Goal: Contribute content

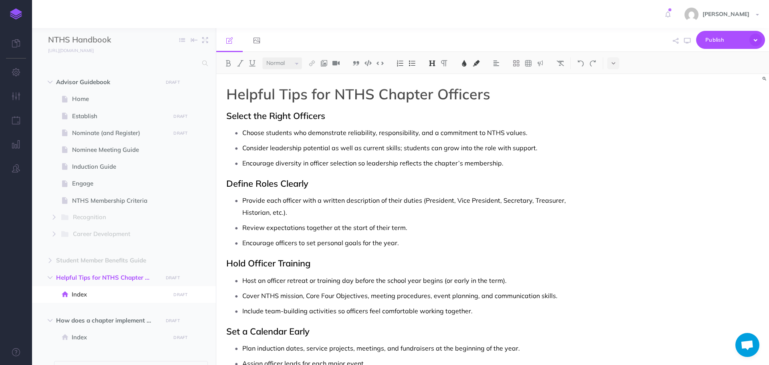
select select "null"
click at [690, 40] on icon "button" at bounding box center [687, 41] width 6 height 6
drag, startPoint x: 136, startPoint y: 276, endPoint x: 141, endPoint y: 200, distance: 76.7
click at [124, 153] on ul "Advisor Guidebook DRAFT Publish these changes Nevermind Publish New folder Add …" at bounding box center [124, 226] width 184 height 304
click at [136, 77] on span "Advisor Guidebook DRAFT Publish these changes Nevermind Publish New folder Add …" at bounding box center [133, 82] width 154 height 17
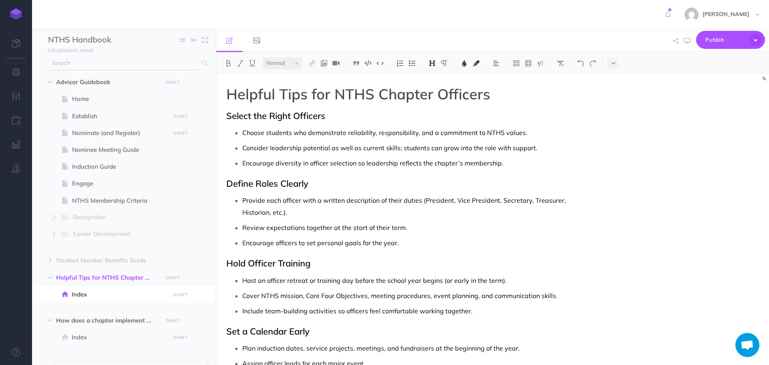
select select "null"
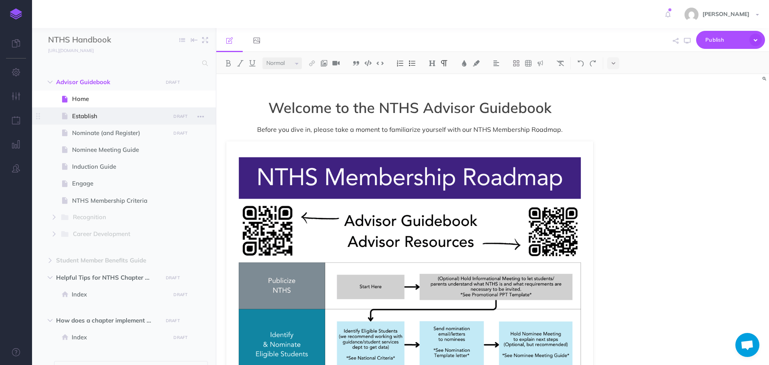
click at [95, 112] on span "Establish" at bounding box center [120, 116] width 96 height 10
select select "null"
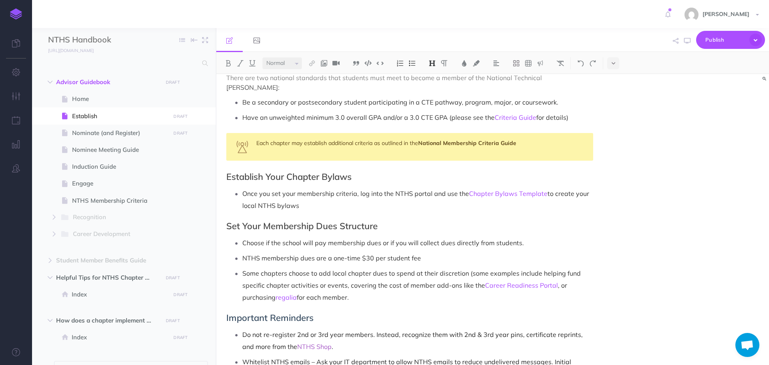
scroll to position [554, 0]
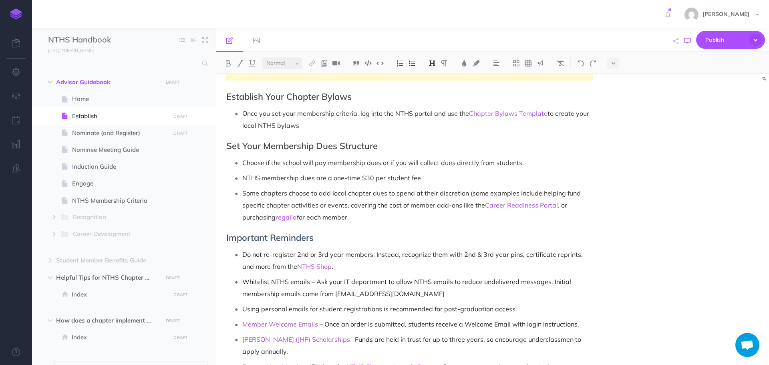
click at [687, 42] on icon "button" at bounding box center [687, 41] width 6 height 6
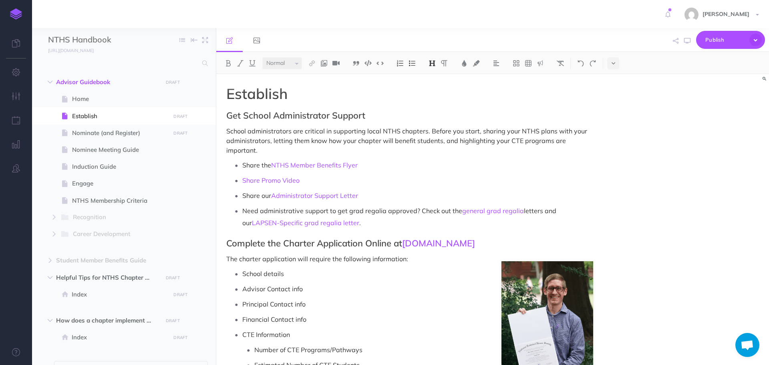
scroll to position [0, 0]
click at [12, 71] on icon "button" at bounding box center [16, 72] width 8 height 8
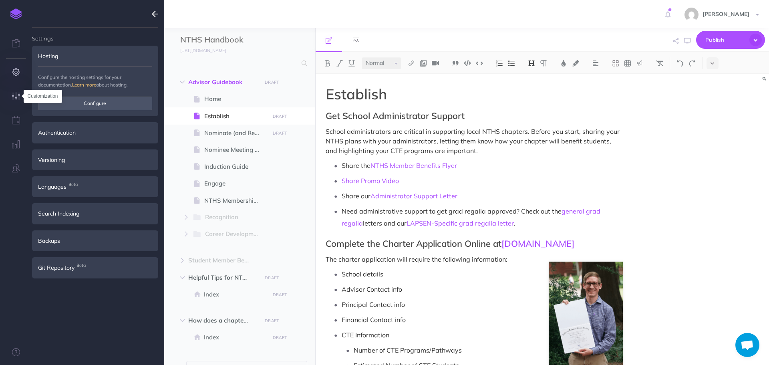
click at [12, 97] on icon "button" at bounding box center [16, 96] width 8 height 8
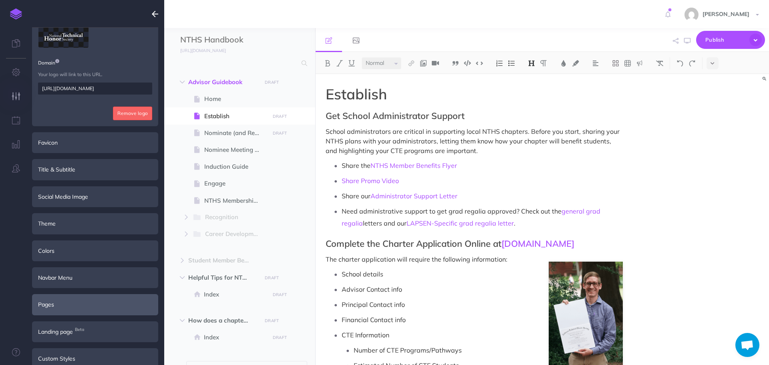
scroll to position [113, 0]
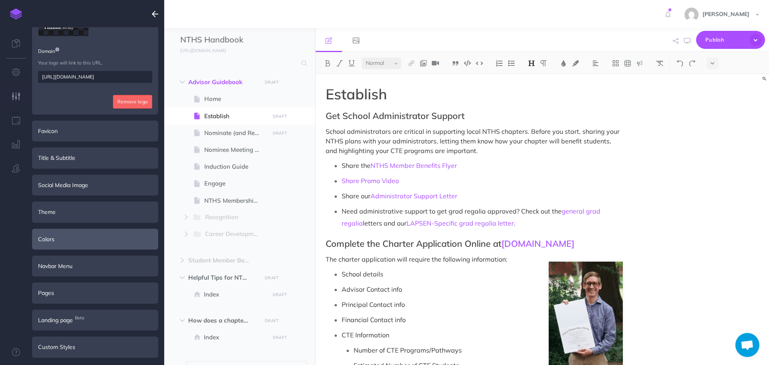
click at [89, 240] on div "Colors" at bounding box center [95, 239] width 126 height 21
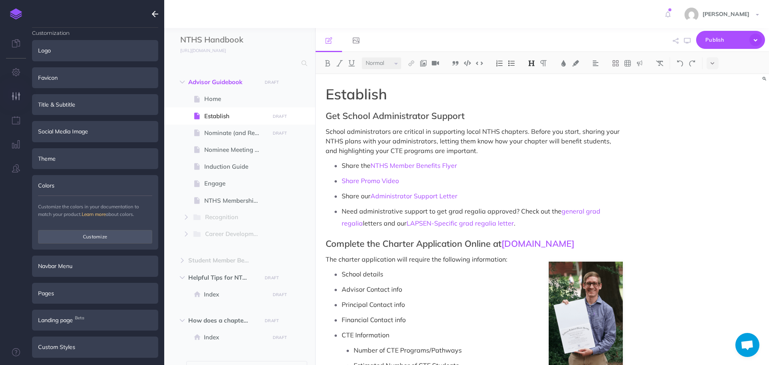
scroll to position [0, 0]
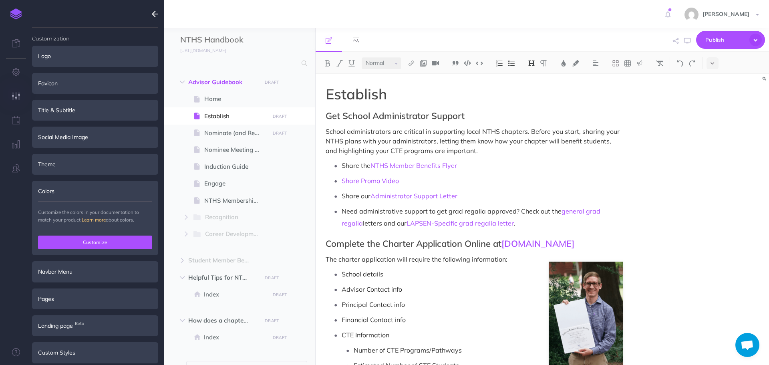
click at [96, 240] on button "Customize" at bounding box center [95, 243] width 114 height 14
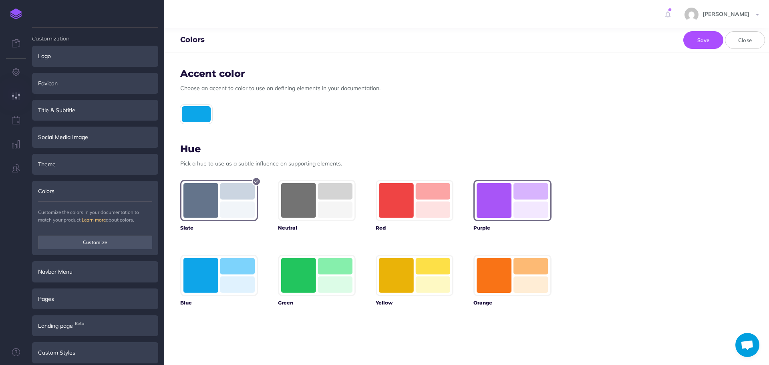
click at [496, 208] on rect "button" at bounding box center [494, 200] width 35 height 35
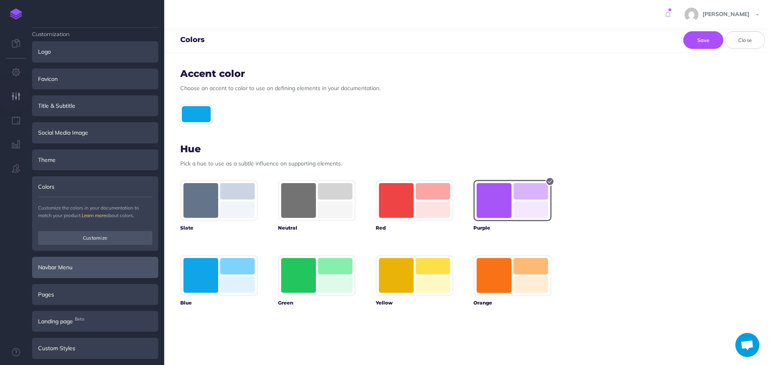
scroll to position [6, 0]
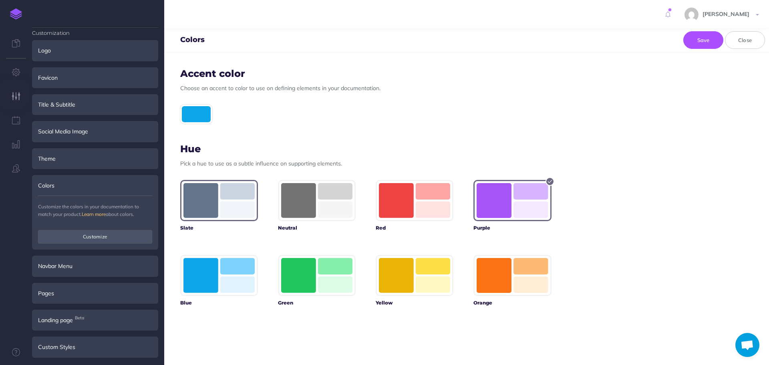
click at [248, 190] on rect "button" at bounding box center [237, 191] width 34 height 16
click at [194, 115] on div at bounding box center [196, 114] width 32 height 19
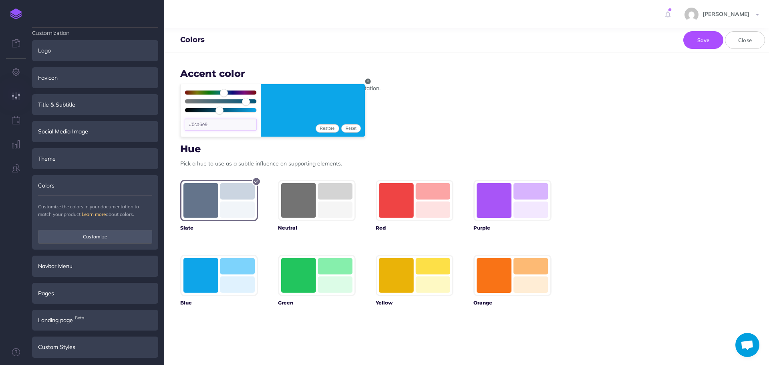
drag, startPoint x: 214, startPoint y: 125, endPoint x: 191, endPoint y: 120, distance: 23.3
click at [191, 120] on input "#0ca6e9" at bounding box center [221, 125] width 72 height 12
type input "#410099"
type input "265"
type input "100"
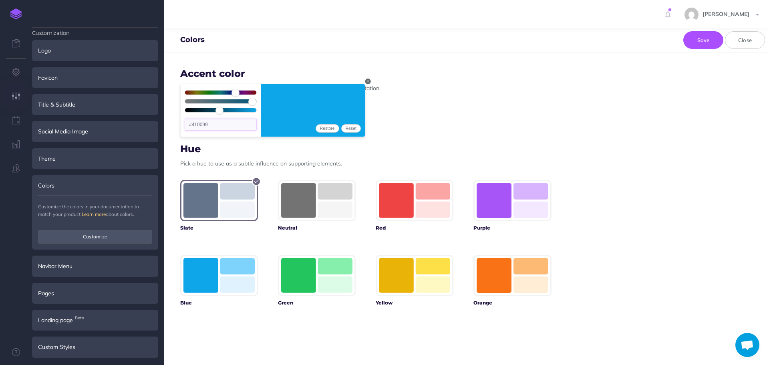
type input "30"
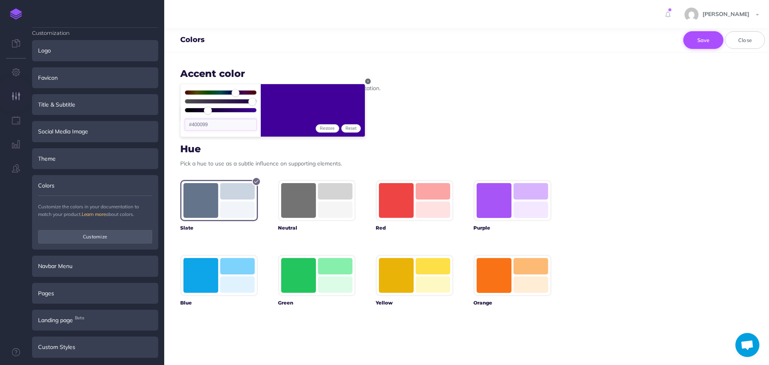
type input "#400099"
click at [699, 39] on button "Save" at bounding box center [704, 40] width 40 height 18
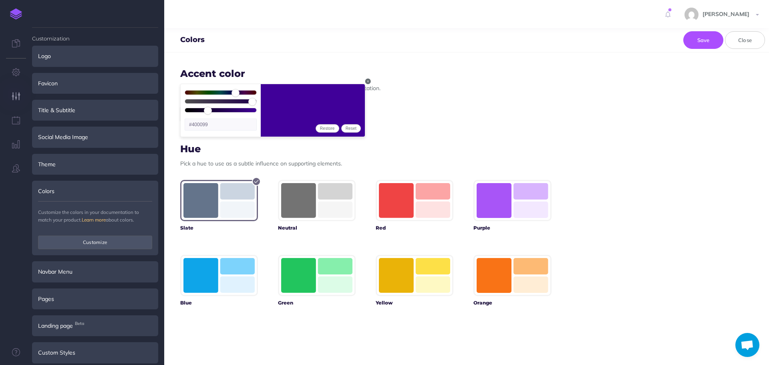
click at [17, 20] on link at bounding box center [16, 14] width 32 height 28
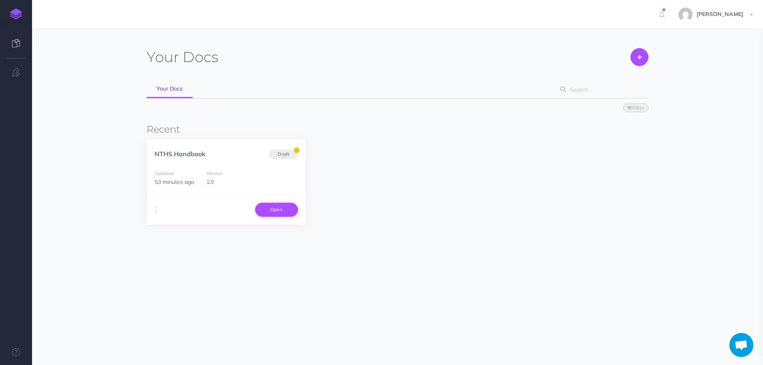
click at [292, 211] on link "Open" at bounding box center [276, 210] width 43 height 14
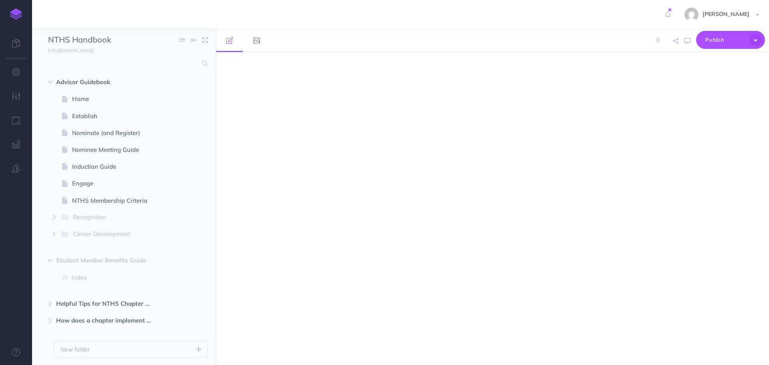
select select "null"
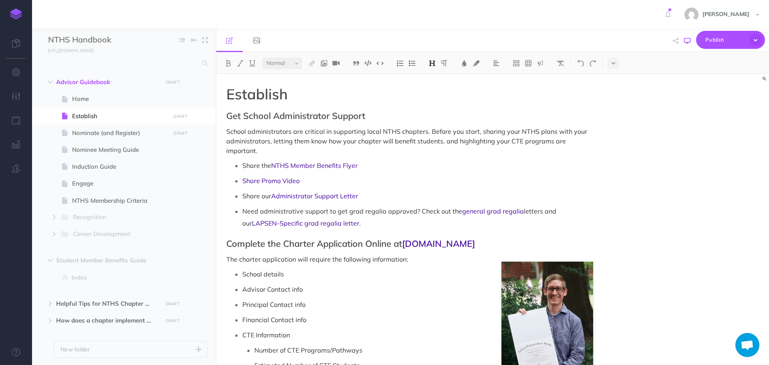
click at [689, 35] on button "button" at bounding box center [687, 40] width 10 height 23
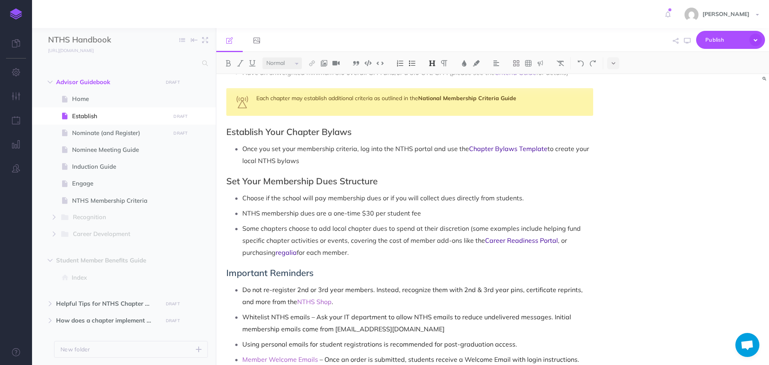
scroll to position [521, 0]
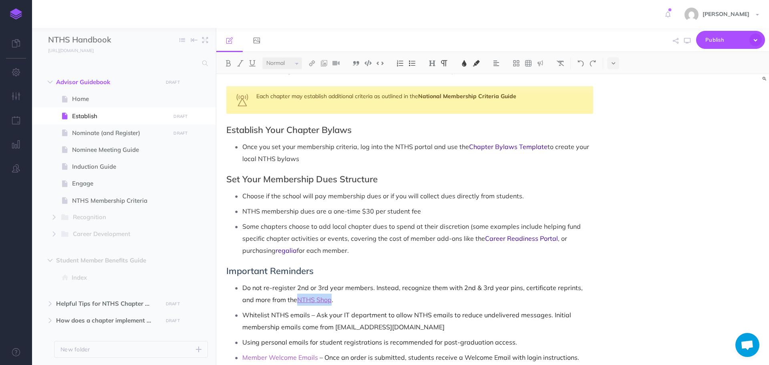
drag, startPoint x: 284, startPoint y: 288, endPoint x: 319, endPoint y: 292, distance: 34.6
click at [319, 292] on p "Do not re-register 2nd or 3rd year members. Instead, recognize them with 2nd & …" at bounding box center [417, 294] width 351 height 24
click at [466, 63] on img at bounding box center [464, 63] width 7 height 6
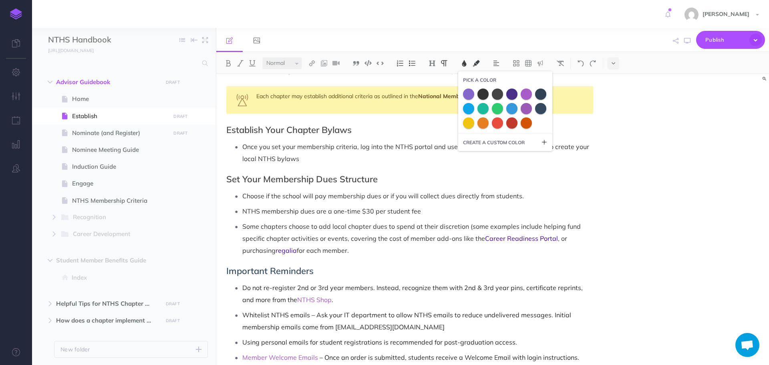
click at [537, 174] on h2 "Set Your Membership Dues Structure" at bounding box center [409, 179] width 367 height 10
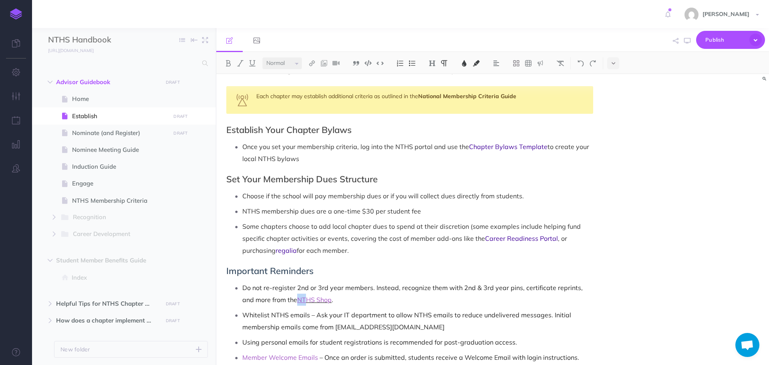
drag, startPoint x: 285, startPoint y: 290, endPoint x: 297, endPoint y: 289, distance: 11.6
click at [297, 289] on p "Do not re-register 2nd or 3rd year members. Instead, recognize them with 2nd & …" at bounding box center [417, 294] width 351 height 24
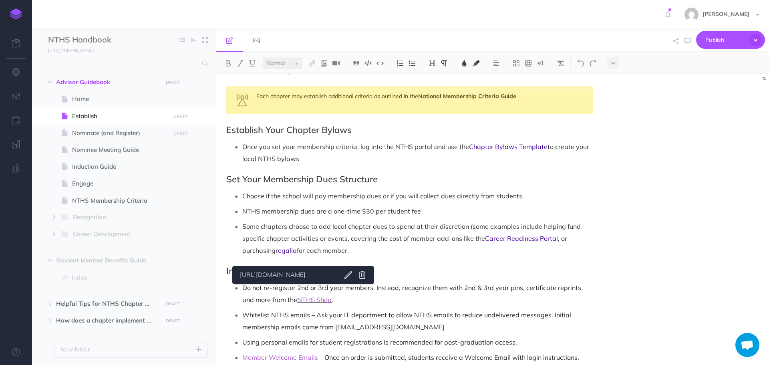
click at [302, 296] on span "NTHS Shop" at bounding box center [314, 300] width 34 height 8
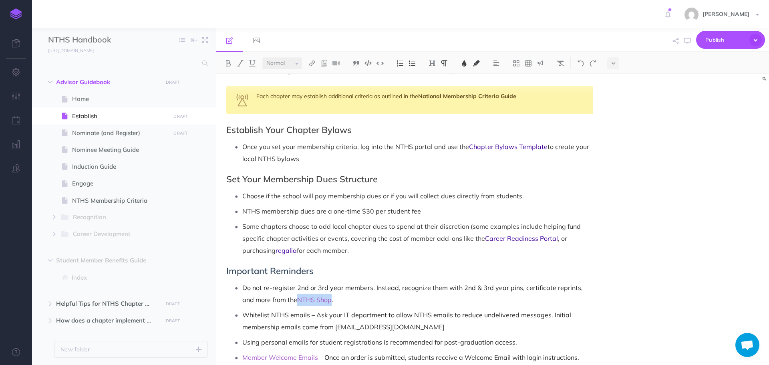
drag, startPoint x: 286, startPoint y: 291, endPoint x: 321, endPoint y: 287, distance: 34.3
click at [321, 287] on p "Do not re-register 2nd or 3rd year members. Instead, recognize them with 2nd & …" at bounding box center [417, 294] width 351 height 24
drag, startPoint x: 313, startPoint y: 286, endPoint x: 645, endPoint y: 194, distance: 344.8
click at [646, 194] on div "Establish Get School Administrator Support School administrators are critical i…" at bounding box center [492, 219] width 553 height 291
drag, startPoint x: 288, startPoint y: 288, endPoint x: 320, endPoint y: 289, distance: 32.5
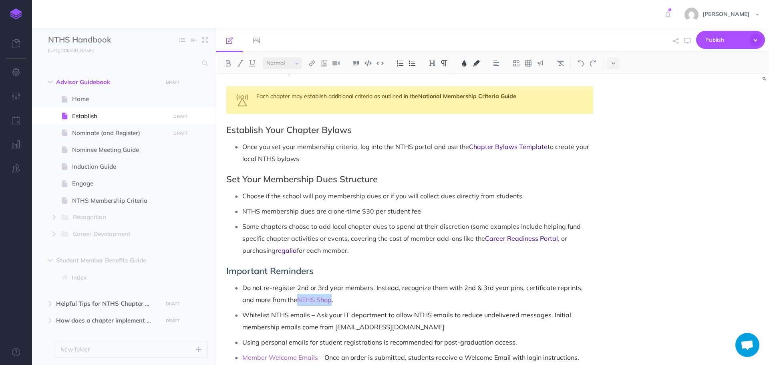
click at [320, 289] on p "Do not re-register 2nd or 3rd year members. Instead, recognize them with 2nd & …" at bounding box center [417, 294] width 351 height 24
click at [310, 66] on img at bounding box center [312, 63] width 7 height 6
click at [313, 78] on icon at bounding box center [312, 78] width 6 height 6
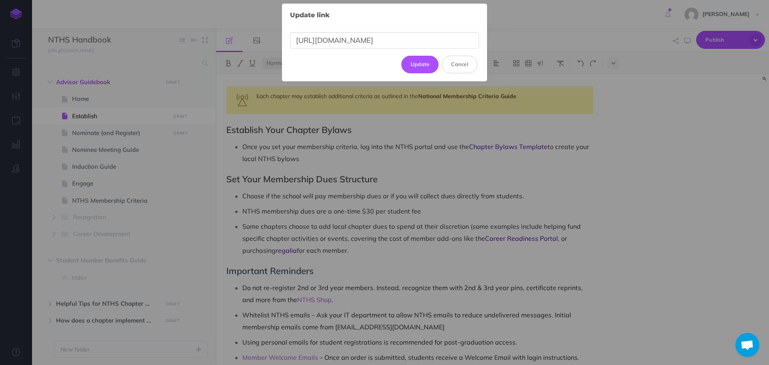
drag, startPoint x: 385, startPoint y: 39, endPoint x: 282, endPoint y: 41, distance: 102.6
click at [282, 41] on div "Update link × [URL][DOMAIN_NAME] Update Cancel" at bounding box center [384, 43] width 205 height 78
click at [416, 65] on button "Update" at bounding box center [420, 65] width 38 height 18
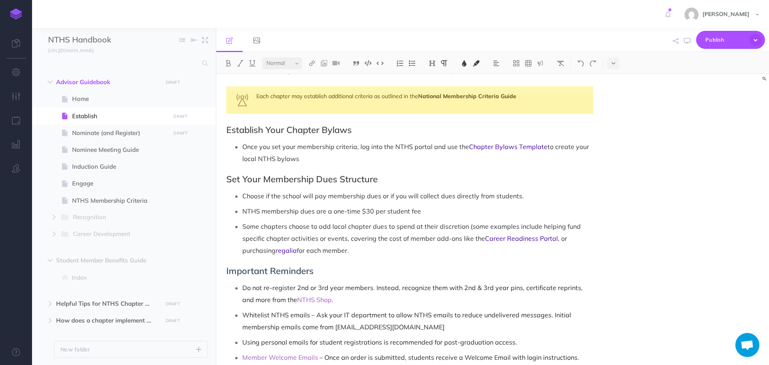
click at [419, 248] on div "Establish Get School Administrator Support School administrators are critical i…" at bounding box center [409, 80] width 387 height 1055
drag, startPoint x: 287, startPoint y: 290, endPoint x: 320, endPoint y: 289, distance: 32.9
click at [320, 289] on p "Do not re-register 2nd or 3rd year members. Instead, recognize them with 2nd & …" at bounding box center [417, 294] width 351 height 24
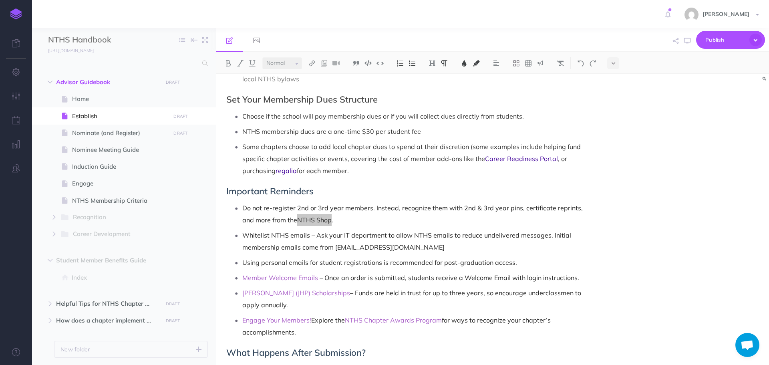
scroll to position [601, 0]
click at [395, 229] on p "Whitelist NTHS emails – Ask your IT department to allow NTHS emails to reduce u…" at bounding box center [417, 241] width 351 height 24
drag, startPoint x: 286, startPoint y: 212, endPoint x: 320, endPoint y: 212, distance: 33.7
click at [320, 212] on p "Do not re-register 2nd or 3rd year members. Instead, recognize them with 2nd & …" at bounding box center [417, 214] width 351 height 24
click at [466, 61] on img at bounding box center [464, 63] width 7 height 6
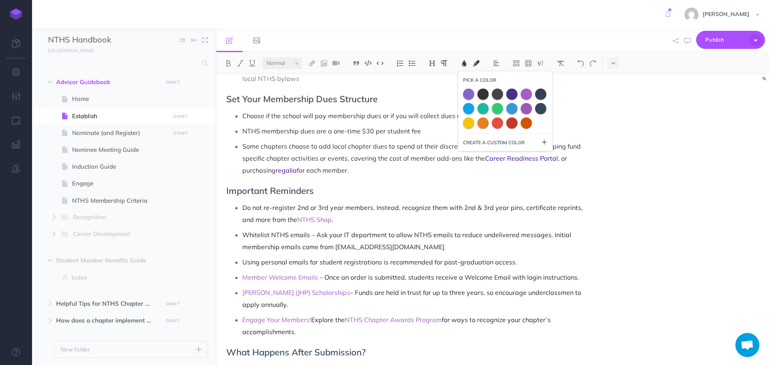
click at [482, 141] on small "CREATE A CUSTOM COLOR" at bounding box center [494, 143] width 62 height 8
drag, startPoint x: 506, startPoint y: 156, endPoint x: 480, endPoint y: 159, distance: 26.2
click at [480, 159] on input "000000" at bounding box center [511, 157] width 73 height 12
type input "410099"
click at [542, 155] on span at bounding box center [541, 157] width 8 height 8
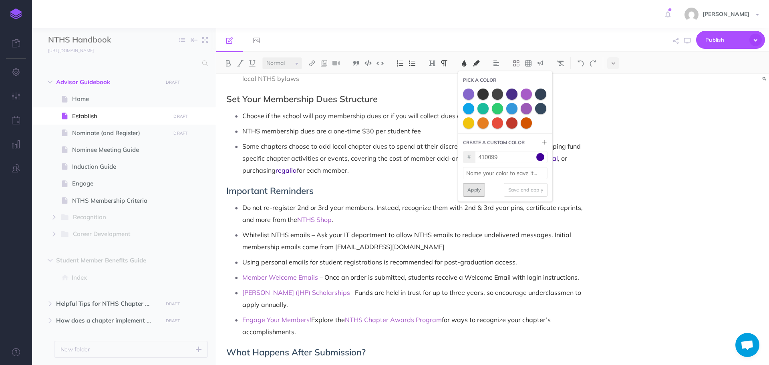
click at [472, 190] on button "Apply" at bounding box center [474, 190] width 22 height 14
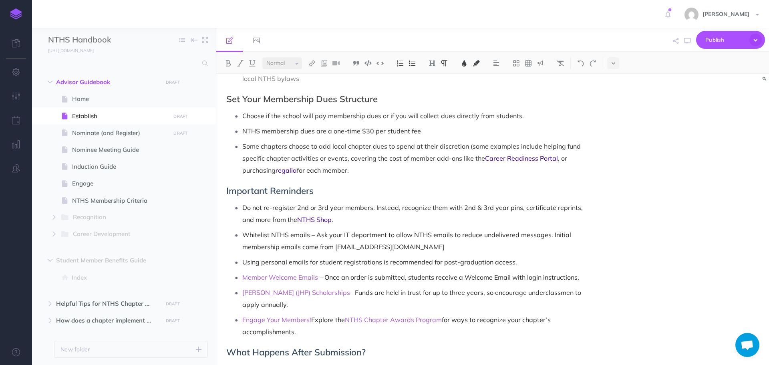
click at [323, 239] on span "Whitelist NTHS emails – Ask your IT department to allow NTHS emails to reduce u…" at bounding box center [407, 241] width 331 height 20
drag, startPoint x: 243, startPoint y: 268, endPoint x: 316, endPoint y: 270, distance: 73.4
click at [316, 273] on span "Member Welcome Emails" at bounding box center [280, 277] width 76 height 8
click at [468, 63] on img at bounding box center [464, 63] width 7 height 6
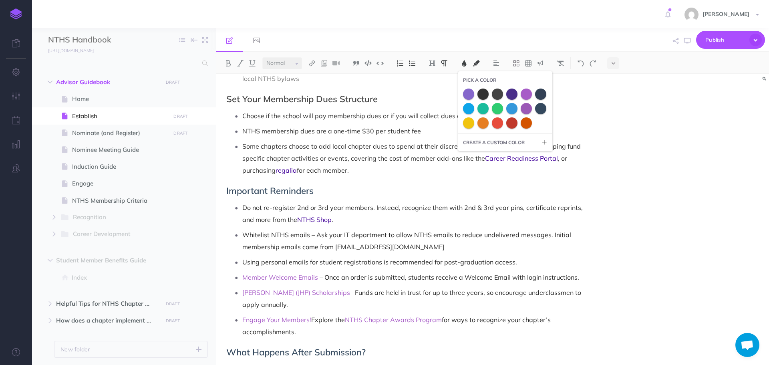
click at [483, 143] on small "CREATE A CUSTOM COLOR" at bounding box center [494, 143] width 62 height 8
click at [492, 155] on input "410099" at bounding box center [511, 157] width 73 height 12
click at [507, 158] on input "410099" at bounding box center [511, 157] width 73 height 12
click at [543, 142] on icon at bounding box center [544, 142] width 6 height 6
click at [514, 142] on small "CREATE A CUSTOM COLOR" at bounding box center [494, 143] width 62 height 8
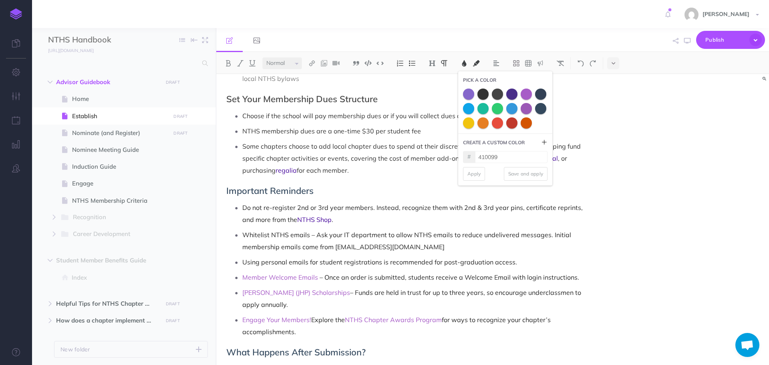
click at [325, 236] on span "Whitelist NTHS emails – Ask your IT department to allow NTHS emails to reduce u…" at bounding box center [407, 241] width 331 height 20
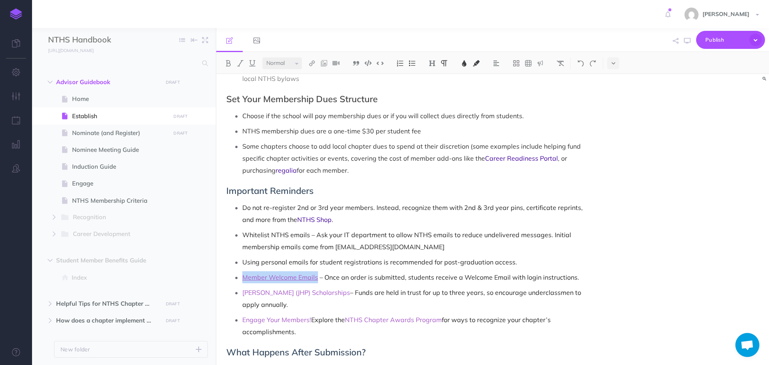
drag, startPoint x: 244, startPoint y: 268, endPoint x: 317, endPoint y: 268, distance: 72.9
click at [317, 273] on span "Member Welcome Emails" at bounding box center [280, 277] width 76 height 8
click at [468, 63] on img at bounding box center [464, 63] width 7 height 6
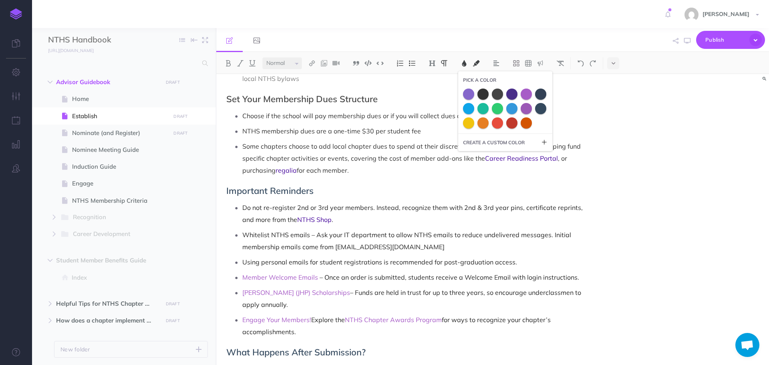
click at [487, 144] on small "CREATE A CUSTOM COLOR" at bounding box center [494, 143] width 62 height 8
click at [505, 159] on input "410099" at bounding box center [511, 157] width 73 height 12
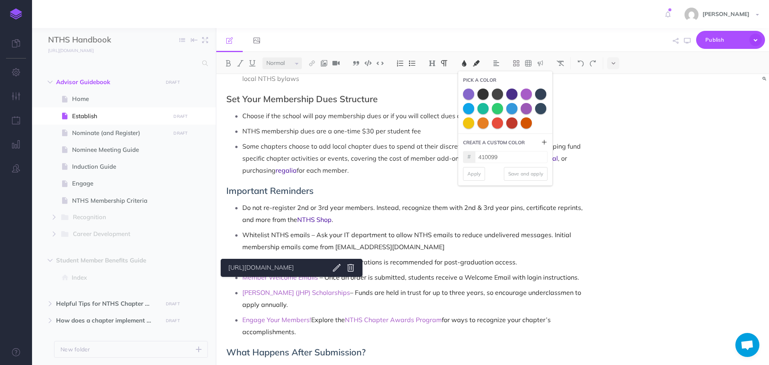
click at [290, 276] on div "Small Normal Large H1 H2 H3 H4 PICK A COLOR CREATE A CUSTOM COLOR # 410099 # Ap…" at bounding box center [492, 208] width 553 height 313
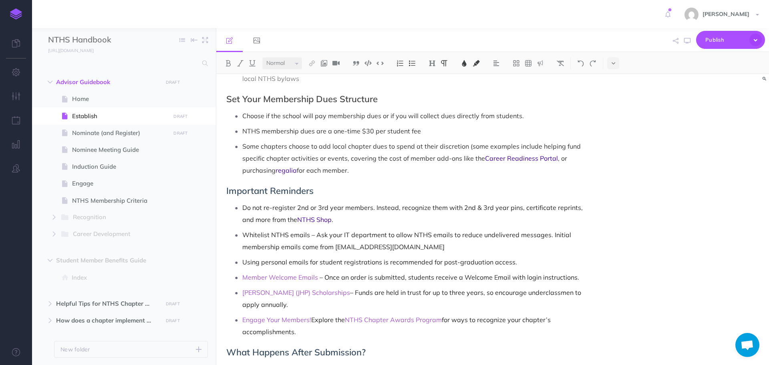
click at [335, 238] on span "Whitelist NTHS emails – Ask your IT department to allow NTHS emails to reduce u…" at bounding box center [407, 241] width 331 height 20
drag, startPoint x: 244, startPoint y: 268, endPoint x: 317, endPoint y: 267, distance: 73.7
click at [317, 271] on p "Member Welcome Emails – Once an order is submitted, students receive a Welcome …" at bounding box center [417, 277] width 351 height 12
click at [463, 63] on img at bounding box center [464, 63] width 7 height 6
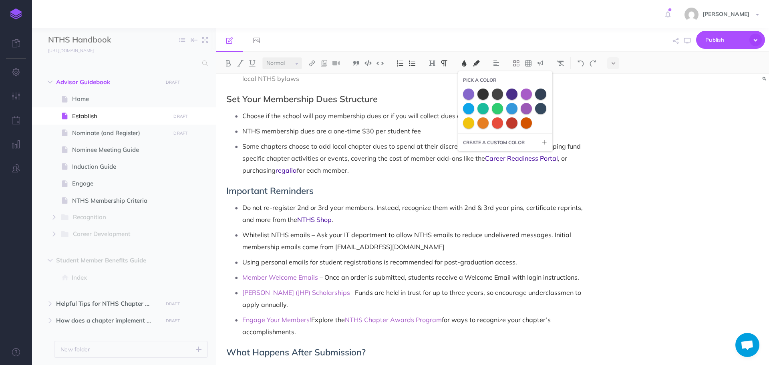
click at [486, 139] on small "CREATE A CUSTOM COLOR" at bounding box center [494, 143] width 62 height 8
click at [501, 158] on input "410099" at bounding box center [511, 157] width 73 height 12
type input "410099"
click at [493, 173] on input at bounding box center [505, 173] width 85 height 12
type input "NTHS Purple"
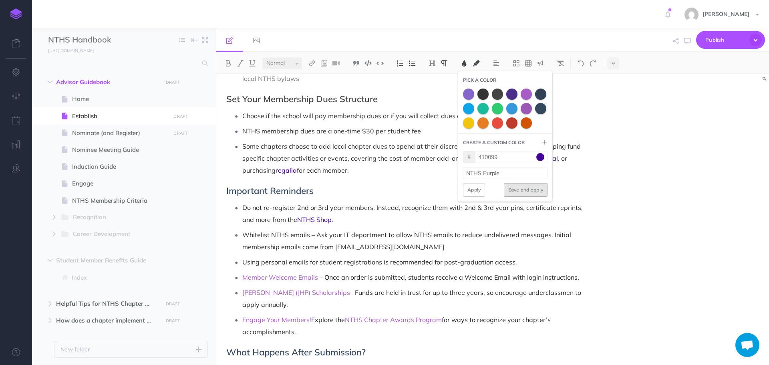
click at [538, 189] on button "Save and apply" at bounding box center [526, 190] width 44 height 14
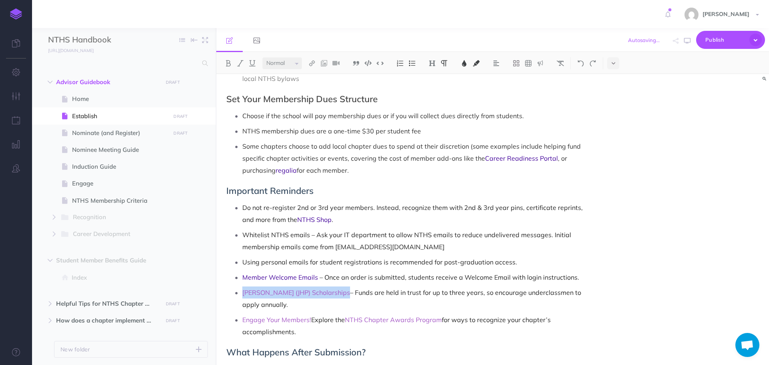
drag, startPoint x: 243, startPoint y: 286, endPoint x: 336, endPoint y: 287, distance: 93.4
click at [336, 287] on p "[PERSON_NAME] (JHP) Scholarships – Funds are held in trust for up to three year…" at bounding box center [417, 298] width 351 height 24
click at [466, 65] on img at bounding box center [464, 63] width 7 height 6
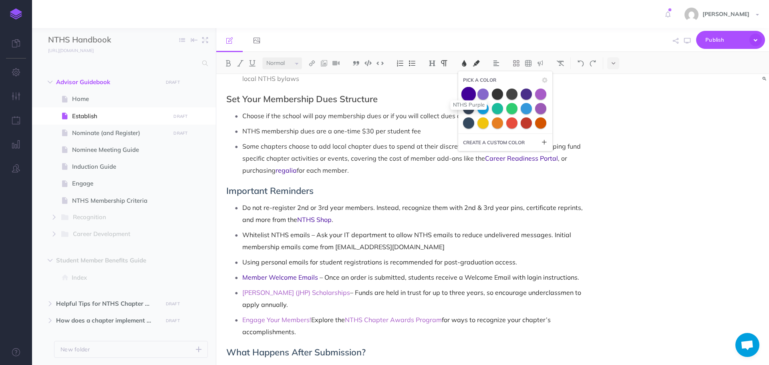
click at [467, 95] on span at bounding box center [469, 94] width 14 height 14
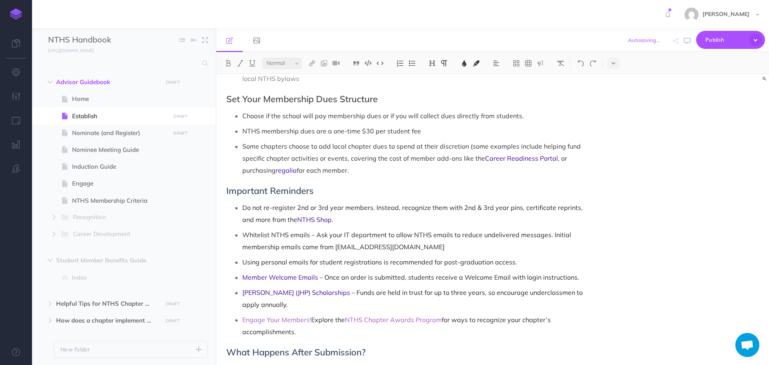
drag, startPoint x: 243, startPoint y: 309, endPoint x: 312, endPoint y: 310, distance: 69.3
click at [312, 314] on p "Engage Your Members! Explore the NTHS Chapter Awards Program for ways to recogn…" at bounding box center [417, 326] width 351 height 24
click at [466, 63] on img at bounding box center [464, 63] width 7 height 6
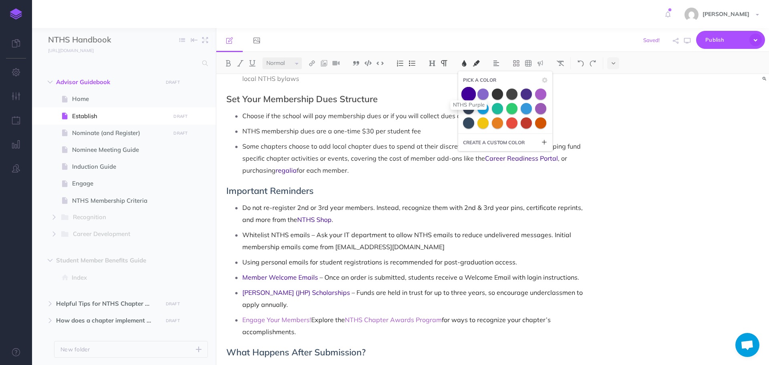
click at [470, 96] on span at bounding box center [469, 94] width 14 height 14
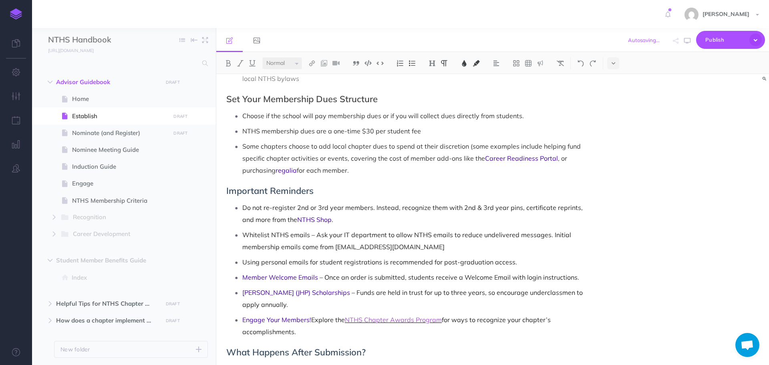
click at [346, 316] on span "NTHS Chapter Awards Program" at bounding box center [393, 320] width 97 height 8
drag, startPoint x: 346, startPoint y: 311, endPoint x: 441, endPoint y: 308, distance: 94.6
click at [441, 314] on p "Engage Your Members! Explore the NTHS Chapter Awards Program for ways to recogn…" at bounding box center [417, 326] width 351 height 24
click at [464, 62] on img at bounding box center [464, 63] width 7 height 6
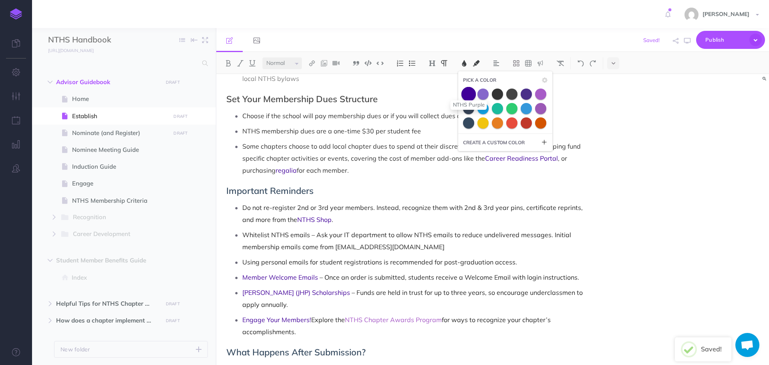
click at [473, 95] on span at bounding box center [469, 94] width 14 height 14
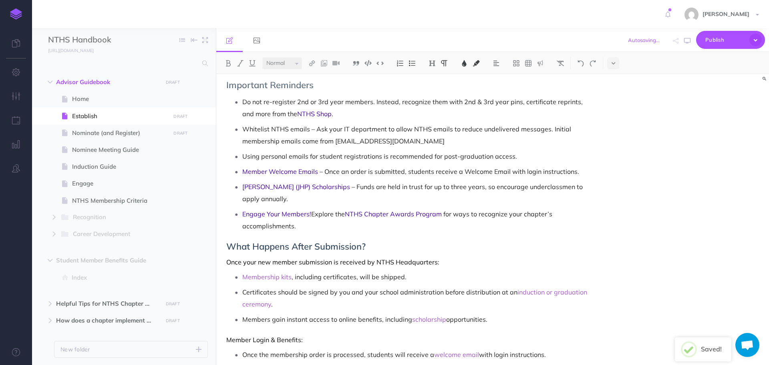
scroll to position [721, 0]
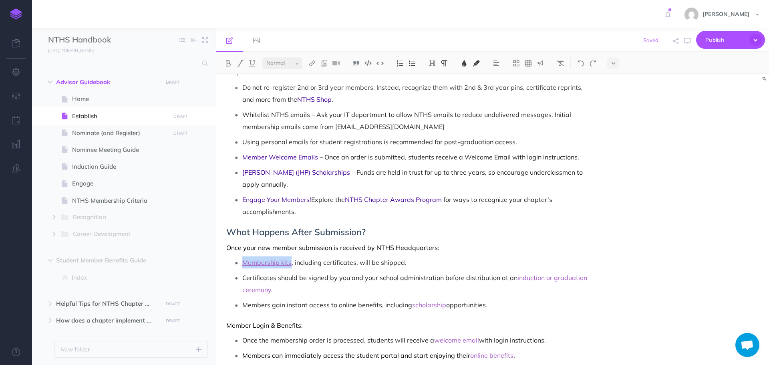
drag, startPoint x: 244, startPoint y: 251, endPoint x: 289, endPoint y: 251, distance: 45.3
click at [289, 258] on span "Membership kits" at bounding box center [266, 262] width 49 height 8
click at [465, 64] on img at bounding box center [464, 63] width 7 height 6
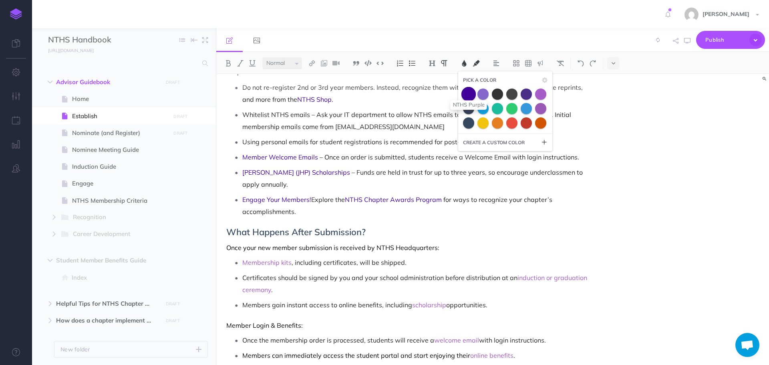
click at [472, 97] on span at bounding box center [469, 94] width 14 height 14
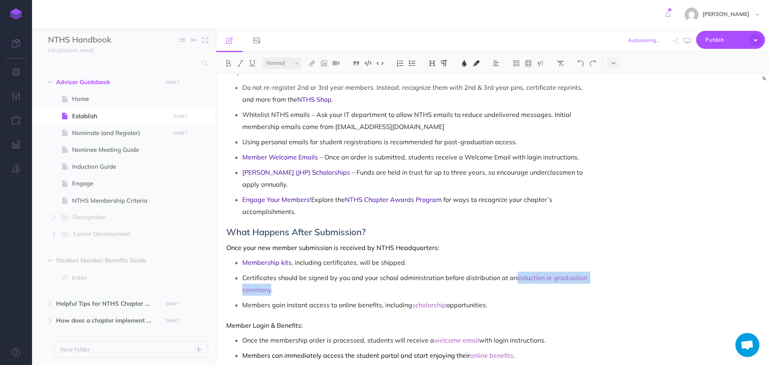
drag, startPoint x: 515, startPoint y: 268, endPoint x: 271, endPoint y: 283, distance: 244.9
click at [271, 283] on p "Certificates should be signed by you and your school administration before dist…" at bounding box center [417, 284] width 351 height 24
click at [464, 61] on img at bounding box center [464, 63] width 7 height 6
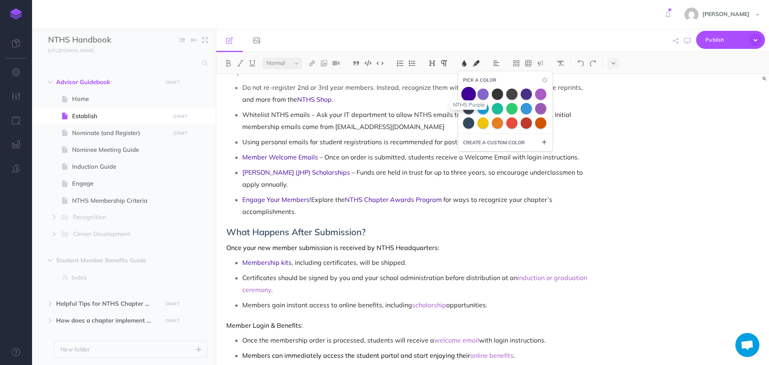
click at [468, 95] on span at bounding box center [469, 94] width 14 height 14
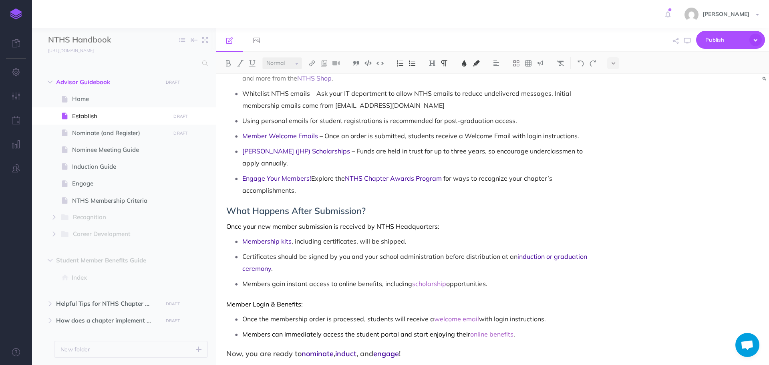
scroll to position [754, 0]
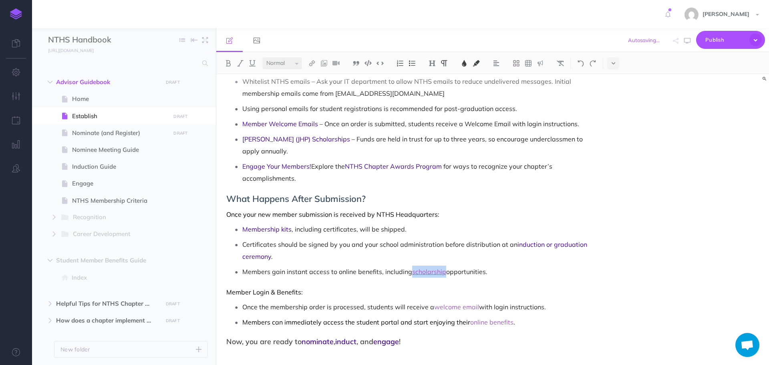
drag, startPoint x: 413, startPoint y: 262, endPoint x: 445, endPoint y: 260, distance: 32.1
click at [445, 268] on span "scholarship" at bounding box center [429, 272] width 34 height 8
click at [467, 65] on img at bounding box center [464, 63] width 7 height 6
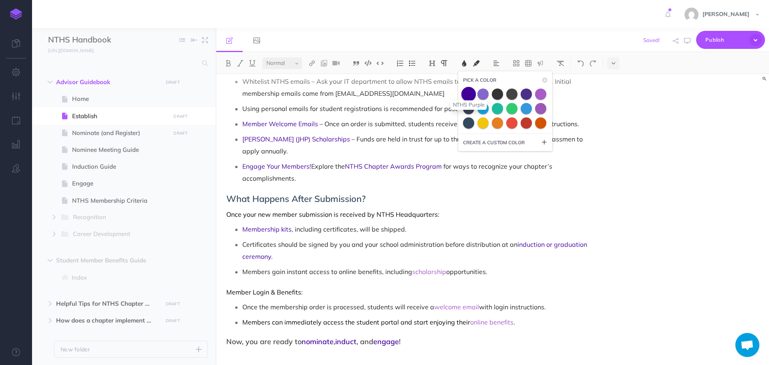
click at [470, 96] on span at bounding box center [469, 94] width 14 height 14
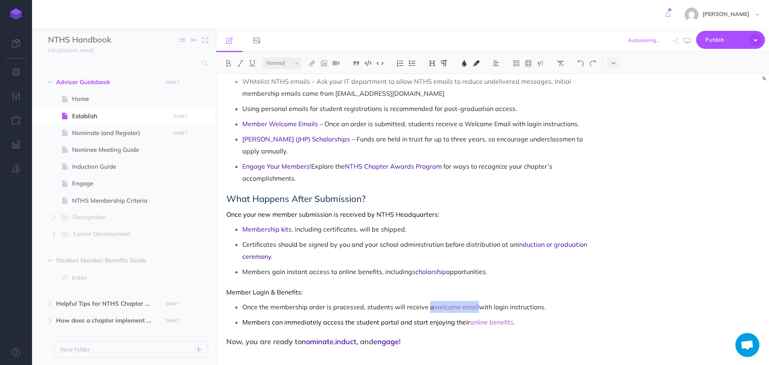
drag, startPoint x: 429, startPoint y: 297, endPoint x: 476, endPoint y: 299, distance: 47.3
click at [476, 301] on p "Once the membership order is processed, students will receive a welcome email w…" at bounding box center [417, 307] width 351 height 12
click at [440, 303] on span "welcome email" at bounding box center [456, 307] width 45 height 8
drag, startPoint x: 432, startPoint y: 299, endPoint x: 429, endPoint y: 278, distance: 20.6
click at [434, 303] on span "welcome email" at bounding box center [456, 307] width 45 height 8
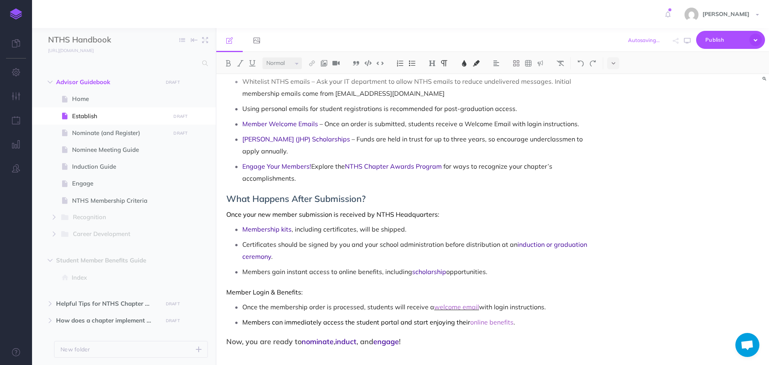
click at [476, 303] on span "welcome email" at bounding box center [456, 307] width 45 height 8
drag, startPoint x: 435, startPoint y: 296, endPoint x: 476, endPoint y: 299, distance: 41.8
click at [476, 303] on span "welcome email" at bounding box center [456, 307] width 45 height 8
click at [465, 63] on img at bounding box center [464, 63] width 7 height 6
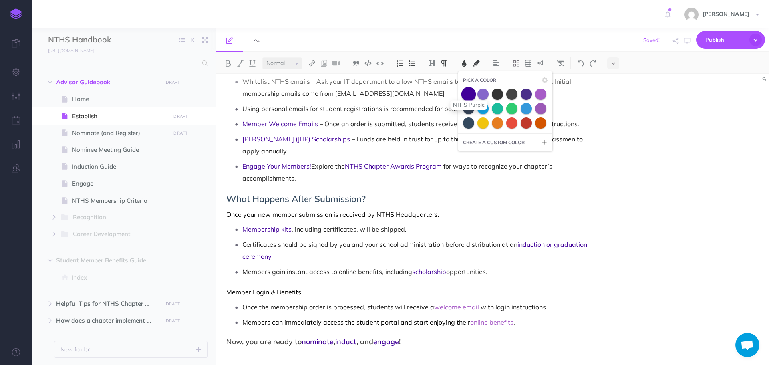
click at [472, 96] on span at bounding box center [469, 94] width 14 height 14
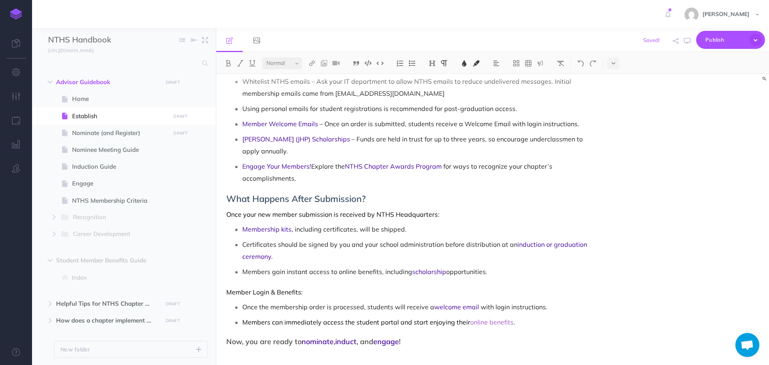
click at [431, 246] on p "Certificates should be signed by you and your school administration before dist…" at bounding box center [417, 250] width 351 height 24
drag, startPoint x: 470, startPoint y: 313, endPoint x: 509, endPoint y: 290, distance: 45.4
click at [510, 318] on span "online benefits" at bounding box center [491, 322] width 43 height 8
click at [468, 63] on img at bounding box center [464, 63] width 7 height 6
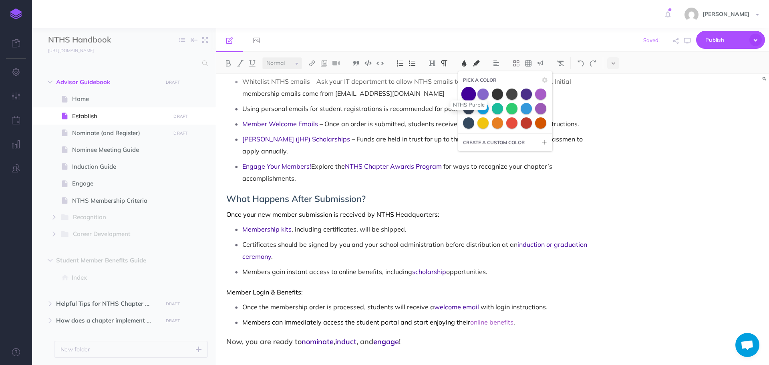
click at [469, 97] on span at bounding box center [469, 94] width 14 height 14
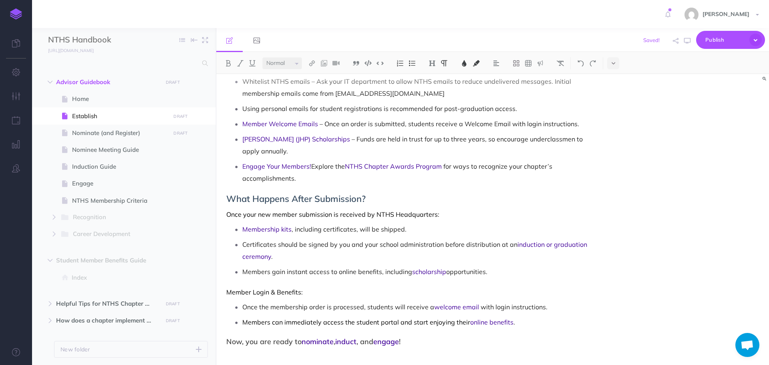
click at [388, 287] on p "Member Login & Benefits:" at bounding box center [409, 292] width 367 height 10
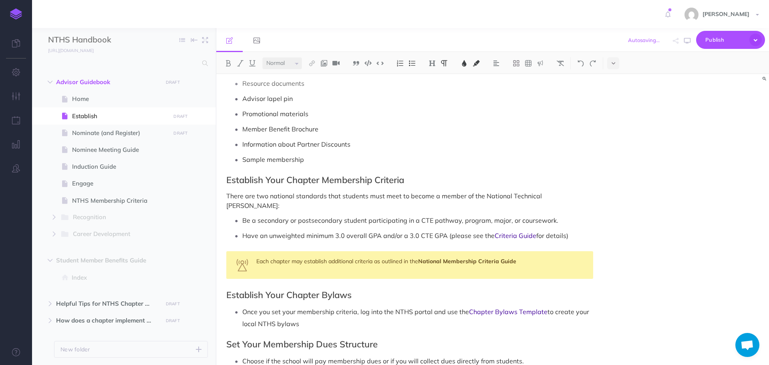
scroll to position [354, 0]
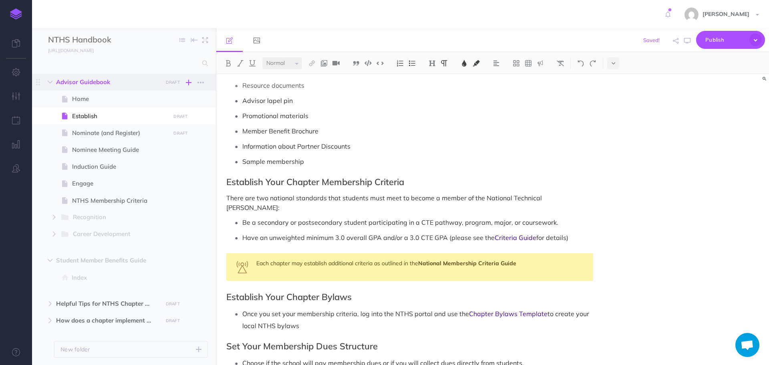
click at [188, 83] on icon "button" at bounding box center [189, 83] width 6 height 10
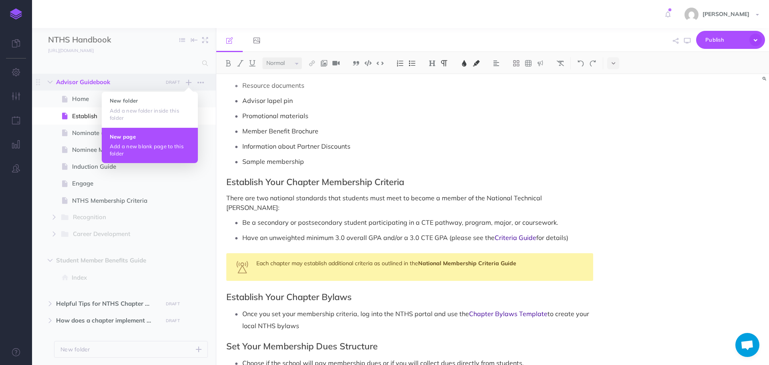
click at [135, 143] on p "Add a new blank page to this folder" at bounding box center [150, 150] width 80 height 14
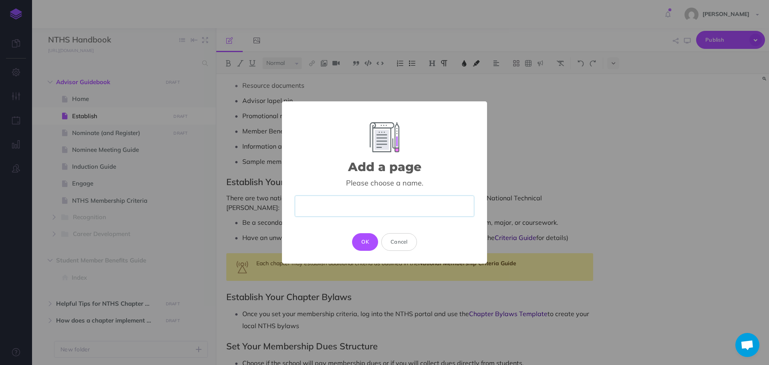
click at [323, 200] on input "text" at bounding box center [385, 206] width 180 height 21
paste input "NTHS & CTSO Integration Guide"
type input "NTHS & CTSO Integration Guide"
click at [370, 244] on button "OK" at bounding box center [365, 242] width 26 height 18
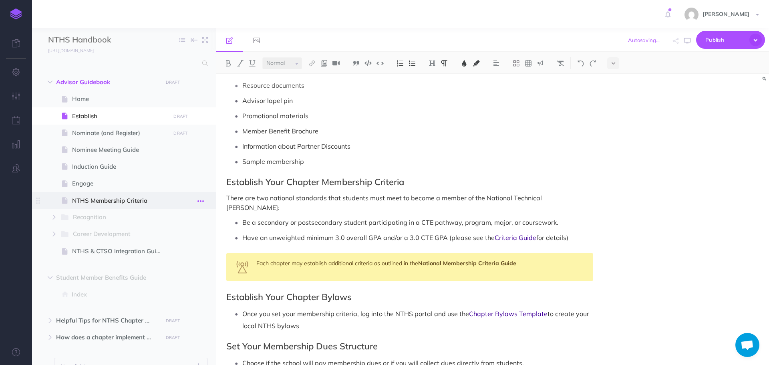
select select "null"
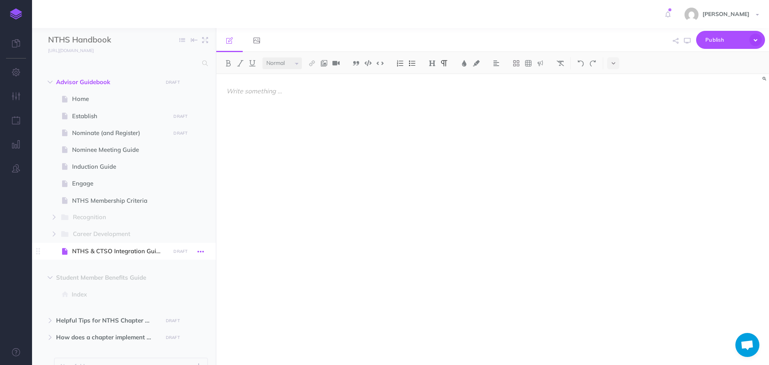
click at [202, 250] on icon "button" at bounding box center [201, 252] width 6 height 10
click at [164, 307] on link "Settings" at bounding box center [178, 305] width 60 height 13
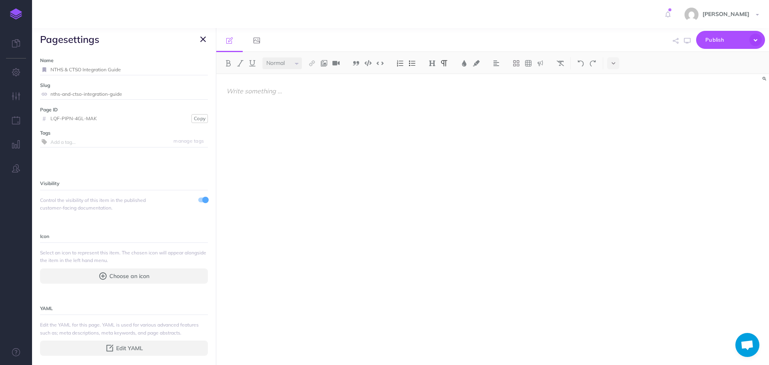
click at [202, 39] on icon "button" at bounding box center [203, 39] width 6 height 10
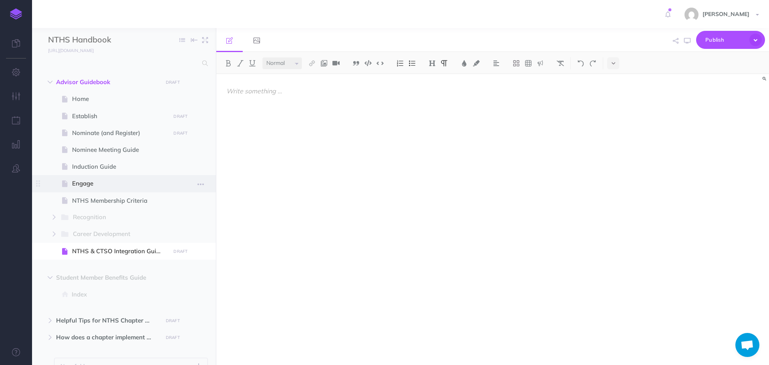
drag, startPoint x: 150, startPoint y: 250, endPoint x: 150, endPoint y: 176, distance: 73.3
click at [150, 176] on ul "Home Page history Notes manager Duplicate Settings [PERSON_NAME] DRAFT Publish …" at bounding box center [131, 177] width 154 height 172
click at [176, 260] on ul "Home Page history Notes manager Duplicate Settings [PERSON_NAME] DRAFT Publish …" at bounding box center [131, 177] width 154 height 172
click at [122, 181] on span "Engage" at bounding box center [120, 184] width 96 height 10
select select "null"
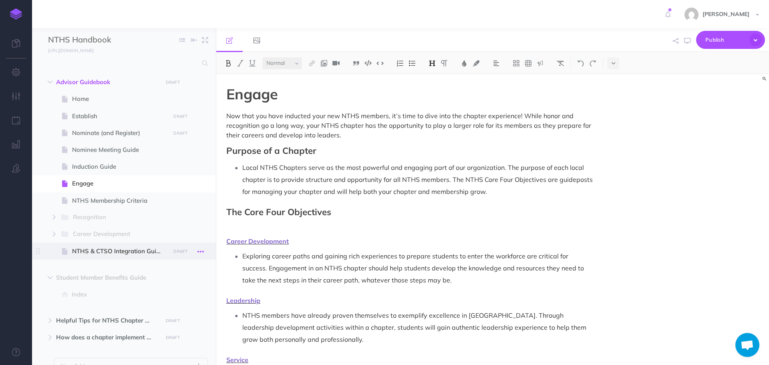
click at [205, 252] on button "button" at bounding box center [201, 251] width 14 height 10
click at [59, 265] on ul "Advisor Guidebook DRAFT Publish these changes Nevermind Publish New folder Add …" at bounding box center [124, 224] width 184 height 301
click at [152, 252] on span "NTHS & CTSO Integration Guide" at bounding box center [120, 251] width 96 height 10
select select "null"
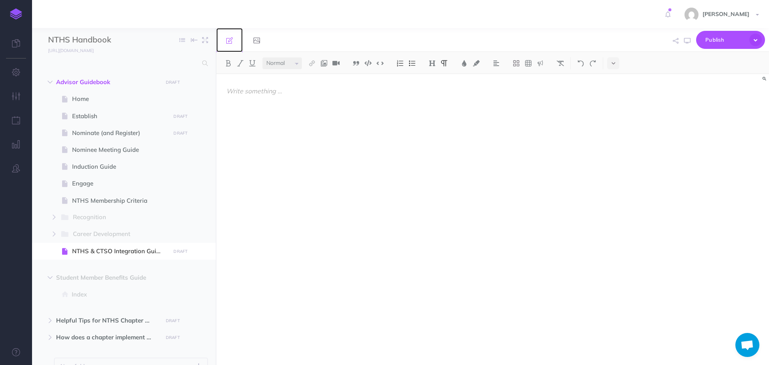
click at [229, 44] on link at bounding box center [229, 40] width 26 height 24
click at [275, 110] on div at bounding box center [409, 215] width 387 height 283
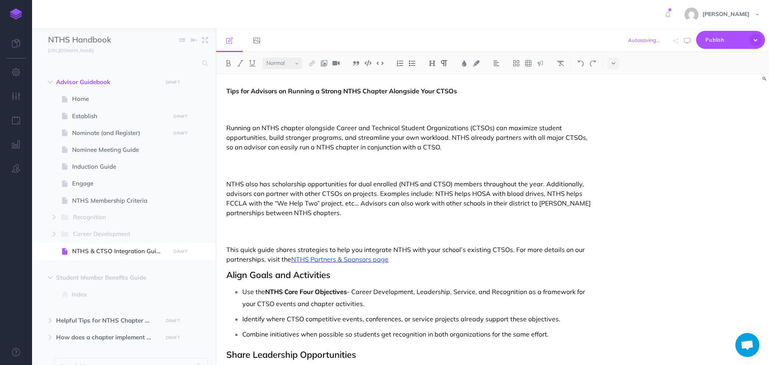
click at [260, 171] on p at bounding box center [409, 165] width 367 height 19
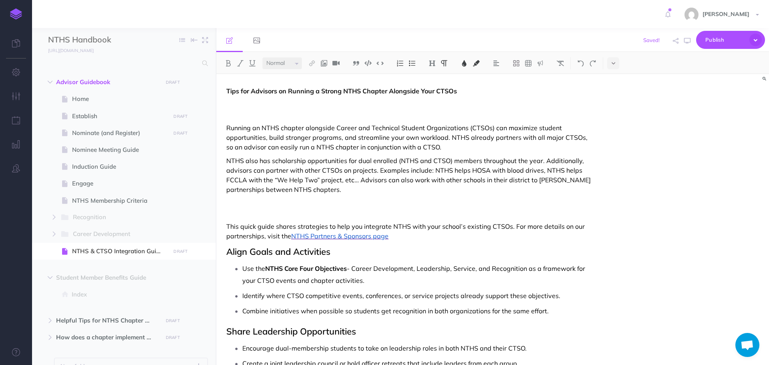
click at [234, 216] on p at bounding box center [409, 207] width 367 height 19
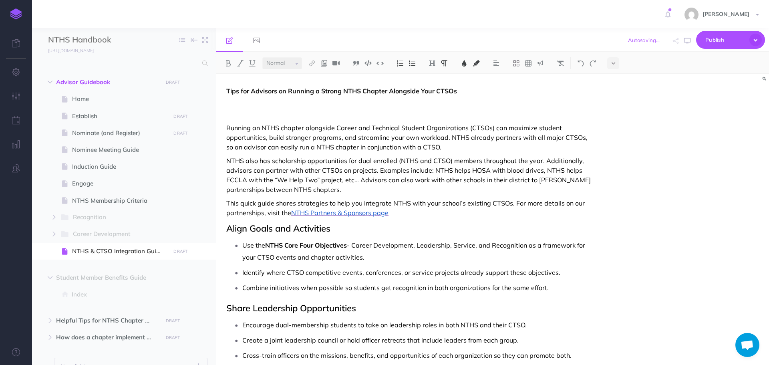
click at [230, 116] on p at bounding box center [409, 109] width 367 height 19
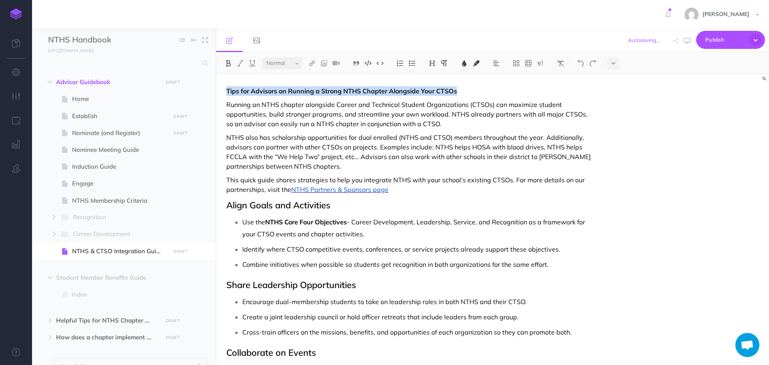
drag, startPoint x: 227, startPoint y: 91, endPoint x: 468, endPoint y: 76, distance: 241.6
click at [432, 64] on img at bounding box center [432, 63] width 7 height 6
click at [432, 91] on button "H2" at bounding box center [432, 89] width 12 height 12
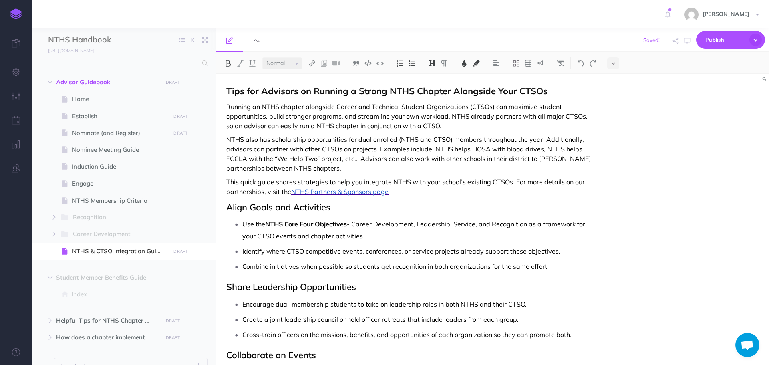
click at [380, 186] on span "This quick guide shares strategies to help you integrate NTHS with your school’…" at bounding box center [406, 187] width 360 height 18
click at [226, 91] on span "Tips for Advisors on Running a Strong NTHS Chapter Alongside Your CTSOs" at bounding box center [386, 90] width 321 height 11
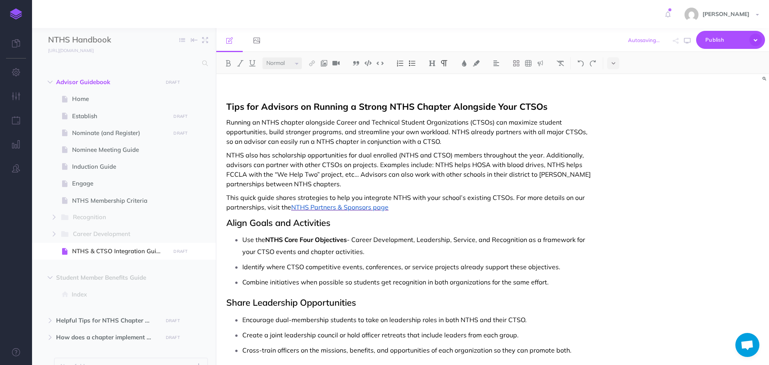
click at [245, 88] on p at bounding box center [409, 91] width 367 height 10
click at [432, 67] on button at bounding box center [432, 63] width 12 height 12
drag, startPoint x: 225, startPoint y: 92, endPoint x: 334, endPoint y: 92, distance: 108.6
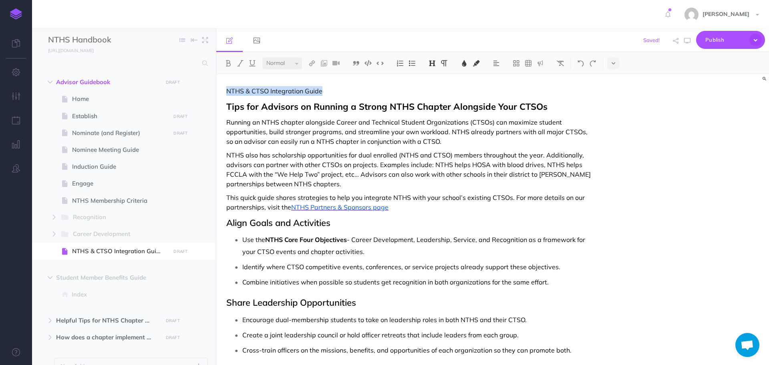
click at [433, 59] on button at bounding box center [432, 63] width 12 height 12
click at [431, 74] on button "H1" at bounding box center [432, 77] width 12 height 12
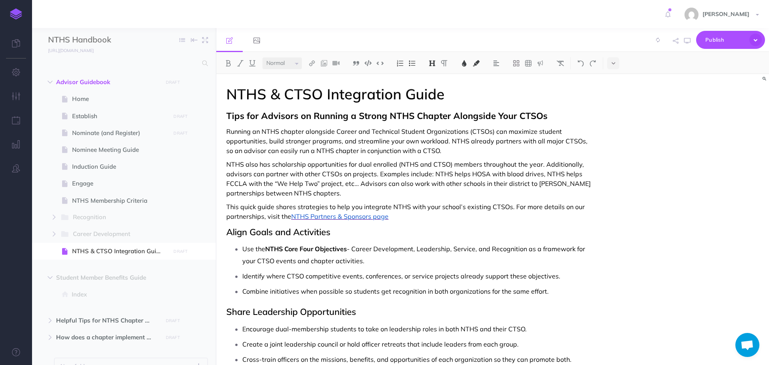
click at [359, 193] on p "NTHS also has scholarship opportunities for dual enrolled (NTHS and CTSO) membe…" at bounding box center [409, 178] width 367 height 38
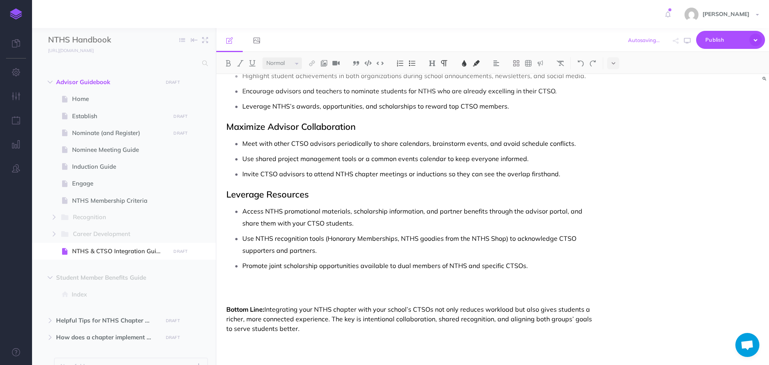
scroll to position [408, 0]
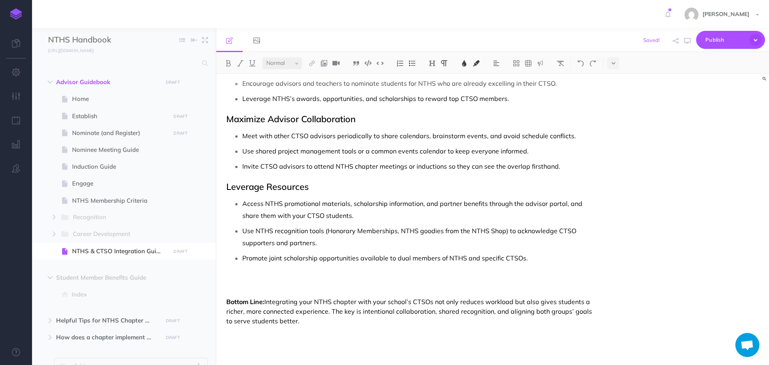
click at [261, 284] on p at bounding box center [409, 283] width 367 height 19
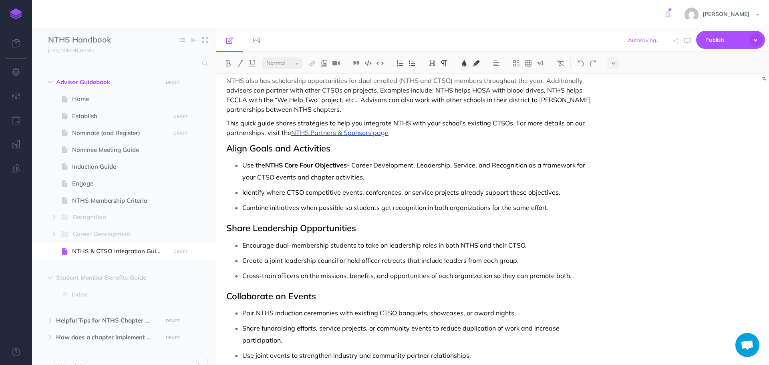
scroll to position [65, 0]
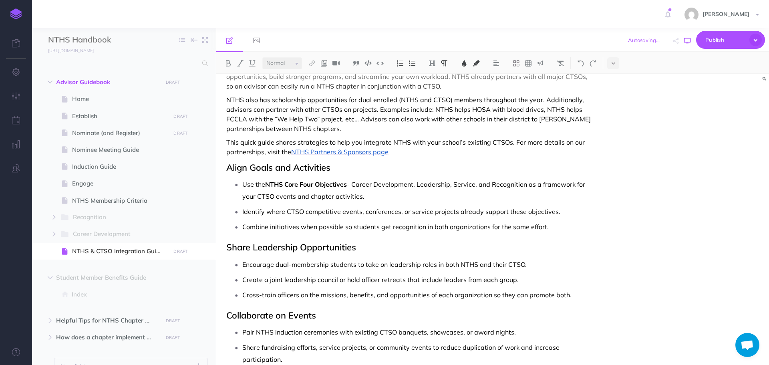
click at [686, 40] on icon "button" at bounding box center [687, 41] width 6 height 6
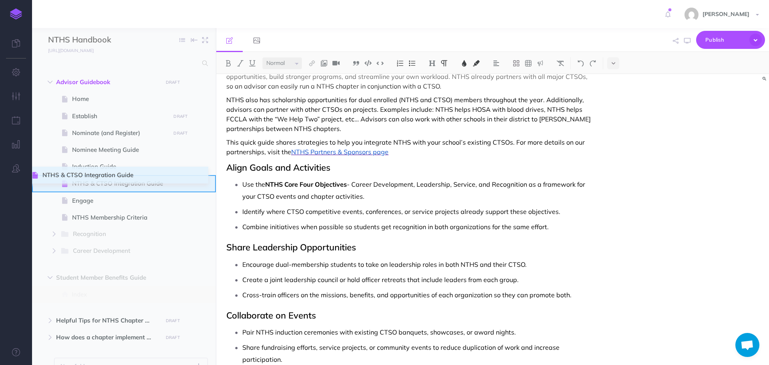
drag, startPoint x: 40, startPoint y: 252, endPoint x: 33, endPoint y: 175, distance: 76.4
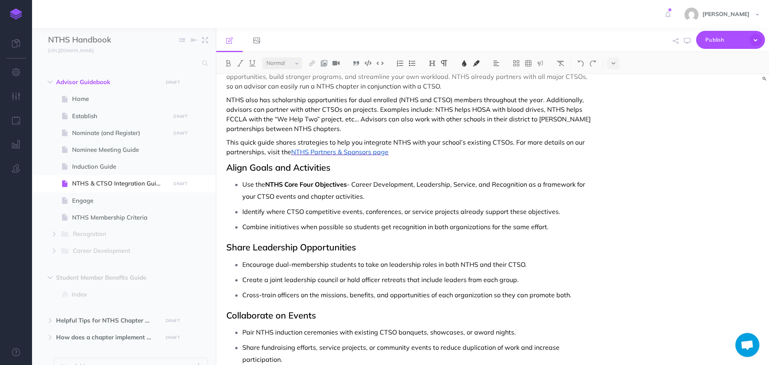
click at [167, 14] on div "[PERSON_NAME] Settings Account Settings Teams Create Team Support Documentation…" at bounding box center [384, 14] width 757 height 28
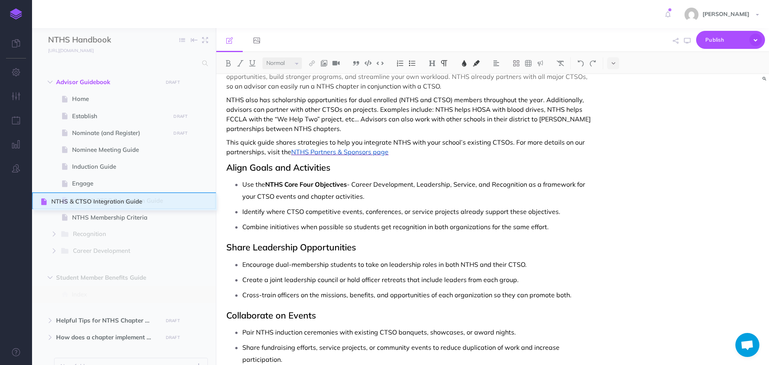
drag, startPoint x: 39, startPoint y: 185, endPoint x: 42, endPoint y: 203, distance: 18.3
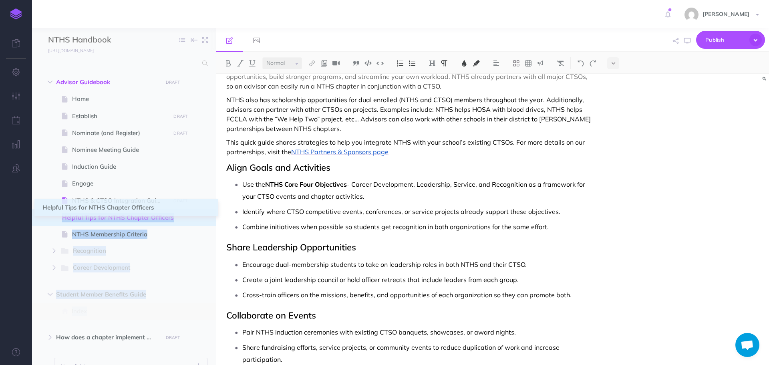
drag, startPoint x: 37, startPoint y: 322, endPoint x: 43, endPoint y: 209, distance: 113.2
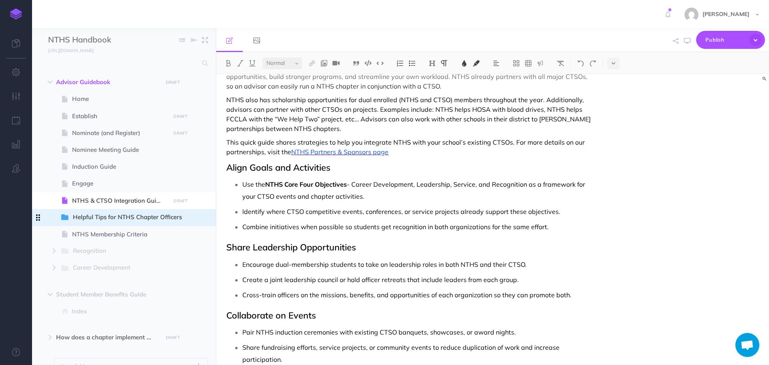
click at [38, 216] on icon at bounding box center [38, 218] width 10 height 10
click at [54, 217] on icon "button" at bounding box center [54, 217] width 5 height 5
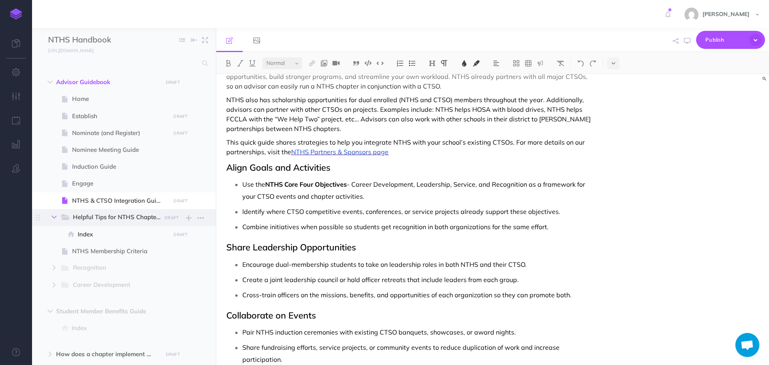
click at [54, 217] on icon "button" at bounding box center [54, 217] width 5 height 5
click at [684, 41] on button "button" at bounding box center [687, 40] width 10 height 23
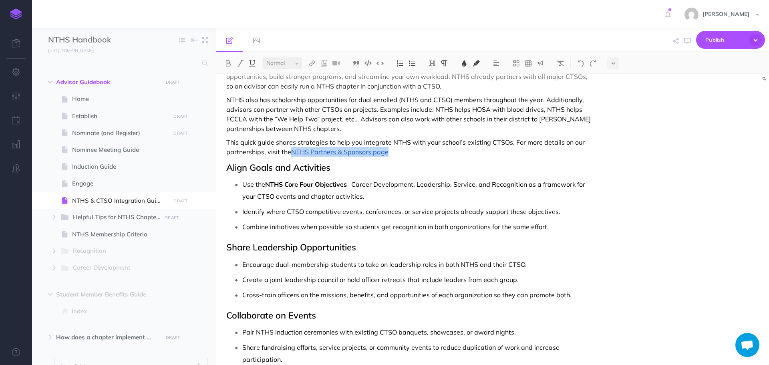
drag, startPoint x: 293, startPoint y: 151, endPoint x: 390, endPoint y: 150, distance: 97.4
click at [390, 150] on p "This quick guide shares strategies to help you integrate NTHS with your school’…" at bounding box center [409, 146] width 367 height 19
click at [464, 64] on img at bounding box center [464, 63] width 7 height 6
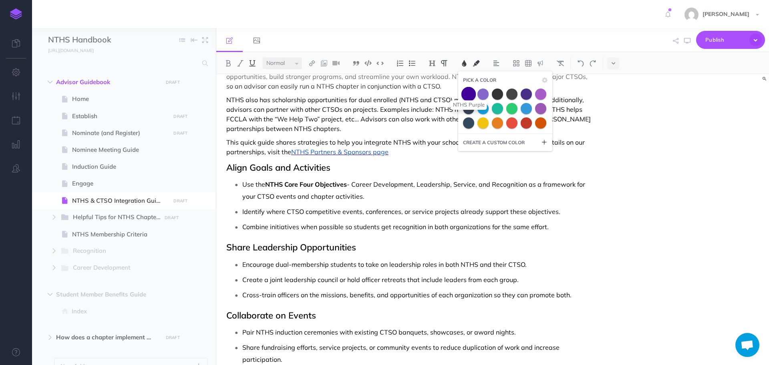
click at [470, 97] on span at bounding box center [469, 94] width 14 height 14
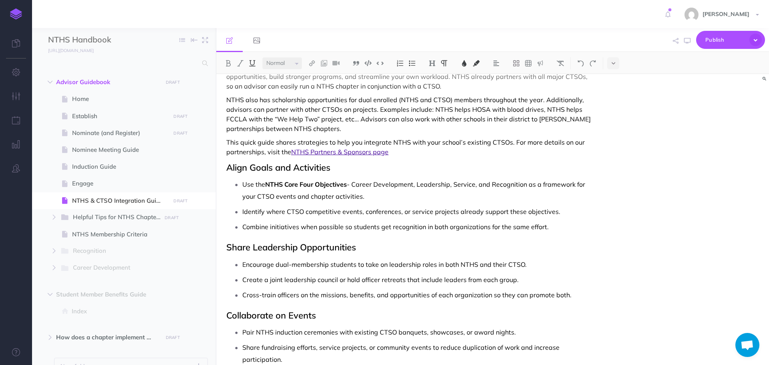
click at [444, 174] on div "NTHS & CTSO Integration Guide Tips for Advisors on Running a Strong NTHS Chapte…" at bounding box center [409, 348] width 387 height 676
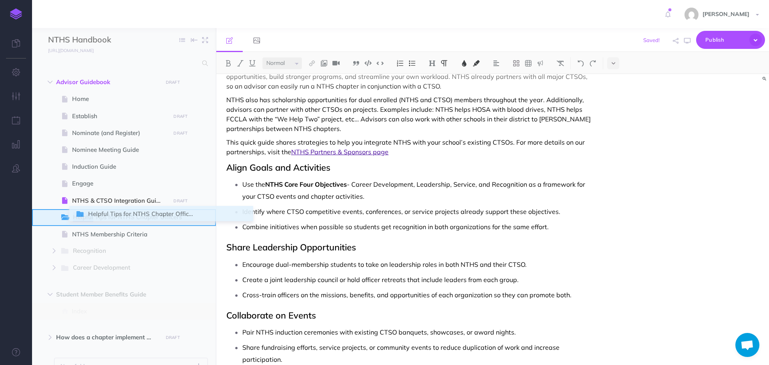
drag, startPoint x: 40, startPoint y: 220, endPoint x: 78, endPoint y: 216, distance: 38.6
click at [78, 216] on span "Helpful Tips for NTHS Chapter Officers DRAFT Publish these changes Nevermind Pu…" at bounding box center [152, 217] width 184 height 17
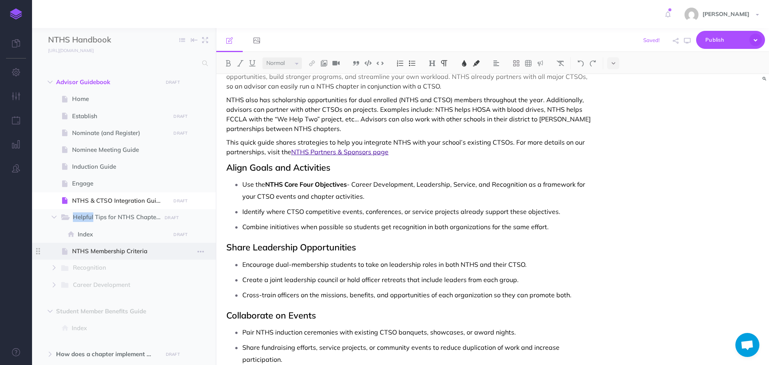
select select "null"
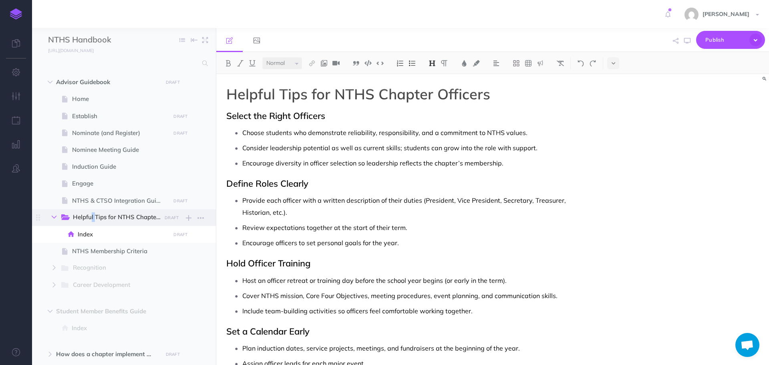
drag, startPoint x: 81, startPoint y: 215, endPoint x: 61, endPoint y: 219, distance: 21.1
click at [61, 219] on span "Helpful Tips for NTHS Chapter Officers" at bounding box center [110, 217] width 100 height 10
click at [61, 218] on icon at bounding box center [65, 217] width 9 height 6
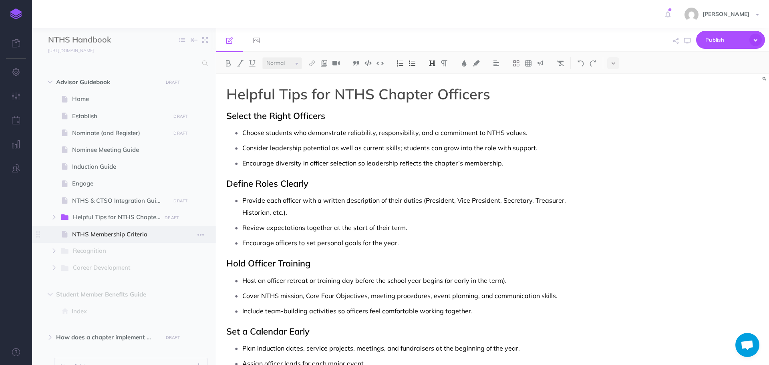
click at [75, 237] on span "NTHS Membership Criteria" at bounding box center [120, 235] width 96 height 10
select select "null"
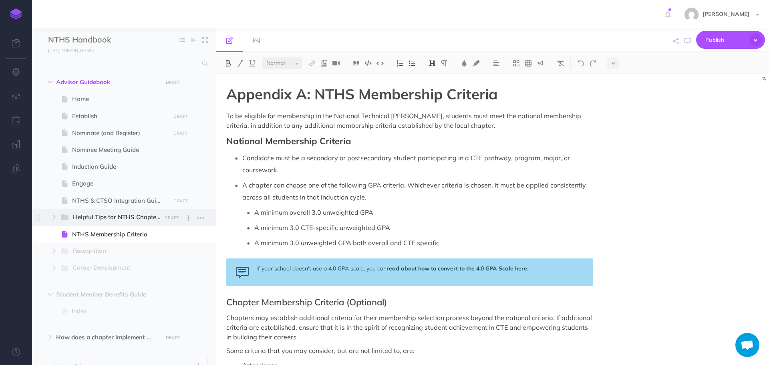
click at [71, 220] on span at bounding box center [66, 217] width 13 height 10
click at [79, 216] on span "Helpful Tips for NTHS Chapter Officers" at bounding box center [121, 217] width 96 height 10
select select "null"
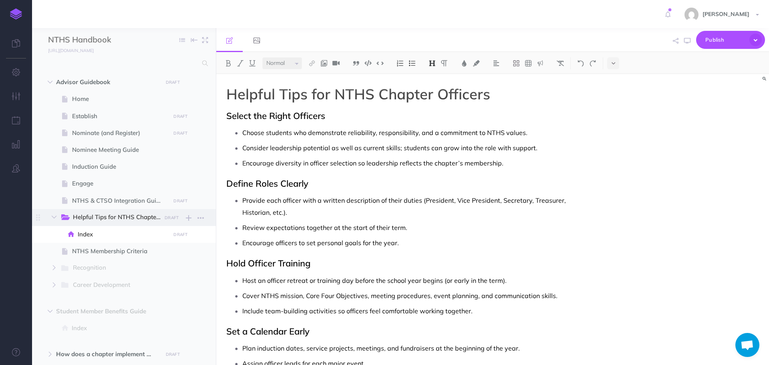
click at [68, 216] on icon at bounding box center [65, 217] width 9 height 6
click at [64, 219] on icon at bounding box center [64, 217] width 7 height 6
click at [188, 82] on icon "button" at bounding box center [189, 83] width 6 height 10
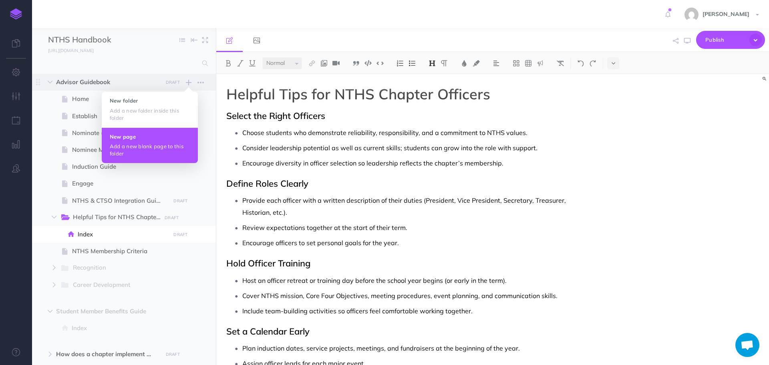
click at [151, 140] on button "New page Add a new blank page to this folder" at bounding box center [150, 145] width 96 height 36
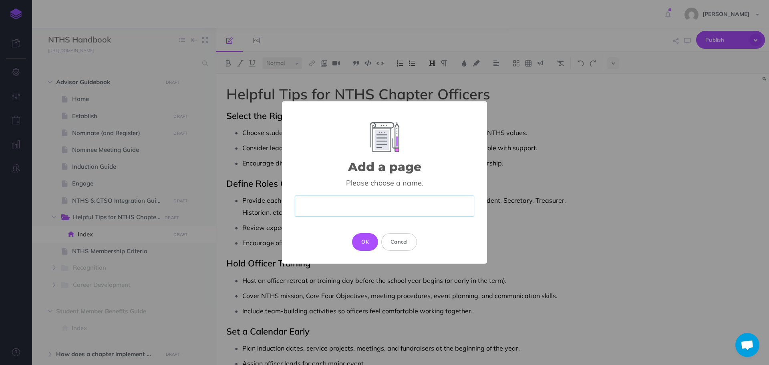
click at [362, 208] on input "text" at bounding box center [385, 206] width 180 height 21
drag, startPoint x: 362, startPoint y: 208, endPoint x: 357, endPoint y: 210, distance: 5.8
paste input "Helpful Tips for NTHS Chapter Officers"
click at [367, 240] on button "OK" at bounding box center [365, 242] width 26 height 18
type input "Helpful Tips for NTHS Chapter Officers"
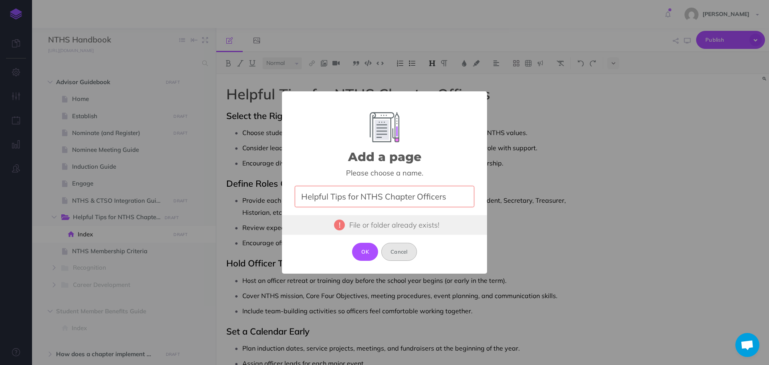
click at [395, 253] on button "Cancel" at bounding box center [399, 252] width 36 height 18
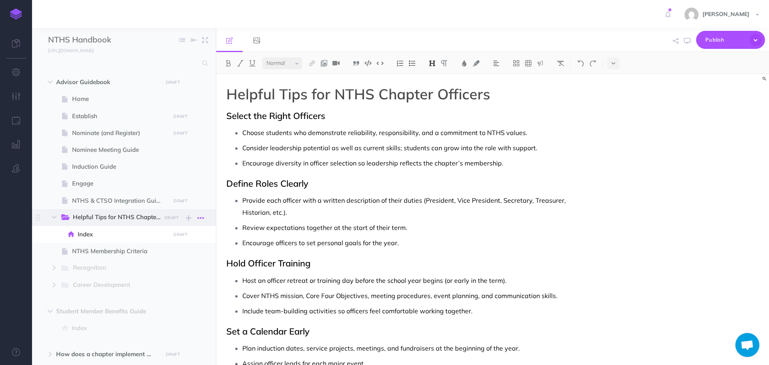
click at [199, 216] on icon "button" at bounding box center [201, 218] width 6 height 10
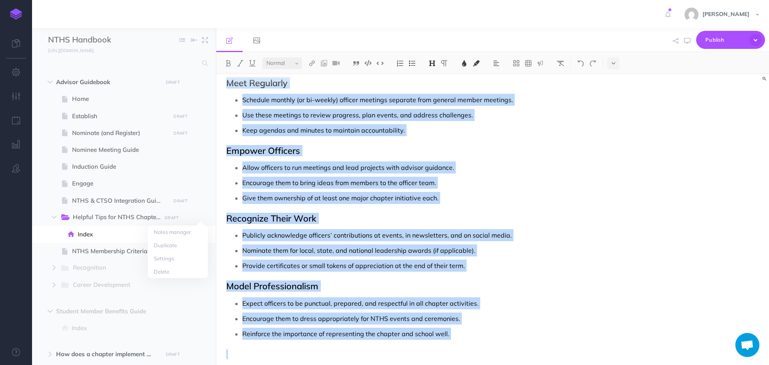
scroll to position [326, 0]
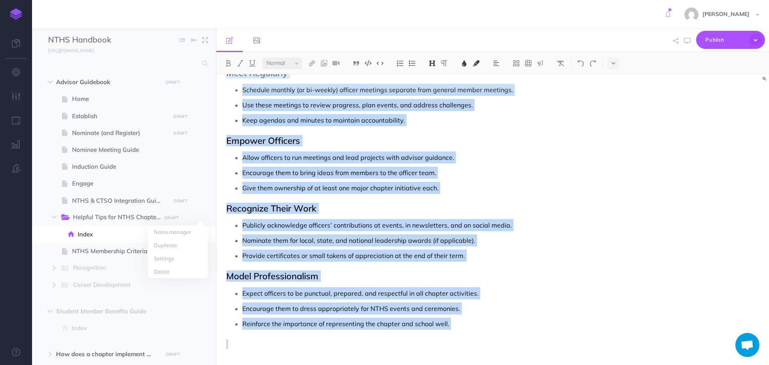
drag, startPoint x: 229, startPoint y: 97, endPoint x: 388, endPoint y: 337, distance: 288.3
click at [374, 362] on div "Helpful Tips for NTHS Chapter Officers Select the Right Officers Choose student…" at bounding box center [409, 56] width 387 height 617
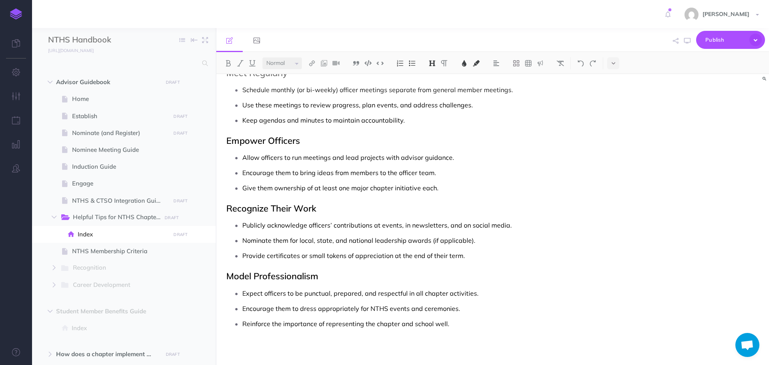
scroll to position [0, 0]
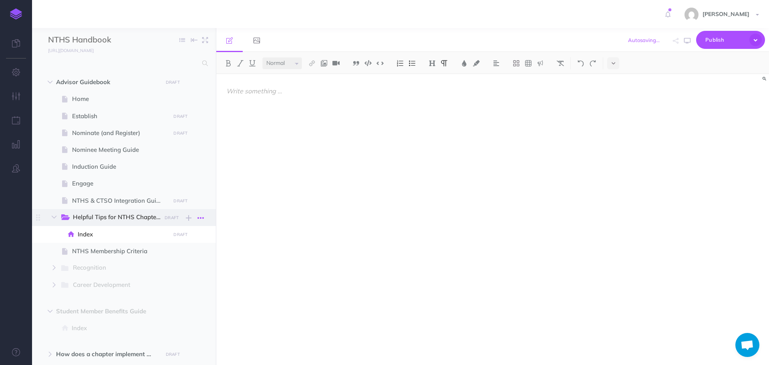
click at [200, 217] on icon "button" at bounding box center [201, 218] width 6 height 10
click at [164, 268] on link "Delete" at bounding box center [178, 271] width 60 height 13
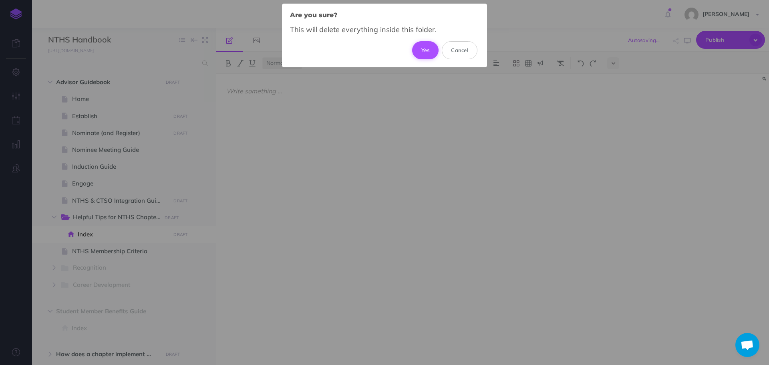
click at [421, 48] on button "Yes" at bounding box center [425, 50] width 27 height 18
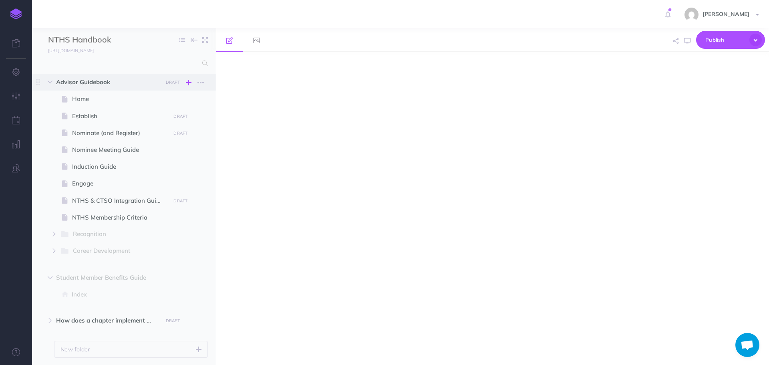
click at [186, 83] on icon "button" at bounding box center [189, 83] width 6 height 10
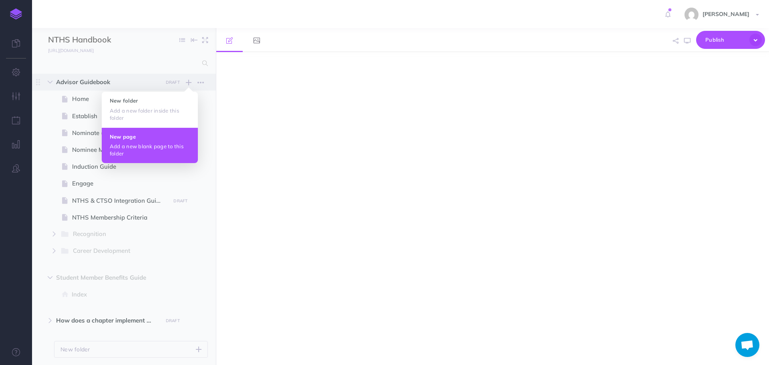
click at [145, 140] on button "New page Add a new blank page to this folder" at bounding box center [150, 145] width 96 height 36
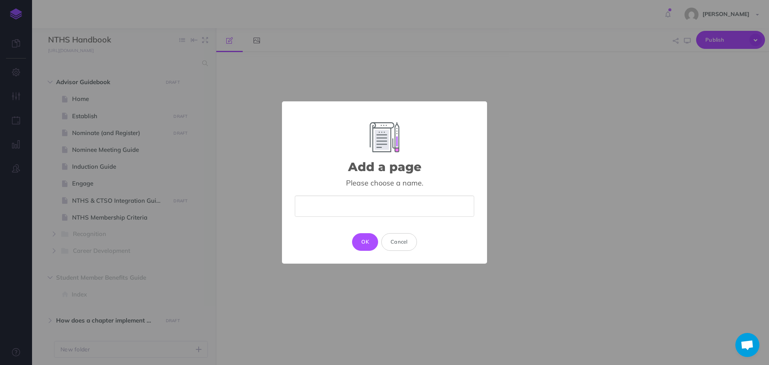
click at [334, 204] on input "text" at bounding box center [385, 206] width 180 height 21
type input "Helpful Tips for NTHS Chapter Officers"
click at [361, 241] on button "OK" at bounding box center [365, 242] width 26 height 18
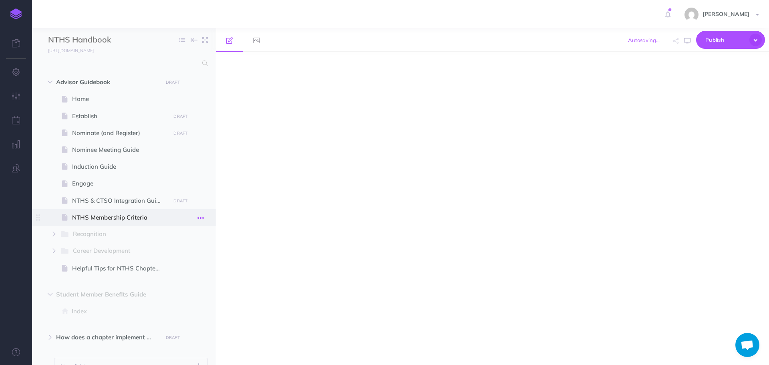
select select "null"
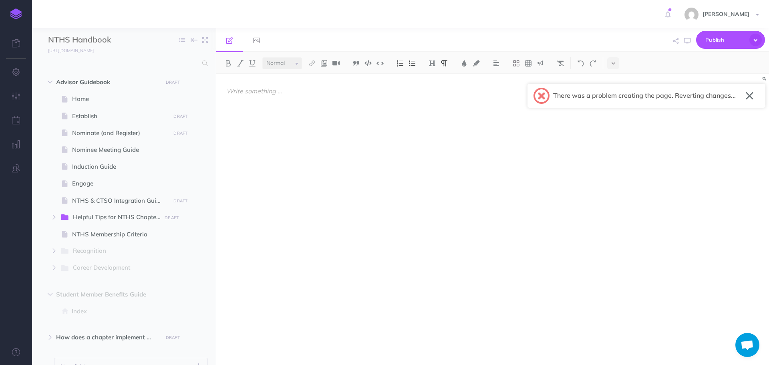
click at [299, 138] on div at bounding box center [409, 215] width 387 height 283
click at [749, 95] on button "button" at bounding box center [750, 95] width 8 height 13
click at [297, 130] on div at bounding box center [409, 215] width 387 height 283
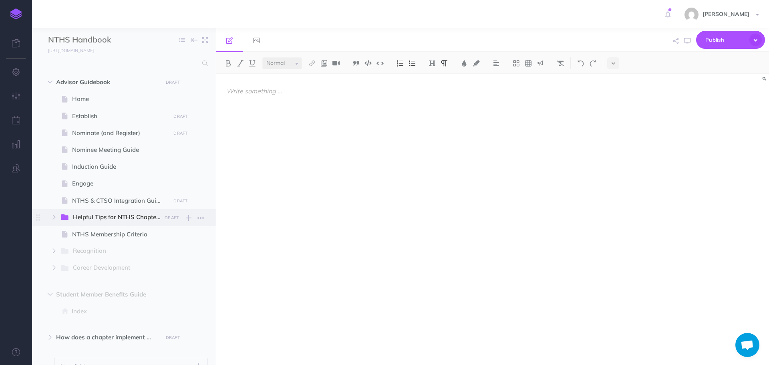
drag, startPoint x: 297, startPoint y: 129, endPoint x: 141, endPoint y: 222, distance: 182.2
click at [141, 222] on span "Helpful Tips for NTHS Chapter Officers" at bounding box center [121, 217] width 96 height 10
click at [198, 219] on icon "button" at bounding box center [201, 218] width 6 height 10
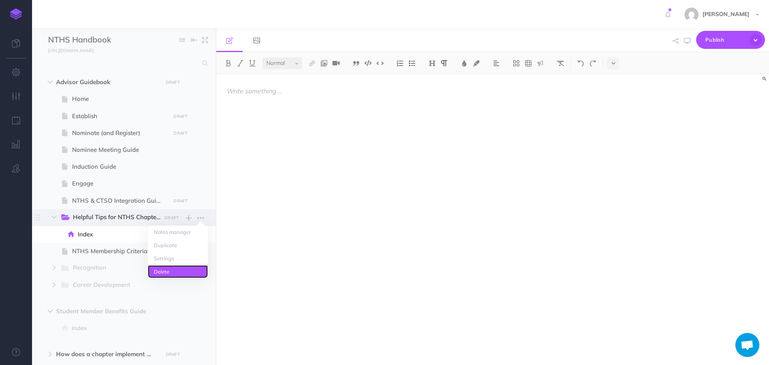
click at [162, 271] on link "Delete" at bounding box center [178, 271] width 60 height 13
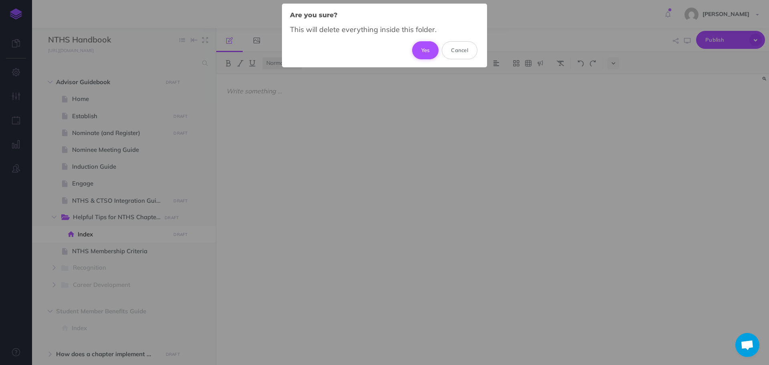
click at [430, 48] on button "Yes" at bounding box center [425, 50] width 27 height 18
select select "null"
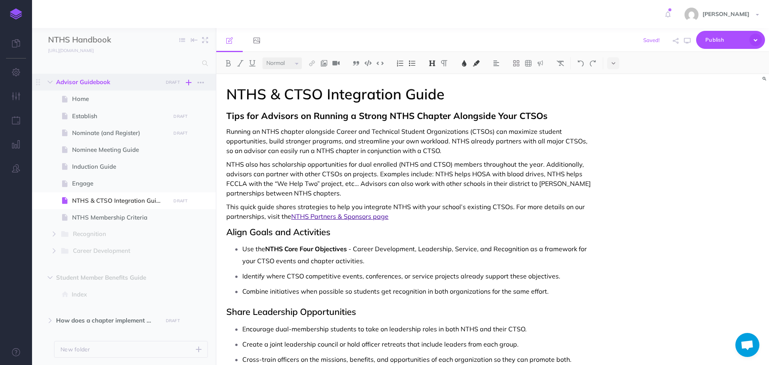
click at [191, 81] on icon "button" at bounding box center [189, 83] width 6 height 10
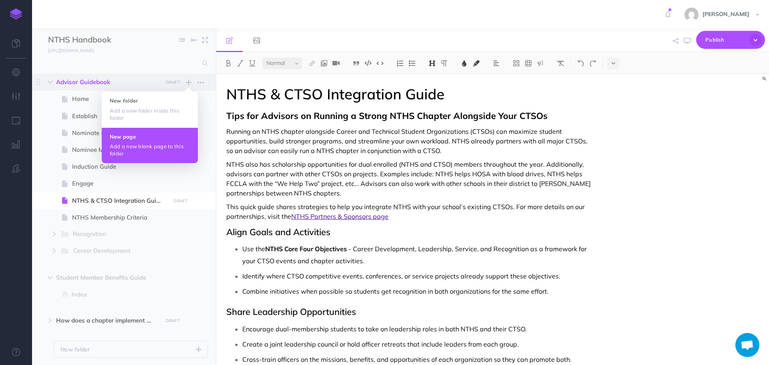
click at [145, 142] on button "New page Add a new blank page to this folder" at bounding box center [150, 145] width 96 height 36
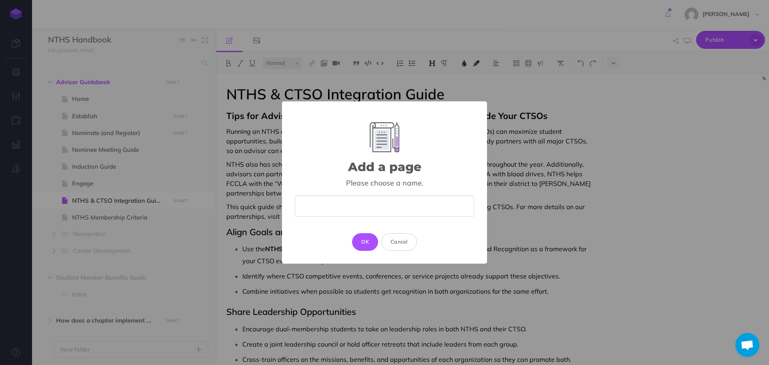
click at [331, 212] on input "text" at bounding box center [385, 206] width 180 height 21
type input "Helpful Tips for NTHS Chapter Officers"
click at [366, 244] on button "OK" at bounding box center [365, 242] width 26 height 18
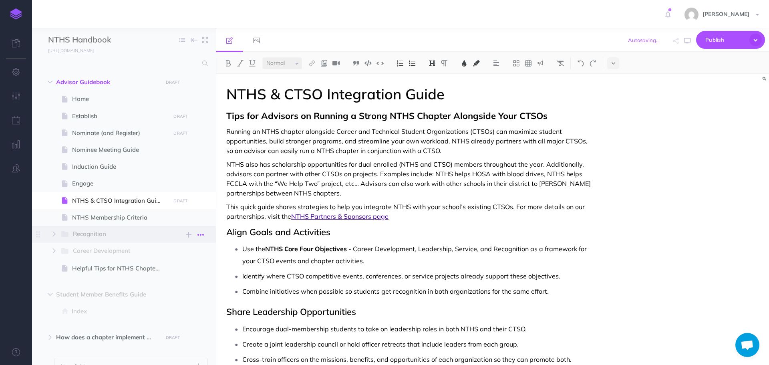
select select "null"
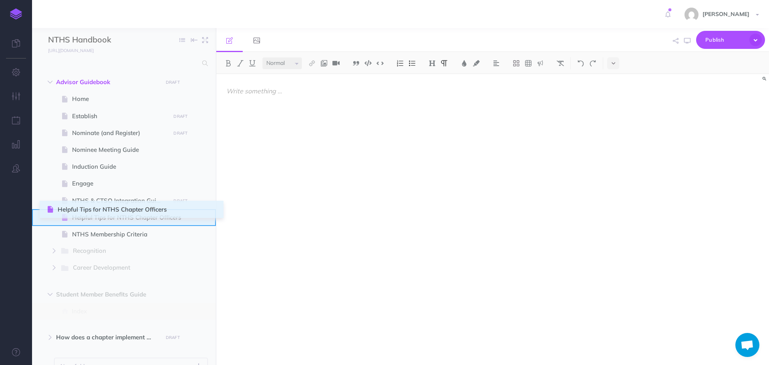
drag, startPoint x: 36, startPoint y: 270, endPoint x: 48, endPoint y: 212, distance: 60.2
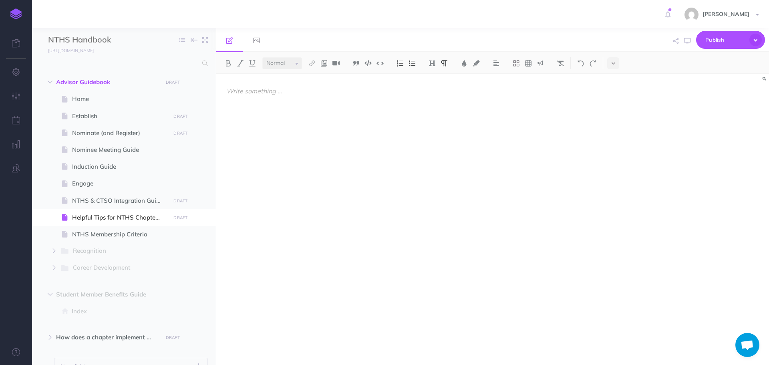
click at [381, 166] on div at bounding box center [409, 215] width 387 height 283
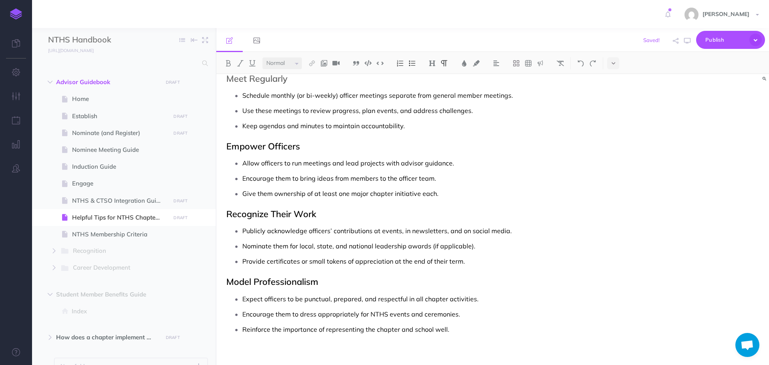
scroll to position [326, 0]
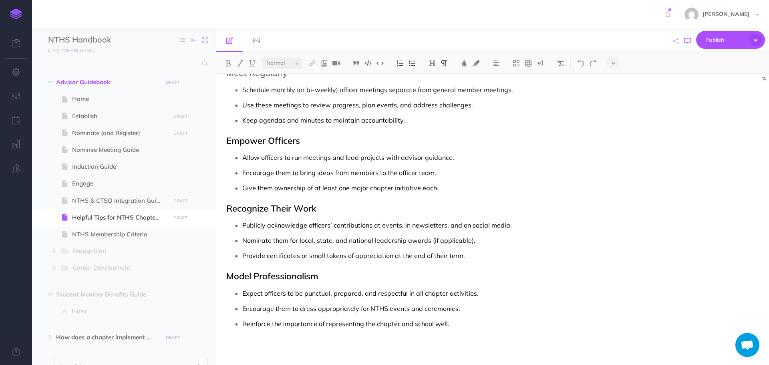
click at [689, 42] on icon "button" at bounding box center [687, 41] width 6 height 6
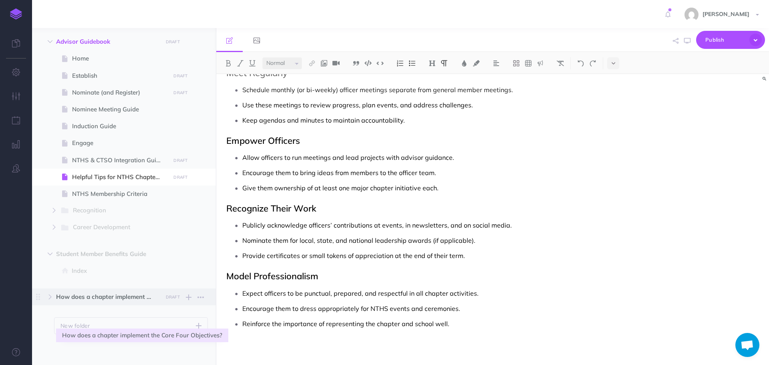
scroll to position [42, 0]
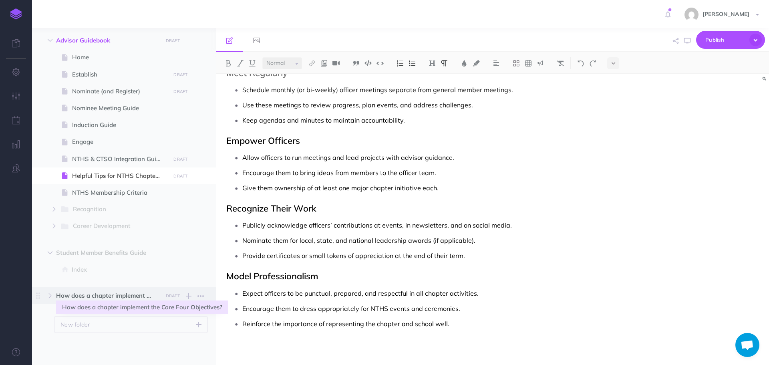
click at [119, 297] on span "How does a chapter implement the Core Four Objectives?" at bounding box center [107, 296] width 102 height 10
select select "null"
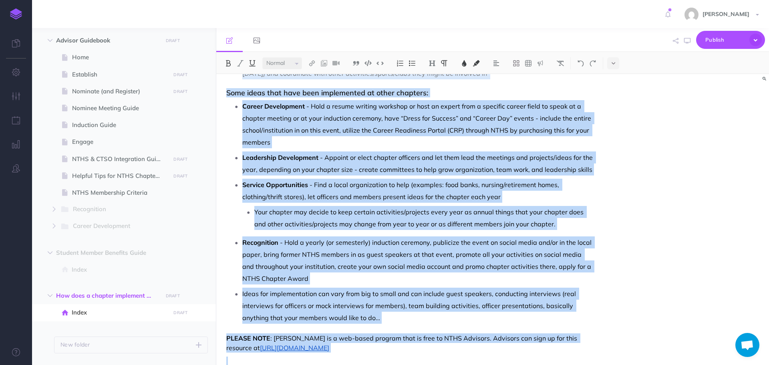
scroll to position [94, 0]
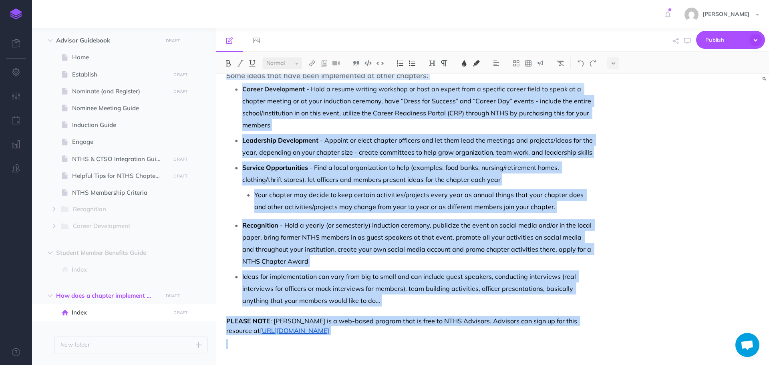
drag, startPoint x: 226, startPoint y: 89, endPoint x: 365, endPoint y: 384, distance: 325.7
click at [365, 365] on html "Toggle Navigation [PERSON_NAME] Settings Account Settings Teams Create Team Sup…" at bounding box center [384, 182] width 769 height 365
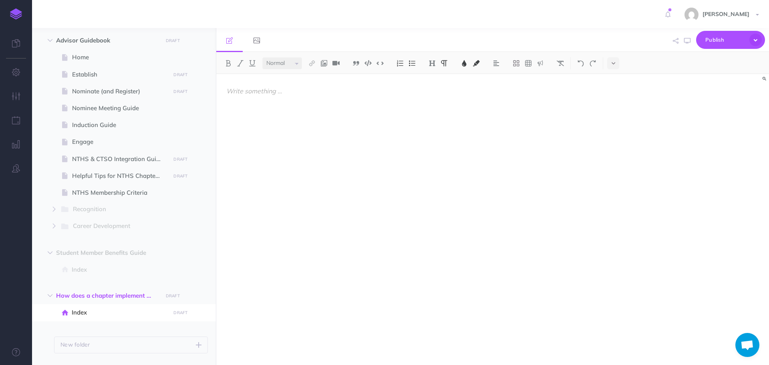
scroll to position [0, 0]
click at [202, 295] on icon "button" at bounding box center [201, 296] width 6 height 10
click at [169, 350] on link "Delete" at bounding box center [178, 349] width 60 height 13
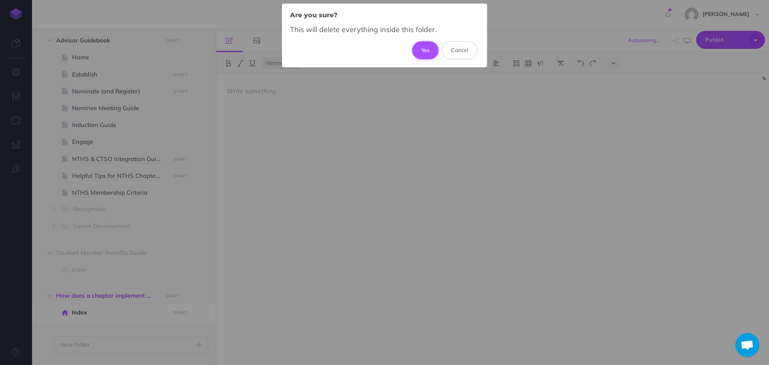
click at [417, 47] on button "Yes" at bounding box center [425, 50] width 27 height 18
select select "null"
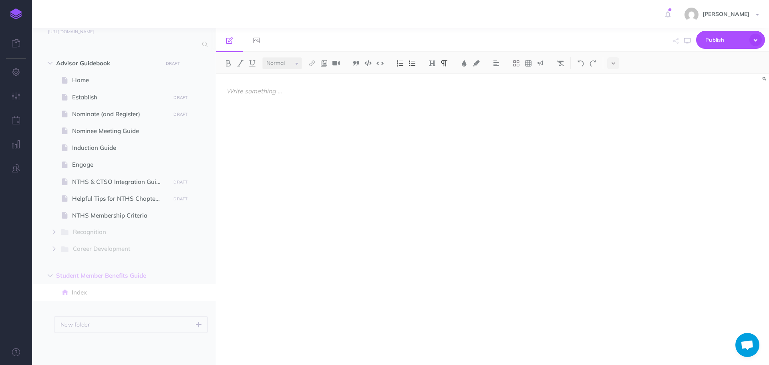
scroll to position [19, 0]
click at [186, 62] on icon "button" at bounding box center [189, 64] width 6 height 10
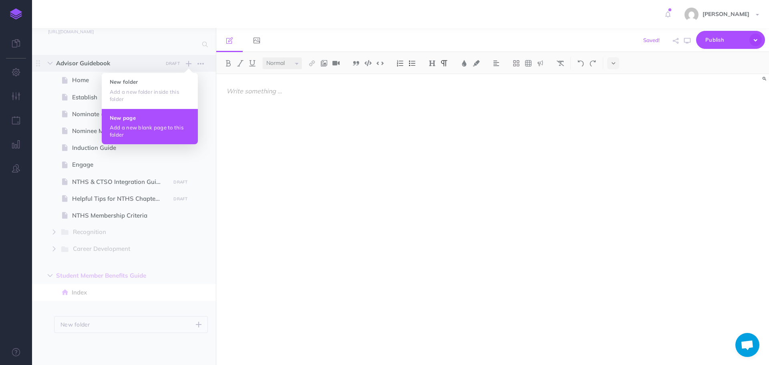
click at [145, 120] on h4 "New page" at bounding box center [150, 118] width 80 height 6
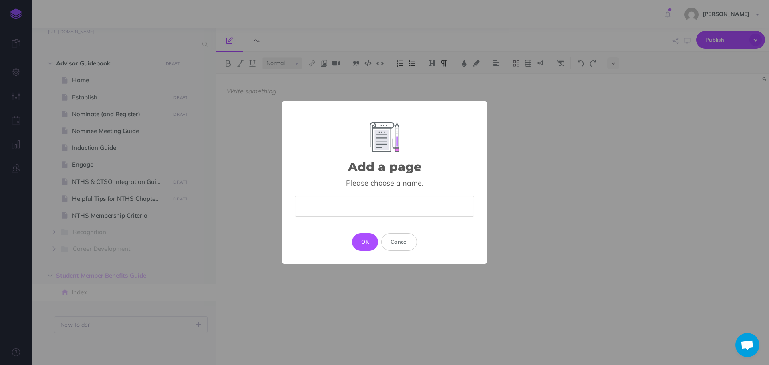
click at [305, 206] on input "text" at bounding box center [385, 206] width 180 height 21
type input "How does a chapter implement the Core Four Objectives?"
click at [367, 242] on button "OK" at bounding box center [365, 242] width 26 height 18
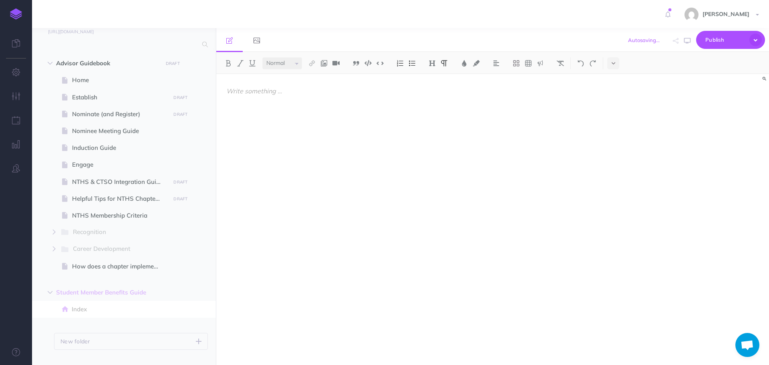
click at [288, 156] on div at bounding box center [409, 215] width 387 height 283
select select "null"
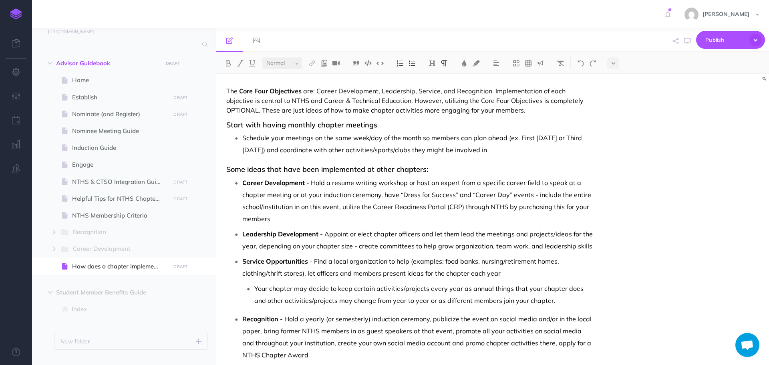
click at [227, 92] on span "The" at bounding box center [231, 91] width 11 height 8
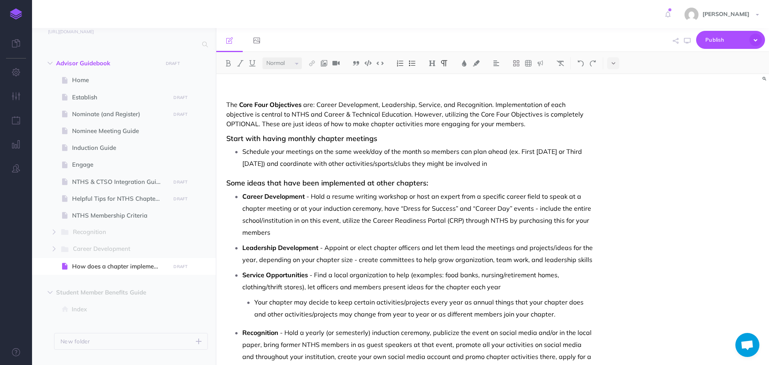
click at [231, 89] on p at bounding box center [409, 91] width 367 height 10
drag, startPoint x: 227, startPoint y: 89, endPoint x: 413, endPoint y: 93, distance: 186.0
click at [413, 93] on p "How does a chapter implement the Core Four Objectives?" at bounding box center [409, 91] width 367 height 10
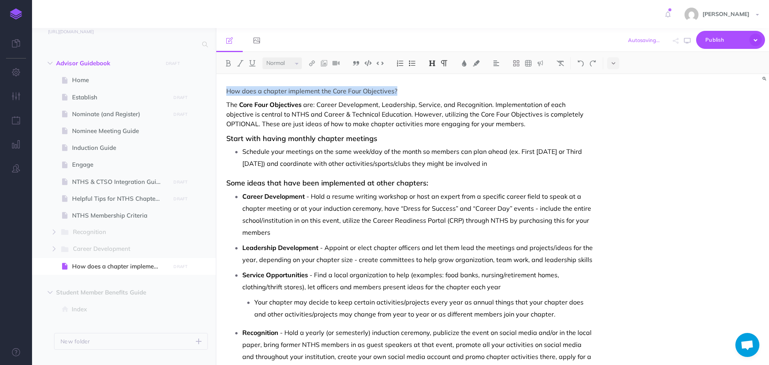
click at [434, 64] on img at bounding box center [432, 63] width 7 height 6
click at [434, 76] on button "H1" at bounding box center [432, 77] width 12 height 12
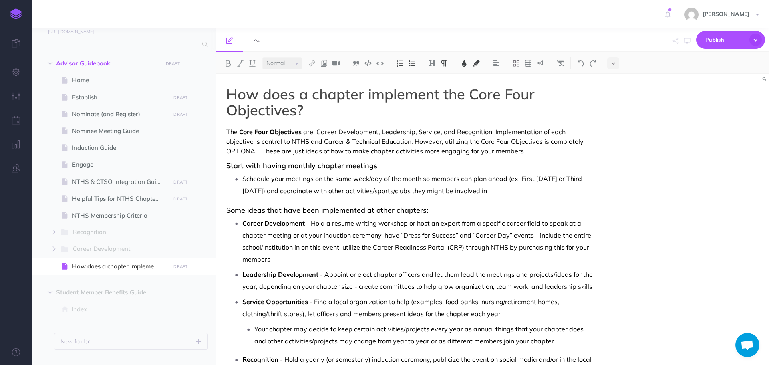
click at [387, 127] on p "The Core Four Objectives are: Career Development, Leadership, Service, and Reco…" at bounding box center [409, 141] width 367 height 29
click at [690, 38] on icon "button" at bounding box center [687, 41] width 6 height 6
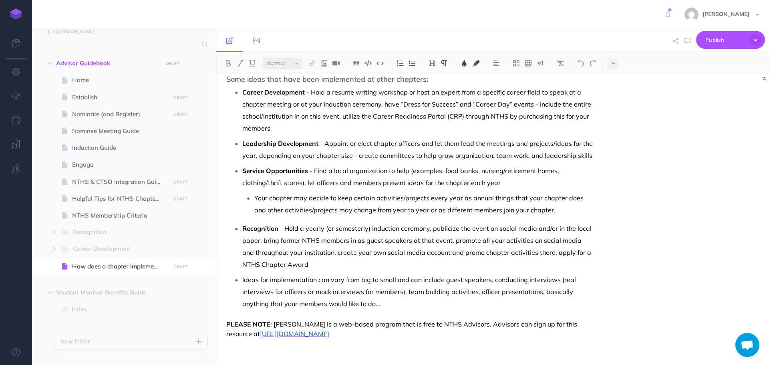
scroll to position [134, 0]
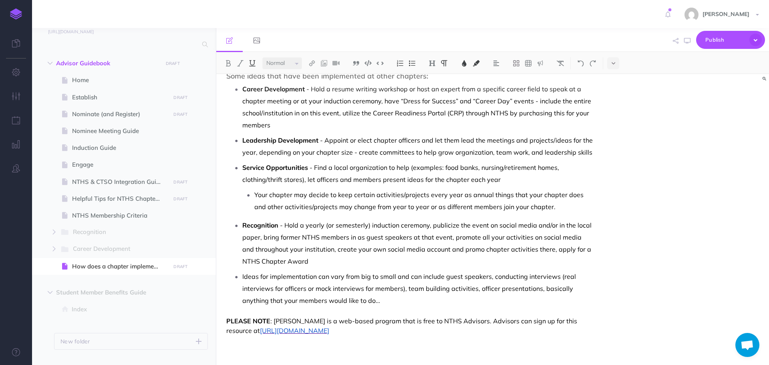
drag, startPoint x: 234, startPoint y: 333, endPoint x: 324, endPoint y: 331, distance: 89.8
click at [324, 331] on p "PLEASE NOTE : [PERSON_NAME] is a web-based program that is free to NTHS Advisor…" at bounding box center [409, 325] width 367 height 19
click at [462, 72] on div "Small Normal Large H1 H2 H3 H4" at bounding box center [492, 63] width 553 height 22
click at [463, 64] on img at bounding box center [464, 63] width 7 height 6
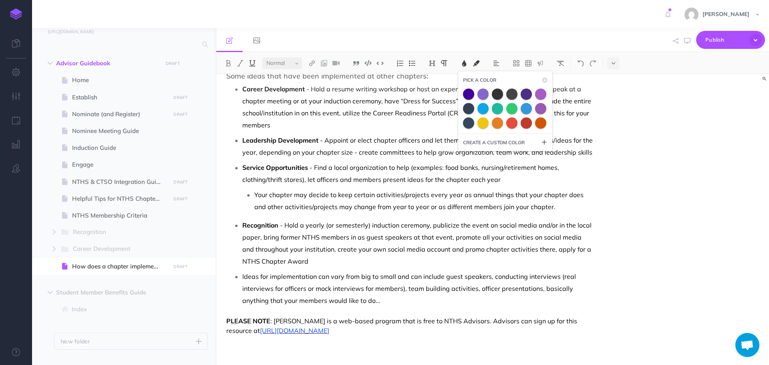
drag, startPoint x: 234, startPoint y: 330, endPoint x: 325, endPoint y: 333, distance: 91.0
click at [325, 333] on p "PLEASE NOTE : [PERSON_NAME] is a web-based program that is free to NTHS Advisor…" at bounding box center [409, 325] width 367 height 19
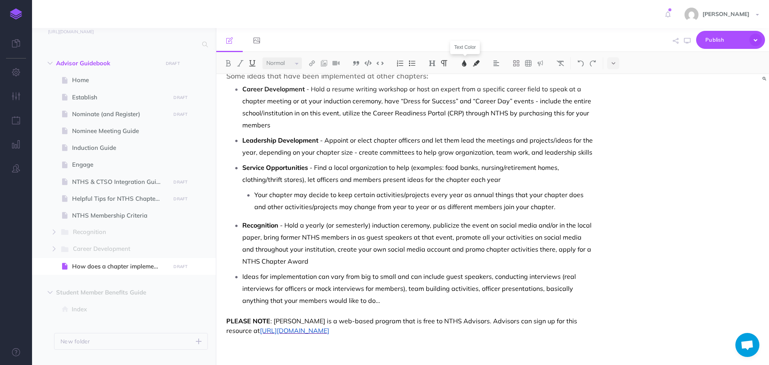
click at [464, 62] on img at bounding box center [464, 63] width 7 height 6
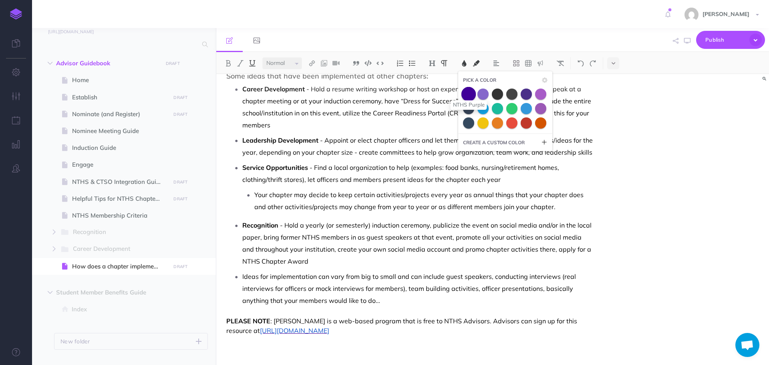
click at [465, 95] on span at bounding box center [469, 94] width 14 height 14
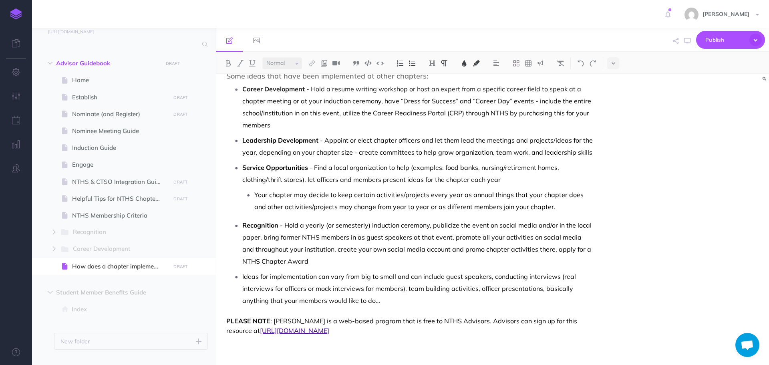
click at [389, 295] on p "Ideas for implementation can vary from big to small and can include guest speak…" at bounding box center [417, 288] width 351 height 36
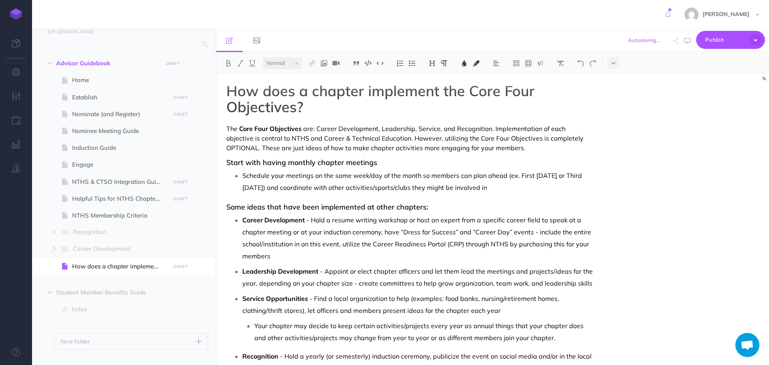
scroll to position [0, 0]
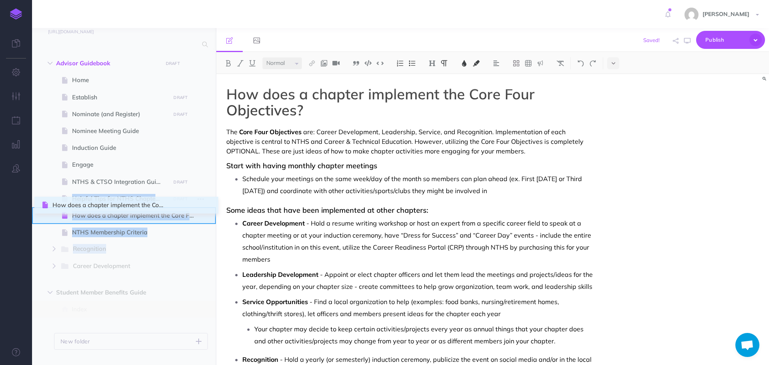
drag, startPoint x: 36, startPoint y: 268, endPoint x: 43, endPoint y: 206, distance: 61.7
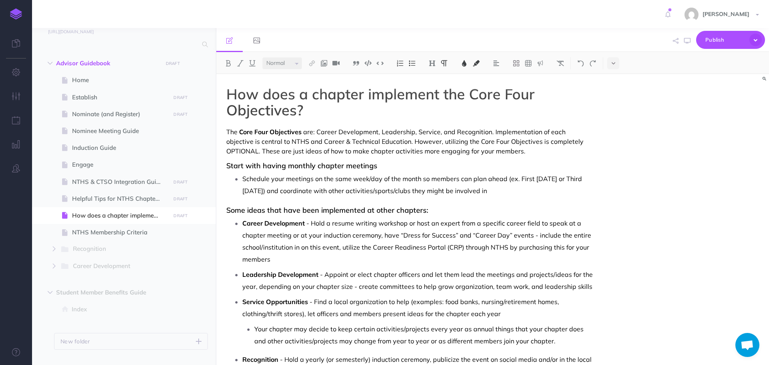
click at [376, 262] on p "Career Development - Hold a resume writing workshop or host an expert from a sp…" at bounding box center [417, 241] width 351 height 48
click at [186, 62] on icon "button" at bounding box center [189, 64] width 6 height 10
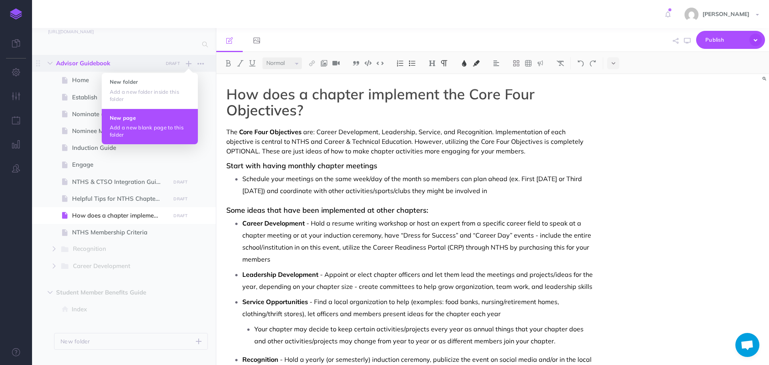
click at [159, 121] on button "New page Add a new blank page to this folder" at bounding box center [150, 127] width 96 height 36
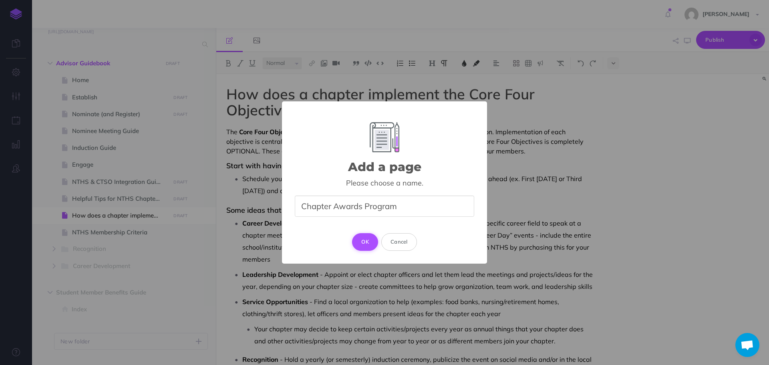
type input "Chapter Awards Program"
click at [368, 239] on button "OK" at bounding box center [365, 242] width 26 height 18
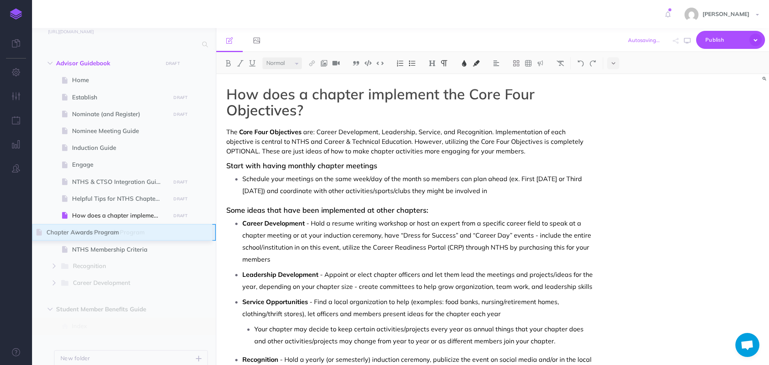
select select "null"
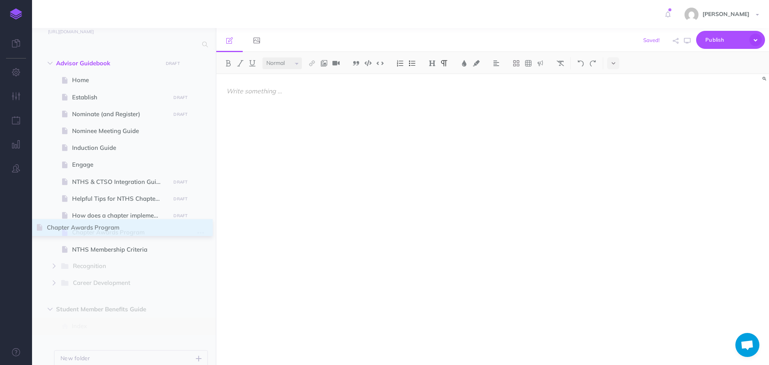
drag, startPoint x: 38, startPoint y: 282, endPoint x: 38, endPoint y: 227, distance: 55.7
click at [284, 164] on div at bounding box center [409, 215] width 387 height 283
paste div
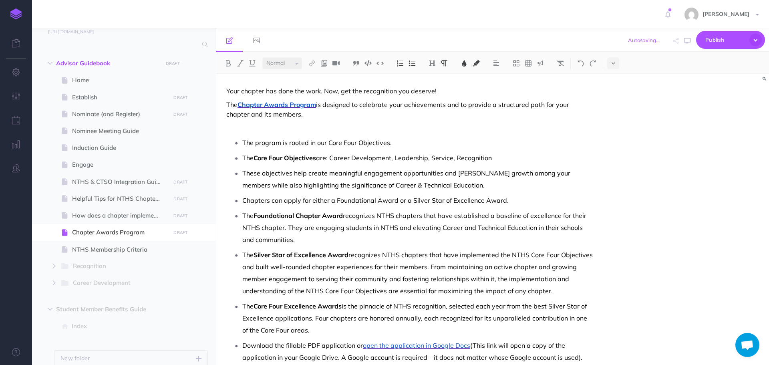
click at [242, 128] on p at bounding box center [409, 128] width 367 height 10
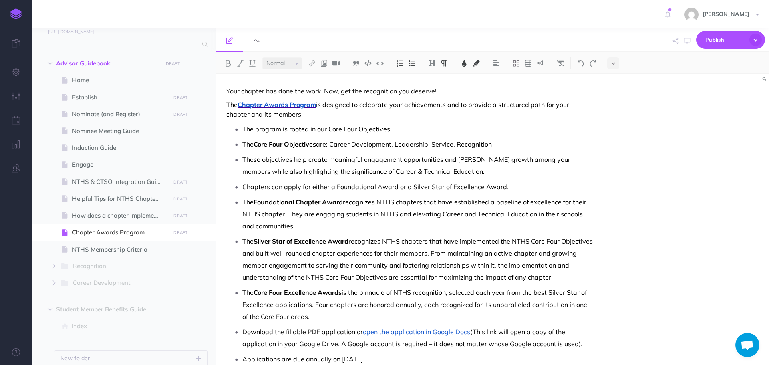
click at [228, 90] on span "Your chapter has done the work. Now, get the recognition you deserve!" at bounding box center [331, 91] width 210 height 8
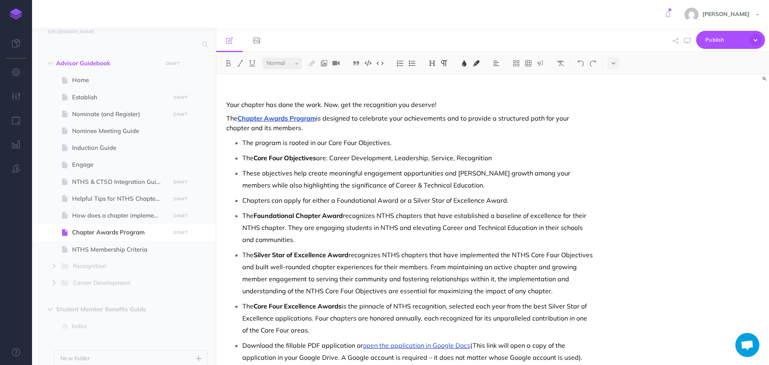
click at [241, 89] on p at bounding box center [409, 91] width 367 height 10
drag, startPoint x: 303, startPoint y: 91, endPoint x: 199, endPoint y: 93, distance: 104.6
click at [199, 93] on div "NTHS Handbook Collapse all Expand all Expand to root folders [URL][DOMAIN_NAME]…" at bounding box center [400, 196] width 737 height 337
click at [436, 64] on img at bounding box center [432, 63] width 7 height 6
click at [433, 76] on button "H1" at bounding box center [432, 77] width 12 height 12
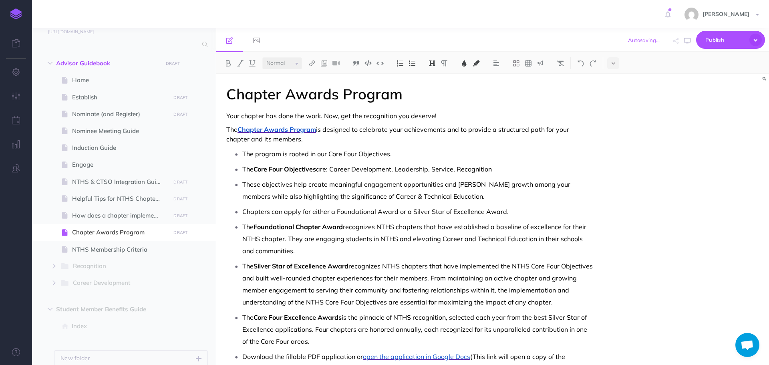
click at [436, 102] on div "Chapter Awards Program Your chapter has done the work. Now, get the recognition…" at bounding box center [409, 249] width 387 height 351
drag, startPoint x: 239, startPoint y: 130, endPoint x: 319, endPoint y: 129, distance: 79.3
click at [319, 129] on p "The Chapter Awards Program is designed to celebrate your achievements and to pr…" at bounding box center [409, 134] width 367 height 19
click at [463, 64] on img at bounding box center [464, 63] width 7 height 6
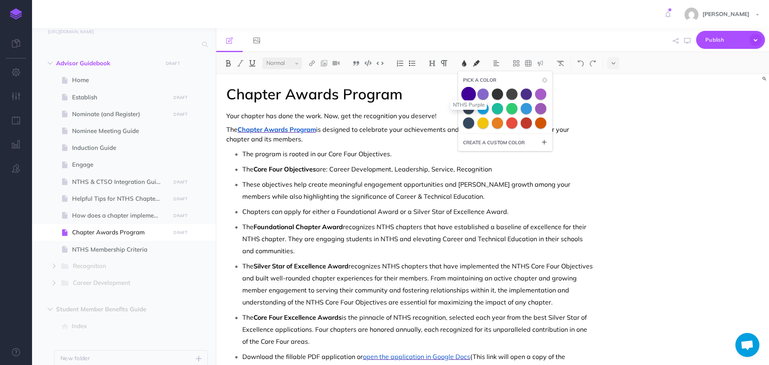
click at [468, 94] on span at bounding box center [469, 94] width 14 height 14
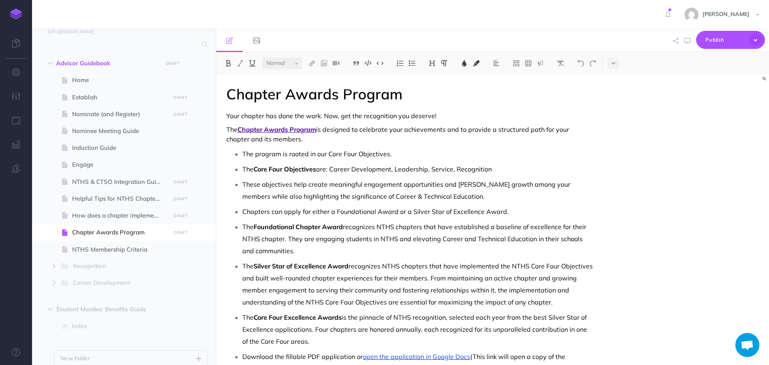
click at [440, 140] on p "The Chapter Awards Program is designed to celebrate your achievements and to pr…" at bounding box center [409, 134] width 367 height 19
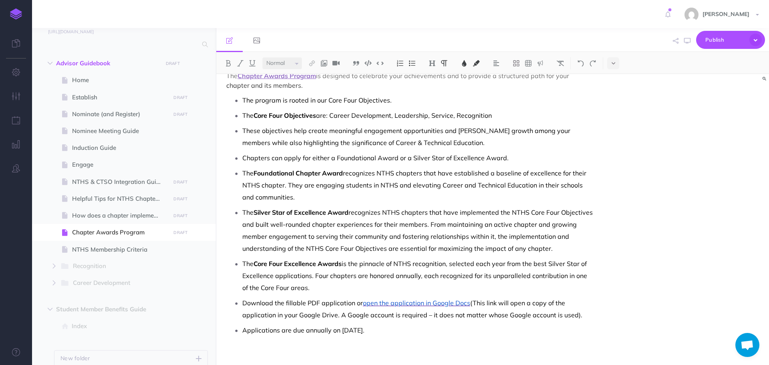
scroll to position [60, 0]
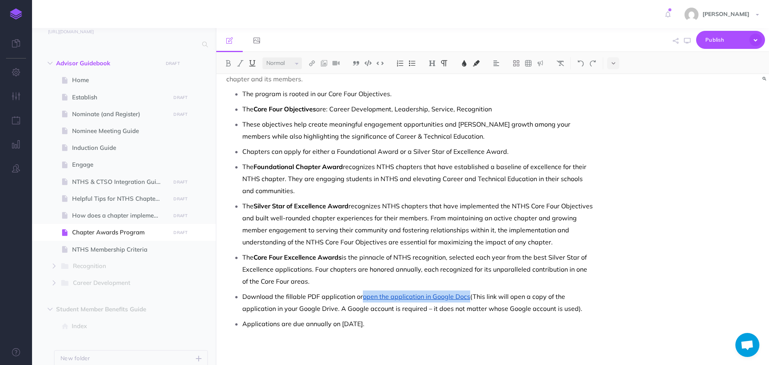
drag, startPoint x: 364, startPoint y: 297, endPoint x: 469, endPoint y: 297, distance: 104.6
click at [469, 297] on span "open the application in Google Docs" at bounding box center [416, 296] width 107 height 8
click at [466, 66] on button at bounding box center [464, 63] width 12 height 12
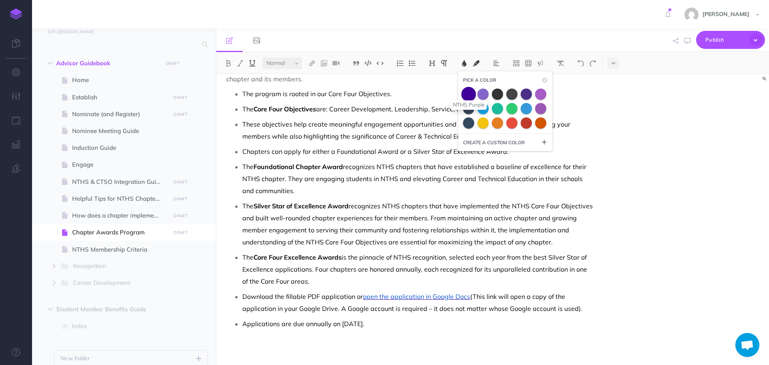
click at [470, 92] on span at bounding box center [469, 94] width 14 height 14
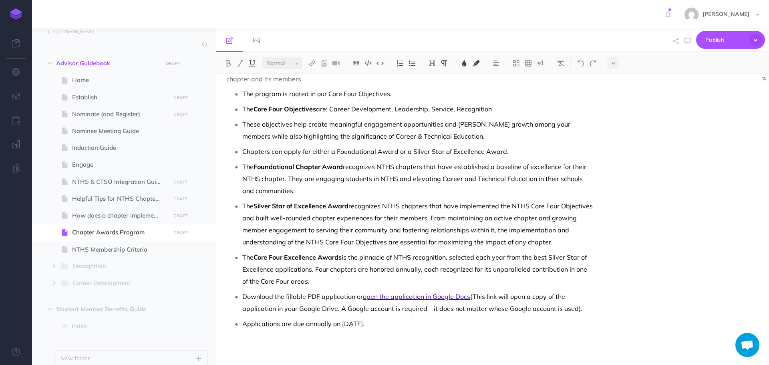
scroll to position [0, 0]
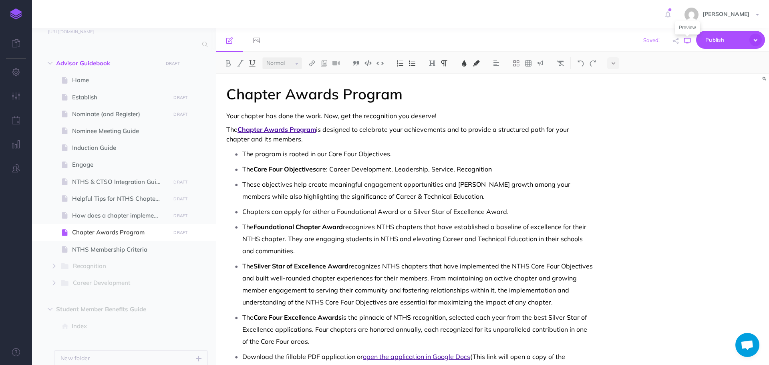
click at [687, 40] on icon "button" at bounding box center [687, 41] width 6 height 6
drag, startPoint x: 401, startPoint y: 153, endPoint x: 242, endPoint y: 152, distance: 159.1
click at [242, 152] on li "The program is rooted in our Core Four Objectives." at bounding box center [417, 154] width 351 height 12
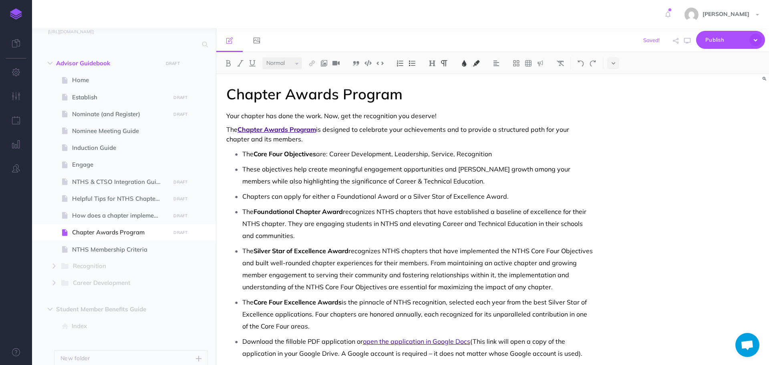
click at [244, 153] on span "The" at bounding box center [247, 154] width 11 height 8
click at [244, 194] on span "Chapters can apply for either a Foundational Award or a Silver Star of Excellen…" at bounding box center [375, 195] width 266 height 8
click at [412, 65] on img at bounding box center [412, 63] width 7 height 6
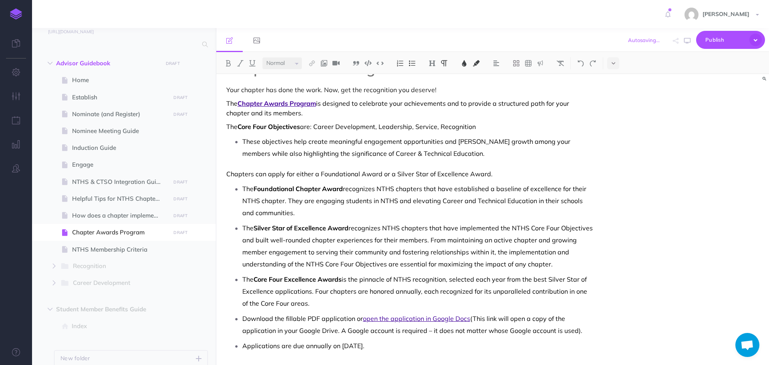
scroll to position [40, 0]
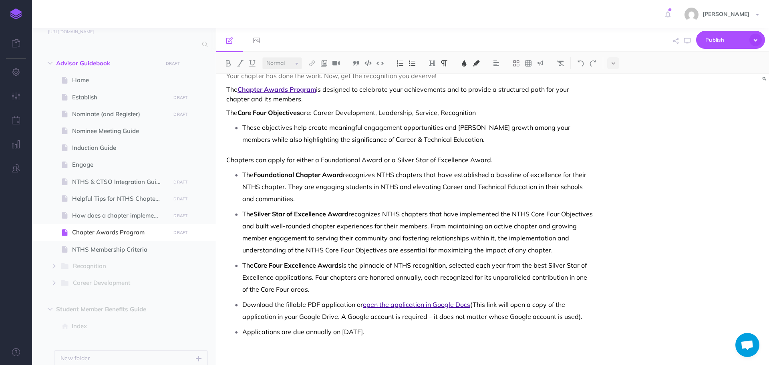
click at [307, 292] on p "The Core Four Excellence Awards is the pinnacle of NTHS recognition, selected e…" at bounding box center [417, 277] width 351 height 36
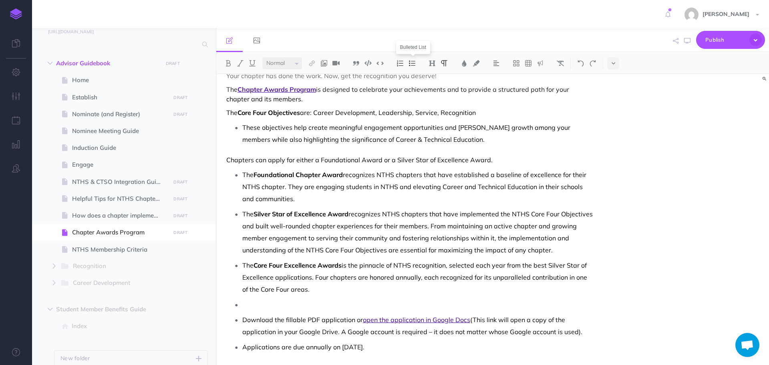
click at [411, 66] on img at bounding box center [412, 63] width 7 height 6
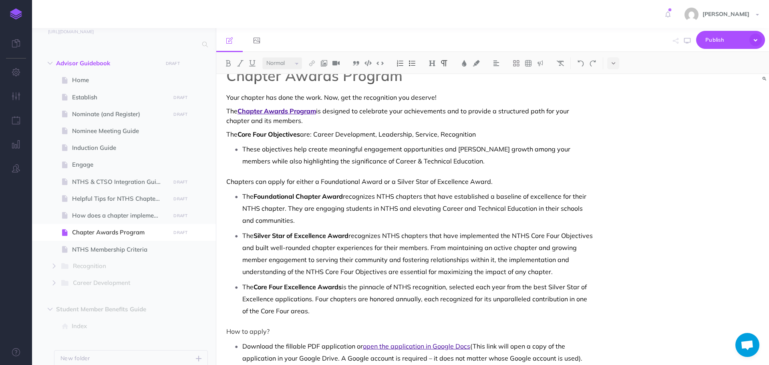
scroll to position [0, 0]
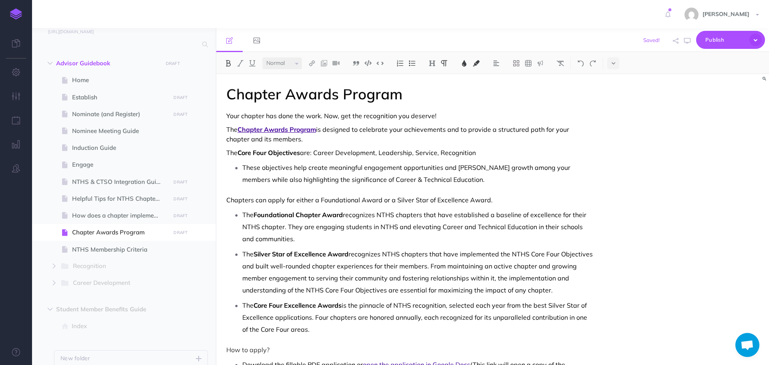
drag, startPoint x: 226, startPoint y: 154, endPoint x: 484, endPoint y: 151, distance: 258.5
click at [484, 151] on div "Chapter Awards Program Your chapter has done the work. Now, get the recognition…" at bounding box center [409, 253] width 387 height 359
click at [435, 62] on img at bounding box center [432, 63] width 7 height 6
click at [435, 88] on button "H2" at bounding box center [432, 89] width 12 height 12
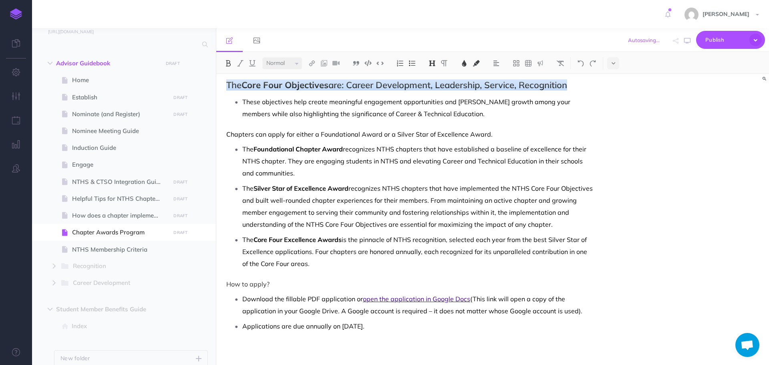
scroll to position [72, 0]
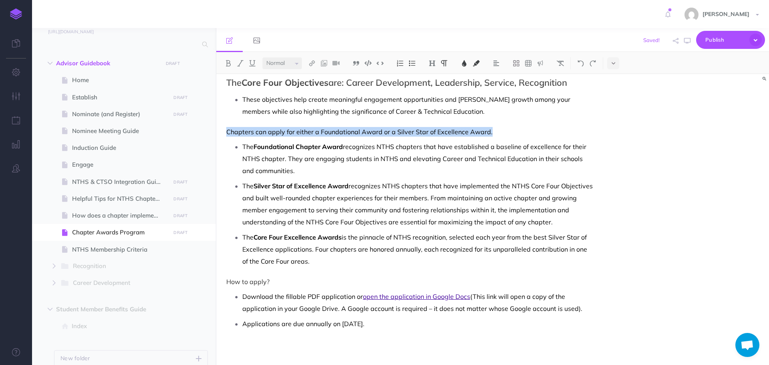
drag, startPoint x: 229, startPoint y: 129, endPoint x: 497, endPoint y: 129, distance: 268.5
click at [497, 129] on div "Chapter Awards Program Your chapter has done the work. Now, get the recognition…" at bounding box center [409, 183] width 387 height 363
click at [434, 62] on img at bounding box center [432, 63] width 7 height 6
click at [430, 89] on button "H2" at bounding box center [432, 89] width 12 height 12
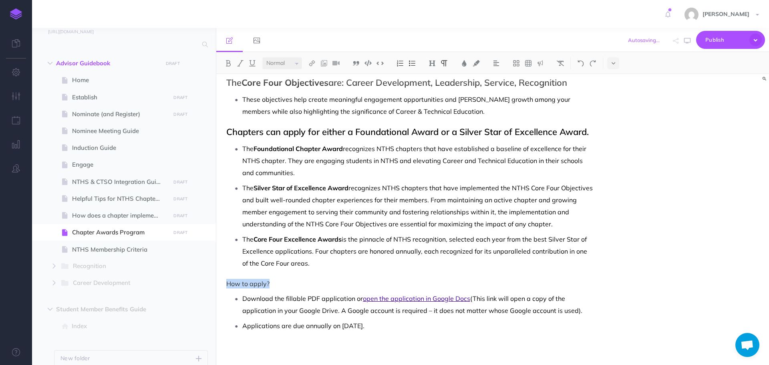
drag, startPoint x: 225, startPoint y: 281, endPoint x: 404, endPoint y: 203, distance: 195.6
click at [276, 282] on div "Chapter Awards Program Your chapter has done the work. Now, get the recognition…" at bounding box center [409, 184] width 387 height 365
click at [429, 63] on button at bounding box center [432, 63] width 12 height 12
click at [430, 89] on button "H2" at bounding box center [432, 89] width 12 height 12
click at [384, 280] on h2 "How to apply?" at bounding box center [409, 284] width 367 height 10
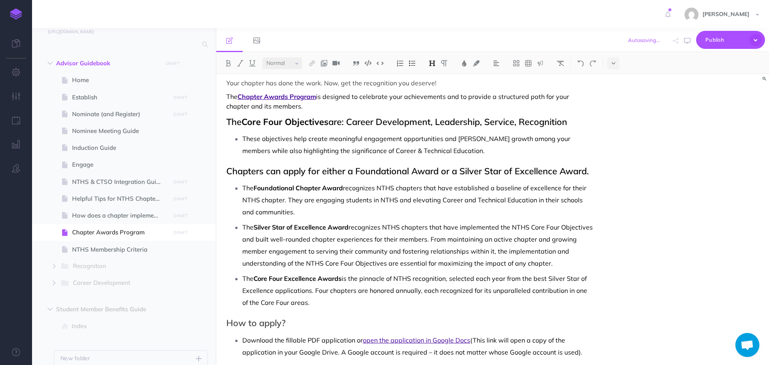
scroll to position [0, 0]
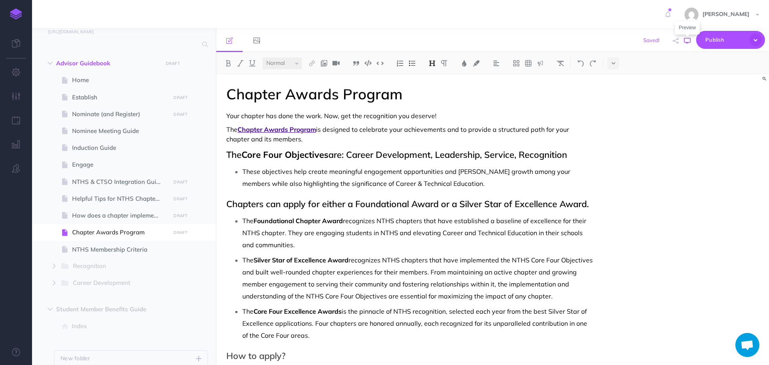
click at [684, 42] on icon "button" at bounding box center [687, 41] width 6 height 6
drag, startPoint x: 255, startPoint y: 220, endPoint x: 345, endPoint y: 222, distance: 89.8
click at [345, 222] on p "The Foundational Chapter Award recognizes NTHS chapters that have established a…" at bounding box center [417, 233] width 351 height 36
click at [231, 65] on img at bounding box center [228, 63] width 7 height 6
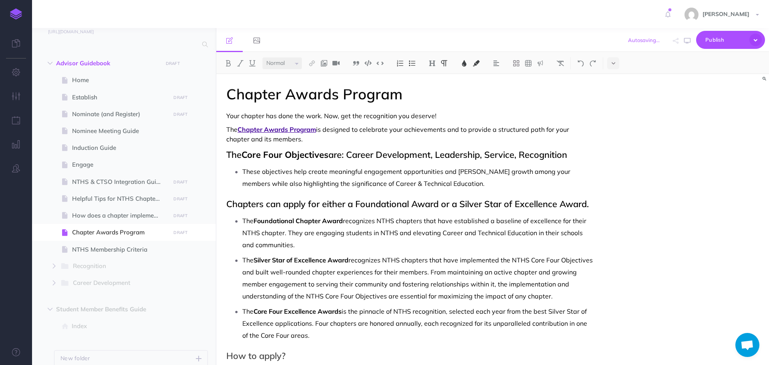
click at [305, 247] on p "The Foundational Chapter Award recognizes NTHS chapters that have established a…" at bounding box center [417, 233] width 351 height 36
click at [684, 40] on button "button" at bounding box center [687, 40] width 10 height 23
click at [191, 62] on icon "button" at bounding box center [189, 64] width 6 height 10
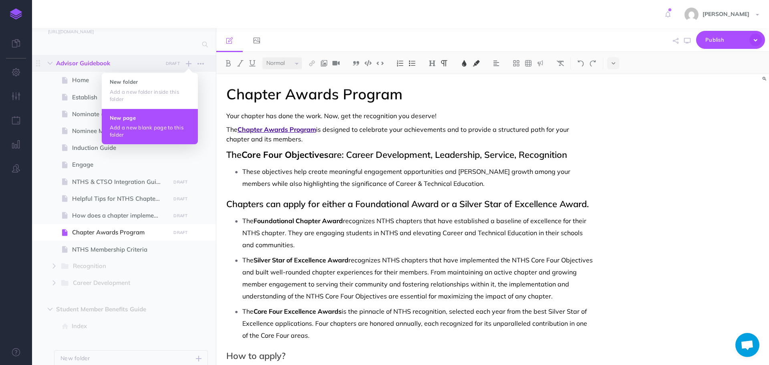
click at [139, 119] on h4 "New page" at bounding box center [150, 118] width 80 height 6
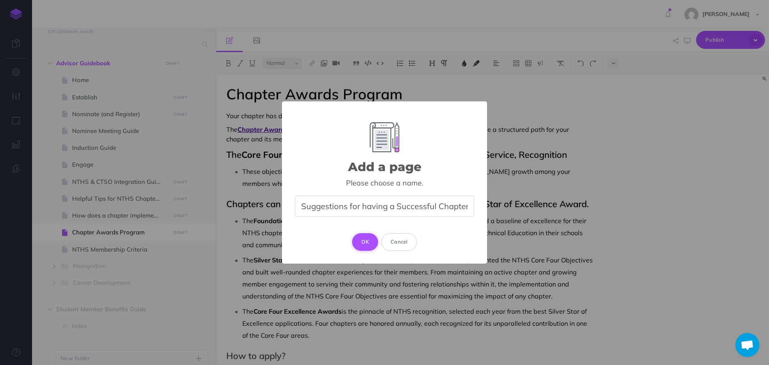
type input "Suggestions for having a Successful Chapter"
click at [369, 238] on button "OK" at bounding box center [365, 242] width 26 height 18
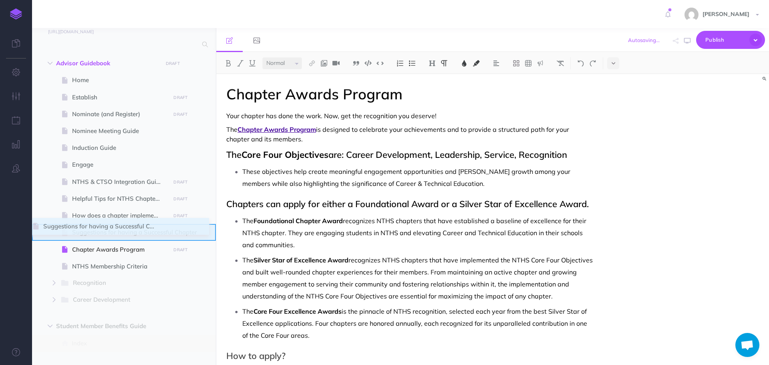
select select "null"
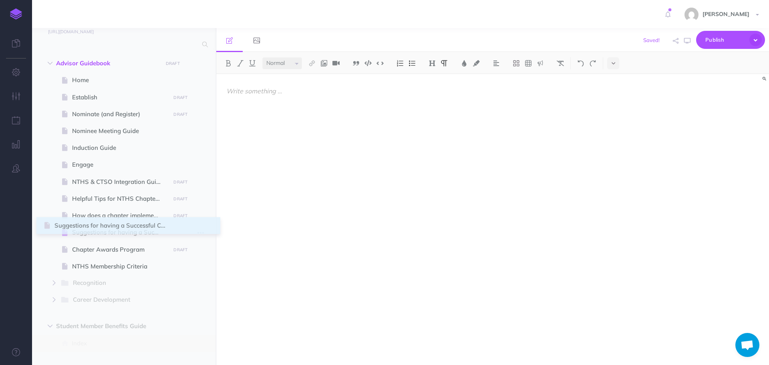
drag, startPoint x: 38, startPoint y: 301, endPoint x: 45, endPoint y: 226, distance: 74.9
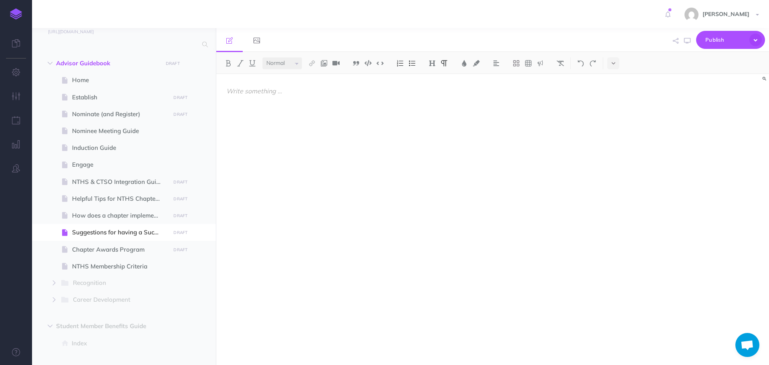
click at [257, 137] on div at bounding box center [409, 215] width 387 height 283
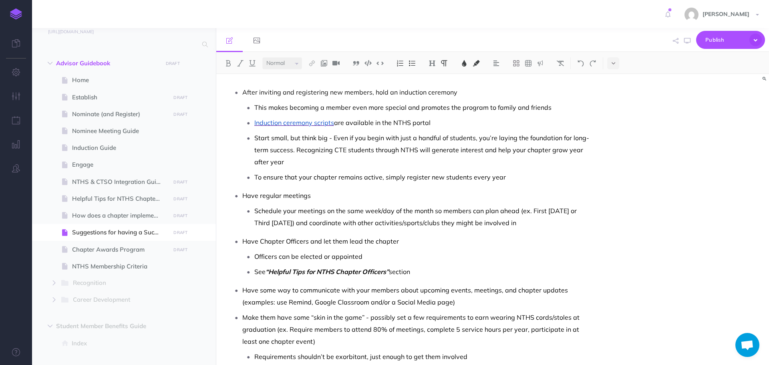
click at [228, 92] on div "After inviting and registering new members, hold an induction ceremony This mak…" at bounding box center [409, 289] width 387 height 430
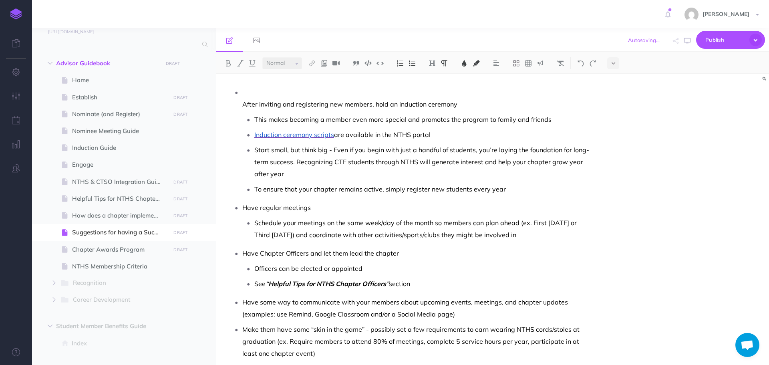
click at [414, 65] on img at bounding box center [412, 63] width 7 height 6
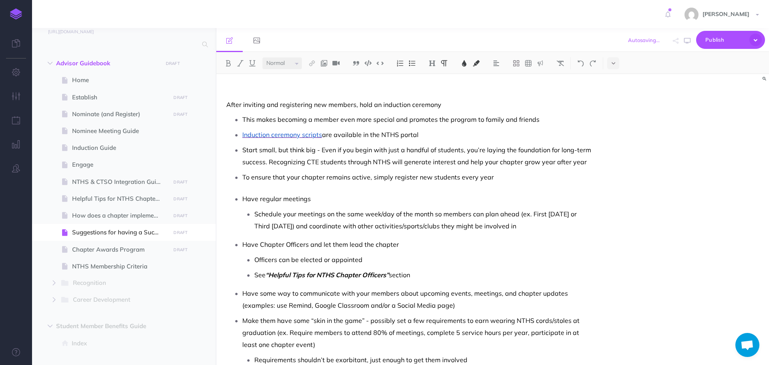
click at [414, 65] on img at bounding box center [412, 63] width 7 height 6
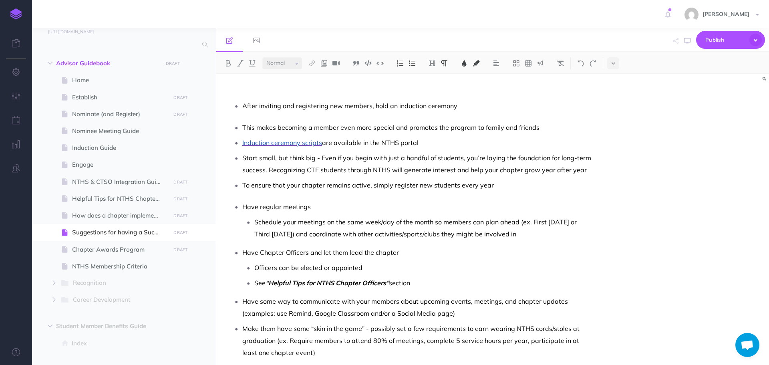
click at [280, 117] on div "After inviting and registering new members, hold an induction ceremony This mak…" at bounding box center [409, 295] width 387 height 442
click at [279, 114] on div "After inviting and registering new members, hold an induction ceremony This mak…" at bounding box center [409, 295] width 387 height 442
click at [265, 87] on p at bounding box center [409, 91] width 367 height 10
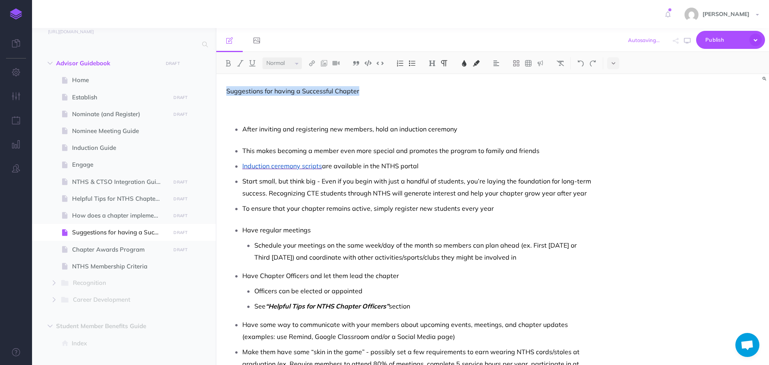
drag, startPoint x: 226, startPoint y: 90, endPoint x: 366, endPoint y: 88, distance: 140.7
click at [366, 88] on div "Suggestions for having a Successful Chapter After inviting and registering new …" at bounding box center [409, 306] width 387 height 465
click at [431, 63] on img at bounding box center [432, 63] width 7 height 6
click at [434, 79] on button "H1" at bounding box center [432, 77] width 12 height 12
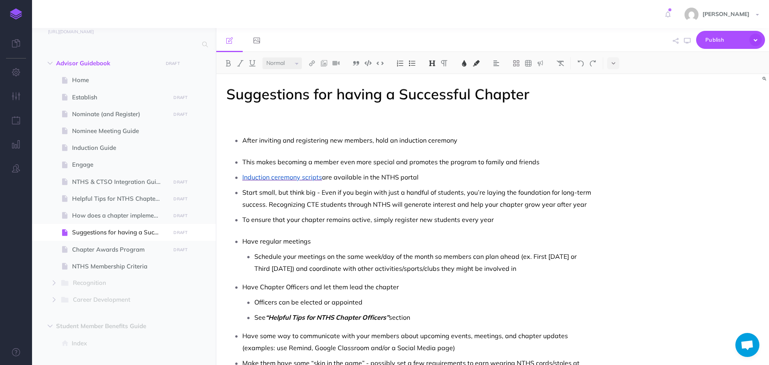
click at [341, 118] on p at bounding box center [409, 120] width 367 height 19
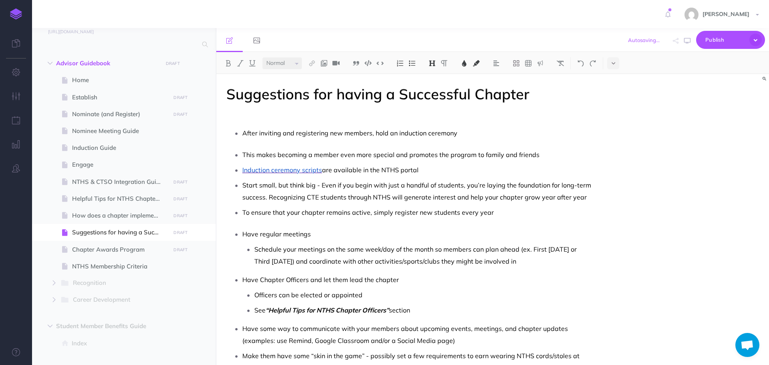
click at [262, 121] on div "Suggestions for having a Successful Chapter After inviting and registering new …" at bounding box center [409, 308] width 387 height 469
click at [244, 119] on div "Suggestions for having a Successful Chapter After inviting and registering new …" at bounding box center [409, 308] width 387 height 469
click at [244, 120] on div "Suggestions for having a Successful Chapter After inviting and registering new …" at bounding box center [409, 308] width 387 height 469
click at [244, 115] on h1 "Suggestions for having a Successful Chapter" at bounding box center [409, 102] width 367 height 32
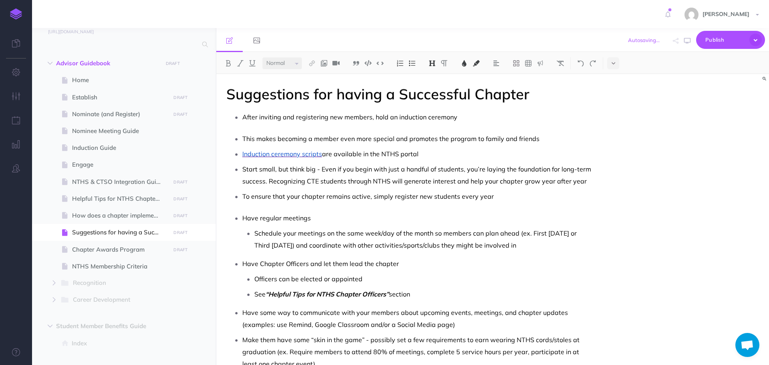
click at [259, 133] on p "This makes becoming a member even more special and promotes the program to fami…" at bounding box center [417, 139] width 351 height 12
click at [243, 139] on span "This makes becoming a member even more special and promotes the program to fami…" at bounding box center [390, 139] width 297 height 8
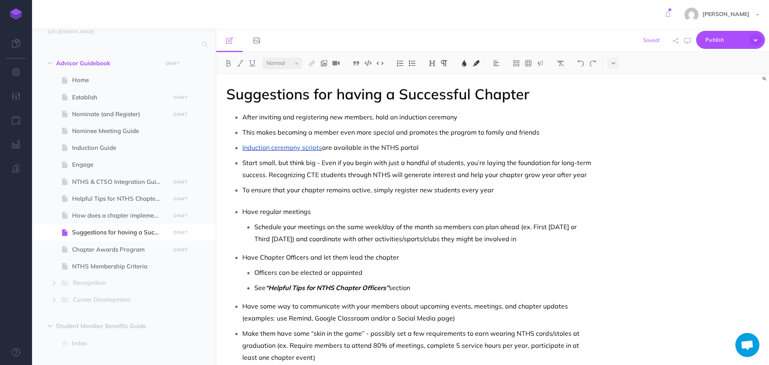
click at [243, 117] on span "After inviting and registering new members, hold an induction ceremony" at bounding box center [349, 117] width 215 height 8
click at [410, 65] on img at bounding box center [412, 63] width 7 height 6
click at [445, 116] on p "After inviting and registering new members, hold an induction ceremony" at bounding box center [409, 116] width 367 height 10
click at [224, 116] on div "Suggestions for having a Successful Chapter After inviting and registering new …" at bounding box center [409, 296] width 387 height 445
click at [244, 208] on span "Have regular meetings" at bounding box center [276, 210] width 69 height 8
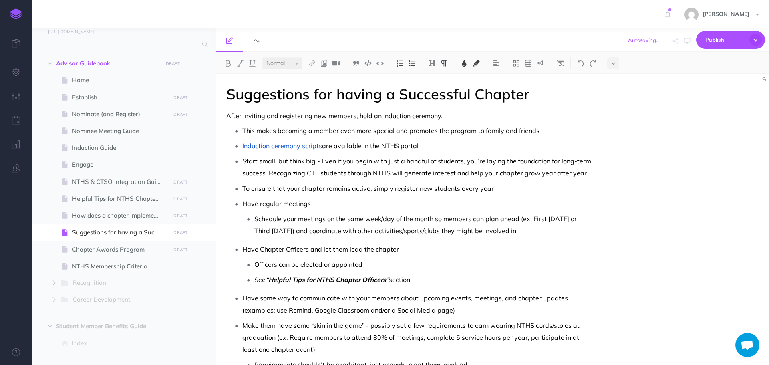
click at [416, 63] on img at bounding box center [412, 63] width 7 height 6
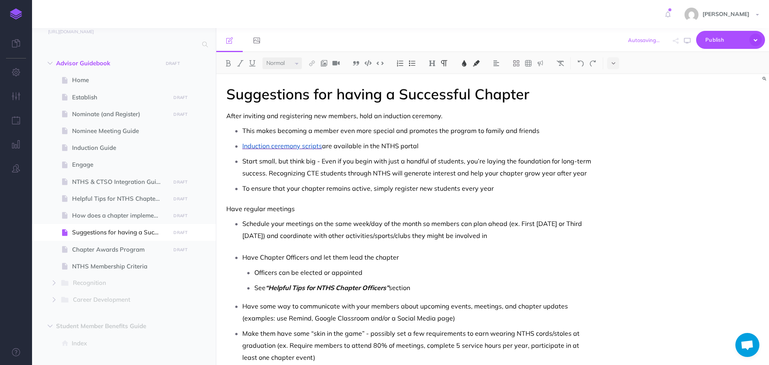
click at [243, 256] on span "Have Chapter Officers and let them lead the chapter" at bounding box center [320, 257] width 157 height 8
click at [416, 62] on img at bounding box center [412, 63] width 7 height 6
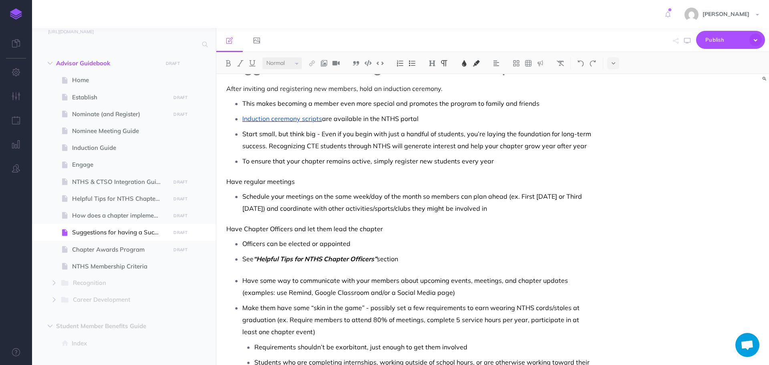
scroll to position [80, 0]
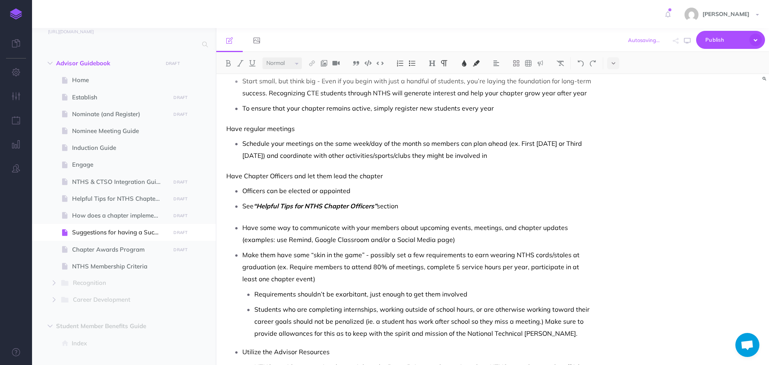
click at [246, 216] on div "Suggestions for having a Successful Chapter After inviting and registering new …" at bounding box center [409, 218] width 387 height 448
click at [244, 227] on span "Have some way to communicate with your members about upcoming events, meetings,…" at bounding box center [405, 234] width 327 height 20
click at [413, 65] on img at bounding box center [412, 63] width 7 height 6
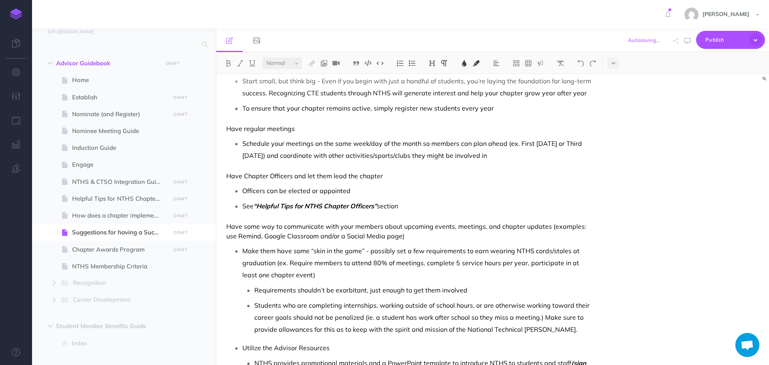
click at [244, 252] on span "Make them have some “skin in the game” - possibly set a few requirements to ear…" at bounding box center [411, 263] width 339 height 32
click at [414, 65] on img at bounding box center [412, 63] width 7 height 6
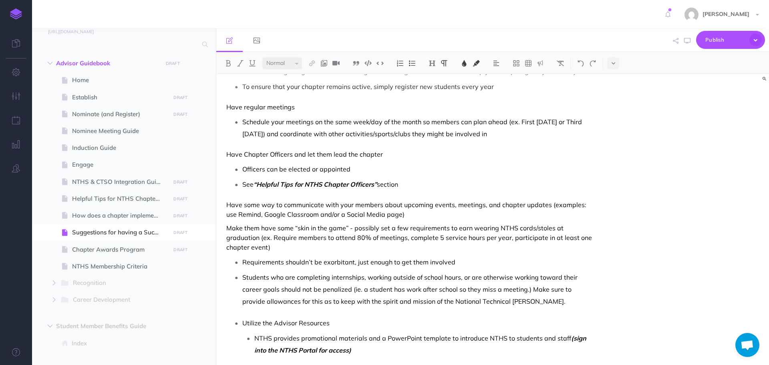
scroll to position [150, 0]
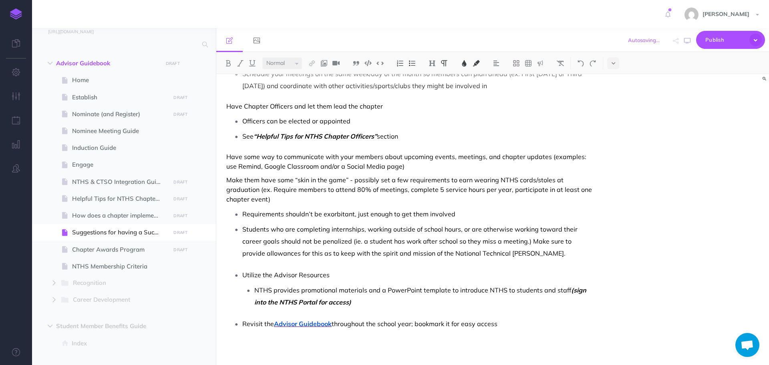
click at [244, 274] on span "Utilize the Advisor Resources" at bounding box center [285, 275] width 87 height 8
click at [411, 65] on img at bounding box center [412, 63] width 7 height 6
click at [242, 323] on li "Revisit the Advisor Guidebook throughout the school year; bookmark it for easy …" at bounding box center [417, 324] width 351 height 12
click at [414, 64] on img at bounding box center [412, 63] width 7 height 6
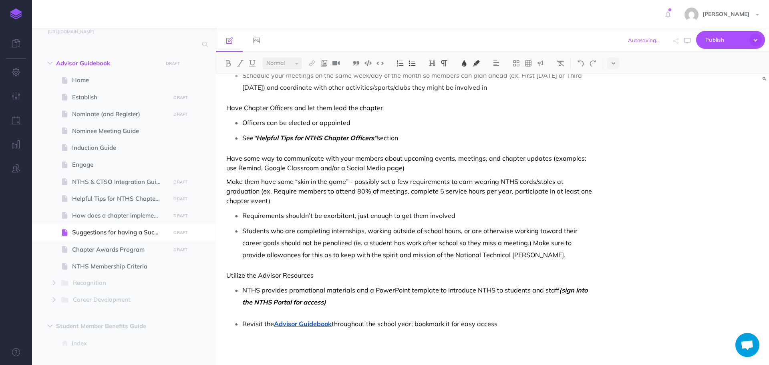
scroll to position [140, 0]
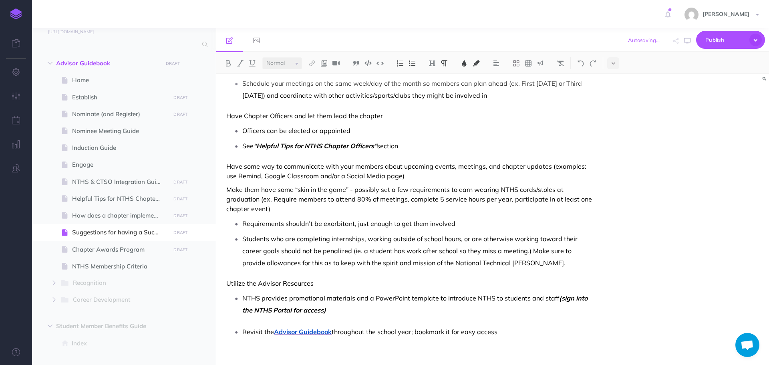
click at [414, 64] on img at bounding box center [412, 63] width 7 height 6
click at [409, 62] on button at bounding box center [412, 63] width 12 height 12
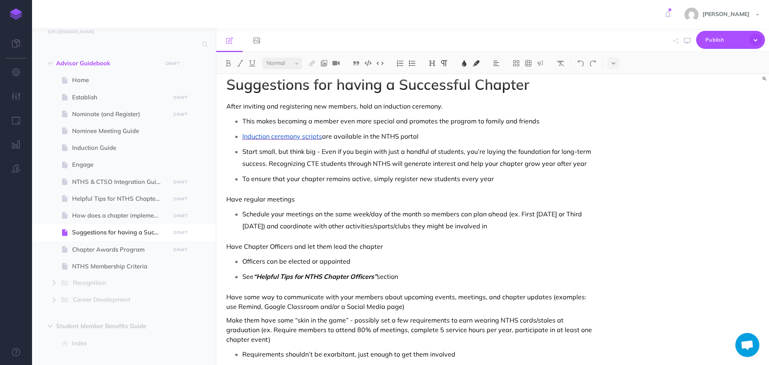
scroll to position [0, 0]
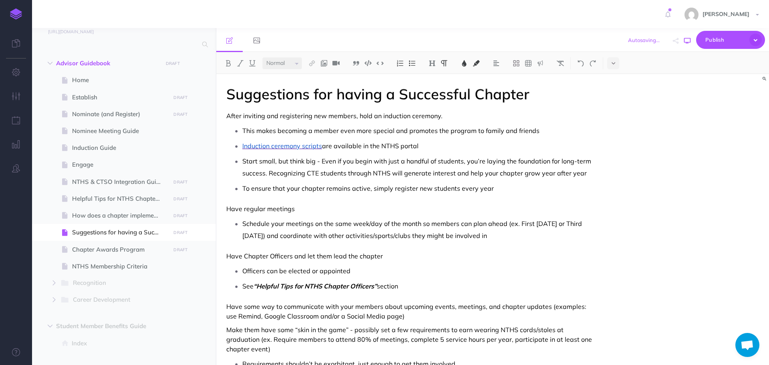
click at [689, 42] on icon "button" at bounding box center [687, 41] width 6 height 6
click at [690, 38] on icon "button" at bounding box center [687, 41] width 6 height 6
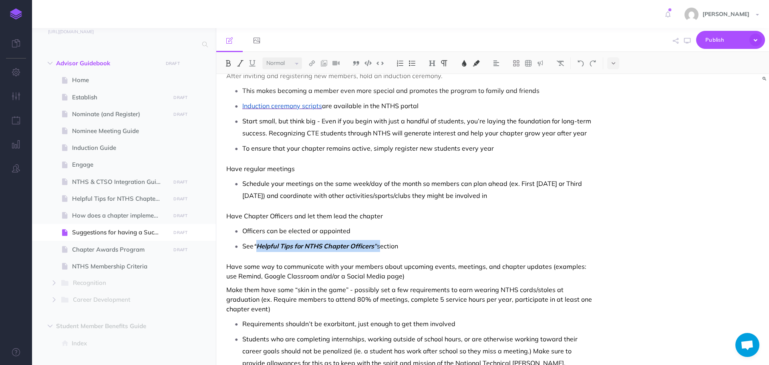
drag, startPoint x: 256, startPoint y: 244, endPoint x: 381, endPoint y: 248, distance: 125.9
click at [381, 248] on p "See “Helpful Tips for NTHS Chapter Officers” section" at bounding box center [417, 246] width 351 height 12
click at [313, 62] on img at bounding box center [312, 63] width 7 height 6
click at [314, 75] on icon at bounding box center [312, 78] width 6 height 6
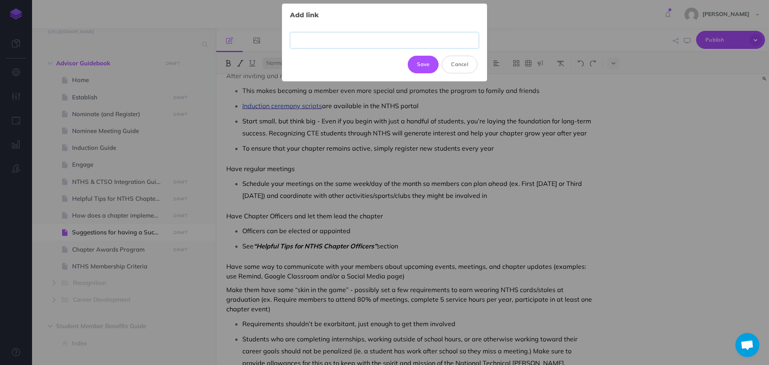
paste input "[URL][DOMAIN_NAME]"
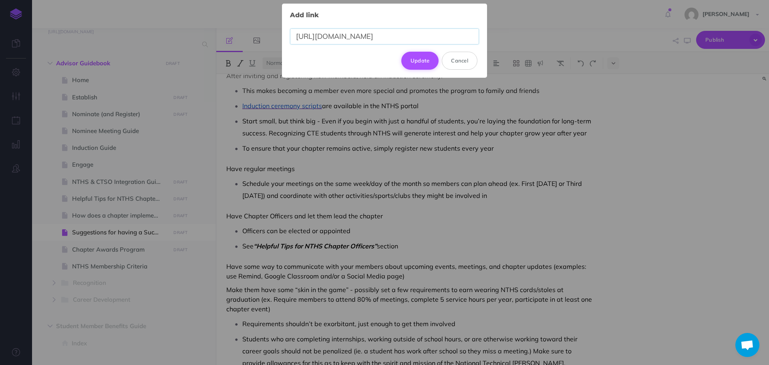
type input "[URL][DOMAIN_NAME]"
click at [431, 57] on button "Update" at bounding box center [420, 61] width 38 height 18
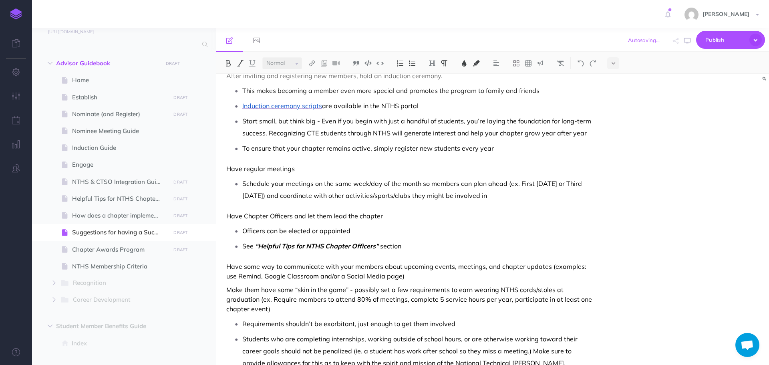
click at [429, 224] on div "Suggestions for having a Successful Chapter After inviting and registering new …" at bounding box center [409, 249] width 387 height 431
drag, startPoint x: 256, startPoint y: 246, endPoint x: 379, endPoint y: 246, distance: 122.6
click at [379, 246] on p "See “Helpful Tips for NTHS Chapter Officers” section" at bounding box center [417, 246] width 351 height 12
click at [467, 61] on img at bounding box center [464, 63] width 7 height 6
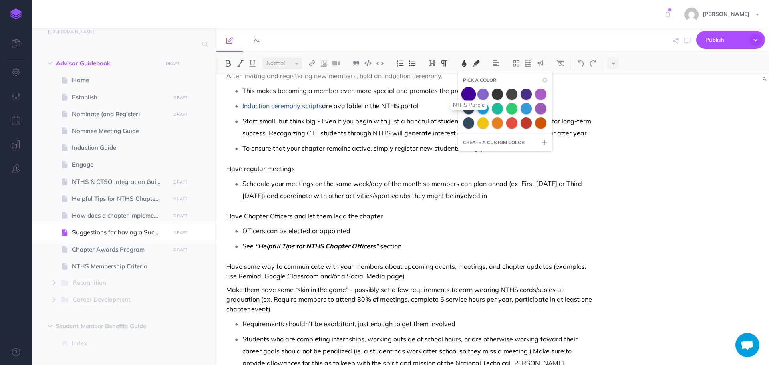
click at [471, 95] on span at bounding box center [469, 94] width 14 height 14
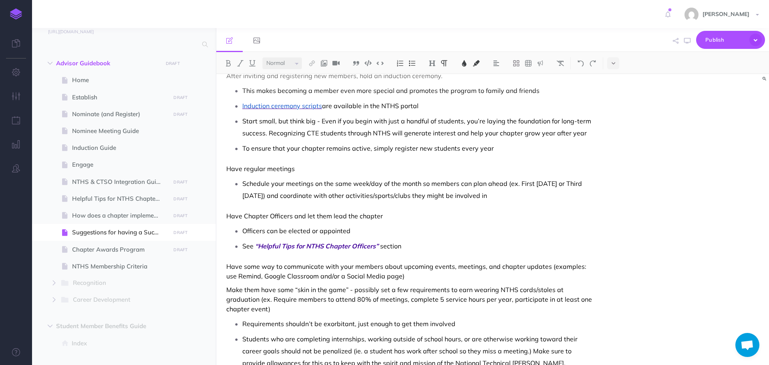
click at [413, 169] on p "Have regular meetings" at bounding box center [409, 169] width 367 height 10
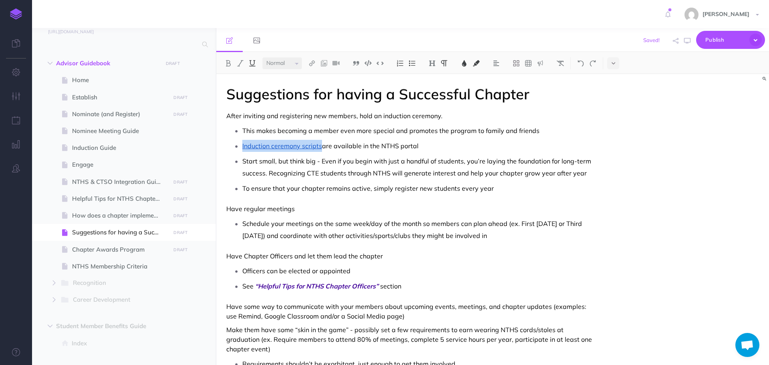
drag, startPoint x: 242, startPoint y: 147, endPoint x: 321, endPoint y: 146, distance: 78.5
click at [321, 146] on p "Induction ceremony scripts are available in the NTHS portal" at bounding box center [417, 146] width 351 height 12
click at [249, 63] on img at bounding box center [252, 63] width 7 height 6
click at [465, 59] on button at bounding box center [464, 63] width 12 height 12
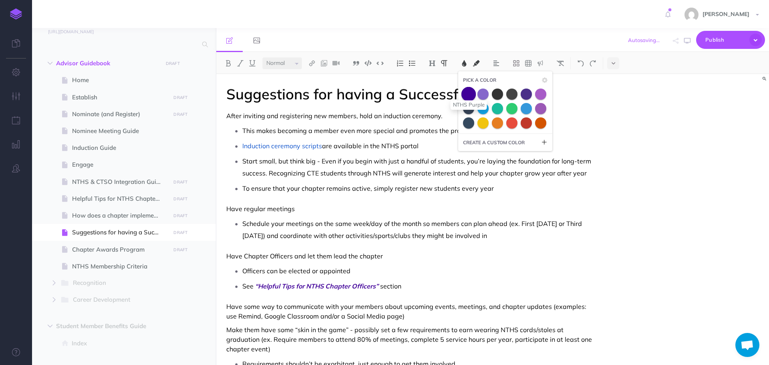
click at [470, 97] on span at bounding box center [469, 94] width 14 height 14
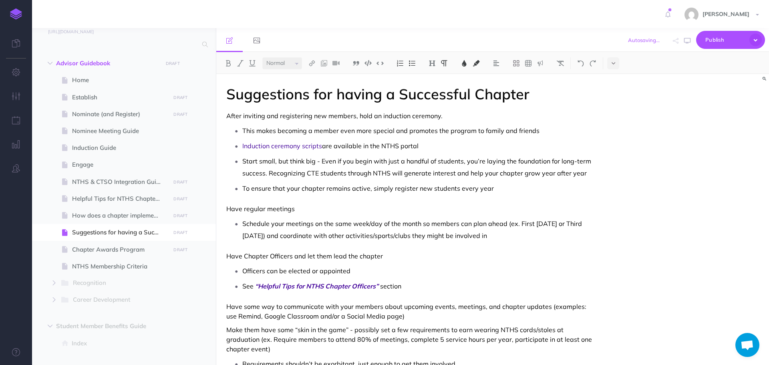
click at [419, 174] on span "Start small, but think big - Even if you begin with just a handful of students,…" at bounding box center [417, 167] width 351 height 20
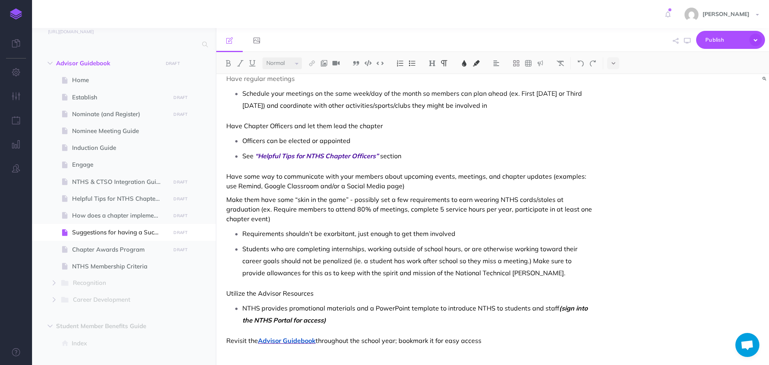
scroll to position [140, 0]
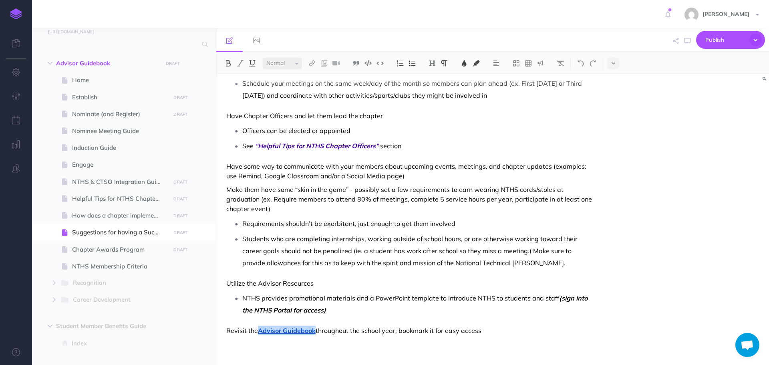
drag, startPoint x: 260, startPoint y: 331, endPoint x: 317, endPoint y: 332, distance: 56.9
click at [317, 332] on p "Revisit the Advisor Guidebook throughout the school year; bookmark it for easy …" at bounding box center [409, 331] width 367 height 10
click at [468, 65] on img at bounding box center [464, 63] width 7 height 6
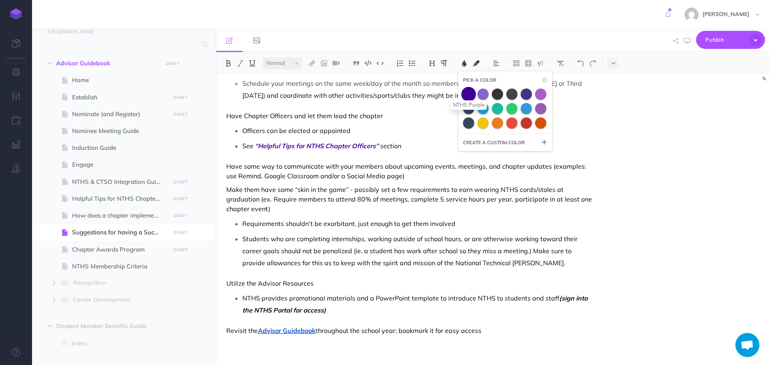
click at [465, 96] on span at bounding box center [469, 94] width 14 height 14
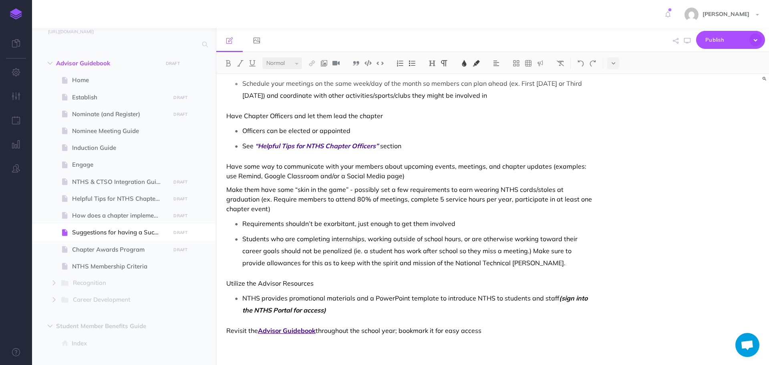
click at [400, 237] on span "Students who are completing internships, working outside of school hours, or ar…" at bounding box center [410, 251] width 337 height 32
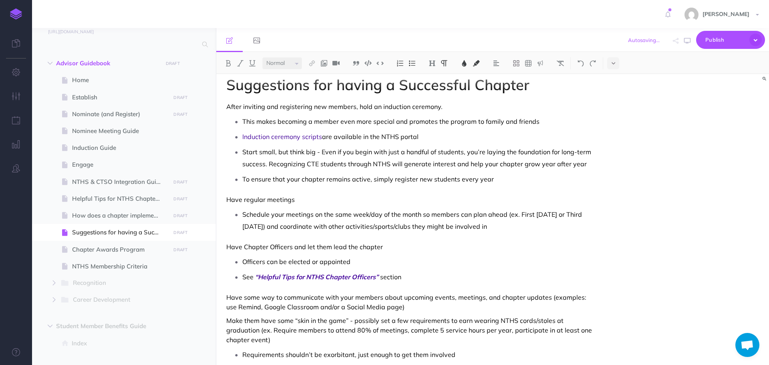
scroll to position [0, 0]
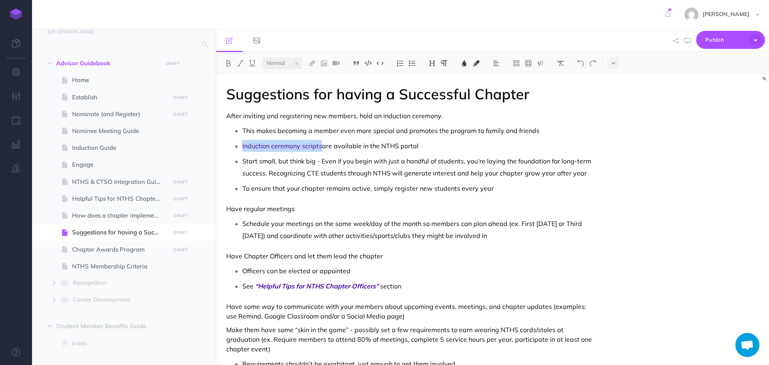
drag, startPoint x: 243, startPoint y: 145, endPoint x: 322, endPoint y: 145, distance: 78.9
click at [322, 145] on p "Induction ceremony scripts are available in the NTHS portal" at bounding box center [417, 146] width 351 height 12
click at [227, 63] on img at bounding box center [228, 63] width 7 height 6
click at [315, 176] on span "Start small, but think big - Even if you begin with just a handful of students,…" at bounding box center [417, 167] width 351 height 20
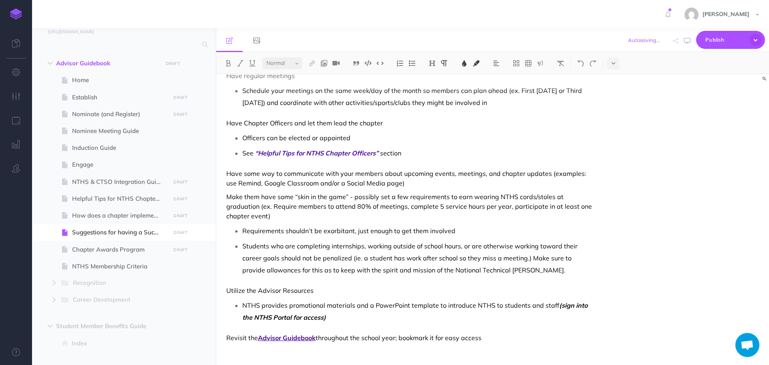
scroll to position [140, 0]
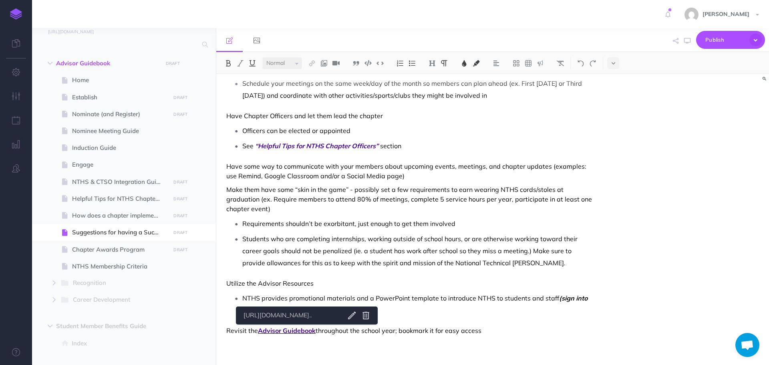
click at [299, 331] on span "Advisor Guidebook" at bounding box center [287, 331] width 58 height 8
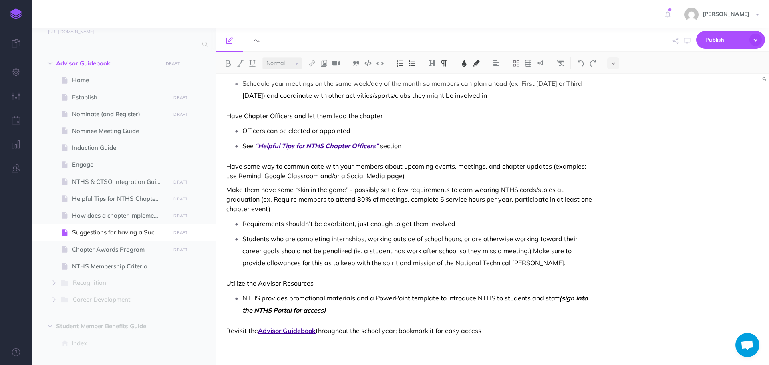
click at [321, 261] on span "Students who are completing internships, working outside of school hours, or ar…" at bounding box center [410, 251] width 337 height 32
click at [353, 311] on p "NTHS provides promotional materials and a PowerPoint template to introduce NTHS…" at bounding box center [417, 304] width 351 height 24
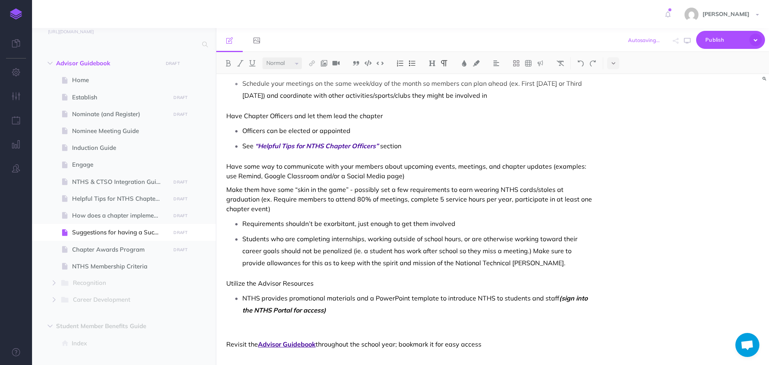
scroll to position [240, 0]
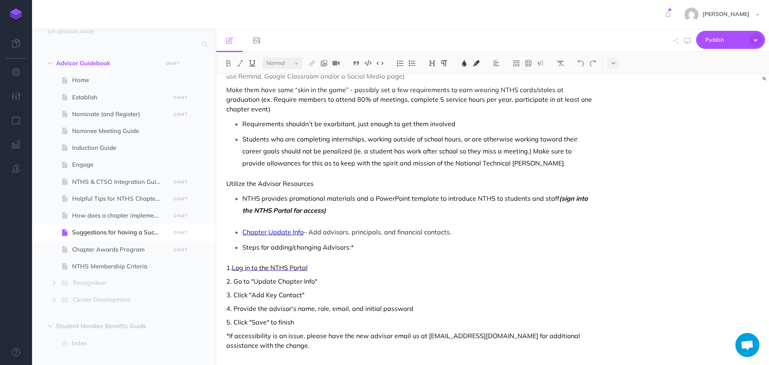
click at [243, 235] on span "Chapter Update Info" at bounding box center [272, 232] width 61 height 8
click at [416, 63] on img at bounding box center [412, 63] width 7 height 6
drag, startPoint x: 358, startPoint y: 244, endPoint x: 232, endPoint y: 246, distance: 125.4
click at [242, 246] on li "S teps for adding/changing Advisors:*" at bounding box center [417, 246] width 351 height 12
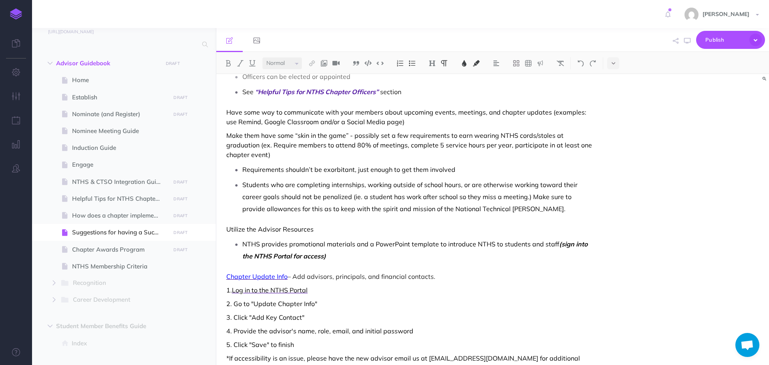
scroll to position [240, 0]
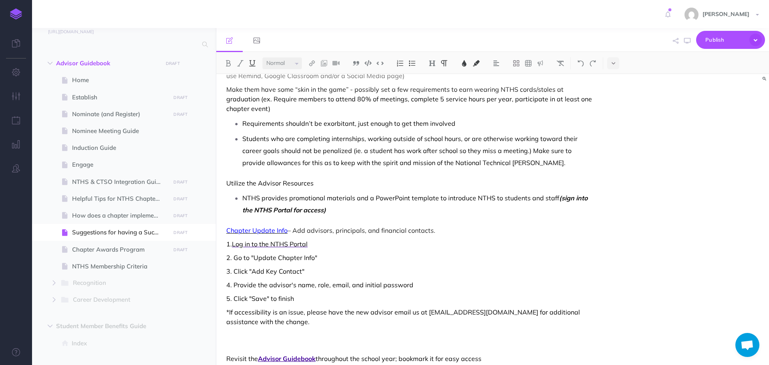
drag, startPoint x: 227, startPoint y: 230, endPoint x: 288, endPoint y: 232, distance: 60.6
click at [288, 232] on span "Chapter Update Info" at bounding box center [256, 230] width 61 height 8
click at [253, 64] on img at bounding box center [252, 63] width 7 height 6
click at [465, 63] on img at bounding box center [464, 63] width 7 height 6
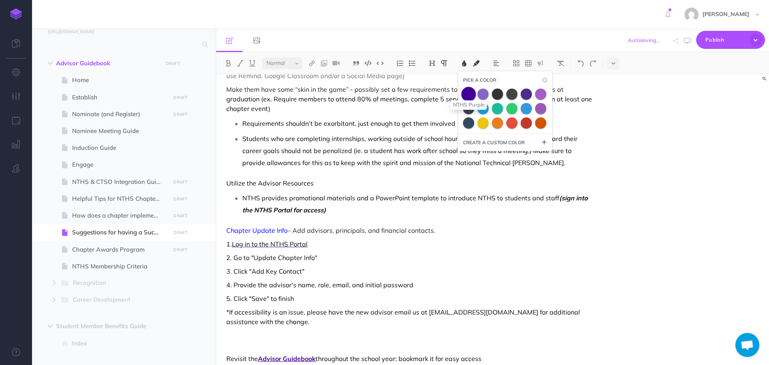
click at [470, 96] on span at bounding box center [469, 94] width 14 height 14
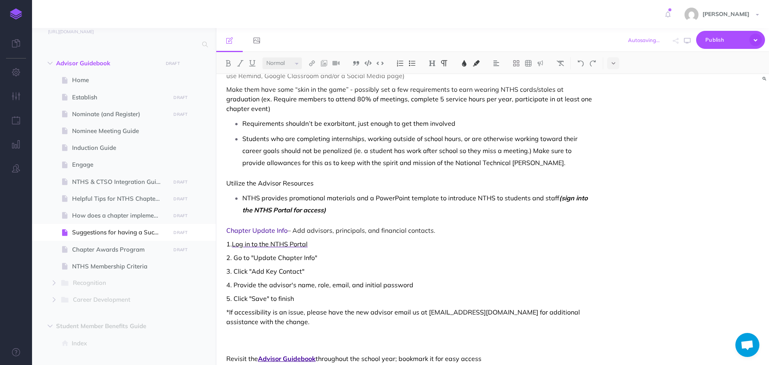
click at [449, 248] on p "1. Log in to the NTHS Portal" at bounding box center [409, 244] width 367 height 10
click at [239, 337] on p at bounding box center [409, 340] width 367 height 19
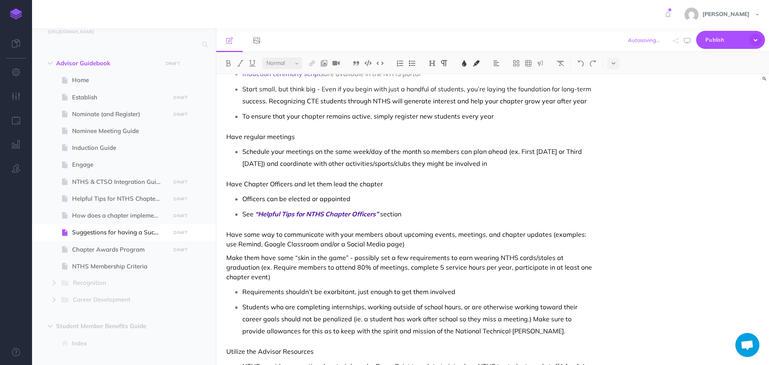
scroll to position [0, 0]
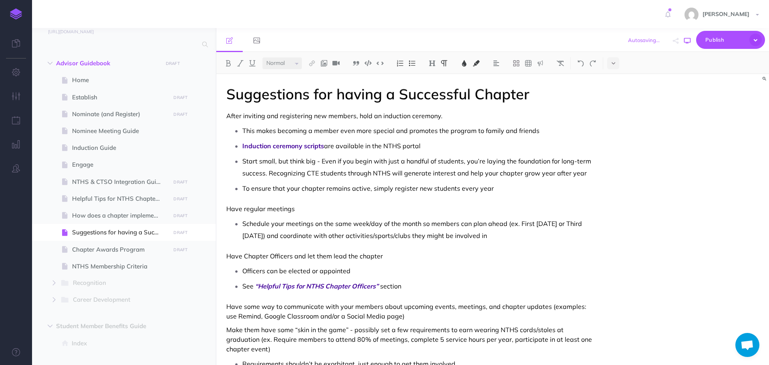
click at [691, 40] on button "button" at bounding box center [687, 40] width 10 height 23
click at [689, 41] on icon "button" at bounding box center [687, 41] width 6 height 6
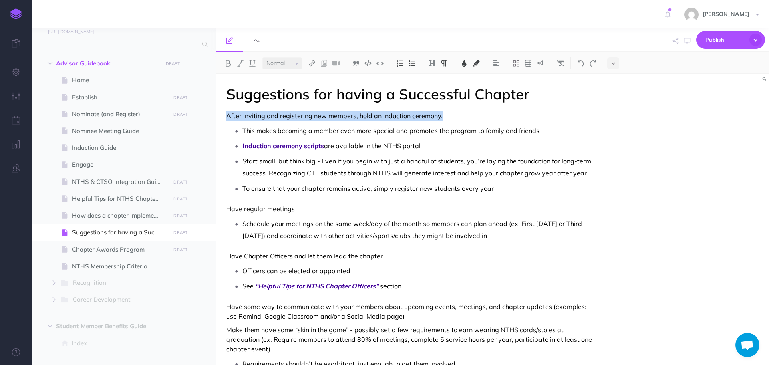
drag, startPoint x: 226, startPoint y: 115, endPoint x: 444, endPoint y: 113, distance: 217.6
click at [444, 113] on p "After inviting and registering new members, hold an induction ceremony." at bounding box center [409, 116] width 367 height 10
click at [435, 63] on img at bounding box center [432, 63] width 7 height 6
click at [437, 100] on button "H3" at bounding box center [432, 101] width 12 height 12
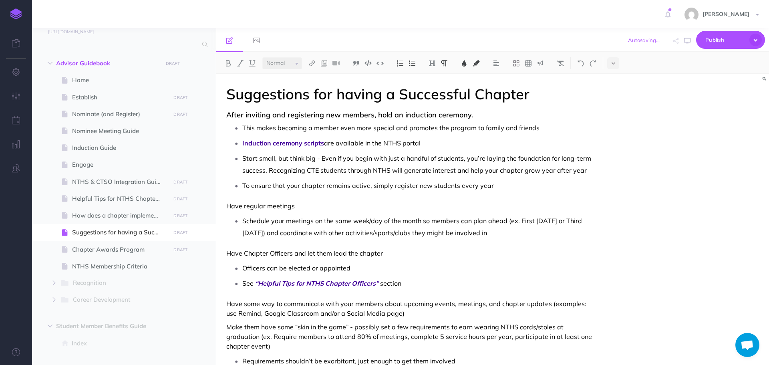
drag, startPoint x: 229, startPoint y: 205, endPoint x: 303, endPoint y: 200, distance: 74.7
click at [300, 203] on p "Have regular meetings" at bounding box center [409, 206] width 367 height 10
click at [329, 204] on p "Have regular meetings" at bounding box center [409, 206] width 367 height 10
drag, startPoint x: 226, startPoint y: 204, endPoint x: 301, endPoint y: 206, distance: 74.1
click at [301, 206] on p "Have regular meetings." at bounding box center [409, 206] width 367 height 10
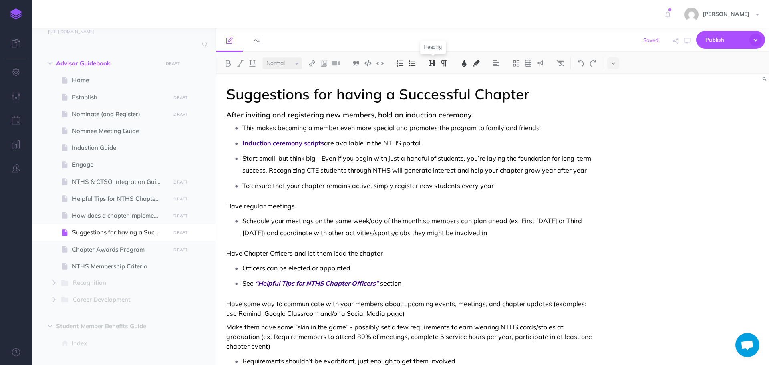
click at [430, 64] on img at bounding box center [432, 63] width 7 height 6
click at [432, 101] on button "H3" at bounding box center [432, 101] width 12 height 12
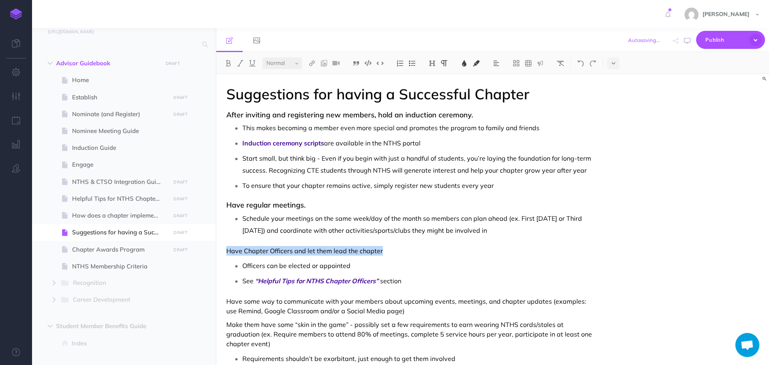
drag, startPoint x: 238, startPoint y: 250, endPoint x: 381, endPoint y: 246, distance: 142.7
click at [381, 246] on div "Suggestions for having a Successful Chapter After inviting and registering new …" at bounding box center [409, 344] width 387 height 541
click at [435, 67] on button at bounding box center [432, 63] width 12 height 12
click at [433, 102] on button "H3" at bounding box center [432, 101] width 12 height 12
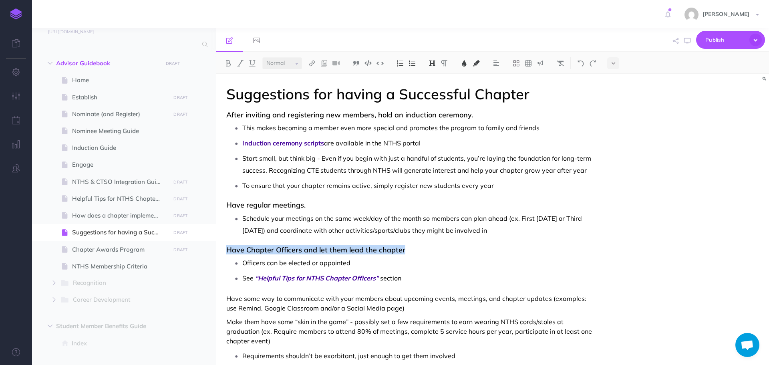
click at [412, 248] on h3 "Have Chapter Officers and let them lead the chapter" at bounding box center [409, 250] width 367 height 8
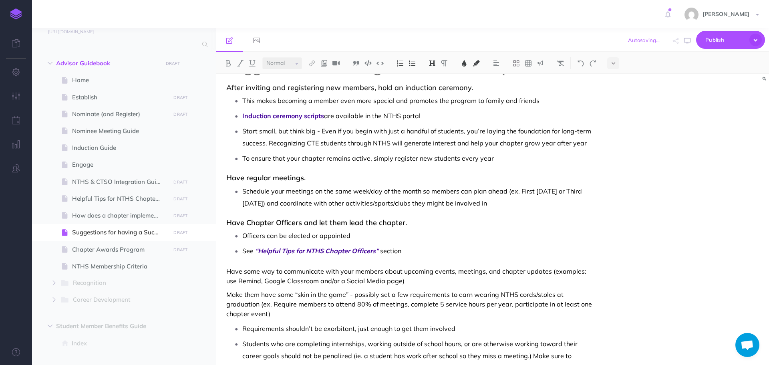
scroll to position [80, 0]
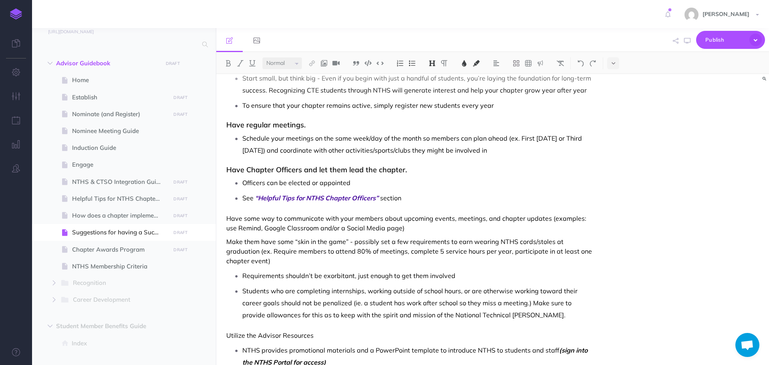
click at [227, 219] on span "Have some way to communicate with your members about upcoming events, meetings,…" at bounding box center [407, 223] width 362 height 18
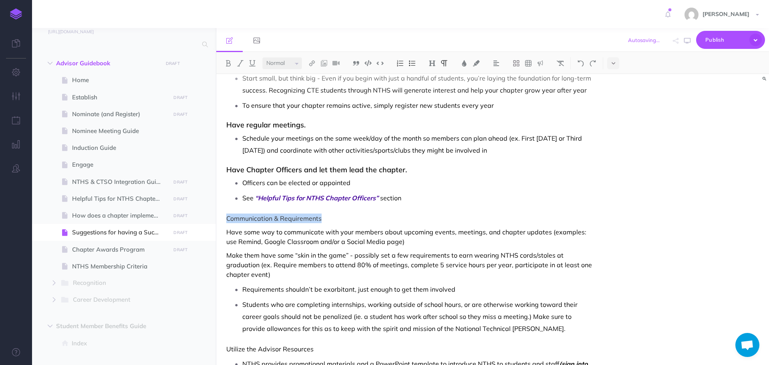
drag, startPoint x: 228, startPoint y: 220, endPoint x: 325, endPoint y: 218, distance: 97.4
click at [325, 218] on p "Communication & Requirements" at bounding box center [409, 219] width 367 height 10
click at [435, 67] on button at bounding box center [432, 63] width 12 height 12
click at [435, 97] on button "H3" at bounding box center [432, 101] width 12 height 12
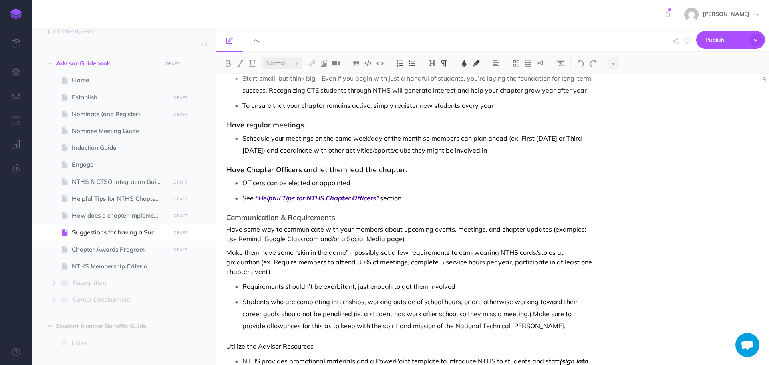
click at [407, 235] on p "Have some way to communicate with your members about upcoming events, meetings,…" at bounding box center [409, 233] width 367 height 19
drag, startPoint x: 228, startPoint y: 216, endPoint x: 352, endPoint y: 213, distance: 124.3
click at [350, 214] on h3 "Communication & Requirements" at bounding box center [409, 218] width 367 height 8
click at [432, 63] on img at bounding box center [432, 63] width 7 height 6
click at [435, 65] on img at bounding box center [432, 63] width 7 height 6
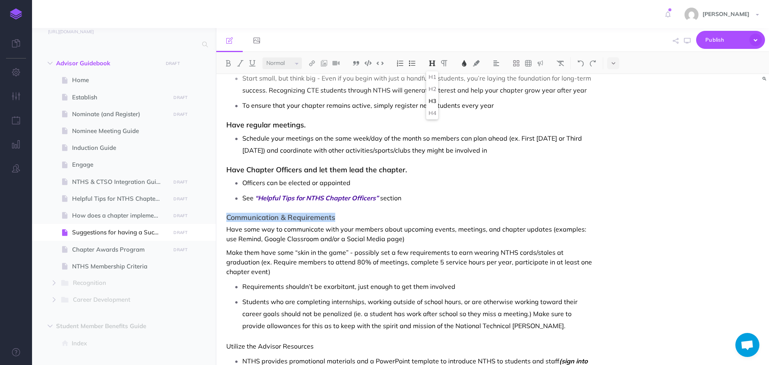
click at [464, 63] on img at bounding box center [464, 63] width 7 height 6
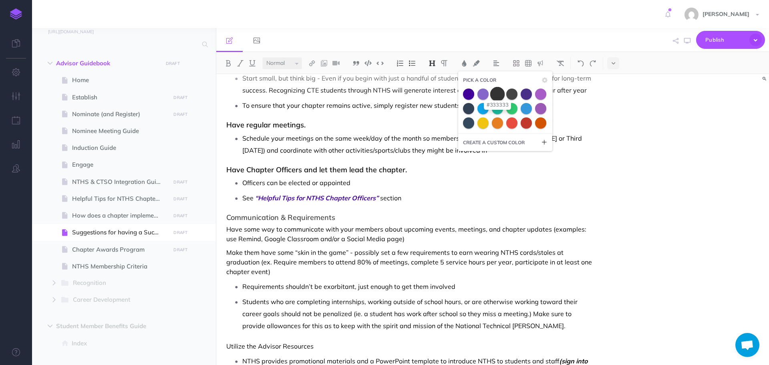
click at [496, 93] on span at bounding box center [497, 94] width 14 height 14
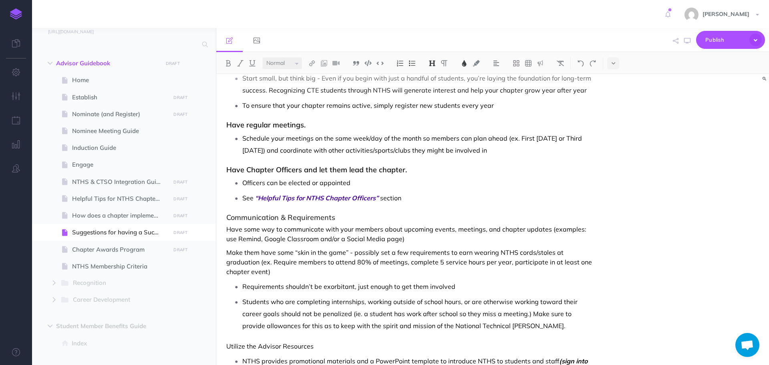
click at [424, 207] on div "Suggestions for having a Successful Chapter After inviting and registering new …" at bounding box center [409, 268] width 387 height 549
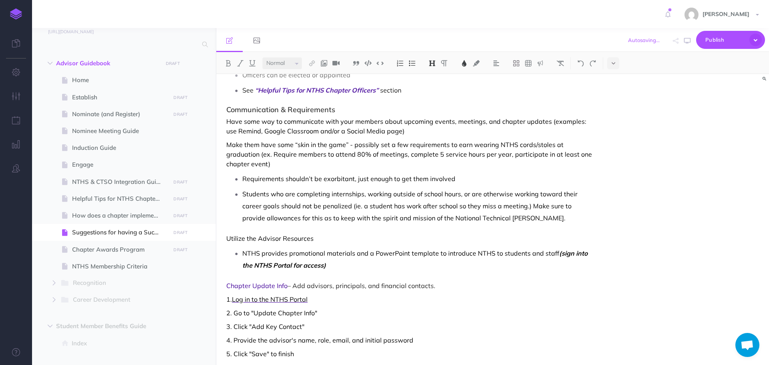
scroll to position [240, 0]
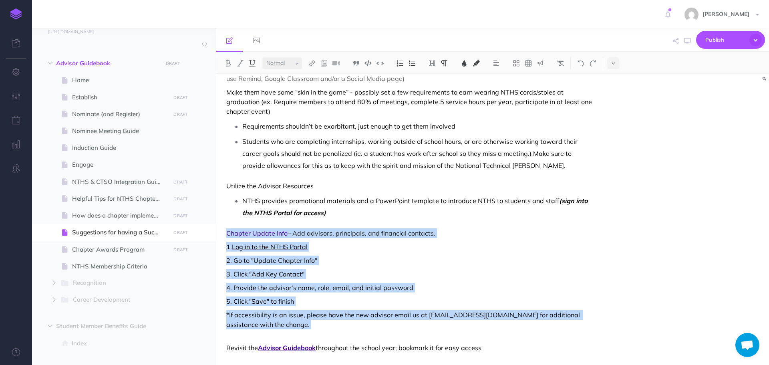
drag, startPoint x: 226, startPoint y: 233, endPoint x: 586, endPoint y: 321, distance: 371.2
click at [586, 321] on div "Suggestions for having a Successful Chapter After inviting and registering new …" at bounding box center [409, 108] width 387 height 549
click at [498, 65] on img at bounding box center [496, 63] width 7 height 6
click at [498, 101] on img at bounding box center [496, 101] width 7 height 6
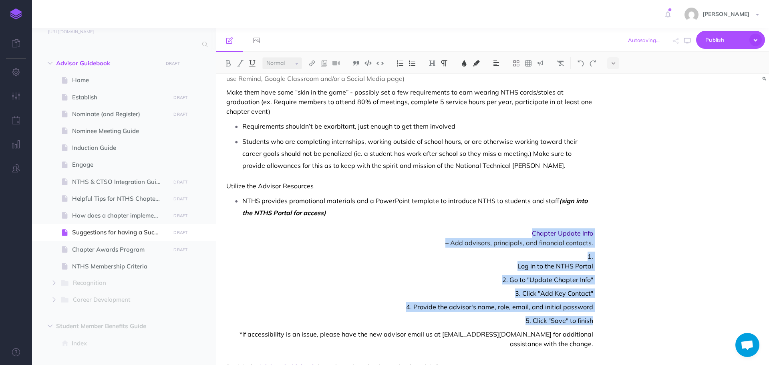
click at [374, 240] on span "– Add advisors, principals, and financial contacts." at bounding box center [409, 243] width 367 height 10
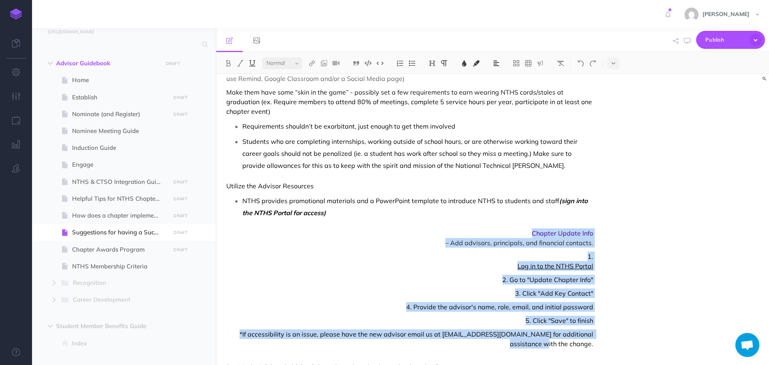
drag, startPoint x: 524, startPoint y: 232, endPoint x: 599, endPoint y: 337, distance: 129.4
click at [599, 337] on div "Suggestions for having a Successful Chapter After inviting and registering new …" at bounding box center [409, 118] width 387 height 568
click at [495, 63] on img at bounding box center [496, 63] width 7 height 6
click at [494, 115] on img at bounding box center [496, 113] width 7 height 6
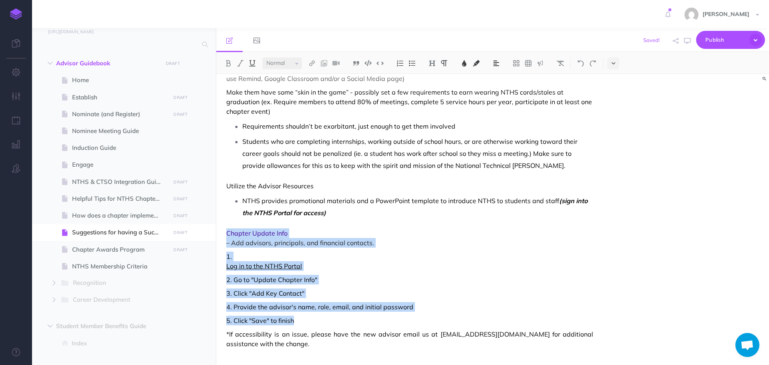
click at [612, 64] on button at bounding box center [613, 63] width 12 height 12
click at [354, 63] on img at bounding box center [356, 63] width 7 height 6
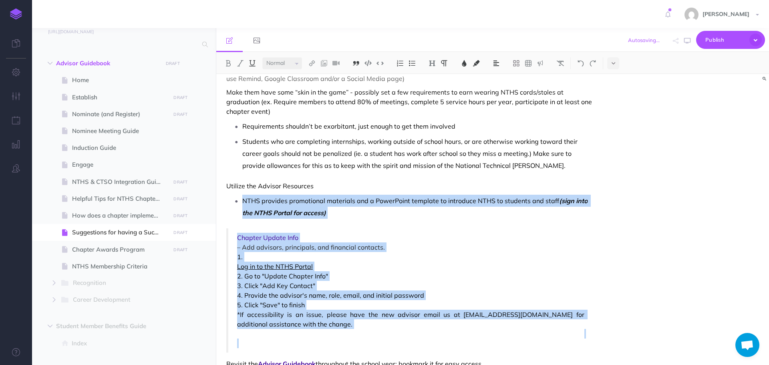
click at [418, 246] on span "– Add advisors, principals, and financial contacts." at bounding box center [410, 247] width 347 height 10
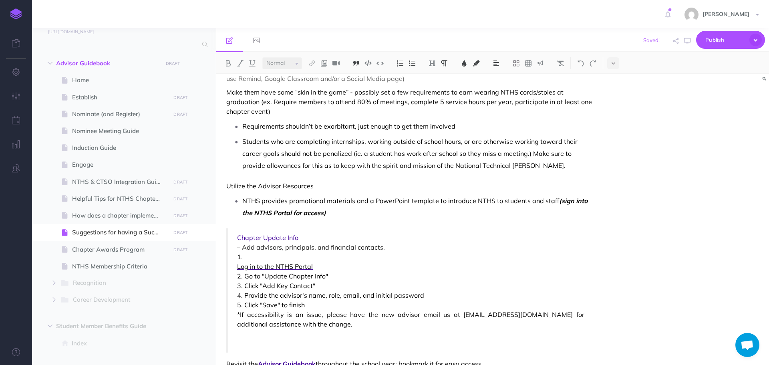
click at [234, 261] on blockquote "Chapter Update Info – Add advisors, principals, and financial contacts. 1. Log …" at bounding box center [409, 290] width 367 height 124
click at [232, 268] on blockquote "Chapter Update Info – Add advisors, principals, and financial contacts. 1. Log …" at bounding box center [409, 290] width 367 height 124
click at [237, 269] on blockquote "Chapter Update Info – Add advisors, principals, and financial contacts. 1. Log …" at bounding box center [409, 290] width 367 height 124
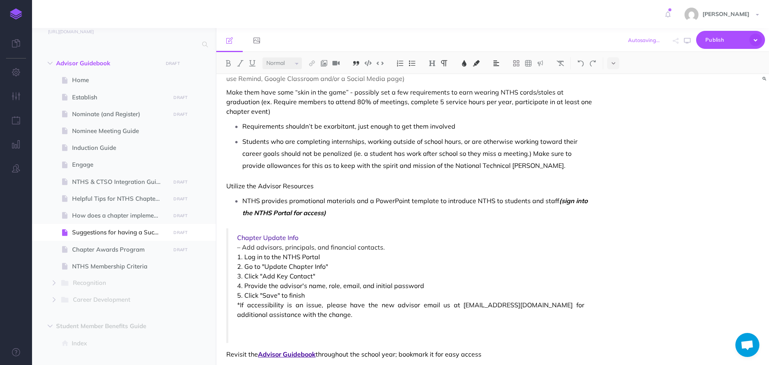
click at [330, 266] on span "2. Go to "Update Chapter Info"" at bounding box center [410, 267] width 347 height 10
click at [284, 256] on span "1. Log in to the NTHS Portal" at bounding box center [410, 257] width 347 height 10
click at [235, 248] on blockquote "Chapter Update Info – Add advisors, principals, and financial contacts. 1. Log …" at bounding box center [409, 285] width 367 height 115
click at [235, 249] on blockquote "Chapter Update Info – Add advisors, principals, and financial contacts. 1. Log …" at bounding box center [409, 285] width 367 height 115
click at [234, 250] on blockquote "Chapter Update Info – Add advisors, principals, and financial contacts. 1. Log …" at bounding box center [409, 285] width 367 height 115
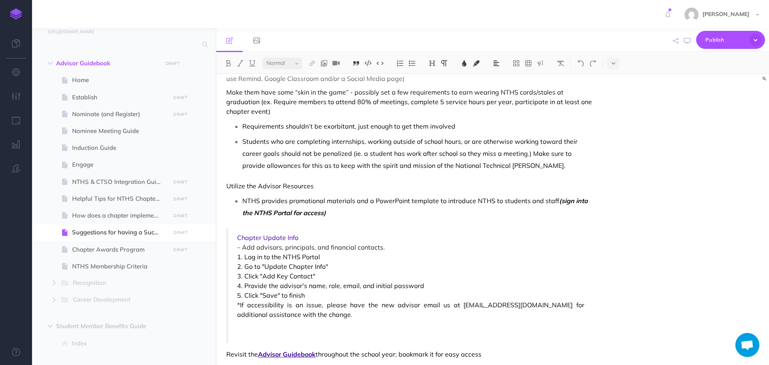
click at [253, 247] on span "– Add advisors, principals, and financial contacts." at bounding box center [410, 247] width 347 height 10
click at [247, 332] on p "*If accessibility is an issue, please have the new advisor email us at [EMAIL_A…" at bounding box center [410, 319] width 347 height 38
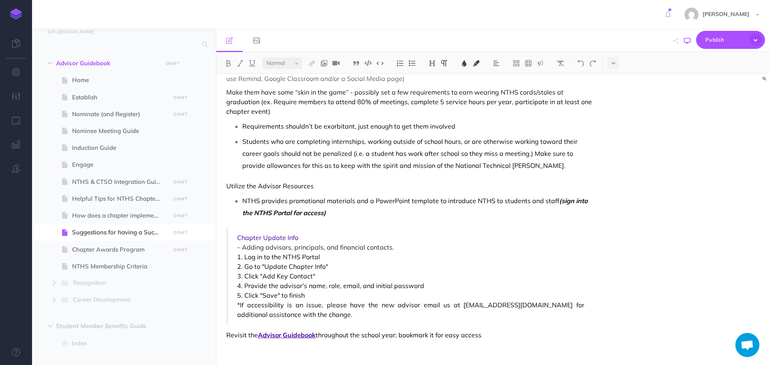
click at [689, 44] on button "button" at bounding box center [687, 40] width 10 height 23
click at [688, 40] on icon "button" at bounding box center [687, 41] width 6 height 6
drag, startPoint x: 239, startPoint y: 237, endPoint x: 304, endPoint y: 240, distance: 65.0
click at [304, 240] on span "Chapter Update Info" at bounding box center [410, 238] width 347 height 10
click at [230, 61] on img at bounding box center [228, 63] width 7 height 6
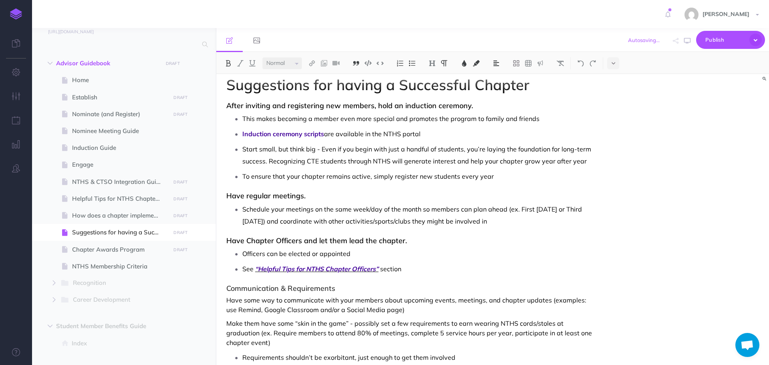
scroll to position [0, 0]
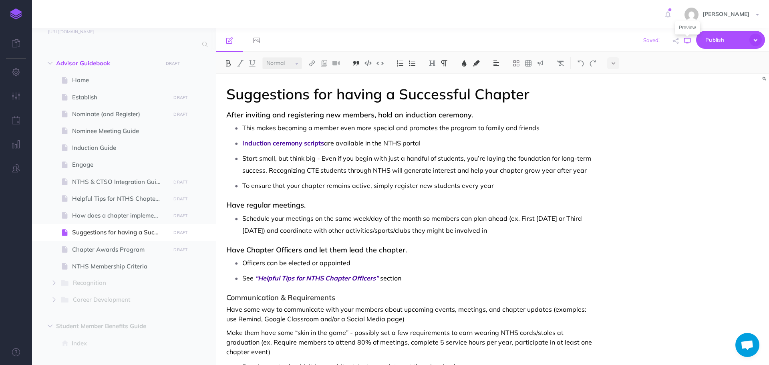
click at [689, 39] on icon "button" at bounding box center [687, 41] width 6 height 6
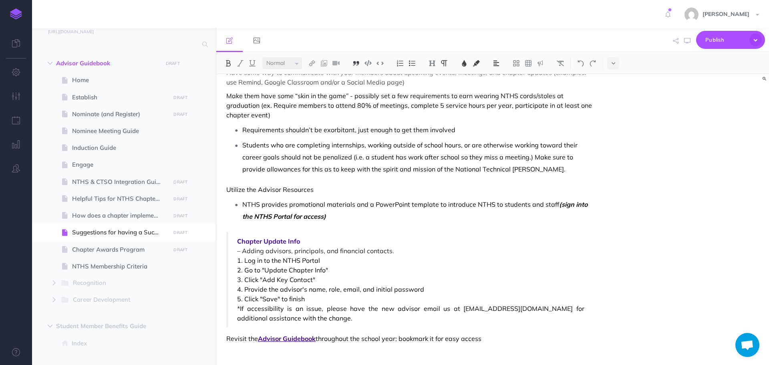
scroll to position [245, 0]
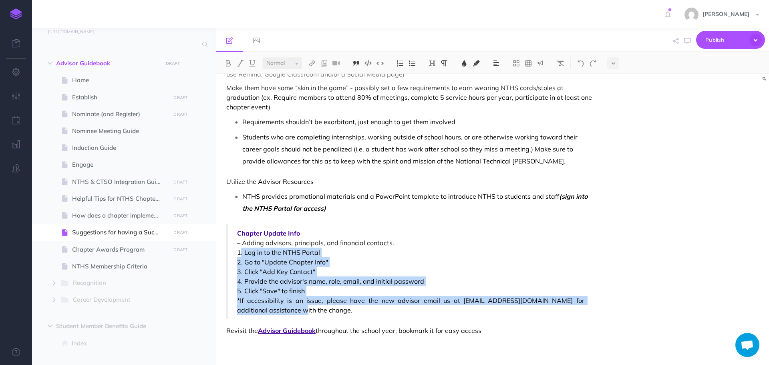
drag, startPoint x: 242, startPoint y: 251, endPoint x: 591, endPoint y: 310, distance: 354.7
click at [591, 310] on blockquote "Chapter Update Info – Adding advisors, principals, and financial contacts. 1. L…" at bounding box center [409, 271] width 367 height 95
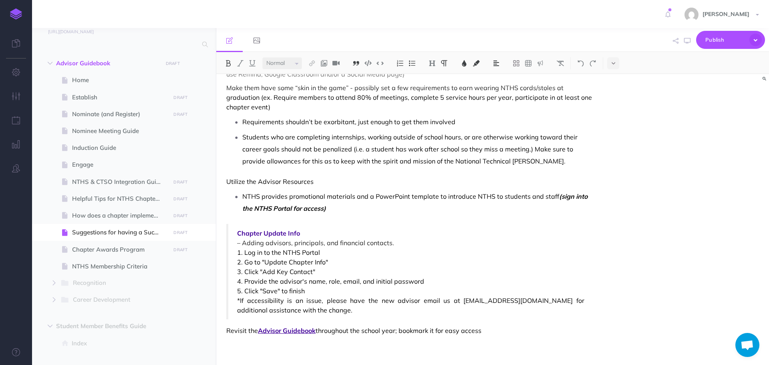
click at [379, 221] on div "Suggestions for having a Successful Chapter After inviting and registering new …" at bounding box center [409, 97] width 387 height 536
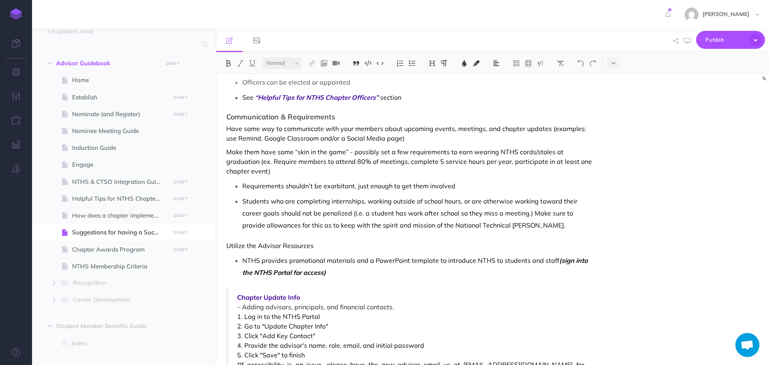
scroll to position [165, 0]
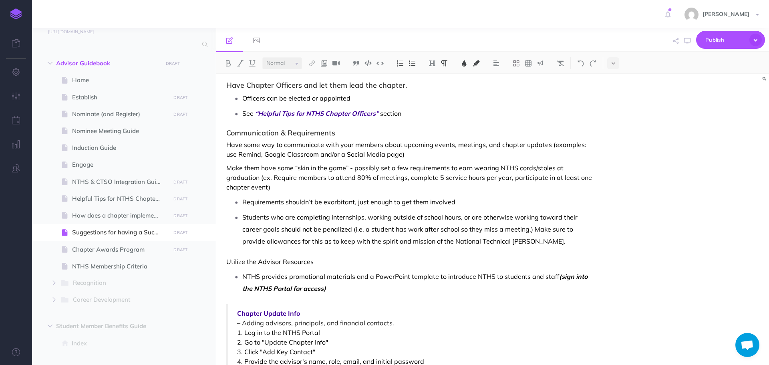
click at [450, 202] on span "Requirements shouldn’t be exorbitant, just enough to get them involved" at bounding box center [348, 202] width 213 height 8
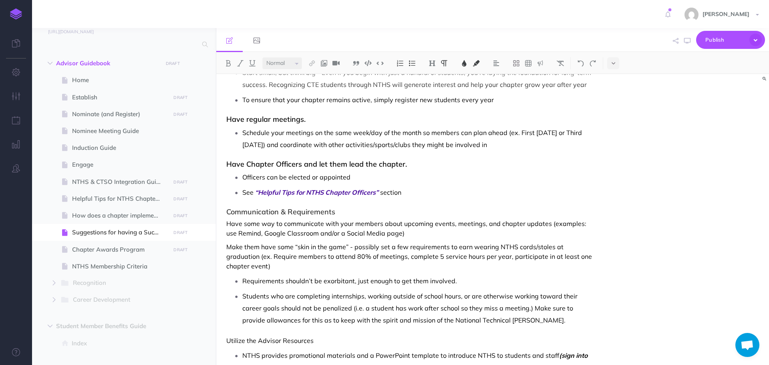
scroll to position [85, 0]
click at [404, 196] on p "See “Helpful Tips for NTHS Chapter Officers” section" at bounding box center [417, 194] width 351 height 12
click at [356, 180] on p "Officers can be elected or appointed" at bounding box center [417, 178] width 351 height 12
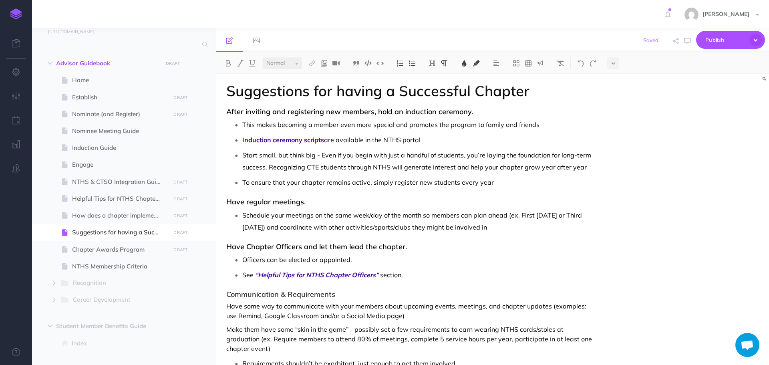
scroll to position [0, 0]
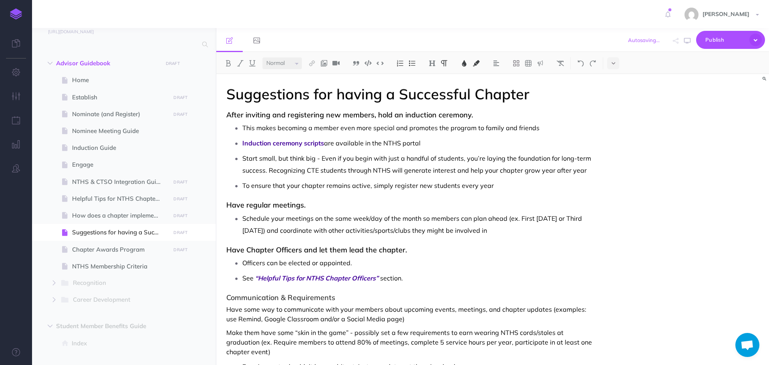
click at [506, 228] on span "Schedule your meetings on the same week/day of the month so members can plan ah…" at bounding box center [412, 224] width 341 height 20
click at [535, 126] on span "This makes becoming a member even more special and promotes the program to fami…" at bounding box center [390, 128] width 297 height 8
click at [422, 146] on p "Induction ceremony scripts are available in the NTHS portal" at bounding box center [417, 143] width 351 height 12
click at [582, 168] on span "Start small, but think big - Even if you begin with just a handful of students,…" at bounding box center [417, 164] width 351 height 20
click at [493, 186] on p "To ensure that your chapter remains active, simply register new students every …" at bounding box center [417, 186] width 351 height 12
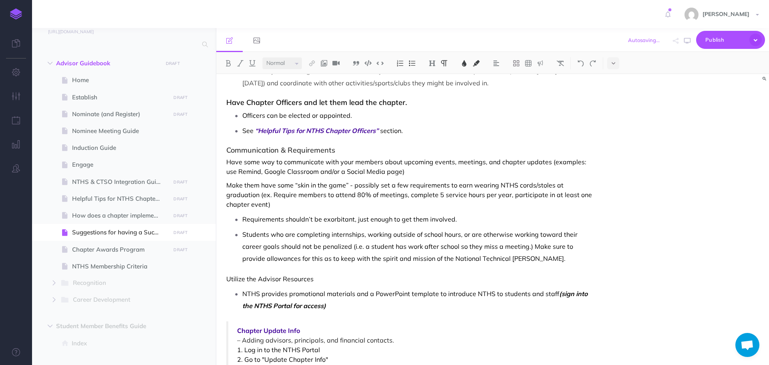
scroll to position [160, 0]
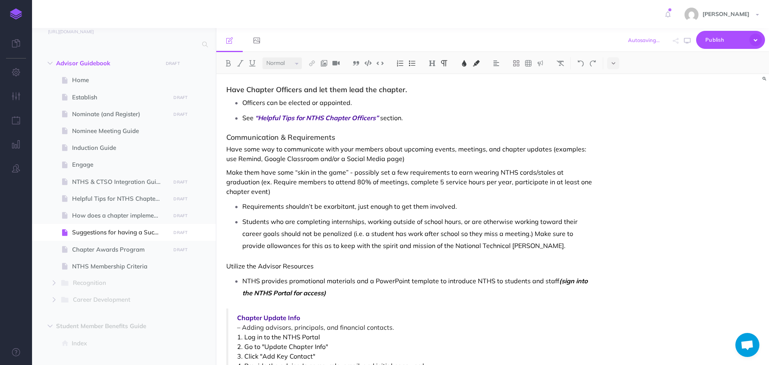
click at [401, 161] on p "Have some way to communicate with your members about upcoming events, meetings,…" at bounding box center [409, 153] width 367 height 19
click at [302, 193] on p "Make them have some “skin in the game” - possibly set a few requirements to ear…" at bounding box center [409, 181] width 367 height 29
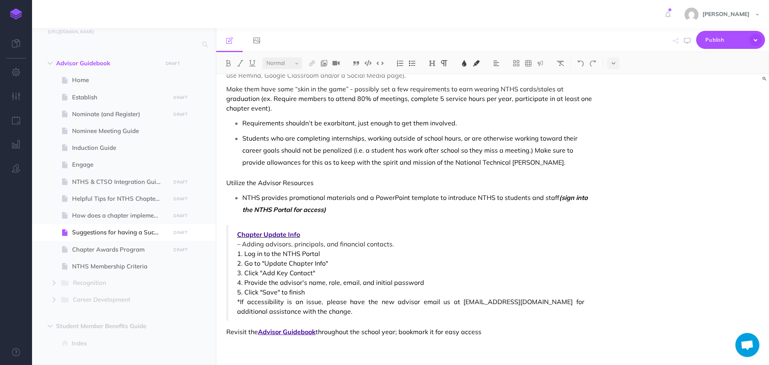
scroll to position [245, 0]
click at [99, 250] on span "Chapter Awards Program" at bounding box center [120, 250] width 96 height 10
select select "null"
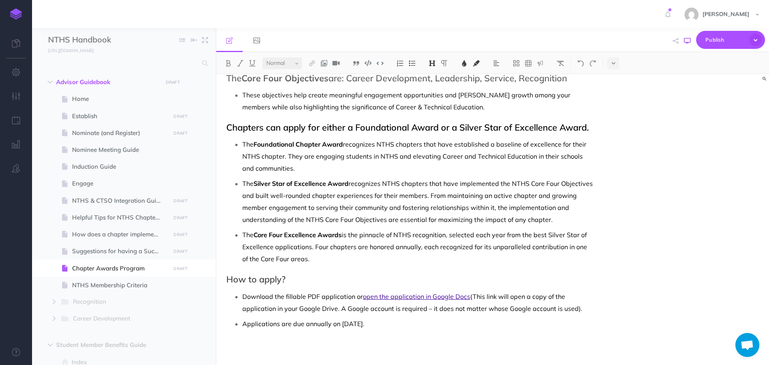
click at [688, 39] on icon "button" at bounding box center [687, 41] width 6 height 6
click at [122, 252] on span "Suggestions for having a Successful Chapter" at bounding box center [120, 251] width 96 height 10
select select "null"
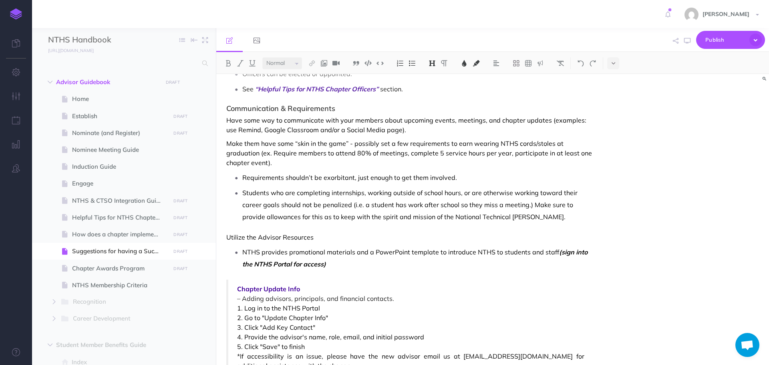
scroll to position [245, 0]
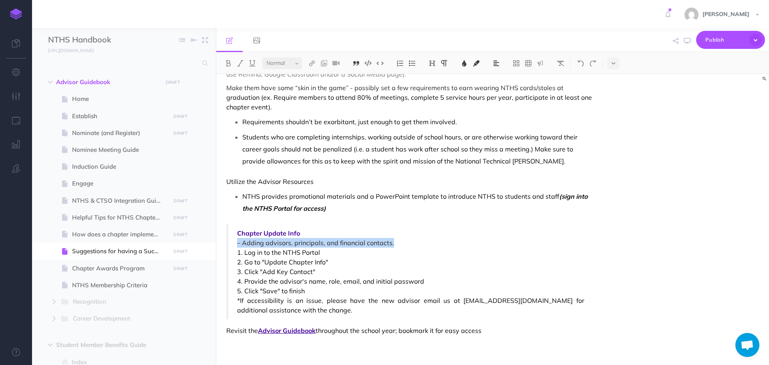
drag, startPoint x: 239, startPoint y: 245, endPoint x: 395, endPoint y: 242, distance: 156.7
click at [395, 242] on blockquote "Chapter Update Info – Adding advisors, principals, and financial contacts. 1. L…" at bounding box center [409, 271] width 367 height 95
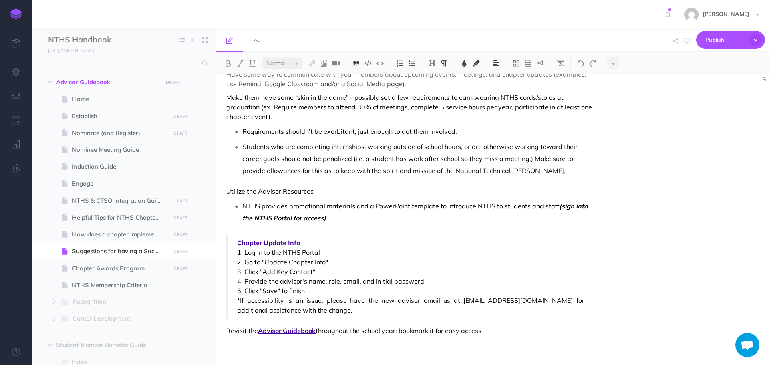
scroll to position [235, 0]
click at [326, 241] on span "Chapter Update Info" at bounding box center [410, 243] width 347 height 10
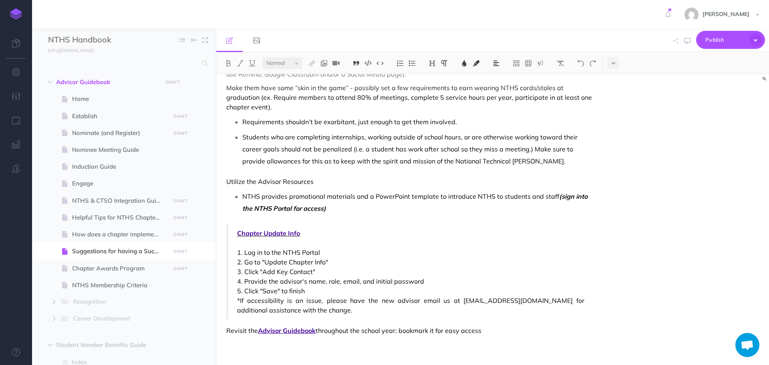
click at [324, 231] on span "Chapter Update Info" at bounding box center [410, 233] width 347 height 10
click at [581, 63] on img at bounding box center [580, 63] width 7 height 6
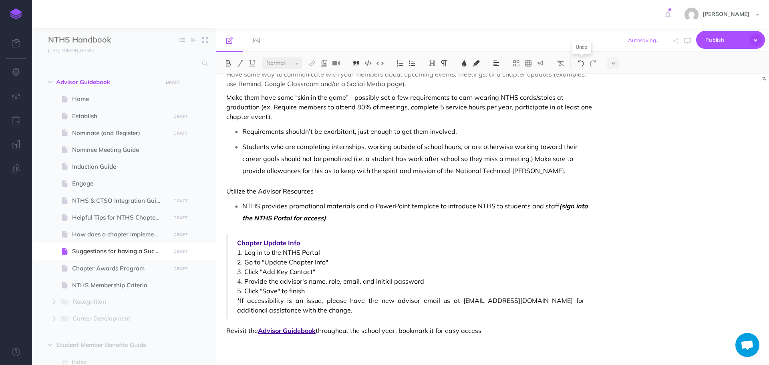
click at [581, 63] on img at bounding box center [580, 63] width 7 height 6
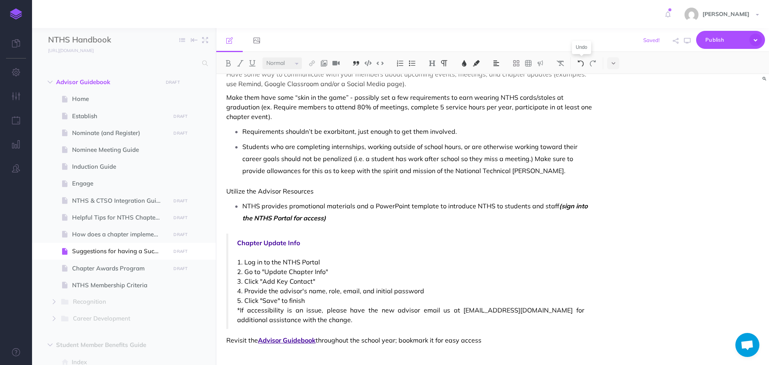
click at [581, 63] on img at bounding box center [580, 63] width 7 height 6
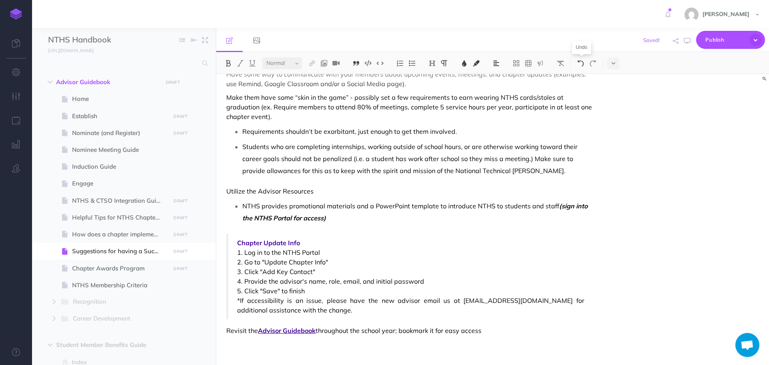
click at [581, 63] on img at bounding box center [580, 63] width 7 height 6
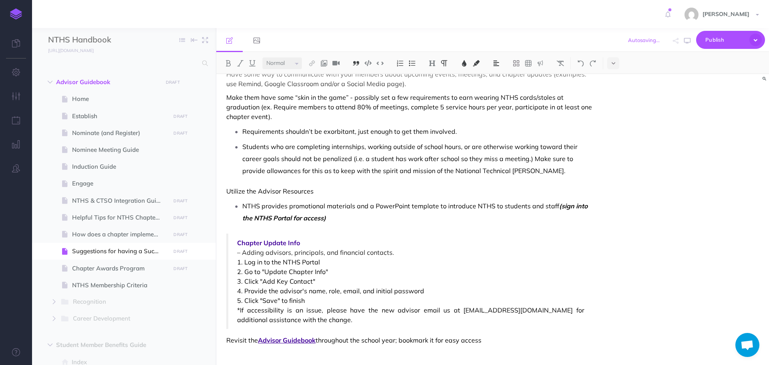
click at [458, 261] on span "1. Log in to the NTHS Portal" at bounding box center [410, 262] width 347 height 10
click at [235, 260] on blockquote "Chapter Update Info – Adding advisors, principals, and financial contacts. 1. L…" at bounding box center [409, 281] width 367 height 95
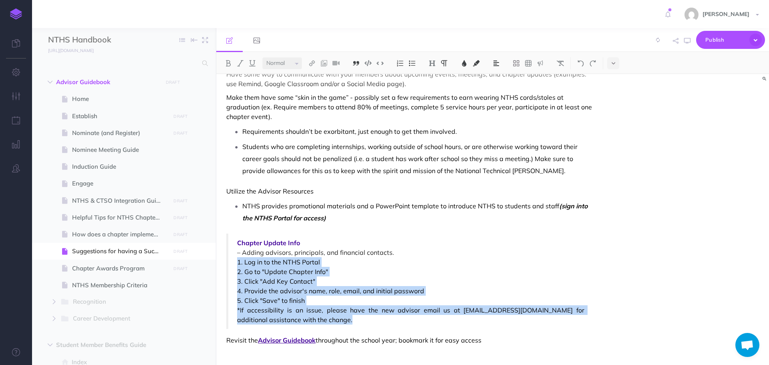
drag, startPoint x: 235, startPoint y: 260, endPoint x: 306, endPoint y: 318, distance: 91.6
click at [306, 318] on blockquote "Chapter Update Info – Adding advisors, principals, and financial contacts. 1. L…" at bounding box center [409, 281] width 367 height 95
click at [618, 61] on button at bounding box center [613, 63] width 12 height 12
click at [357, 63] on img at bounding box center [356, 63] width 7 height 6
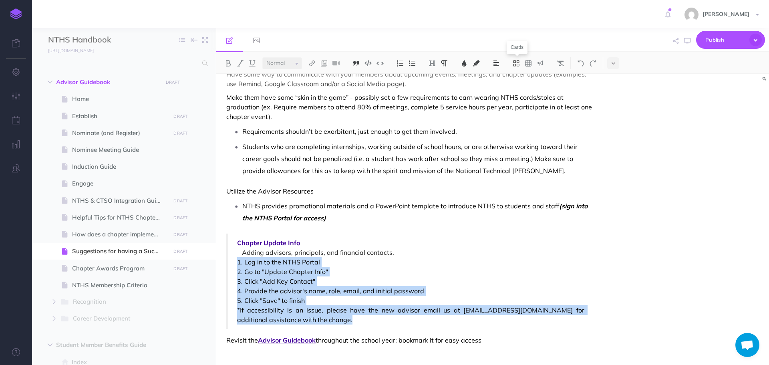
click at [517, 63] on icon at bounding box center [516, 63] width 7 height 7
click at [543, 64] on img at bounding box center [540, 63] width 7 height 6
click at [541, 90] on img at bounding box center [540, 89] width 7 height 6
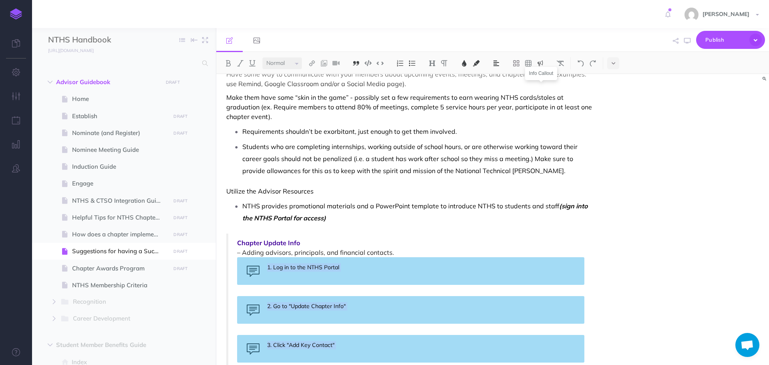
scroll to position [388, 0]
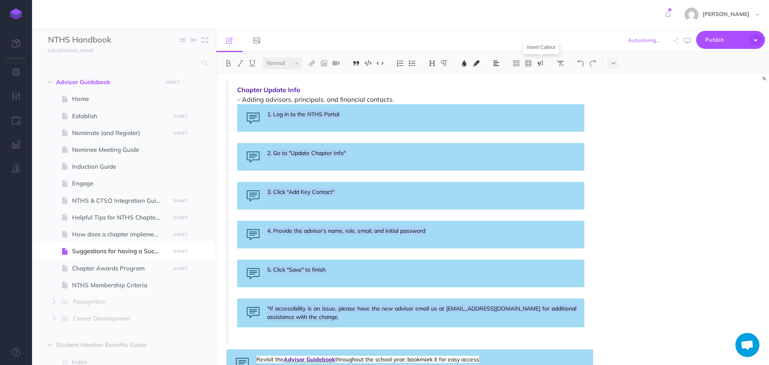
click at [543, 64] on img at bounding box center [540, 63] width 7 height 6
click at [543, 79] on img at bounding box center [540, 77] width 7 height 6
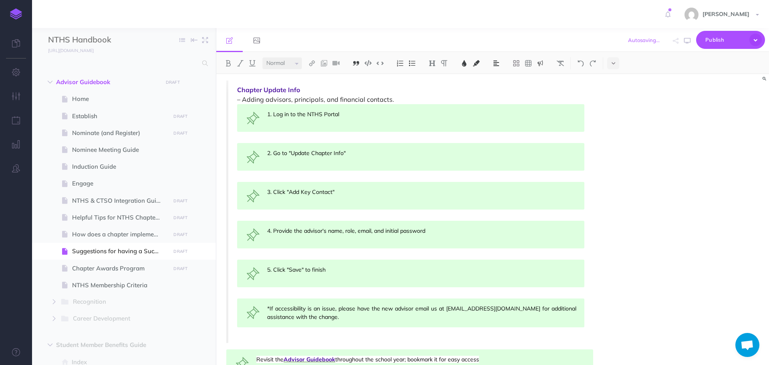
click at [541, 65] on img at bounding box center [540, 63] width 7 height 6
click at [541, 99] on img at bounding box center [540, 101] width 7 height 6
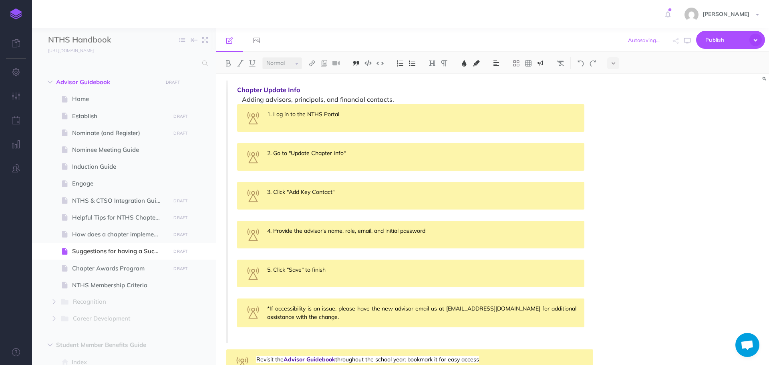
click at [543, 65] on img at bounding box center [540, 63] width 7 height 6
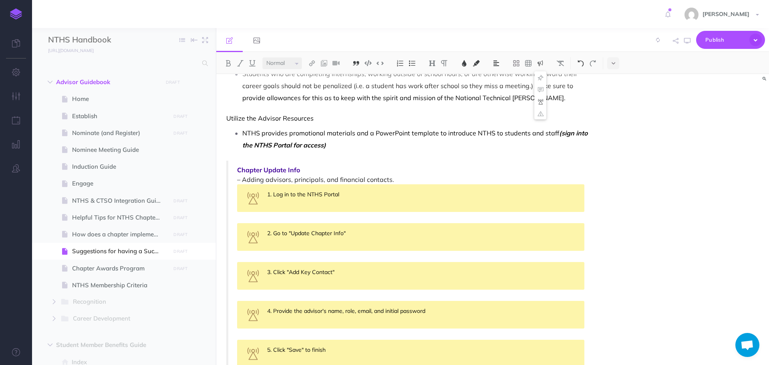
click at [581, 63] on img at bounding box center [580, 63] width 7 height 6
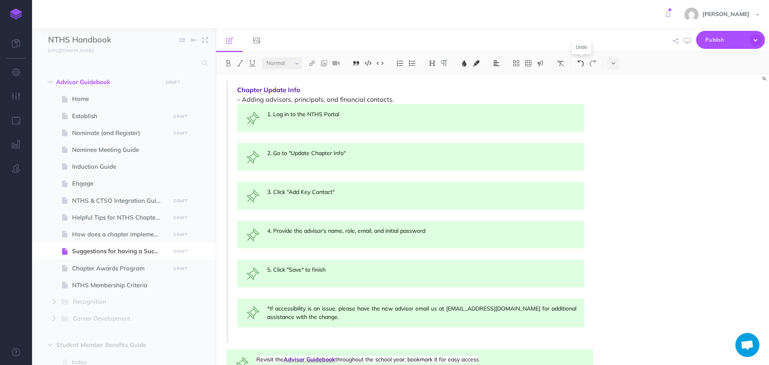
click at [581, 63] on img at bounding box center [580, 63] width 7 height 6
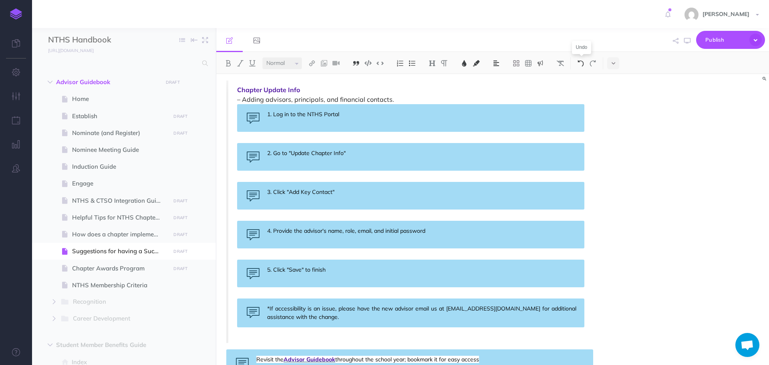
click at [581, 63] on img at bounding box center [580, 63] width 7 height 6
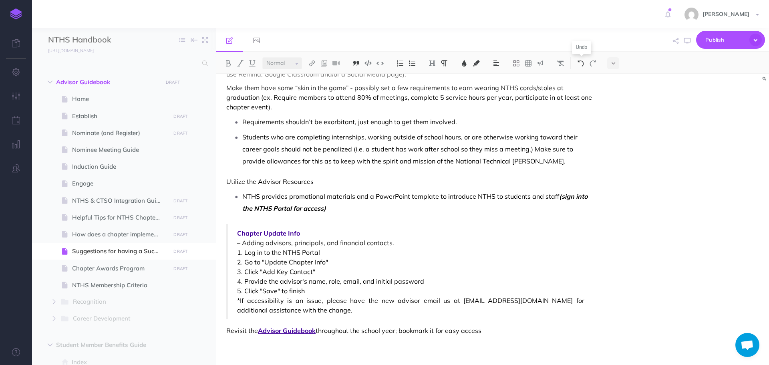
scroll to position [245, 0]
click at [438, 245] on span "– Adding advisors, principals, and financial contacts." at bounding box center [410, 243] width 347 height 10
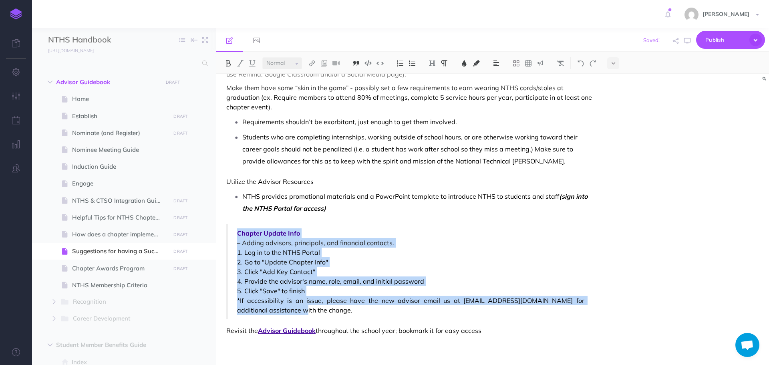
drag, startPoint x: 238, startPoint y: 233, endPoint x: 278, endPoint y: 311, distance: 87.5
click at [278, 311] on blockquote "Chapter Update Info – Adding advisors, principals, and financial contacts. 1. L…" at bounding box center [409, 271] width 367 height 95
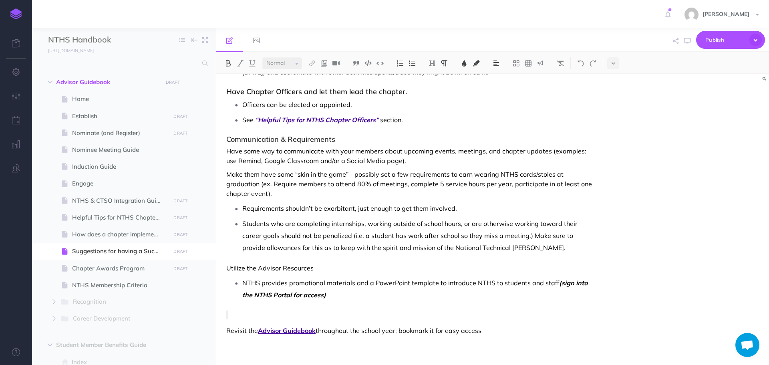
scroll to position [158, 0]
click at [263, 309] on div "Suggestions for having a Successful Chapter After inviting and registering new …" at bounding box center [409, 140] width 387 height 449
click at [260, 309] on div "Suggestions for having a Successful Chapter After inviting and registering new …" at bounding box center [409, 140] width 387 height 449
click at [240, 313] on blockquote at bounding box center [409, 315] width 367 height 9
click at [228, 312] on blockquote at bounding box center [409, 315] width 367 height 9
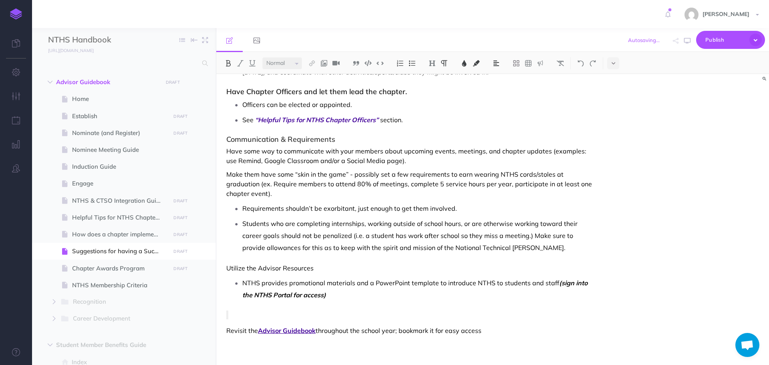
click at [244, 311] on blockquote at bounding box center [409, 315] width 367 height 9
click at [226, 313] on div "Suggestions for having a Successful Chapter After inviting and registering new …" at bounding box center [409, 140] width 387 height 449
click at [375, 303] on div "Suggestions for having a Successful Chapter After inviting and registering new …" at bounding box center [409, 140] width 387 height 449
click at [375, 295] on p "NTHS provides promotional materials and a PowerPoint template to introduce NTHS…" at bounding box center [417, 289] width 351 height 24
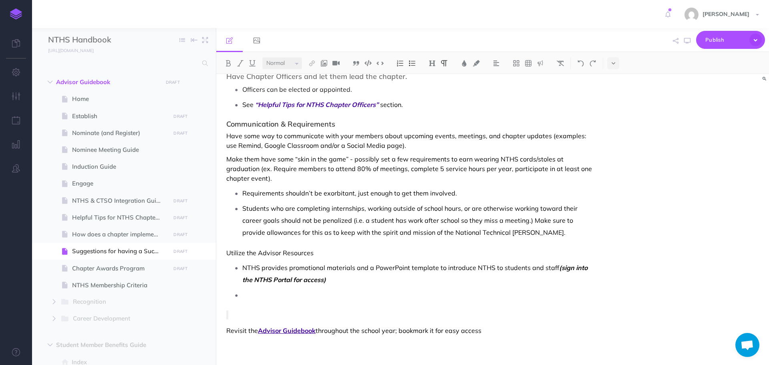
scroll to position [172, 0]
click at [540, 64] on img at bounding box center [540, 63] width 7 height 6
click at [541, 80] on img at bounding box center [540, 77] width 7 height 6
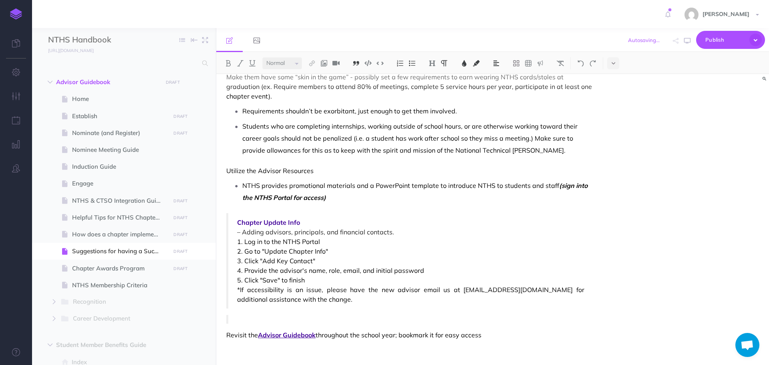
scroll to position [260, 0]
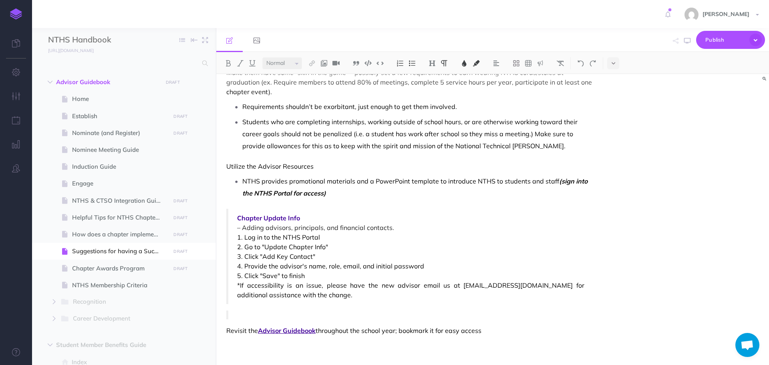
click at [234, 314] on blockquote at bounding box center [409, 315] width 367 height 9
click at [235, 312] on blockquote at bounding box center [409, 315] width 367 height 9
click at [226, 311] on div "Suggestions for having a Successful Chapter After inviting and registering new …" at bounding box center [409, 89] width 387 height 551
click at [238, 310] on div "Suggestions for having a Successful Chapter After inviting and registering new …" at bounding box center [409, 89] width 387 height 551
click at [223, 311] on div "Suggestions for having a Successful Chapter After inviting and registering new …" at bounding box center [409, 89] width 387 height 551
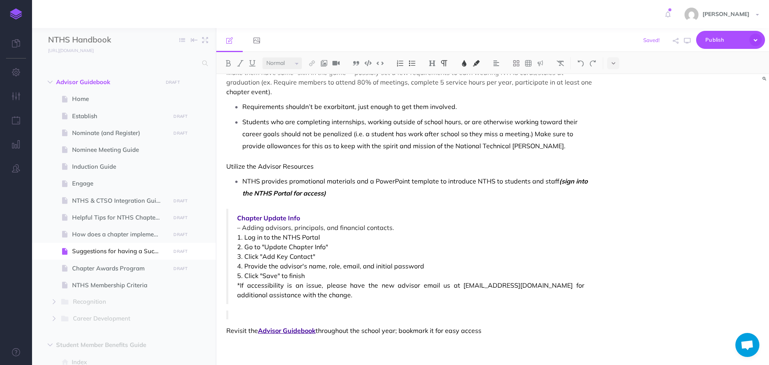
drag, startPoint x: 238, startPoint y: 310, endPoint x: 238, endPoint y: 305, distance: 5.7
click at [238, 308] on div "Suggestions for having a Successful Chapter After inviting and registering new …" at bounding box center [409, 89] width 387 height 551
click at [238, 272] on span "5. Click "Save" to finish" at bounding box center [410, 276] width 347 height 10
click at [686, 42] on icon "button" at bounding box center [687, 41] width 6 height 6
click at [580, 63] on img at bounding box center [580, 63] width 7 height 6
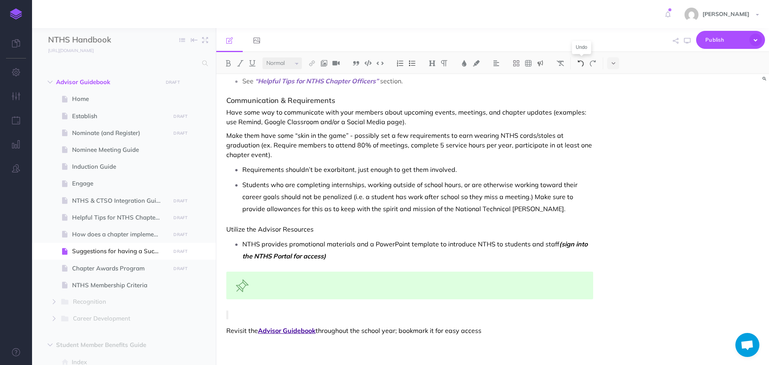
click at [580, 63] on img at bounding box center [580, 63] width 7 height 6
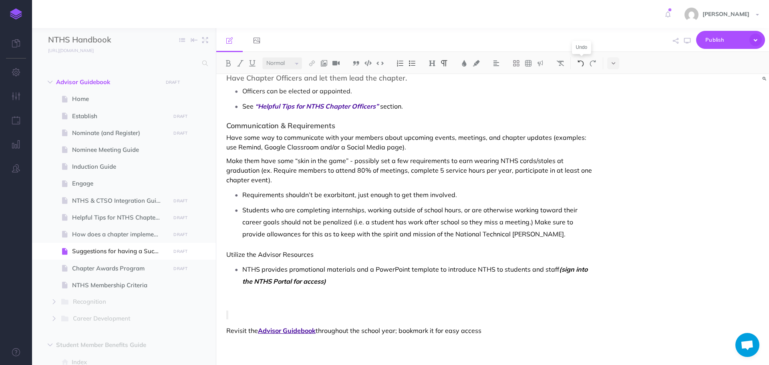
click at [580, 63] on img at bounding box center [580, 63] width 7 height 6
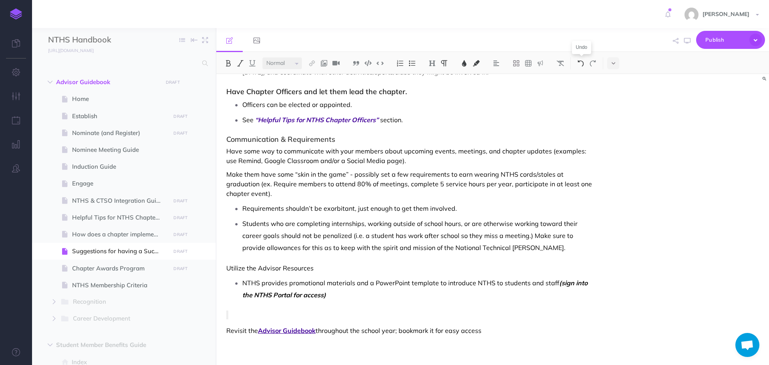
click at [580, 63] on img at bounding box center [580, 63] width 7 height 6
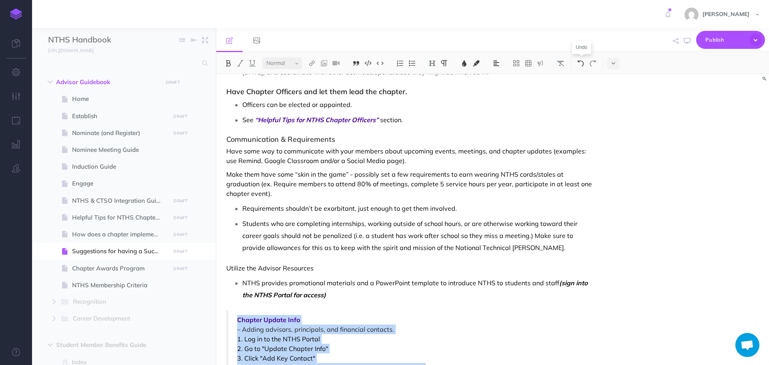
scroll to position [197, 0]
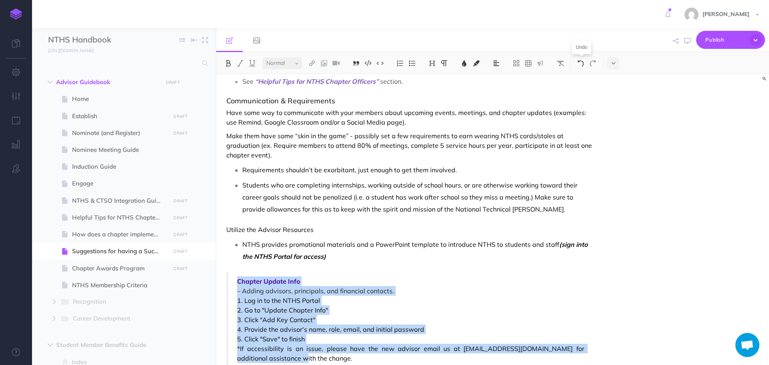
click at [580, 63] on img at bounding box center [580, 63] width 7 height 6
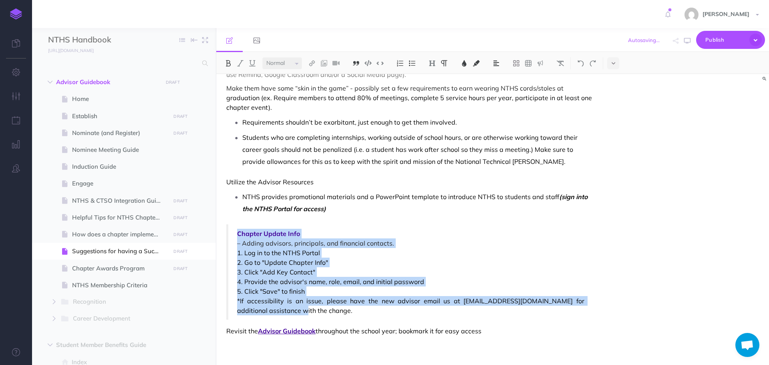
scroll to position [245, 0]
click at [582, 62] on img at bounding box center [580, 63] width 7 height 6
click at [452, 261] on span "2. Go to "Update Chapter Info"" at bounding box center [410, 262] width 347 height 10
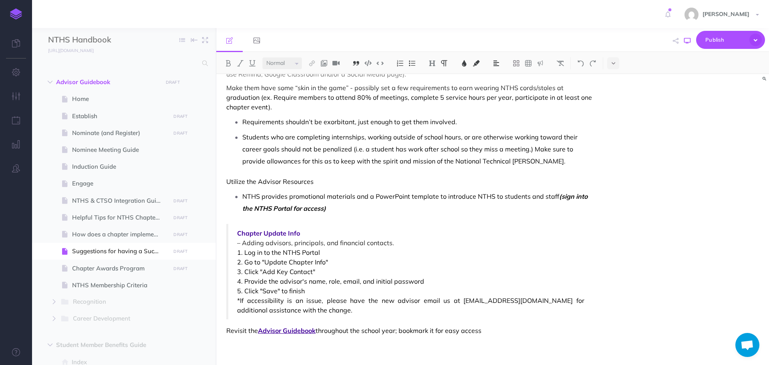
click at [686, 43] on icon "button" at bounding box center [687, 41] width 6 height 6
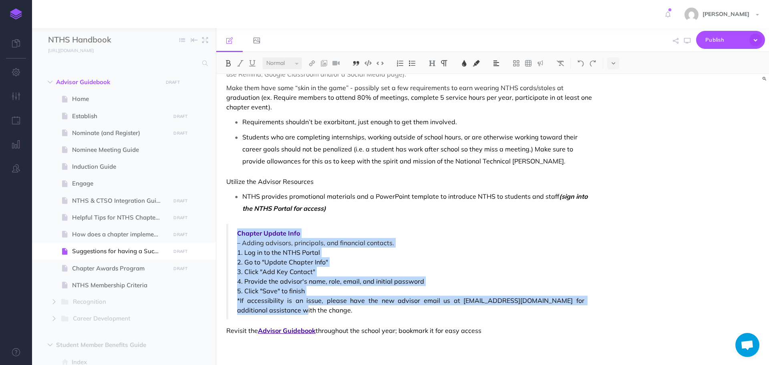
drag, startPoint x: 236, startPoint y: 232, endPoint x: 310, endPoint y: 314, distance: 110.9
click at [310, 314] on blockquote "Chapter Update Info – Adding advisors, principals, and financial contacts. 1. L…" at bounding box center [409, 271] width 367 height 95
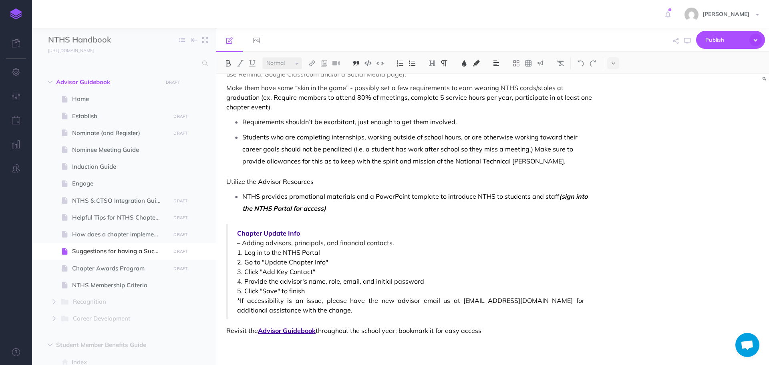
scroll to position [158, 0]
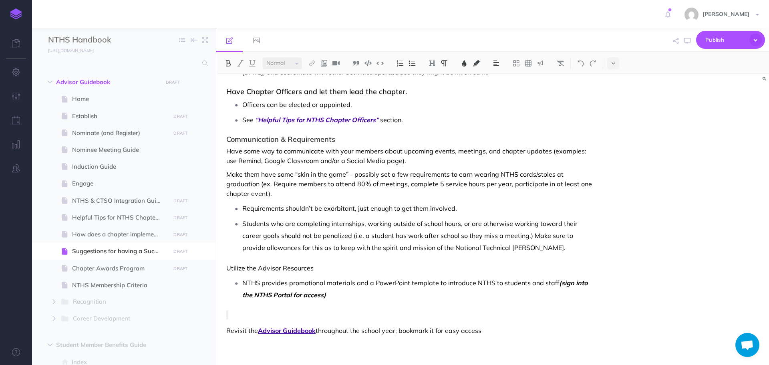
click at [259, 310] on div "Suggestions for having a Successful Chapter After inviting and registering new …" at bounding box center [409, 140] width 387 height 449
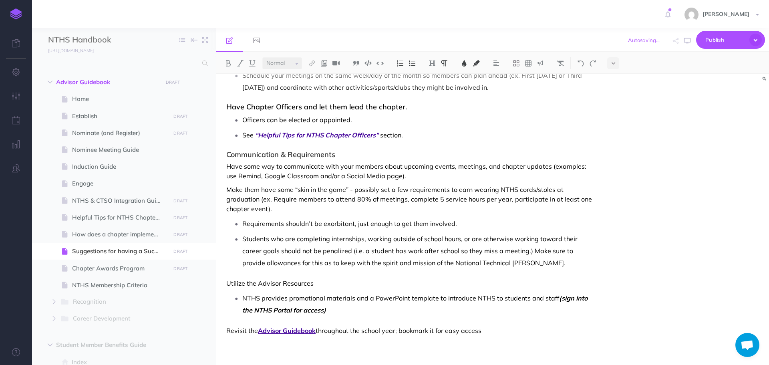
scroll to position [143, 0]
click at [346, 315] on p "NTHS provides promotional materials and a PowerPoint template to introduce NTHS…" at bounding box center [417, 304] width 351 height 24
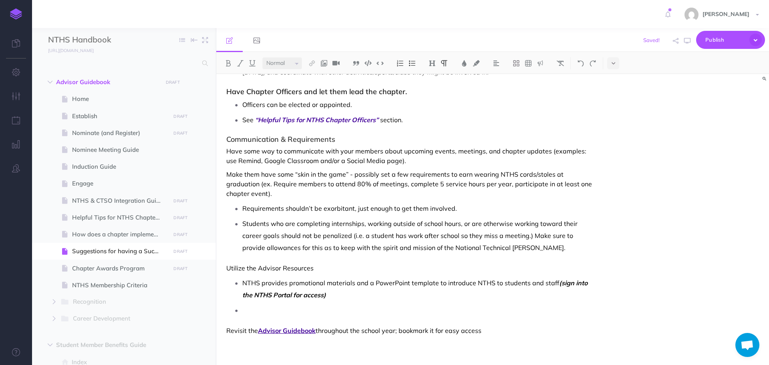
scroll to position [157, 0]
click at [543, 55] on div "Small Normal Large H1 H2 H3 H4" at bounding box center [492, 63] width 553 height 22
click at [543, 62] on img at bounding box center [540, 63] width 7 height 6
click at [543, 80] on img at bounding box center [540, 77] width 7 height 6
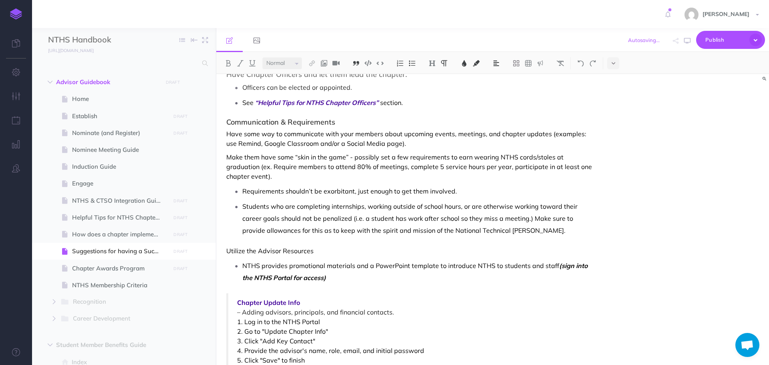
scroll to position [165, 0]
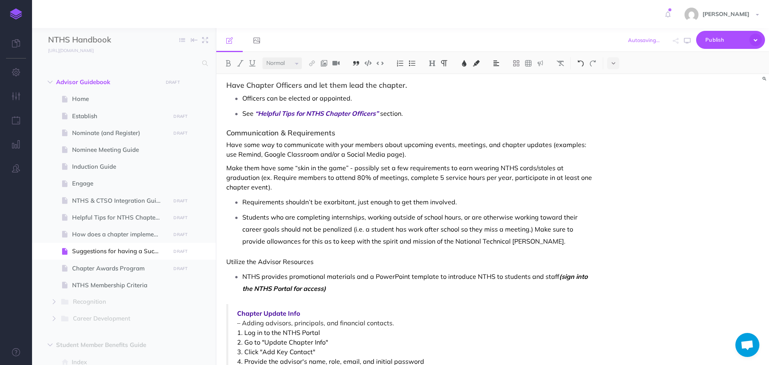
click at [584, 62] on img at bounding box center [580, 63] width 7 height 6
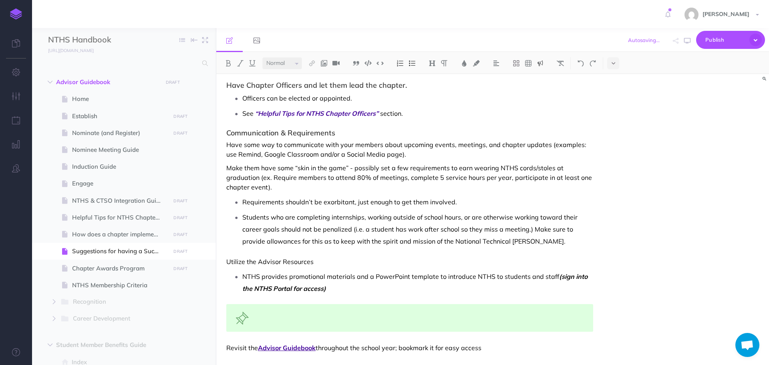
click at [542, 64] on img at bounding box center [540, 63] width 7 height 6
click at [325, 315] on div at bounding box center [409, 318] width 367 height 28
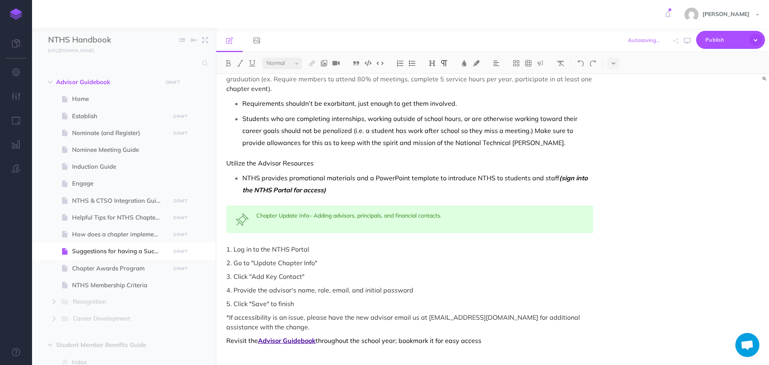
scroll to position [264, 0]
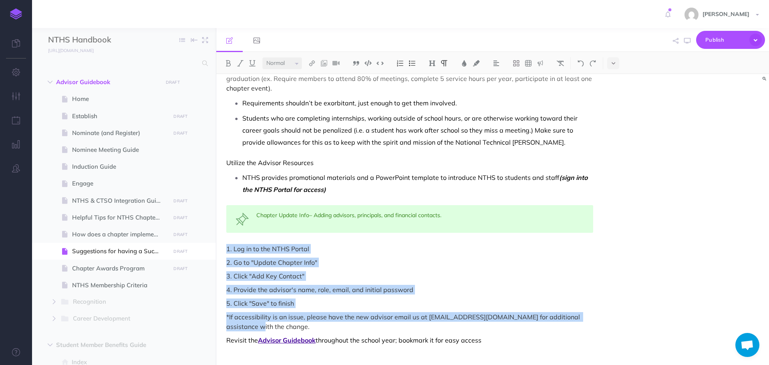
drag, startPoint x: 226, startPoint y: 250, endPoint x: 606, endPoint y: 316, distance: 385.2
click at [606, 316] on div "Suggestions for having a Successful Chapter After inviting and registering new …" at bounding box center [492, 219] width 553 height 291
click at [370, 63] on img at bounding box center [368, 63] width 7 height 6
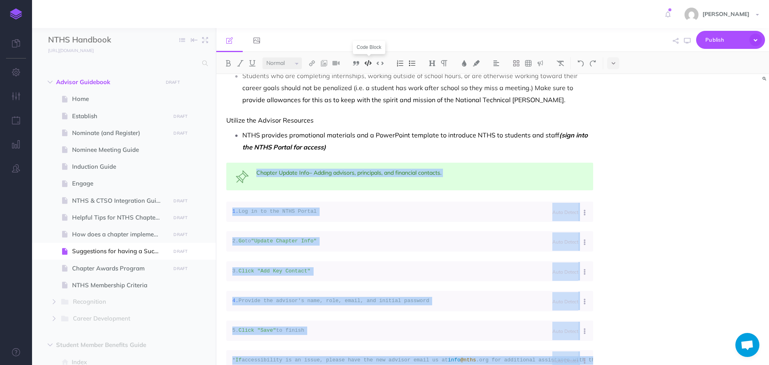
scroll to position [0, 3]
click at [583, 62] on img at bounding box center [580, 63] width 7 height 6
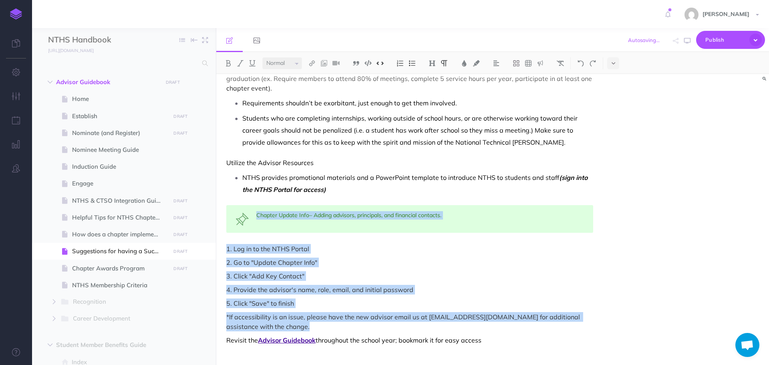
click at [381, 65] on img at bounding box center [380, 63] width 7 height 6
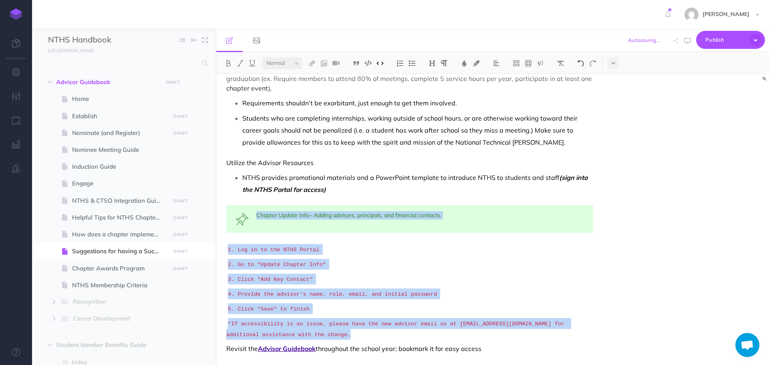
click at [584, 62] on img at bounding box center [580, 63] width 7 height 6
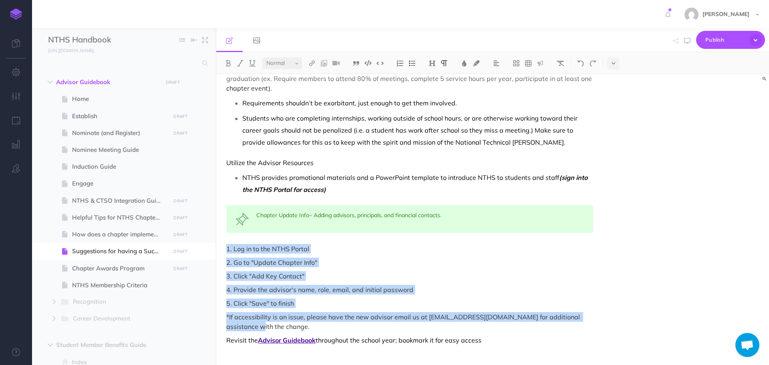
click at [585, 274] on p "3. Click "Add Key Contact"" at bounding box center [409, 276] width 367 height 10
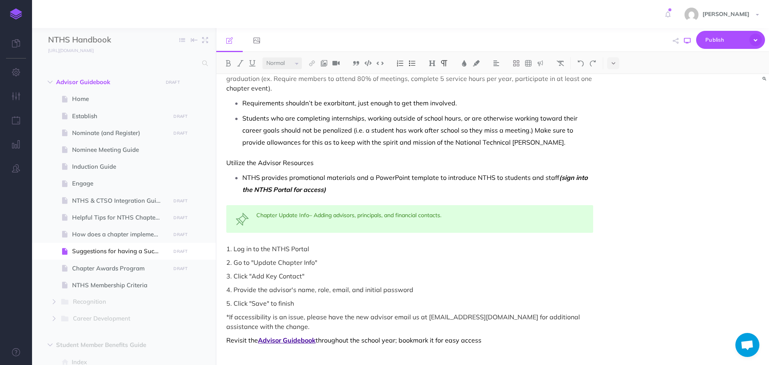
click at [685, 40] on icon "button" at bounding box center [687, 41] width 6 height 6
click at [578, 62] on img at bounding box center [580, 63] width 7 height 6
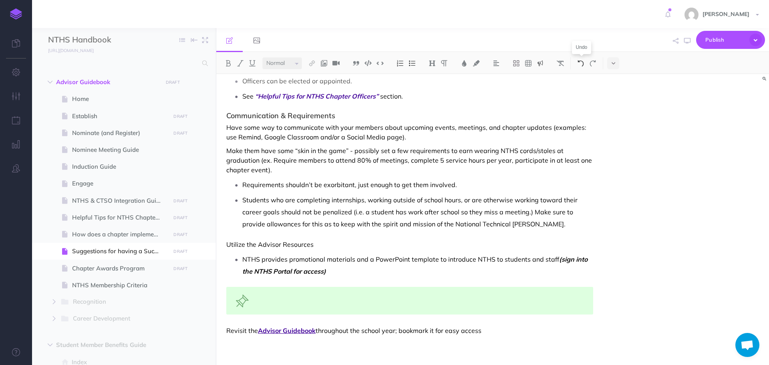
click at [578, 62] on img at bounding box center [580, 63] width 7 height 6
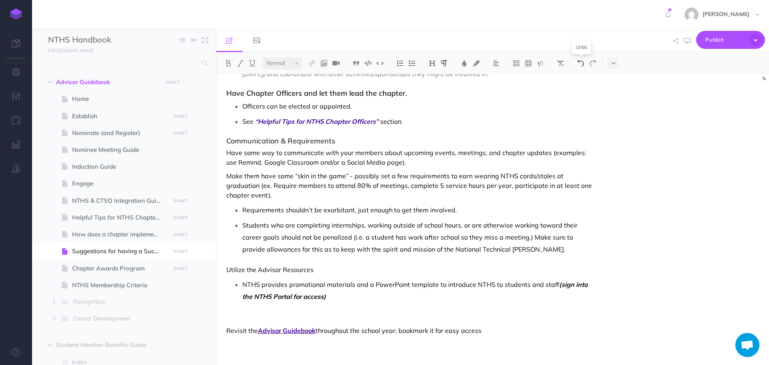
scroll to position [157, 0]
click at [578, 62] on img at bounding box center [580, 63] width 7 height 6
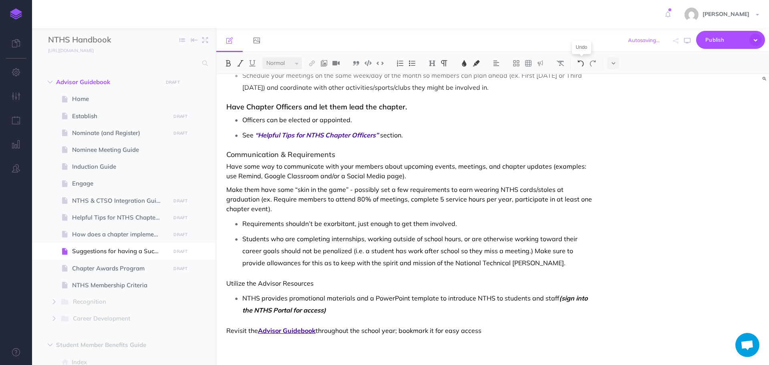
click at [578, 62] on img at bounding box center [580, 63] width 7 height 6
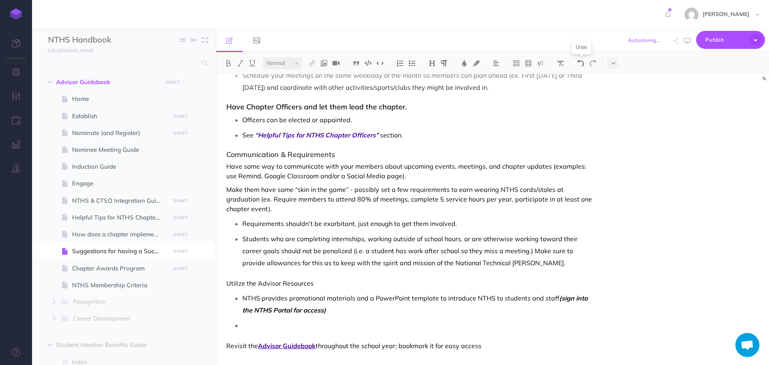
click at [578, 62] on img at bounding box center [580, 63] width 7 height 6
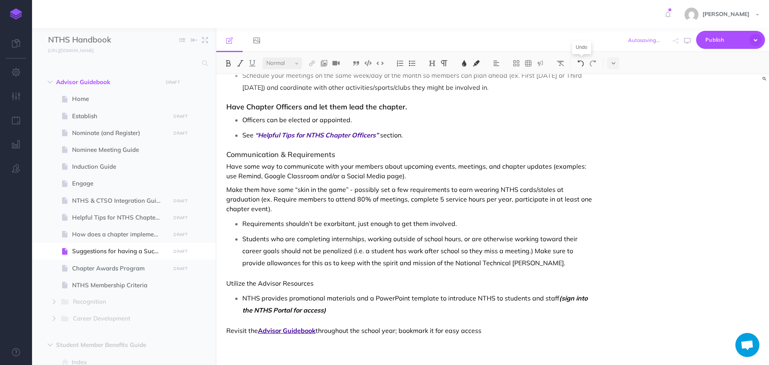
click at [578, 62] on img at bounding box center [580, 63] width 7 height 6
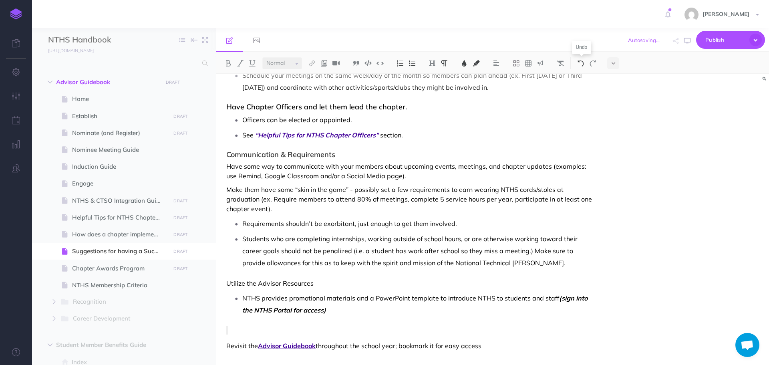
click at [578, 62] on img at bounding box center [580, 63] width 7 height 6
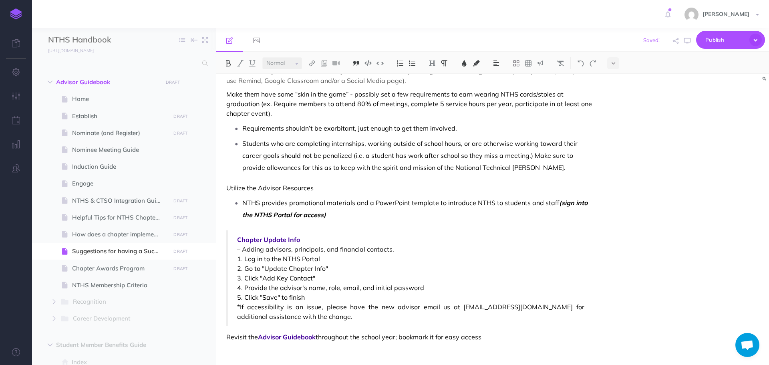
scroll to position [245, 0]
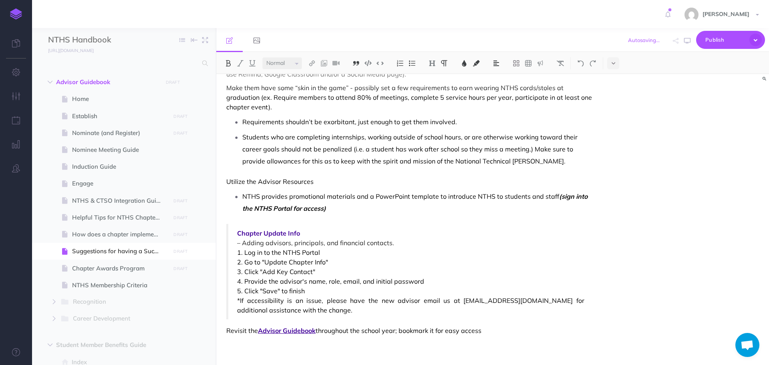
click at [499, 318] on blockquote "Chapter Update Info – Adding advisors, principals, and financial contacts. 1. L…" at bounding box center [409, 271] width 367 height 95
click at [469, 245] on span "– Adding advisors, principals, and financial contacts." at bounding box center [410, 243] width 347 height 10
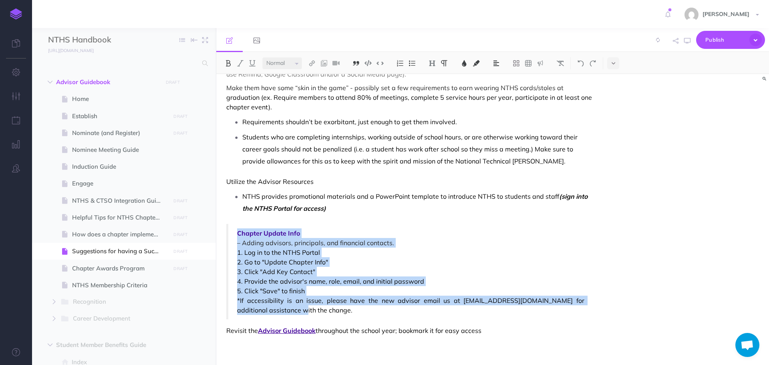
drag, startPoint x: 236, startPoint y: 232, endPoint x: 290, endPoint y: 309, distance: 94.4
click at [290, 309] on blockquote "Chapter Update Info – Adding advisors, principals, and financial contacts. 1. L…" at bounding box center [409, 271] width 367 height 95
click at [400, 66] on img at bounding box center [400, 63] width 7 height 6
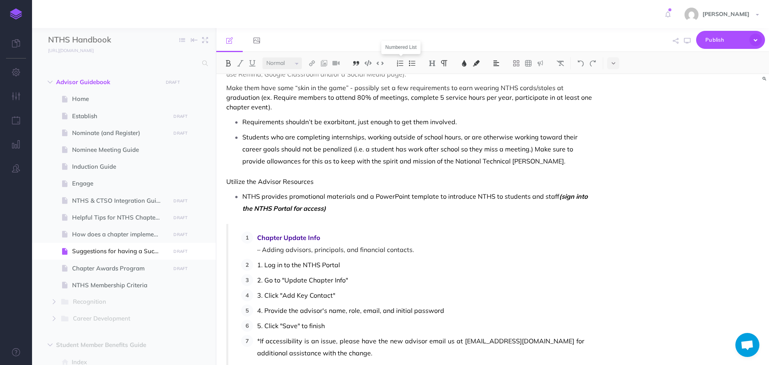
click at [400, 66] on img at bounding box center [400, 63] width 7 height 6
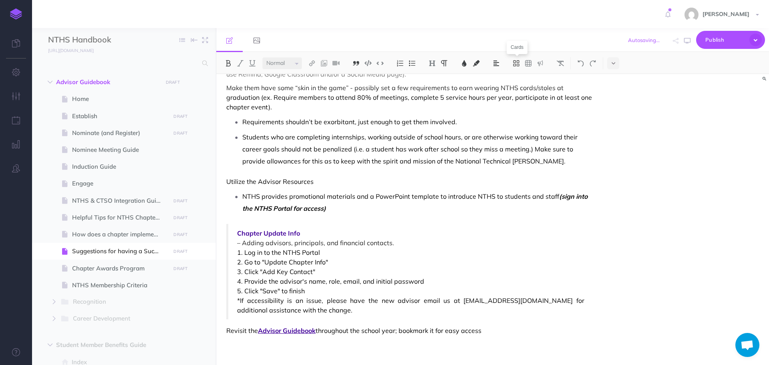
click at [517, 64] on icon at bounding box center [516, 63] width 7 height 7
click at [612, 65] on icon at bounding box center [614, 64] width 4 height 6
click at [551, 224] on blockquote "Chapter Update Info – Adding advisors, principals, and financial contacts. 1. L…" at bounding box center [409, 271] width 367 height 95
click at [688, 40] on icon "button" at bounding box center [687, 41] width 6 height 6
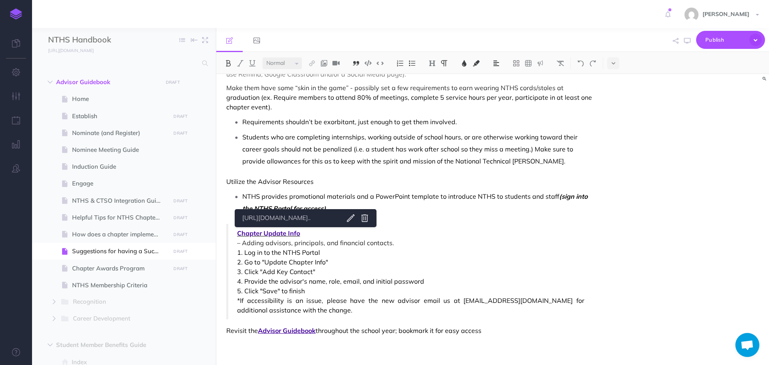
click at [286, 232] on span "Chapter Update Info" at bounding box center [410, 233] width 347 height 10
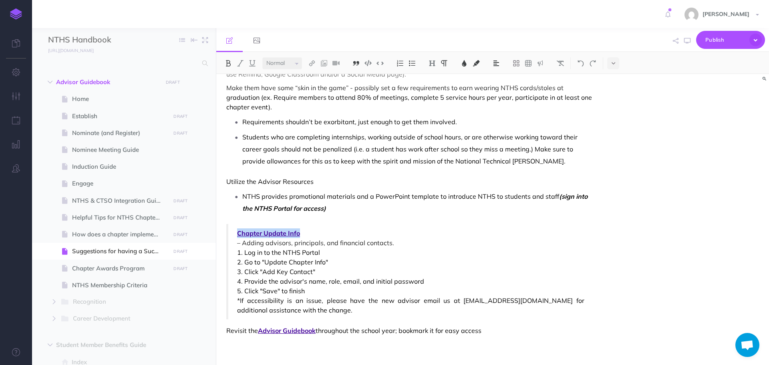
drag, startPoint x: 241, startPoint y: 234, endPoint x: 302, endPoint y: 232, distance: 60.9
click at [302, 232] on span "Chapter Update Info" at bounding box center [410, 233] width 347 height 10
click at [273, 236] on span "Updating Chapter Info" at bounding box center [410, 233] width 347 height 10
drag, startPoint x: 238, startPoint y: 233, endPoint x: 311, endPoint y: 234, distance: 72.9
click at [311, 234] on span "Updating Chapter Info" at bounding box center [410, 233] width 347 height 10
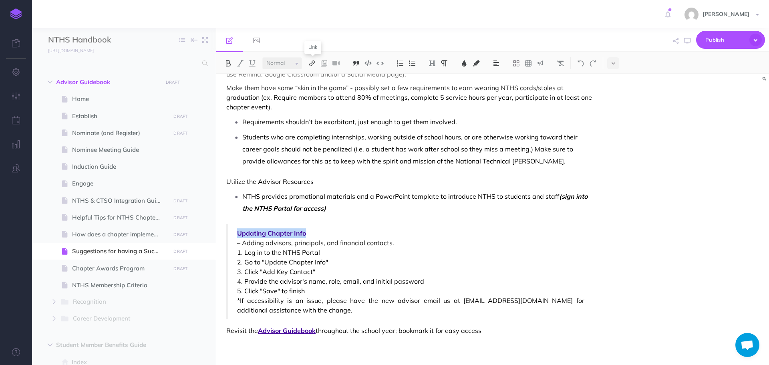
click at [313, 64] on img at bounding box center [312, 63] width 7 height 6
click at [313, 77] on icon at bounding box center [312, 78] width 6 height 6
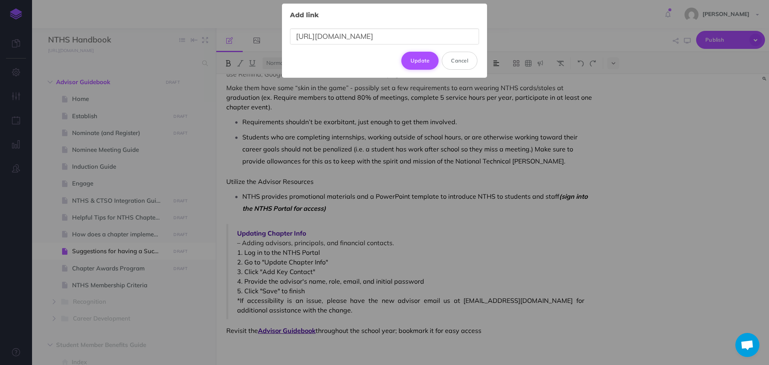
type input "[URL][DOMAIN_NAME]"
click at [417, 56] on button "Update" at bounding box center [420, 61] width 38 height 18
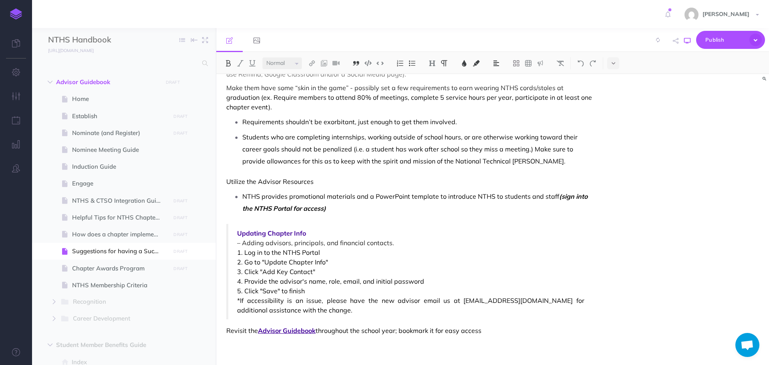
click at [685, 41] on icon "button" at bounding box center [687, 41] width 6 height 6
click at [482, 328] on span "throughout the school year; bookmark it for easy access" at bounding box center [399, 331] width 166 height 8
click at [692, 40] on button "button" at bounding box center [687, 40] width 10 height 23
click at [355, 211] on p "NTHS provides promotional materials and a PowerPoint template to introduce NTHS…" at bounding box center [417, 202] width 351 height 24
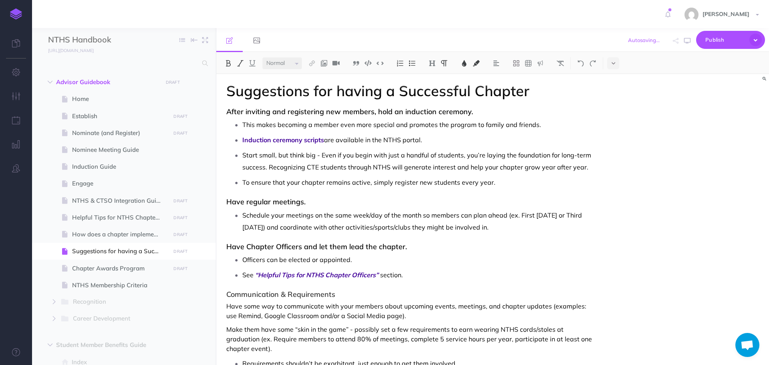
scroll to position [0, 0]
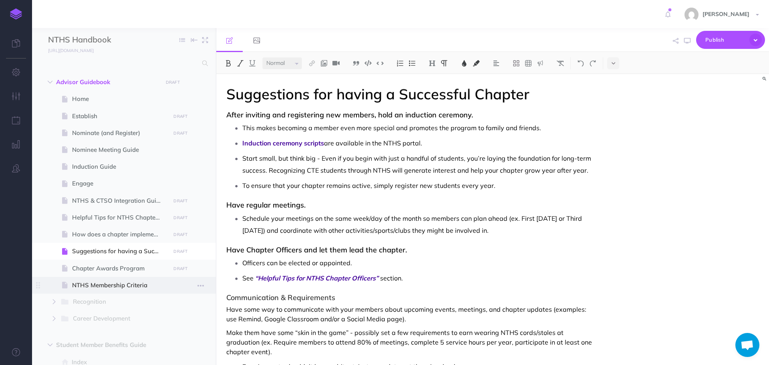
click at [129, 284] on span "NTHS Membership Criteria" at bounding box center [120, 285] width 96 height 10
select select "null"
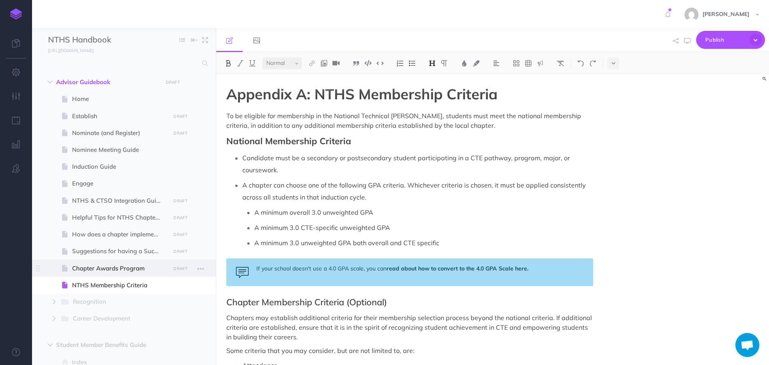
click at [133, 266] on span "Chapter Awards Program" at bounding box center [120, 269] width 96 height 10
select select "null"
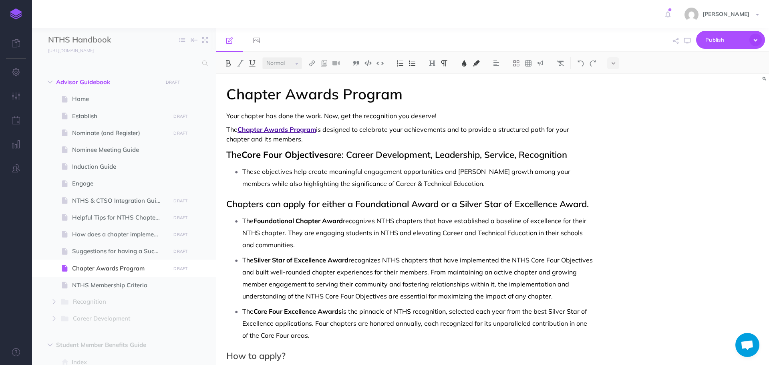
drag, startPoint x: 226, startPoint y: 127, endPoint x: 278, endPoint y: 141, distance: 53.7
click at [286, 142] on p "The Chapter Awards Program is designed to celebrate your achievements and to pr…" at bounding box center [409, 134] width 367 height 19
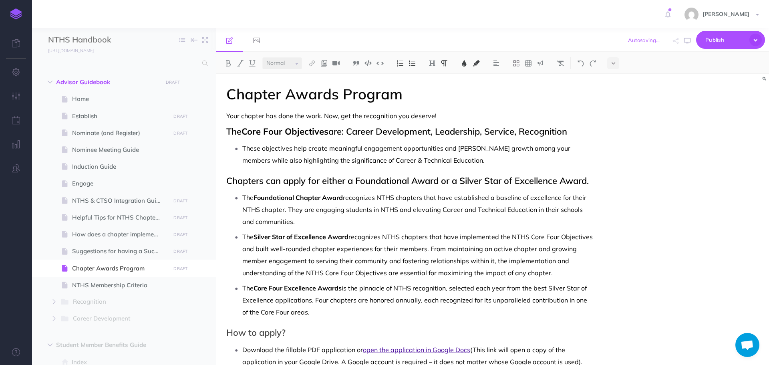
click at [464, 158] on p "These objectives help create meaningful engagement opportunities and [PERSON_NA…" at bounding box center [417, 154] width 351 height 24
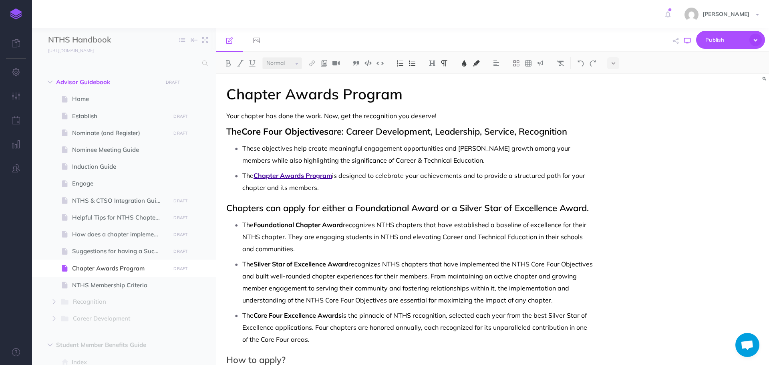
click at [687, 40] on icon "button" at bounding box center [687, 41] width 6 height 6
click at [524, 129] on span "are: Career Development, Leadership, Service, Recognition" at bounding box center [448, 131] width 239 height 11
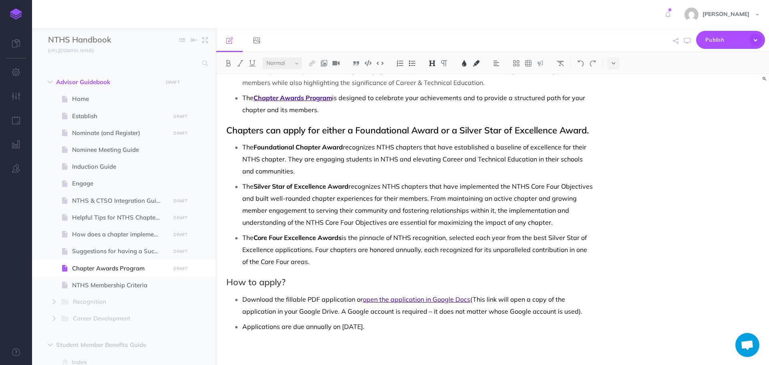
scroll to position [81, 0]
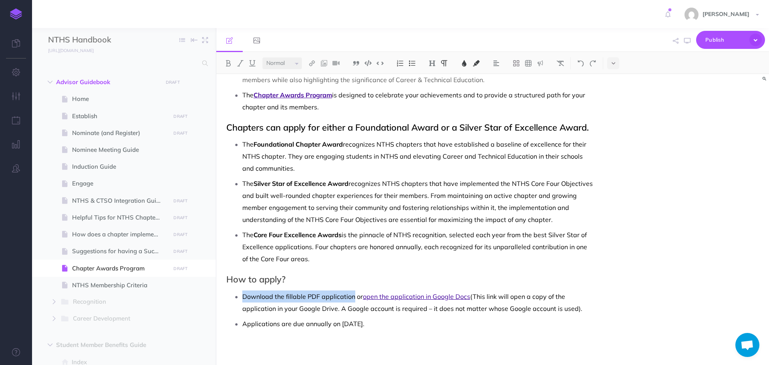
drag, startPoint x: 243, startPoint y: 297, endPoint x: 355, endPoint y: 296, distance: 111.8
click at [355, 296] on span "Download the fillable PDF application or" at bounding box center [302, 296] width 121 height 8
click at [312, 66] on img at bounding box center [312, 63] width 7 height 6
click at [314, 77] on icon at bounding box center [312, 78] width 6 height 6
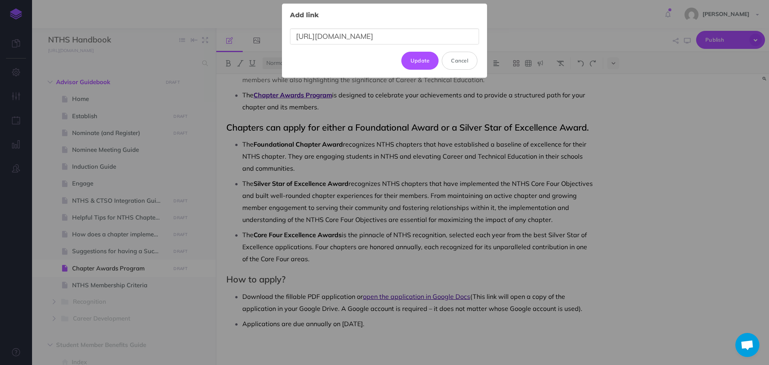
scroll to position [0, 305]
type input "[URL][DOMAIN_NAME]"
click at [411, 62] on button "Update" at bounding box center [420, 61] width 38 height 18
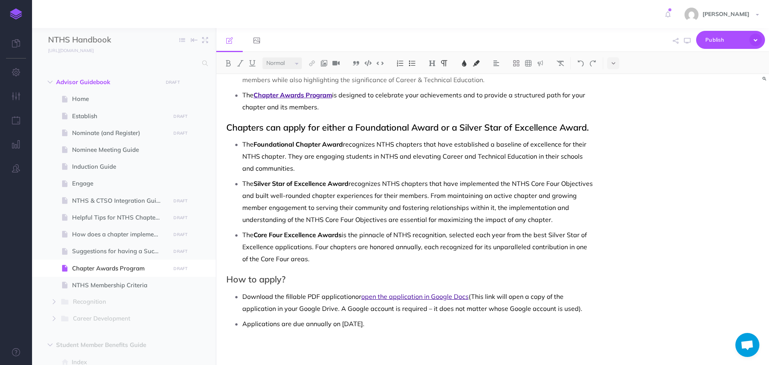
click at [374, 317] on ul "Download the fillable PDF application or open the application in Google Docs (T…" at bounding box center [411, 309] width 363 height 39
drag, startPoint x: 244, startPoint y: 297, endPoint x: 353, endPoint y: 293, distance: 109.8
click at [353, 293] on span "Download the fillable PDF application" at bounding box center [298, 296] width 113 height 8
click at [466, 62] on img at bounding box center [464, 63] width 7 height 6
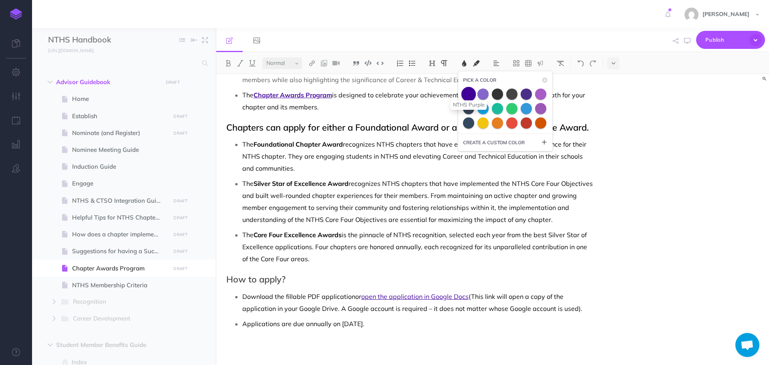
click at [467, 97] on span at bounding box center [469, 94] width 14 height 14
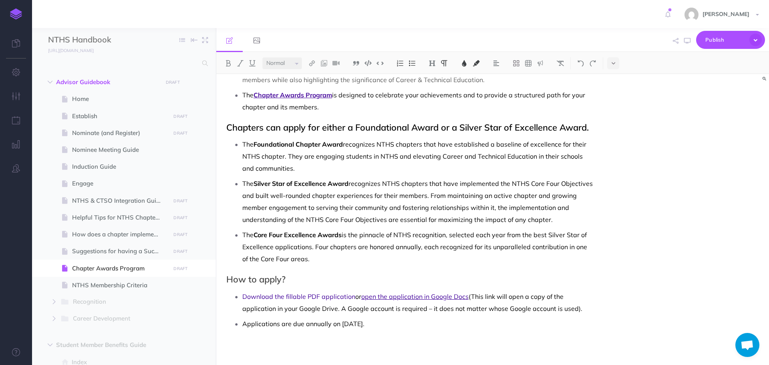
click at [429, 249] on span "is the pinnacle of NTHS recognition, selected each year from the best Silver St…" at bounding box center [415, 247] width 347 height 32
drag, startPoint x: 363, startPoint y: 297, endPoint x: 468, endPoint y: 293, distance: 105.0
click at [468, 293] on span "open the application in Google Docs" at bounding box center [414, 296] width 107 height 8
click at [255, 65] on img at bounding box center [252, 63] width 7 height 6
click at [446, 188] on p "The Silver Star of Excellence Award recognizes NTHS chapters that have implemen…" at bounding box center [417, 202] width 351 height 48
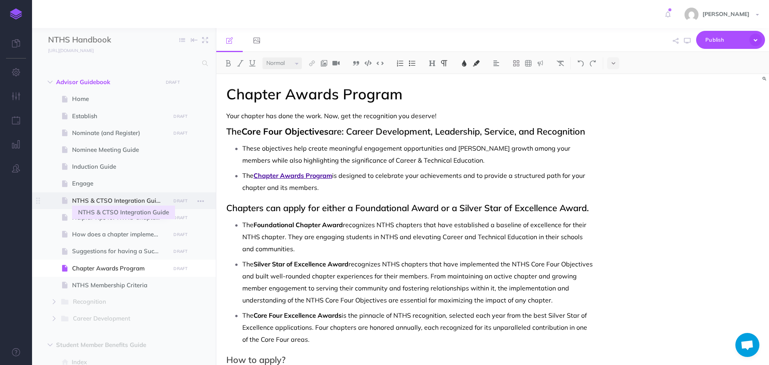
click at [90, 199] on span "NTHS & CTSO Integration Guide" at bounding box center [120, 201] width 96 height 10
select select "null"
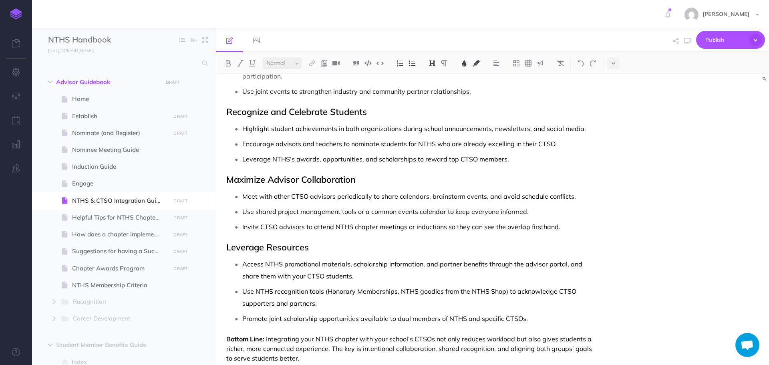
scroll to position [375, 0]
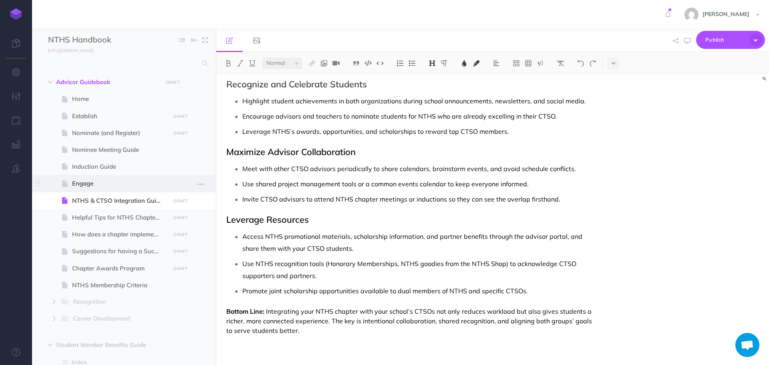
click at [91, 187] on span "Engage" at bounding box center [120, 184] width 96 height 10
select select "null"
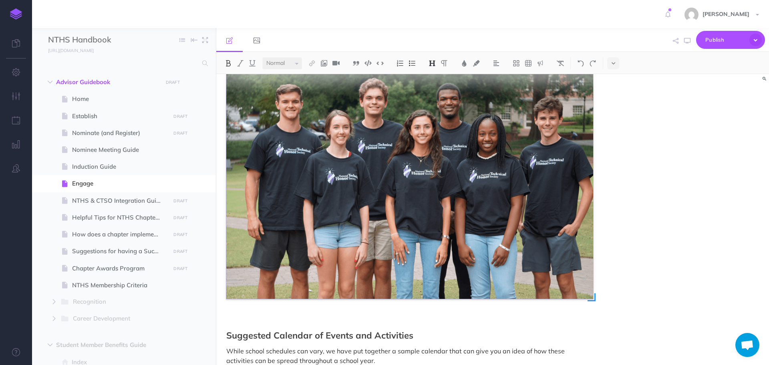
scroll to position [1483, 0]
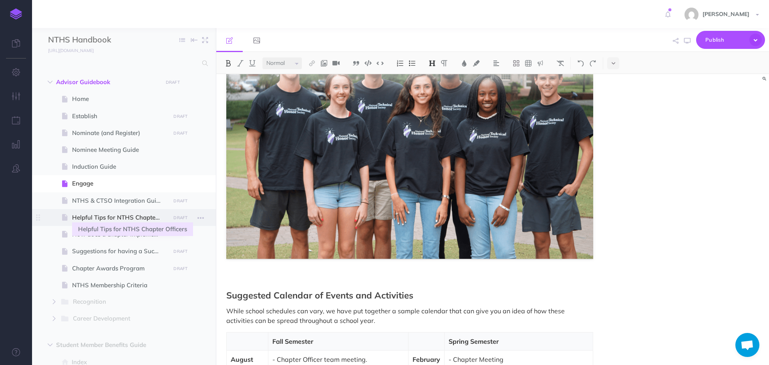
click at [101, 218] on span "Helpful Tips for NTHS Chapter Officers" at bounding box center [120, 218] width 96 height 10
select select "null"
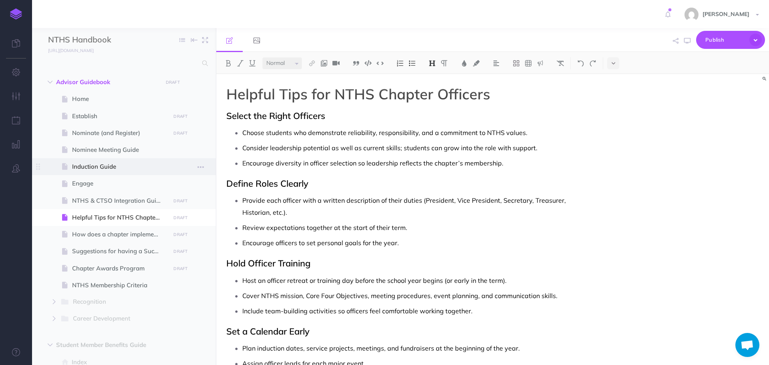
click at [95, 171] on span "Induction Guide" at bounding box center [120, 167] width 96 height 10
select select "null"
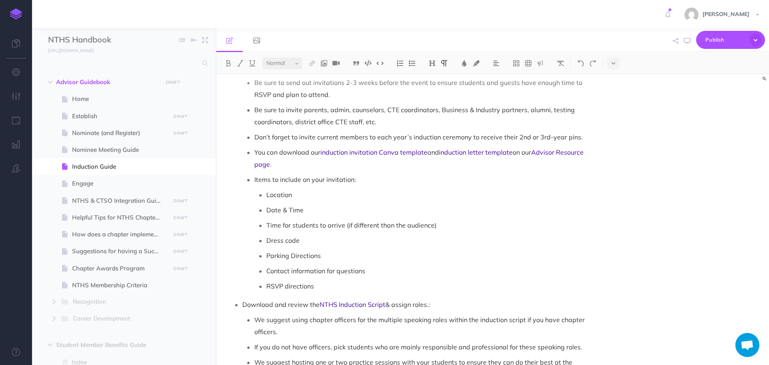
scroll to position [601, 0]
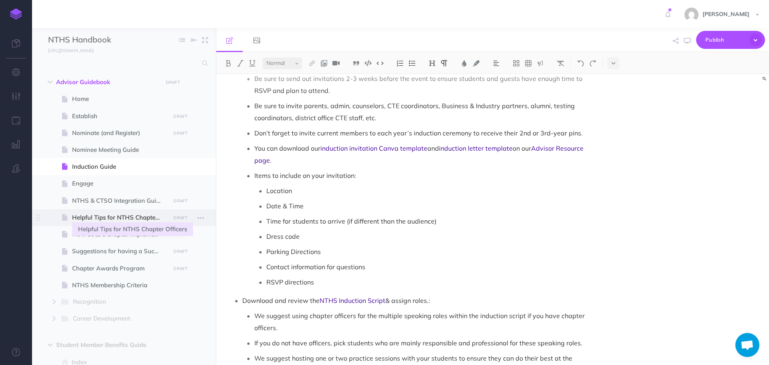
click at [101, 215] on span "Helpful Tips for NTHS Chapter Officers" at bounding box center [120, 218] width 96 height 10
select select "null"
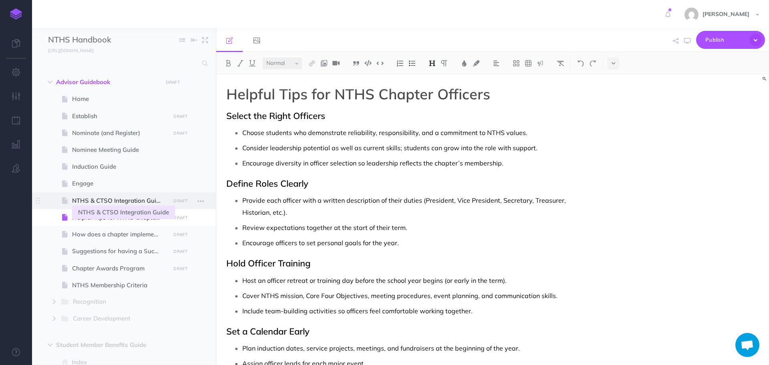
click at [102, 200] on span "NTHS & CTSO Integration Guide" at bounding box center [120, 201] width 96 height 10
select select "null"
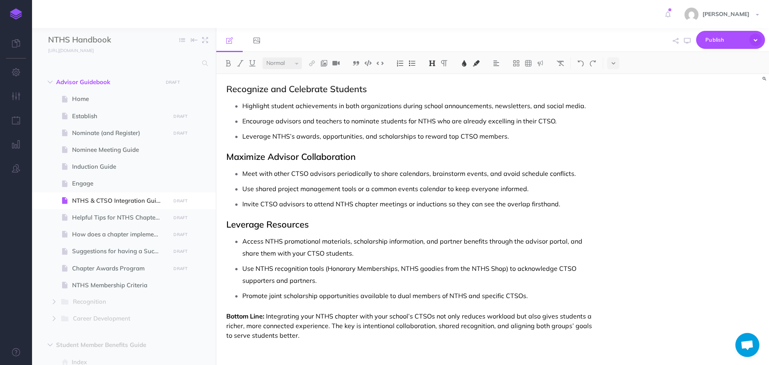
scroll to position [375, 0]
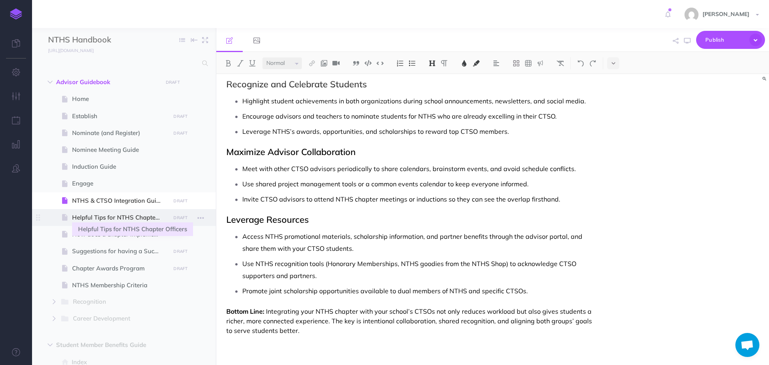
click at [110, 215] on span "Helpful Tips for NTHS Chapter Officers" at bounding box center [120, 218] width 96 height 10
select select "null"
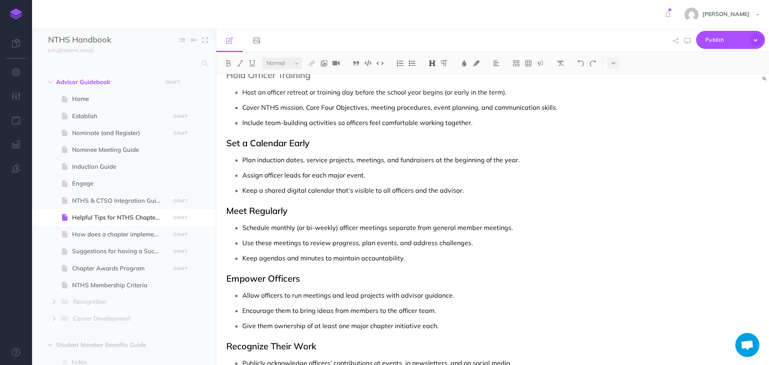
scroll to position [166, 0]
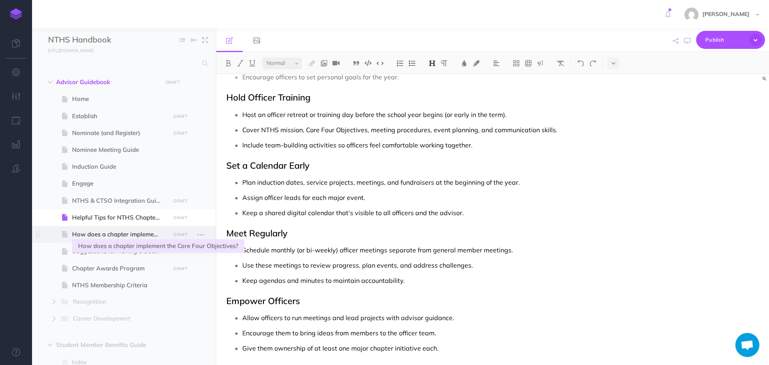
click at [101, 236] on span "How does a chapter implement the Core Four Objectives?" at bounding box center [120, 235] width 96 height 10
select select "null"
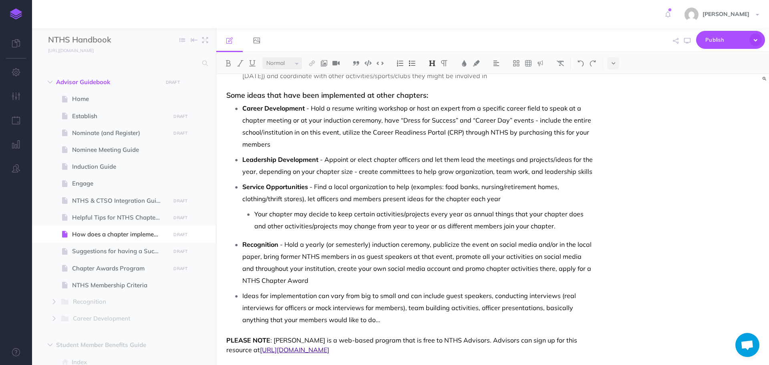
scroll to position [120, 0]
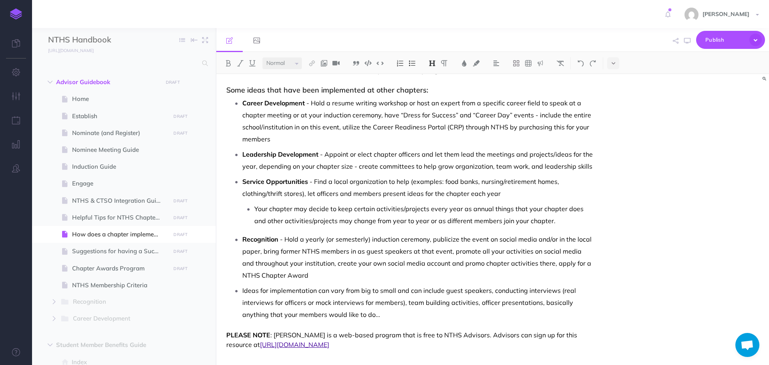
click at [242, 292] on li "Ideas for implementation can vary from big to small and can include guest speak…" at bounding box center [417, 302] width 351 height 36
click at [412, 61] on img at bounding box center [412, 63] width 7 height 6
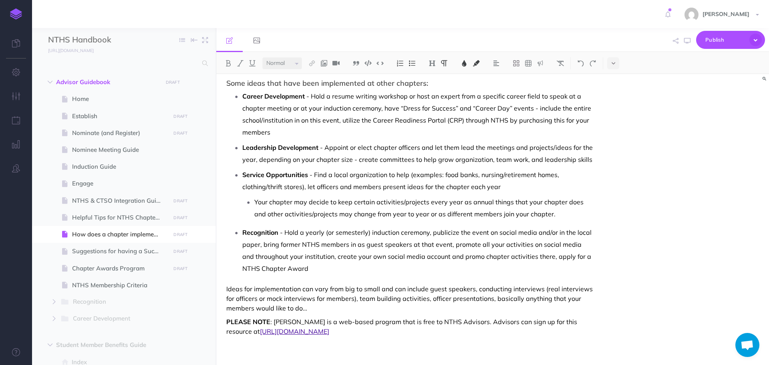
scroll to position [128, 0]
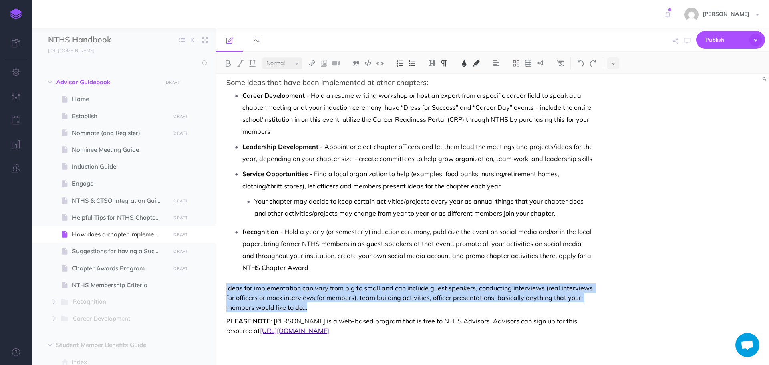
drag, startPoint x: 226, startPoint y: 288, endPoint x: 321, endPoint y: 309, distance: 97.5
click at [321, 309] on div "How does a chapter implement the Core Four Objectives? The Core Four Objectives…" at bounding box center [409, 155] width 387 height 419
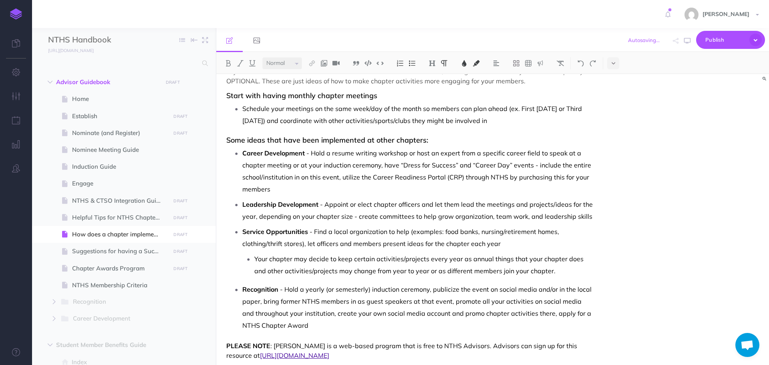
scroll to position [0, 0]
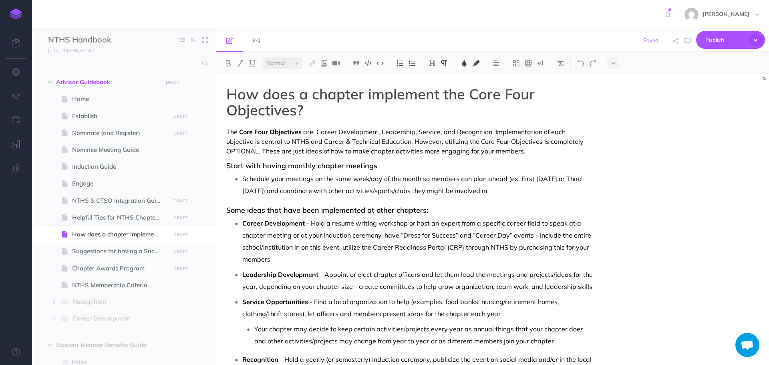
click at [522, 190] on p "Schedule your meetings on the same week/day of the month so members can plan ah…" at bounding box center [417, 185] width 351 height 24
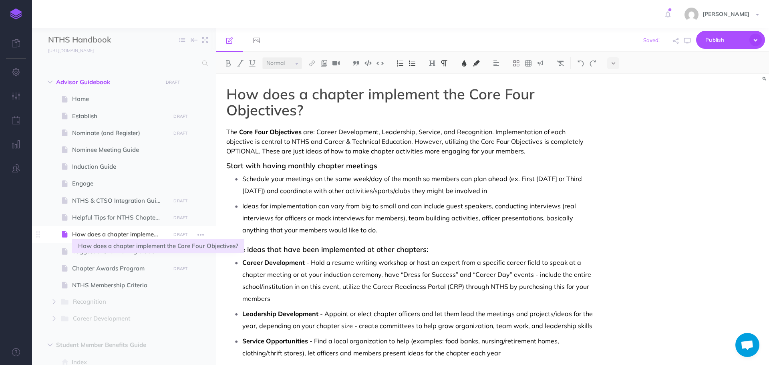
click at [109, 232] on span "How does a chapter implement the Core Four Objectives?" at bounding box center [120, 235] width 96 height 10
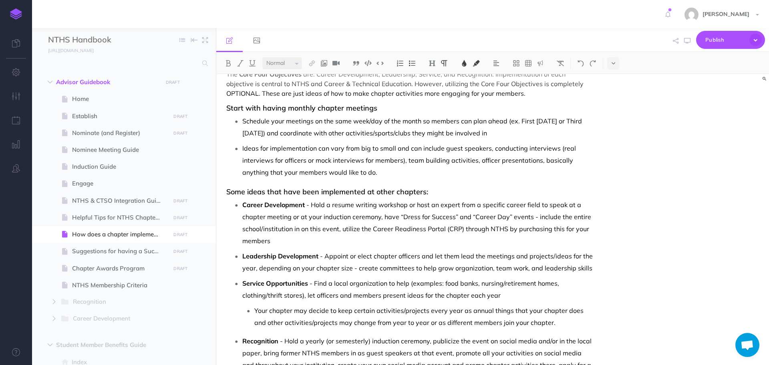
scroll to position [54, 0]
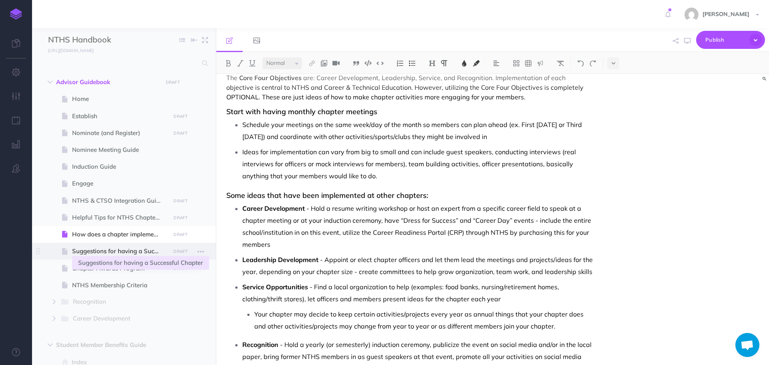
click at [101, 253] on span "Suggestions for having a Successful Chapter" at bounding box center [120, 251] width 96 height 10
select select "null"
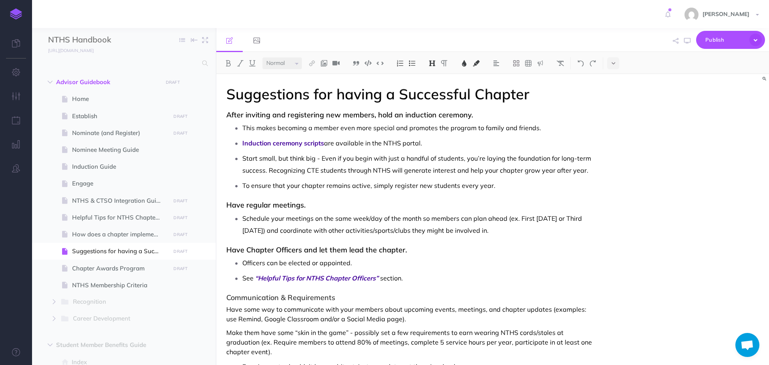
click at [545, 251] on h3 "Have Chapter Officers and let them lead the chapter." at bounding box center [409, 250] width 367 height 8
click at [324, 65] on img at bounding box center [324, 63] width 7 height 6
click at [509, 257] on p "Officers can be elected or appointed." at bounding box center [417, 263] width 351 height 12
click at [509, 253] on h3 "Have Chapter Officers and let them lead the chapter." at bounding box center [409, 250] width 367 height 8
click at [325, 60] on img at bounding box center [324, 63] width 7 height 6
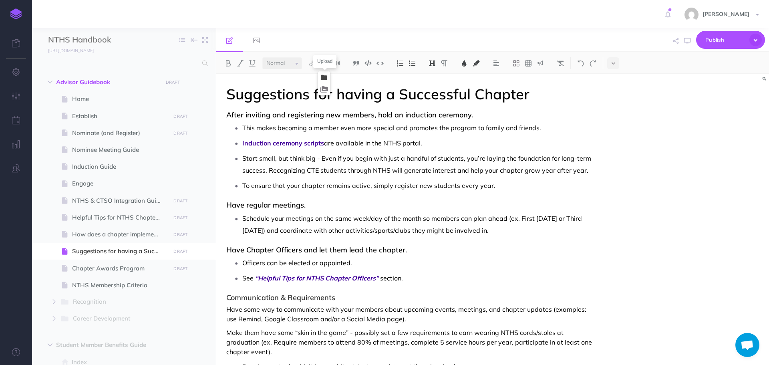
click at [326, 77] on icon at bounding box center [324, 78] width 6 height 6
click at [750, 93] on button "button" at bounding box center [750, 95] width 8 height 13
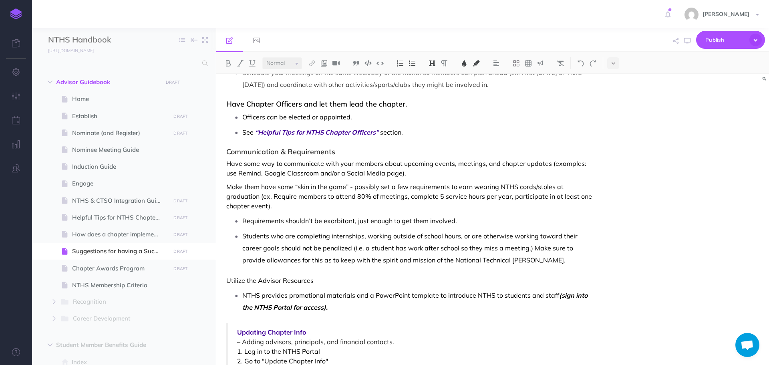
scroll to position [125, 0]
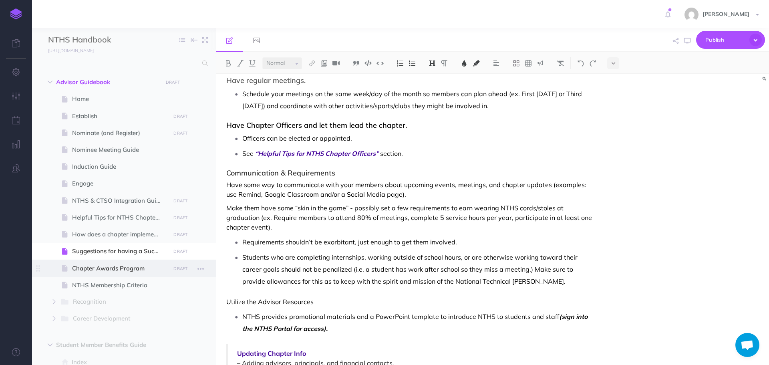
click at [85, 272] on span "Chapter Awards Program" at bounding box center [120, 269] width 96 height 10
select select "null"
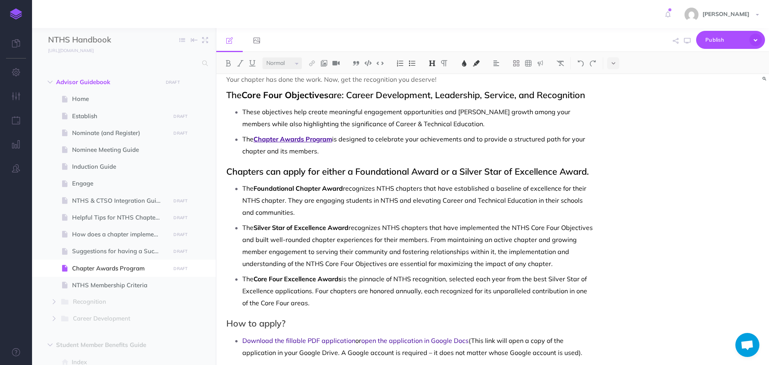
scroll to position [81, 0]
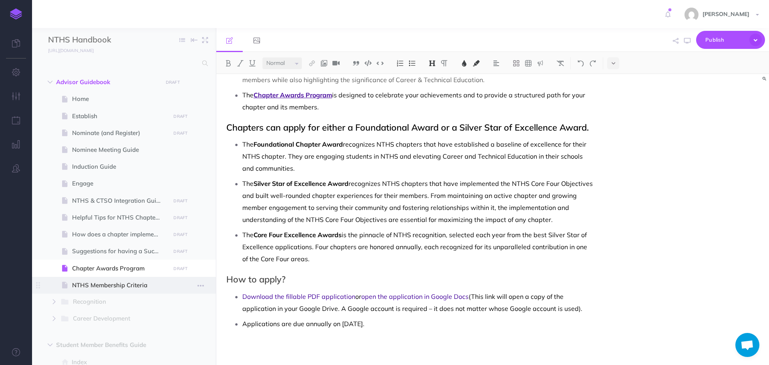
click at [115, 287] on span "NTHS Membership Criteria" at bounding box center [120, 285] width 96 height 10
select select "null"
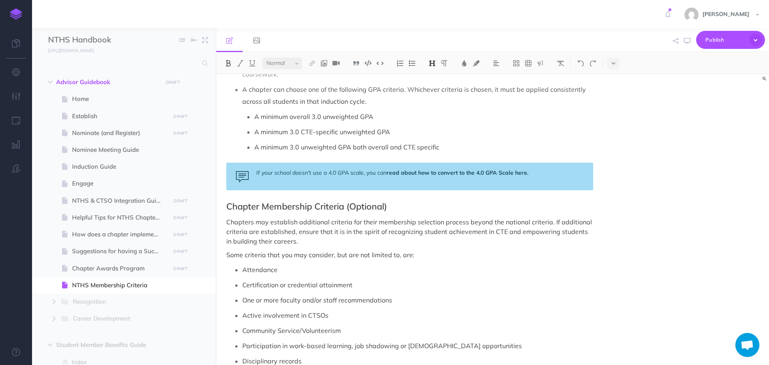
scroll to position [120, 0]
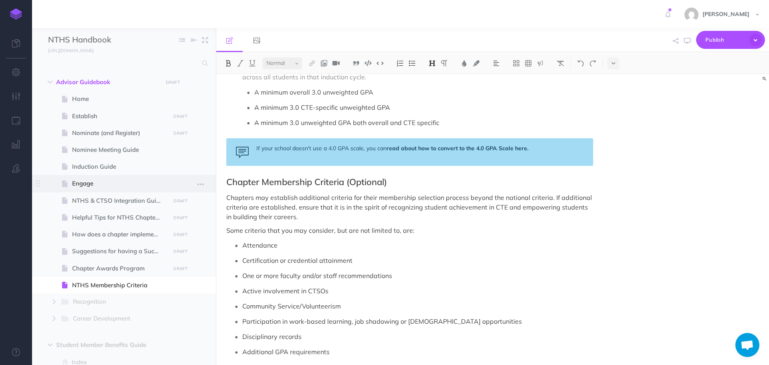
click at [91, 186] on span "Engage" at bounding box center [120, 184] width 96 height 10
select select "null"
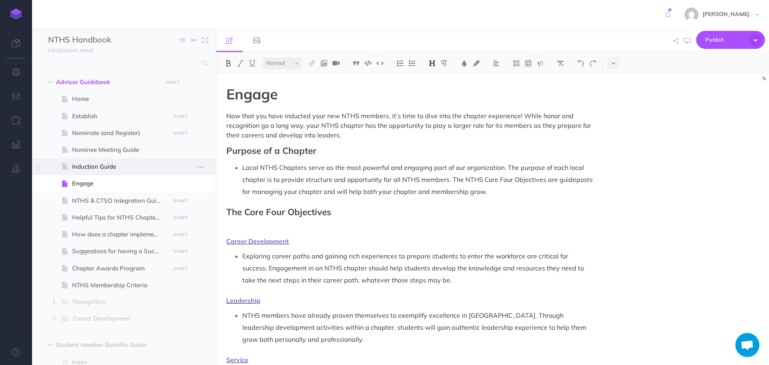
click at [101, 165] on span "Induction Guide" at bounding box center [120, 167] width 96 height 10
select select "null"
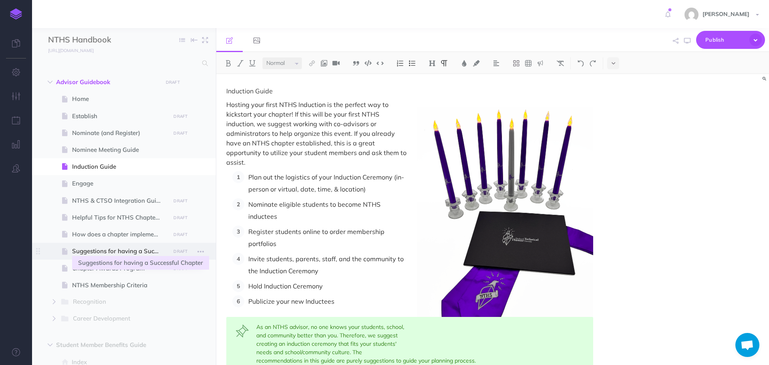
click at [102, 253] on span "Suggestions for having a Successful Chapter" at bounding box center [120, 251] width 96 height 10
select select "null"
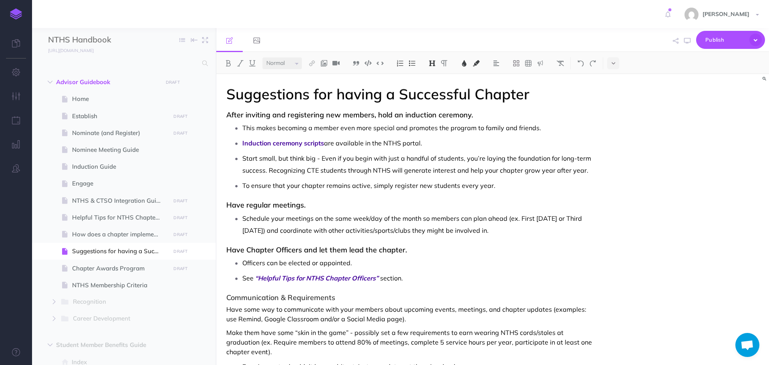
click at [506, 242] on div "Suggestions for having a Successful Chapter After inviting and registering new …" at bounding box center [409, 342] width 387 height 536
click at [493, 260] on p "Officers can be elected or appointed." at bounding box center [417, 263] width 351 height 12
click at [493, 249] on h3 "Have Chapter Officers and let them lead the chapter." at bounding box center [409, 250] width 367 height 8
click at [326, 63] on img at bounding box center [324, 63] width 7 height 6
click at [323, 90] on icon at bounding box center [325, 90] width 8 height 6
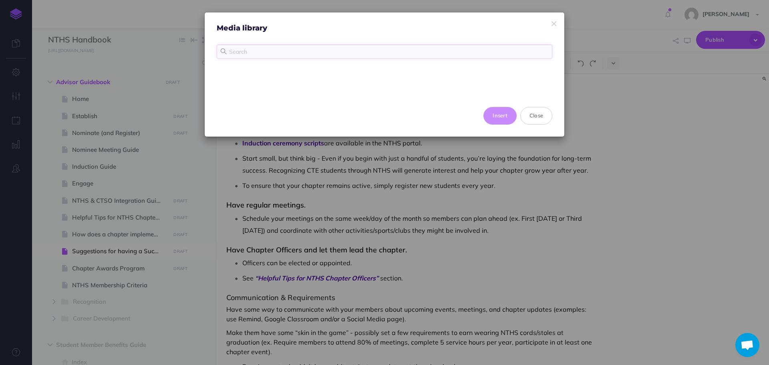
click at [331, 54] on input "text" at bounding box center [385, 51] width 336 height 14
click at [542, 118] on button "Close" at bounding box center [536, 116] width 32 height 18
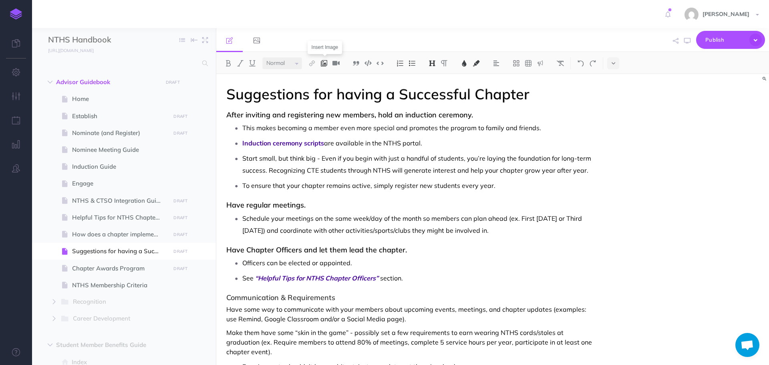
click at [325, 65] on img at bounding box center [324, 63] width 7 height 6
click at [325, 79] on icon at bounding box center [324, 78] width 6 height 6
click at [753, 95] on button "button" at bounding box center [750, 95] width 8 height 13
click at [258, 43] on icon at bounding box center [257, 40] width 6 height 6
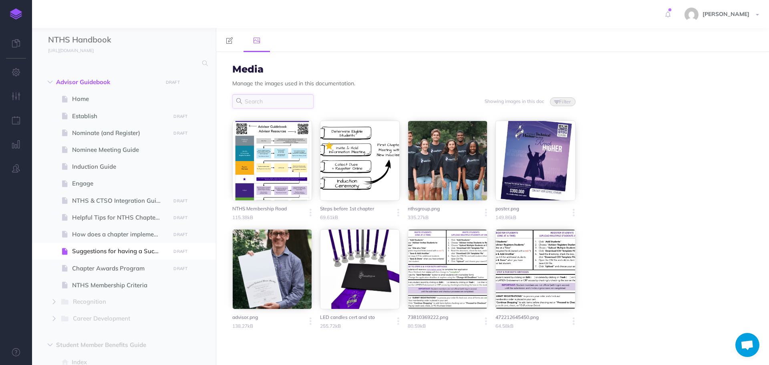
click at [292, 102] on input "text" at bounding box center [272, 101] width 81 height 14
click at [231, 37] on link at bounding box center [229, 40] width 26 height 24
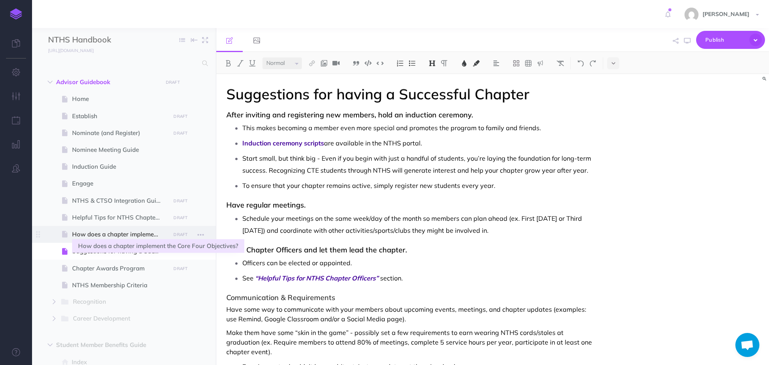
click at [121, 238] on span "How does a chapter implement the Core Four Objectives?" at bounding box center [120, 235] width 96 height 10
select select "null"
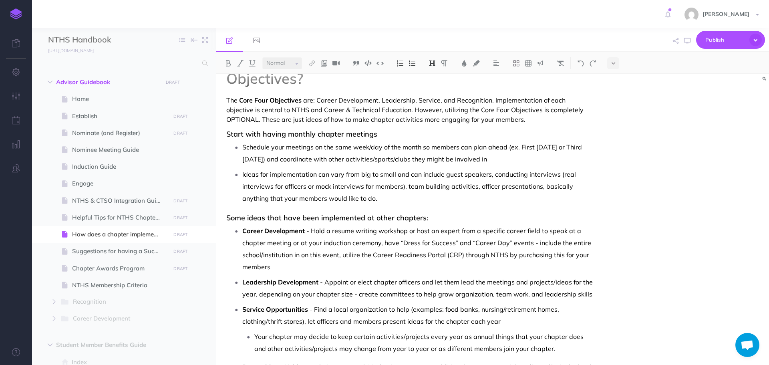
scroll to position [120, 0]
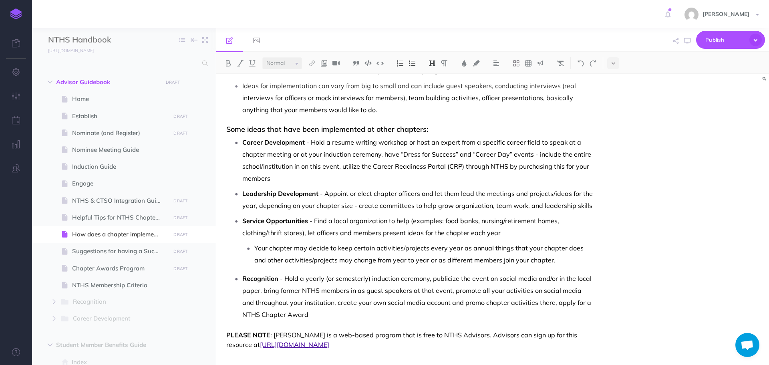
click at [314, 171] on p "Career Development - Hold a resume writing workshop or host an expert from a sp…" at bounding box center [417, 160] width 351 height 48
click at [269, 177] on span "- Hold a resume writing workshop or host an expert from a specific career field…" at bounding box center [417, 160] width 351 height 44
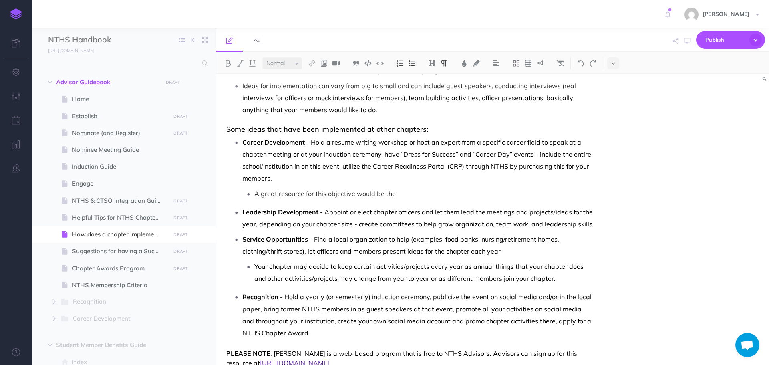
click at [413, 189] on p "A great resource for this objective would be the" at bounding box center [423, 194] width 339 height 12
click at [254, 196] on p "A great resource for this objective would be the "Employability Skills Training…" at bounding box center [423, 194] width 339 height 12
click at [414, 62] on img at bounding box center [412, 63] width 7 height 6
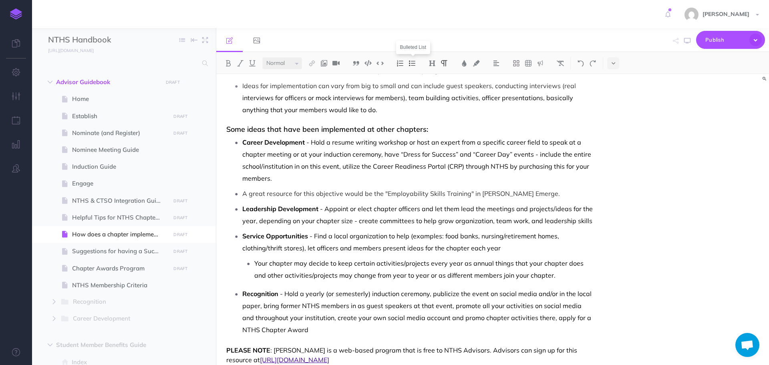
click at [414, 62] on img at bounding box center [412, 63] width 7 height 6
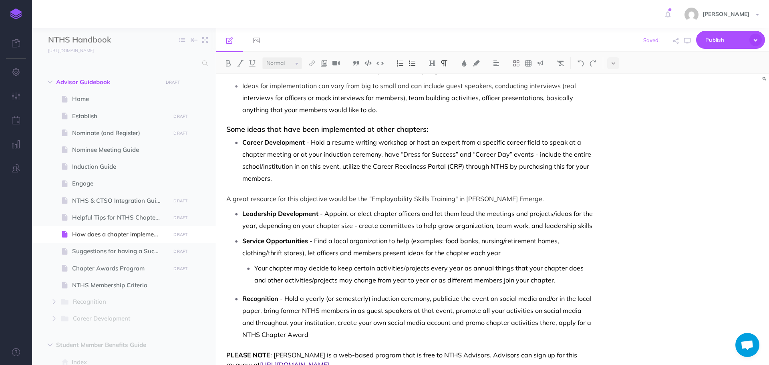
click at [240, 190] on div "How does a chapter implement the Core Four Objectives? The Core Four Objectives…" at bounding box center [409, 176] width 387 height 445
click at [225, 200] on div "How does a chapter implement the Core Four Objectives? The Core Four Objectives…" at bounding box center [409, 176] width 387 height 445
click at [246, 197] on p "A great resource for this objective would be the "Employability Skills Training…" at bounding box center [409, 199] width 367 height 10
click at [228, 196] on p "A great resource for this objective would be the "Employability Skills Training…" at bounding box center [409, 199] width 367 height 10
click at [583, 66] on img at bounding box center [580, 63] width 7 height 6
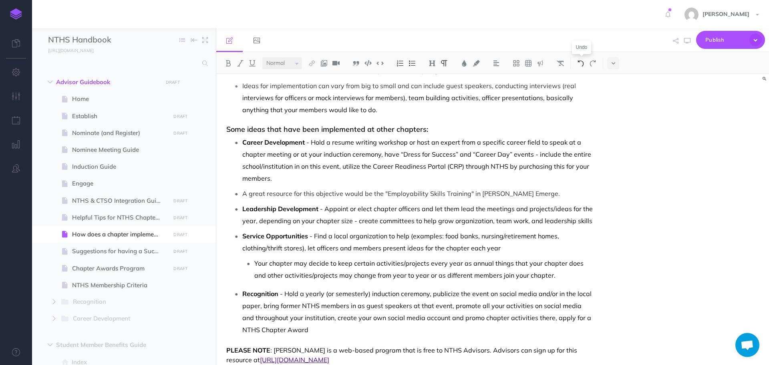
click at [583, 66] on img at bounding box center [580, 63] width 7 height 6
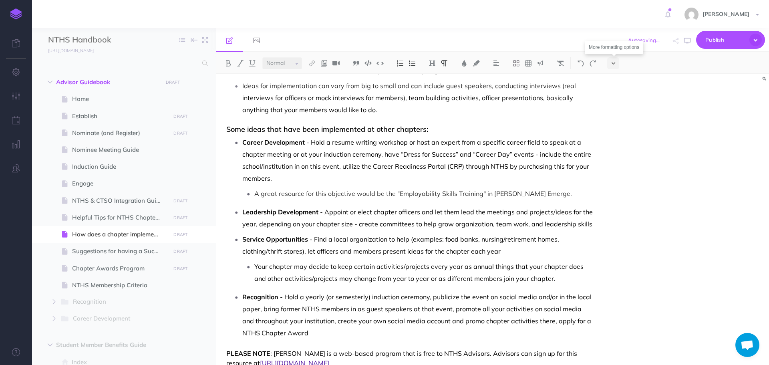
click at [614, 65] on icon at bounding box center [614, 64] width 4 height 6
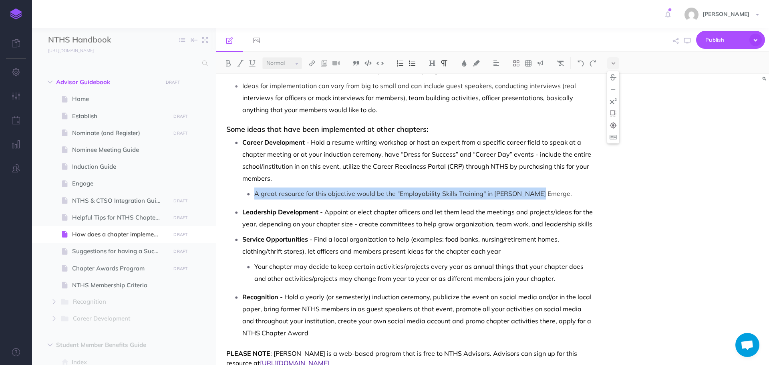
drag, startPoint x: 255, startPoint y: 193, endPoint x: 539, endPoint y: 190, distance: 283.3
click at [539, 190] on p "A great resource for this objective would be the "Employability Skills Training…" at bounding box center [423, 194] width 339 height 12
click at [541, 63] on img at bounding box center [540, 63] width 7 height 6
click at [543, 75] on img at bounding box center [540, 77] width 7 height 6
click at [542, 63] on img at bounding box center [540, 63] width 7 height 6
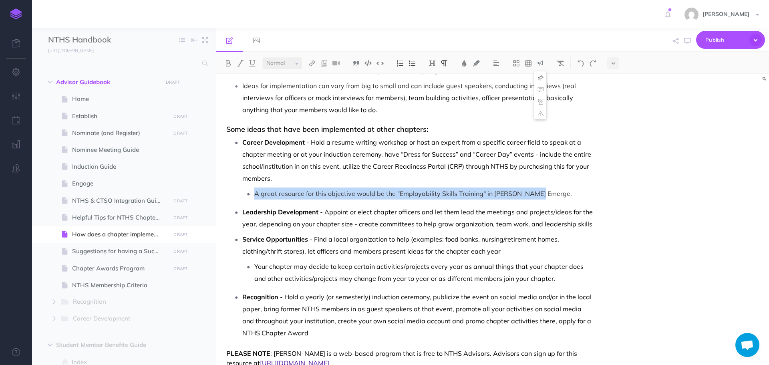
click at [541, 78] on img at bounding box center [540, 77] width 7 height 6
click at [541, 64] on img at bounding box center [540, 63] width 7 height 6
click at [541, 92] on img at bounding box center [540, 89] width 7 height 6
click at [405, 196] on p "A great resource for this objective would be the "Employability Skills Training…" at bounding box center [423, 194] width 339 height 12
drag, startPoint x: 256, startPoint y: 193, endPoint x: 540, endPoint y: 188, distance: 284.5
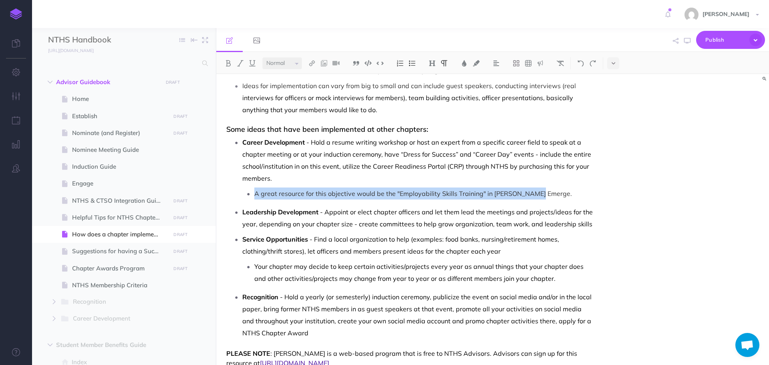
click at [540, 188] on p "A great resource for this objective would be the "Employability Skills Training…" at bounding box center [423, 194] width 339 height 12
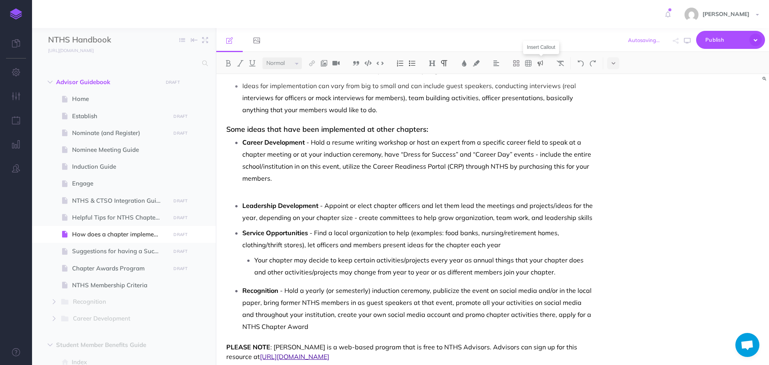
click at [542, 65] on img at bounding box center [540, 63] width 7 height 6
click at [541, 86] on img at bounding box center [540, 89] width 7 height 6
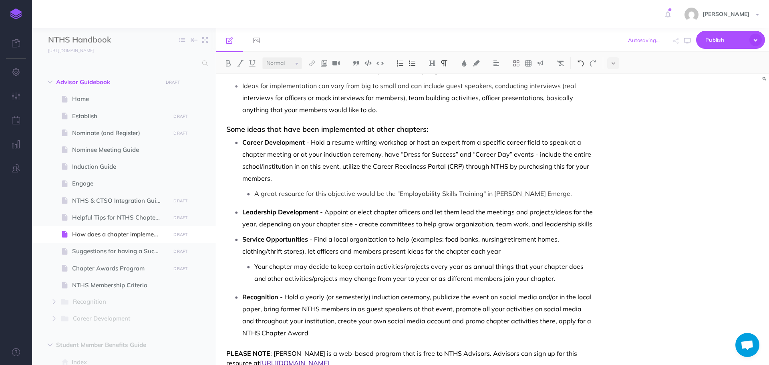
click at [581, 62] on img at bounding box center [580, 63] width 7 height 6
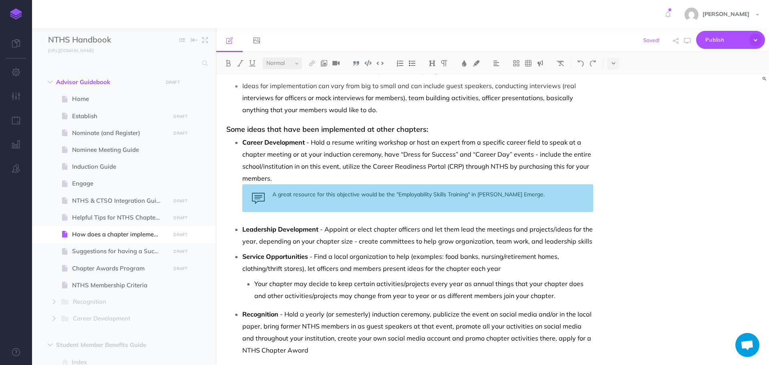
click at [599, 242] on div "How does a chapter implement the Core Four Objectives? The Core Four Objectives…" at bounding box center [409, 184] width 387 height 461
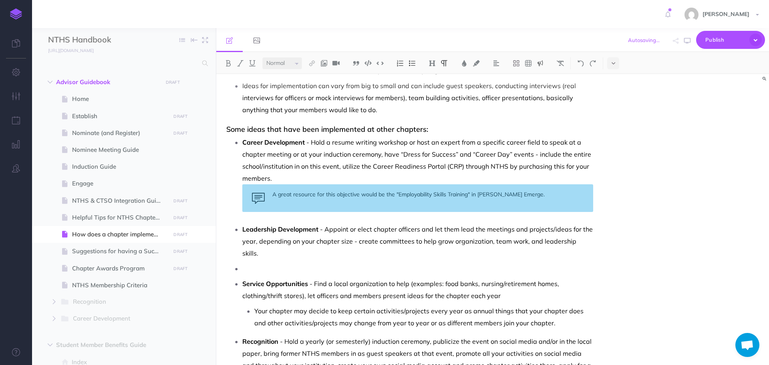
click at [542, 65] on img at bounding box center [540, 63] width 7 height 6
click at [541, 88] on img at bounding box center [540, 89] width 7 height 6
click at [541, 64] on img at bounding box center [540, 63] width 7 height 6
click at [288, 262] on p at bounding box center [417, 268] width 351 height 12
click at [416, 61] on img at bounding box center [412, 63] width 7 height 6
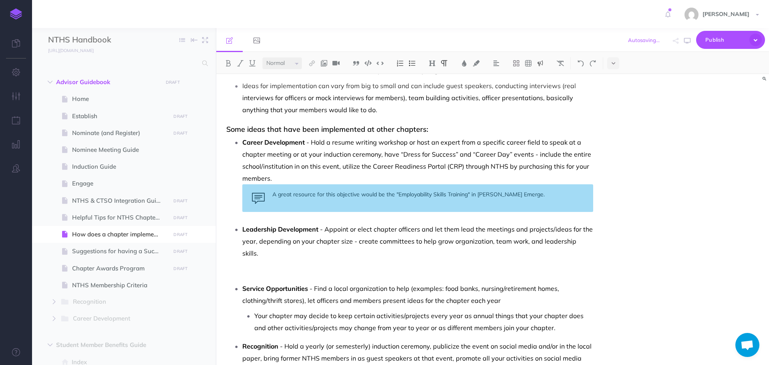
click at [541, 63] on img at bounding box center [540, 63] width 7 height 6
click at [544, 87] on img at bounding box center [540, 89] width 7 height 6
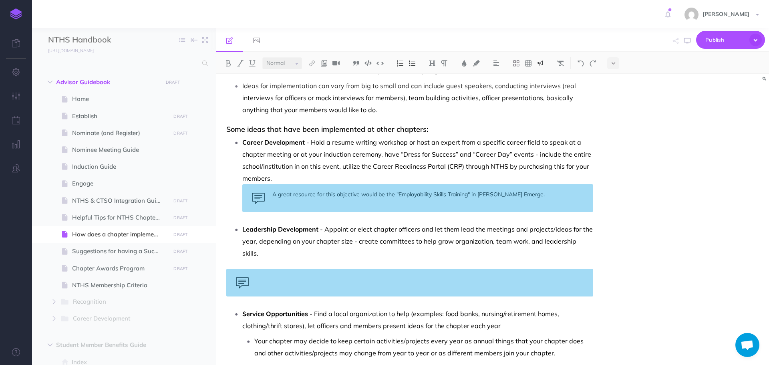
click at [228, 269] on div at bounding box center [409, 283] width 367 height 28
drag, startPoint x: 605, startPoint y: 244, endPoint x: 599, endPoint y: 244, distance: 6.8
click at [605, 244] on div "How does a chapter implement the Core Four Objectives? The Core Four Objectives…" at bounding box center [492, 219] width 553 height 291
click at [580, 66] on img at bounding box center [580, 63] width 7 height 6
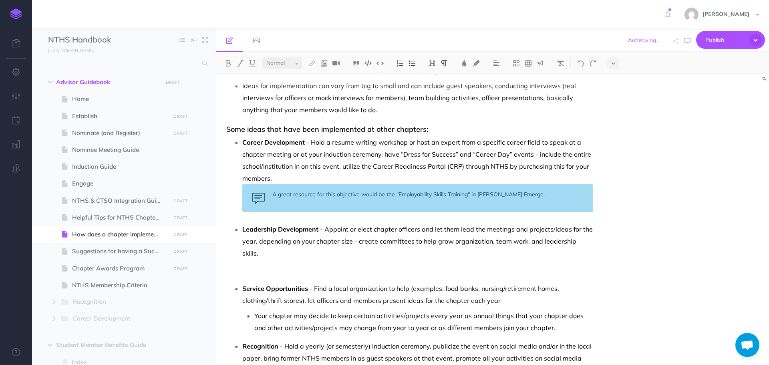
click at [307, 269] on p at bounding box center [409, 274] width 367 height 10
click at [331, 254] on div "How does a chapter implement the Core Four Objectives? The Core Four Objectives…" at bounding box center [409, 200] width 387 height 493
click at [329, 254] on div "How does a chapter implement the Core Four Objectives? The Core Four Objectives…" at bounding box center [409, 200] width 387 height 493
click at [538, 62] on img at bounding box center [540, 63] width 7 height 6
click at [541, 77] on img at bounding box center [540, 77] width 7 height 6
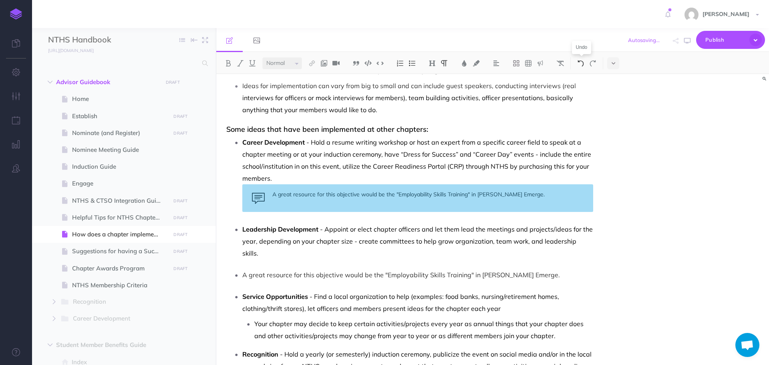
click at [584, 63] on img at bounding box center [580, 63] width 7 height 6
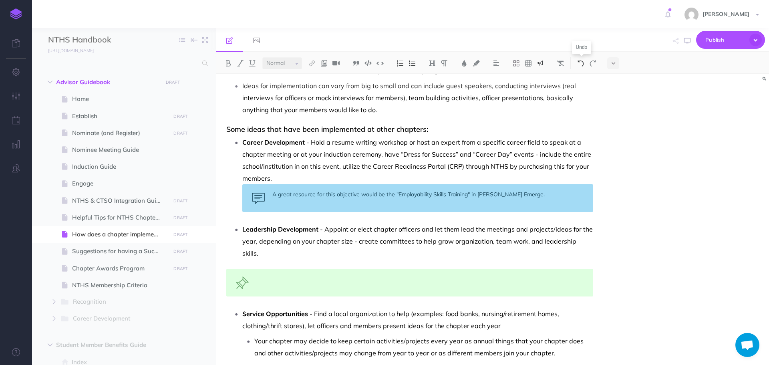
click at [583, 63] on img at bounding box center [580, 63] width 7 height 6
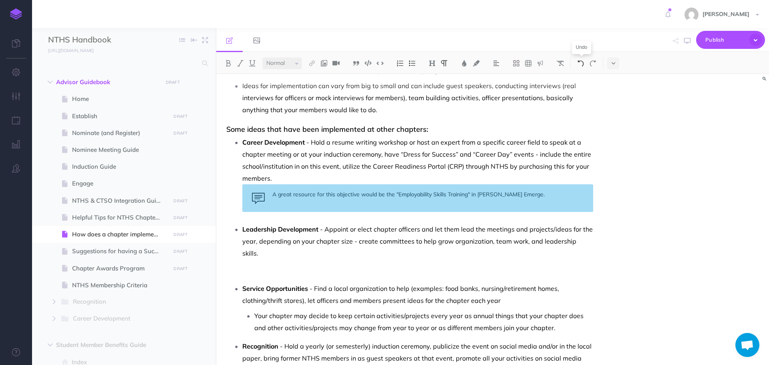
click at [583, 63] on img at bounding box center [580, 63] width 7 height 6
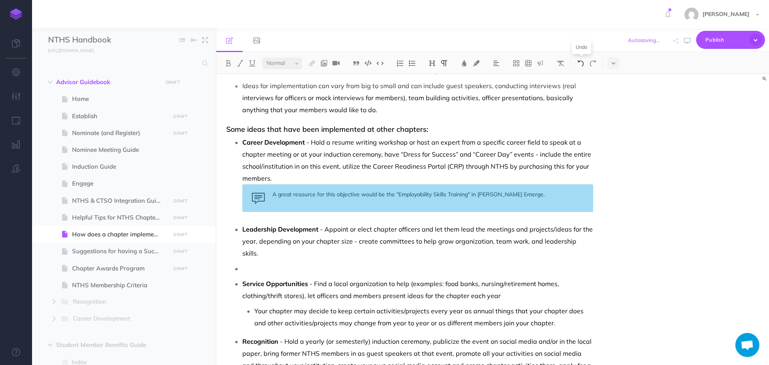
click at [583, 63] on img at bounding box center [580, 63] width 7 height 6
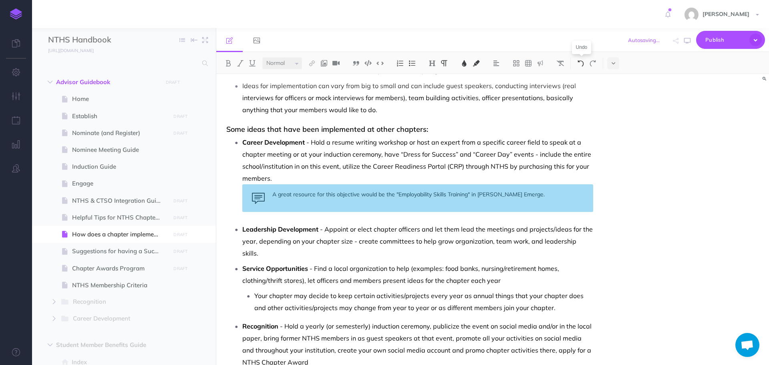
click at [583, 63] on img at bounding box center [580, 63] width 7 height 6
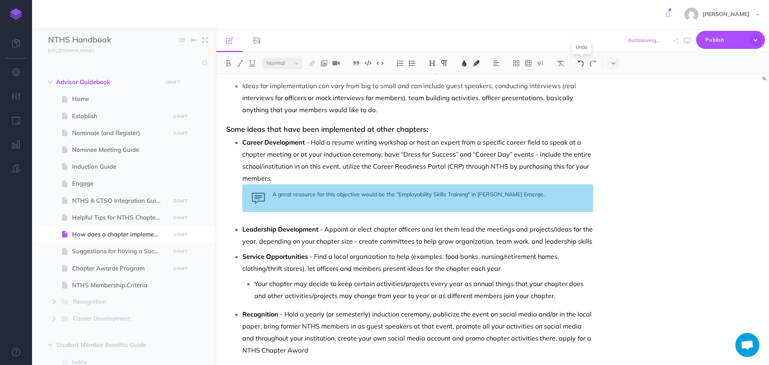
click at [583, 63] on img at bounding box center [580, 63] width 7 height 6
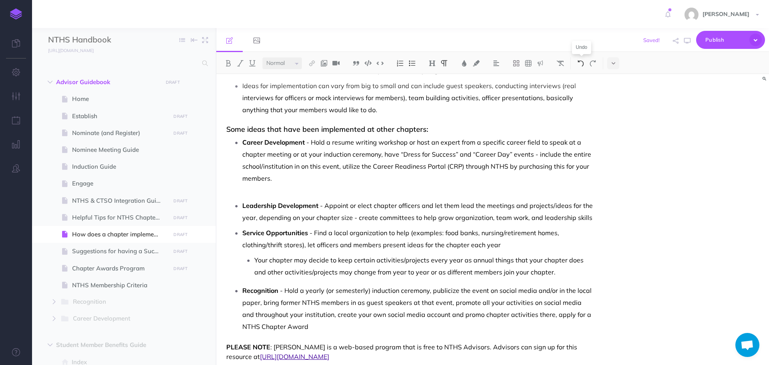
click at [583, 63] on img at bounding box center [580, 63] width 7 height 6
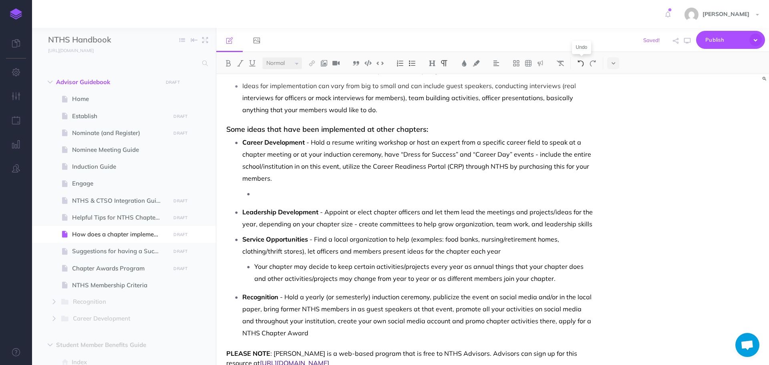
click at [583, 63] on img at bounding box center [580, 63] width 7 height 6
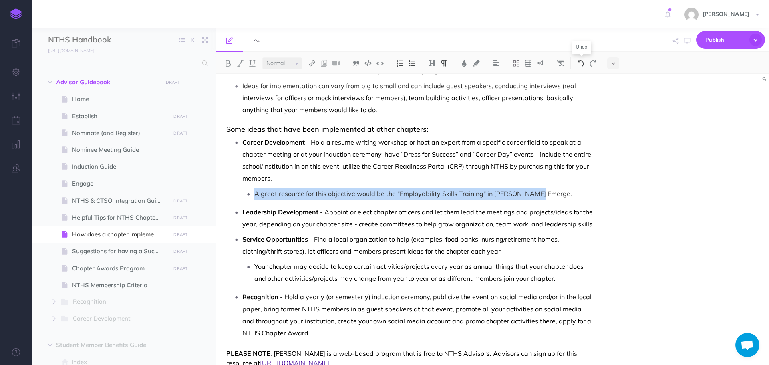
click at [583, 63] on img at bounding box center [580, 63] width 7 height 6
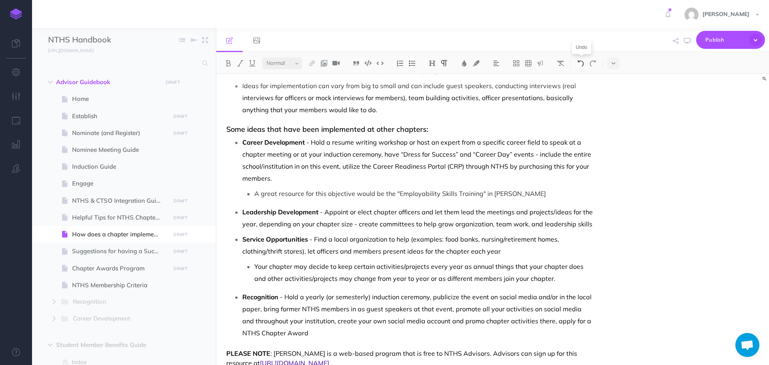
click at [583, 63] on img at bounding box center [580, 63] width 7 height 6
click at [592, 62] on img at bounding box center [592, 63] width 7 height 6
click at [410, 206] on ul "Career Development - Hold a resume writing workshop or host an expert from a sp…" at bounding box center [411, 237] width 363 height 203
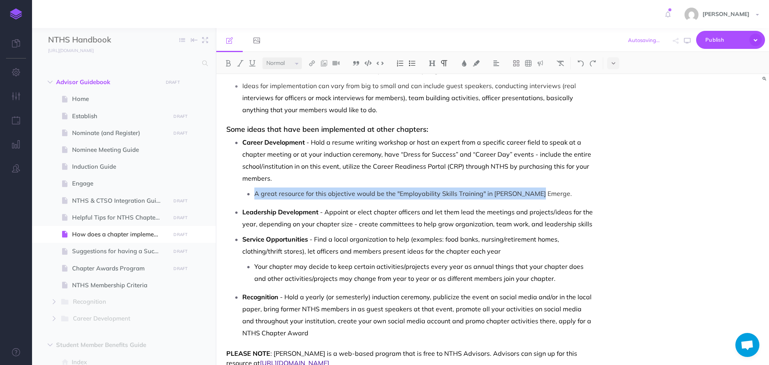
drag, startPoint x: 255, startPoint y: 193, endPoint x: 534, endPoint y: 190, distance: 278.9
click at [534, 190] on p "A great resource for this objective would be the "Employability Skills Training…" at bounding box center [423, 194] width 339 height 12
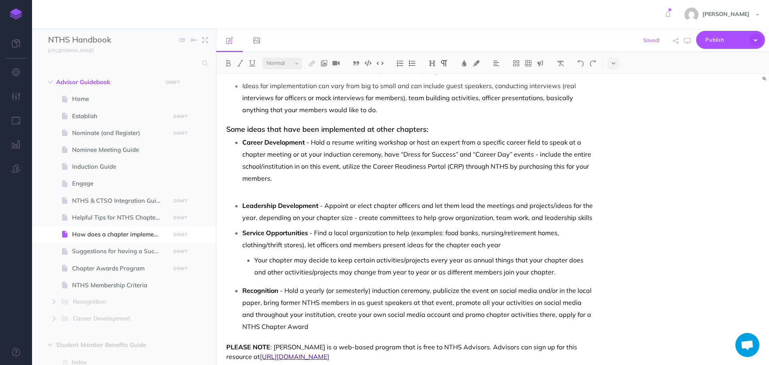
click at [539, 65] on img at bounding box center [540, 63] width 7 height 6
click at [540, 80] on img at bounding box center [540, 77] width 7 height 6
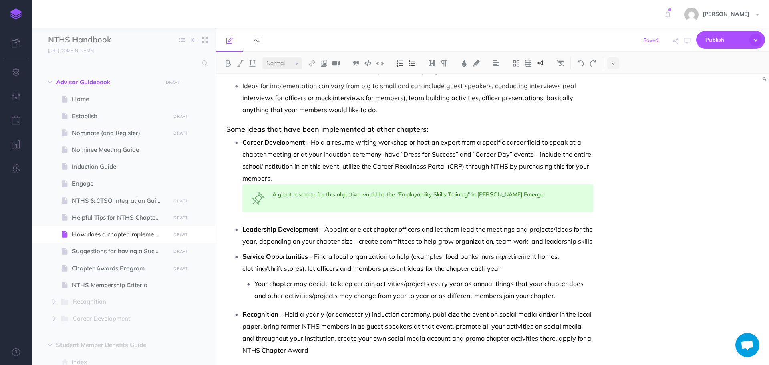
click at [593, 242] on p "Leadership Development - Appoint or elect chapter officers and let them lead th…" at bounding box center [417, 235] width 351 height 24
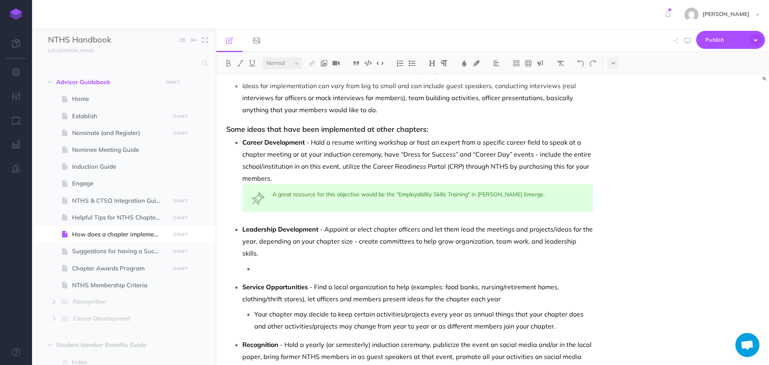
click at [543, 62] on img at bounding box center [540, 63] width 7 height 6
click at [541, 79] on img at bounding box center [540, 77] width 7 height 6
click at [542, 64] on img at bounding box center [540, 63] width 7 height 6
click at [281, 262] on p at bounding box center [423, 268] width 339 height 12
click at [541, 64] on img at bounding box center [540, 63] width 7 height 6
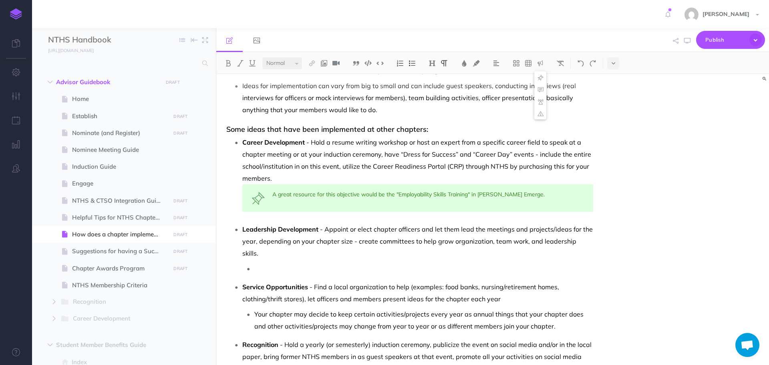
click at [540, 79] on img at bounding box center [540, 77] width 7 height 6
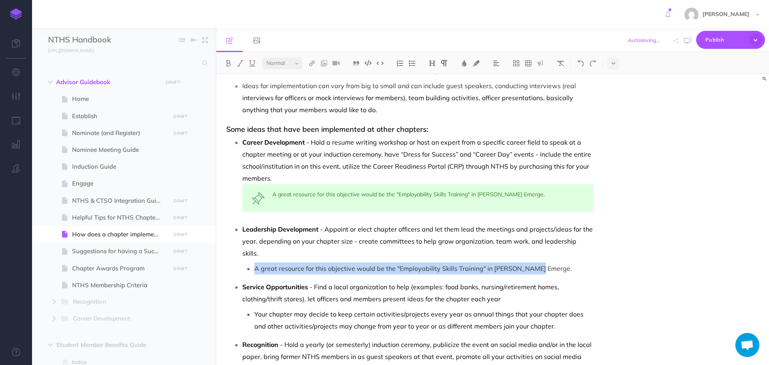
drag, startPoint x: 255, startPoint y: 256, endPoint x: 554, endPoint y: 254, distance: 298.9
click at [554, 262] on p "A great resource for this objective would be the "Employability Skills Training…" at bounding box center [423, 268] width 339 height 12
click at [412, 63] on img at bounding box center [412, 63] width 7 height 6
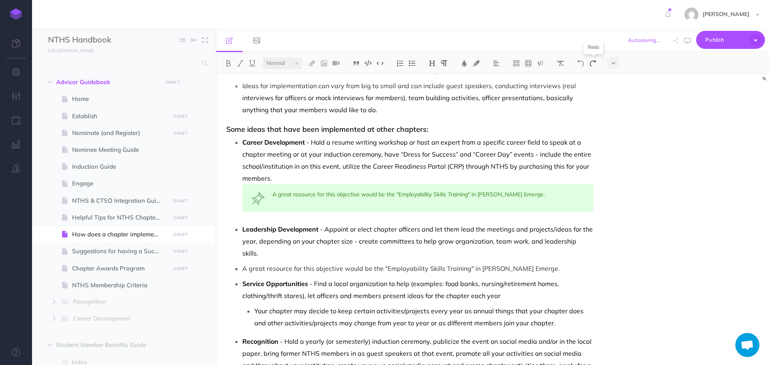
click at [595, 61] on img at bounding box center [592, 63] width 7 height 6
click at [578, 63] on img at bounding box center [580, 63] width 7 height 6
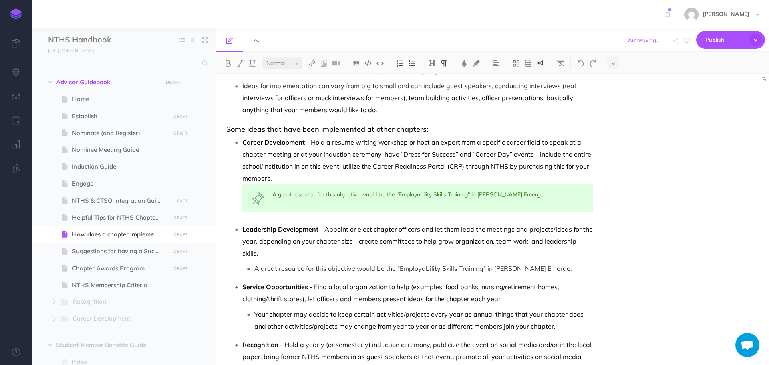
click at [541, 65] on img at bounding box center [540, 63] width 7 height 6
click at [544, 75] on img at bounding box center [540, 77] width 7 height 6
click at [501, 243] on span "- Appoint or elect chapter officers and let them lead the meetings and projects…" at bounding box center [418, 241] width 352 height 32
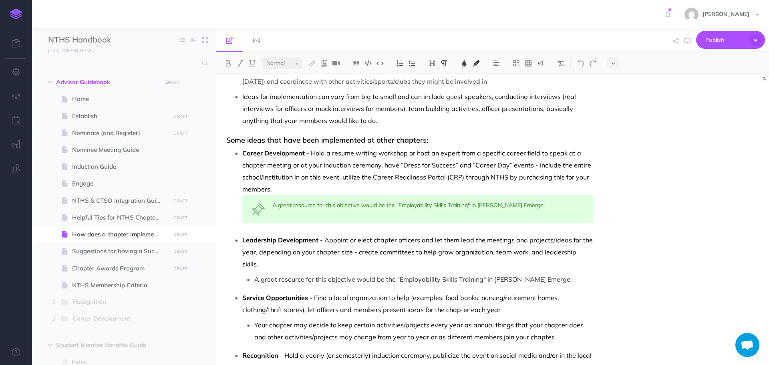
scroll to position [108, 0]
drag, startPoint x: 397, startPoint y: 269, endPoint x: 439, endPoint y: 270, distance: 42.1
click at [439, 274] on p "A great resource for this objective would be the "Employability Skills Training…" at bounding box center [423, 280] width 339 height 12
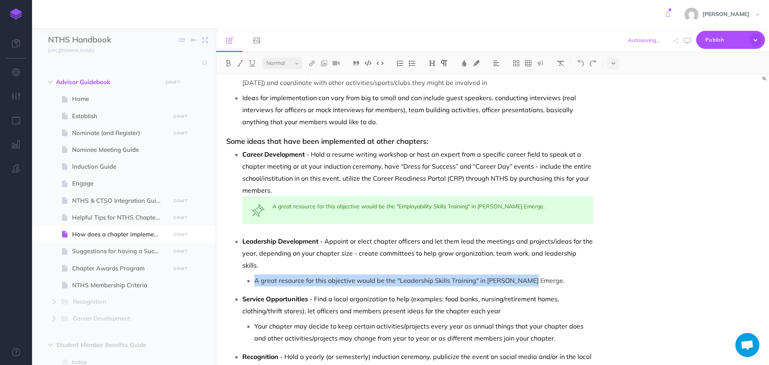
drag, startPoint x: 256, startPoint y: 270, endPoint x: 542, endPoint y: 270, distance: 286.1
click at [542, 274] on p "A great resource for this objective would be the "Leadership Skills Training" i…" at bounding box center [423, 280] width 339 height 12
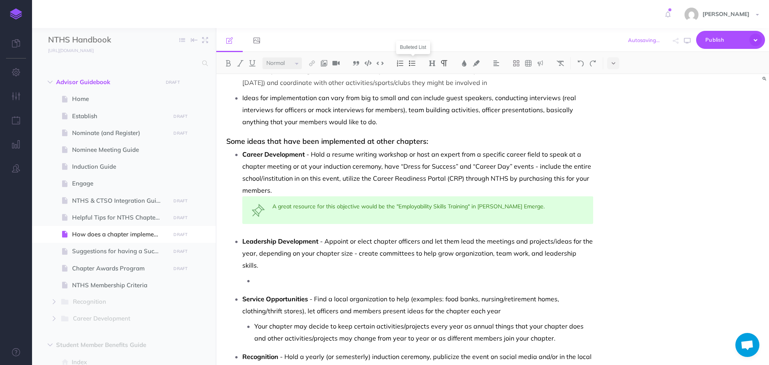
click at [413, 64] on img at bounding box center [412, 63] width 7 height 6
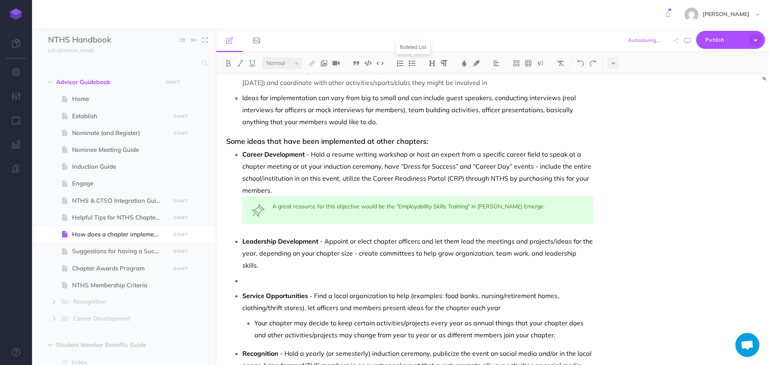
click at [413, 64] on img at bounding box center [412, 63] width 7 height 6
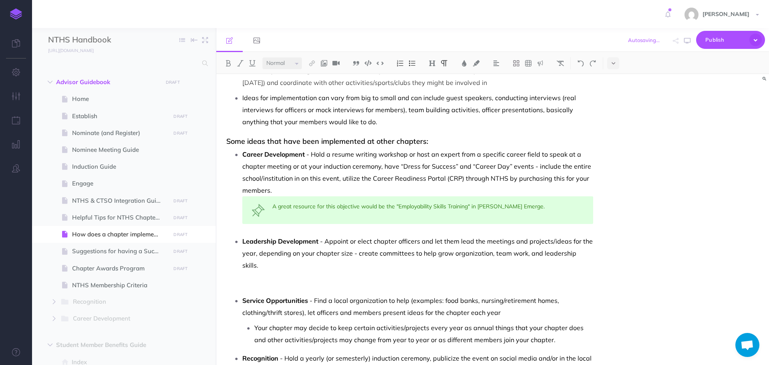
click at [558, 281] on p at bounding box center [409, 286] width 367 height 10
click at [539, 63] on img at bounding box center [540, 63] width 7 height 6
click at [542, 79] on img at bounding box center [540, 77] width 7 height 6
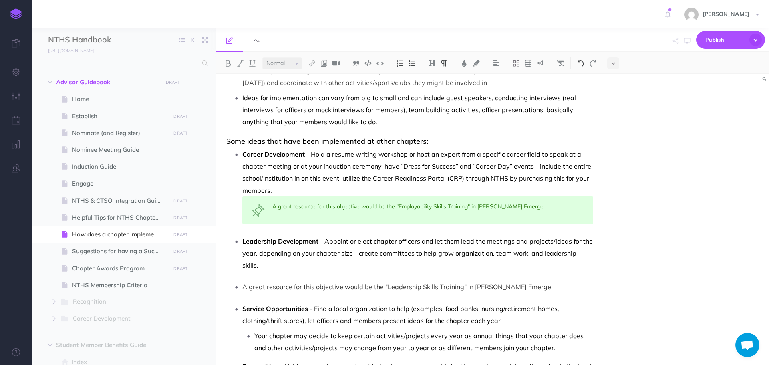
click at [582, 65] on img at bounding box center [580, 63] width 7 height 6
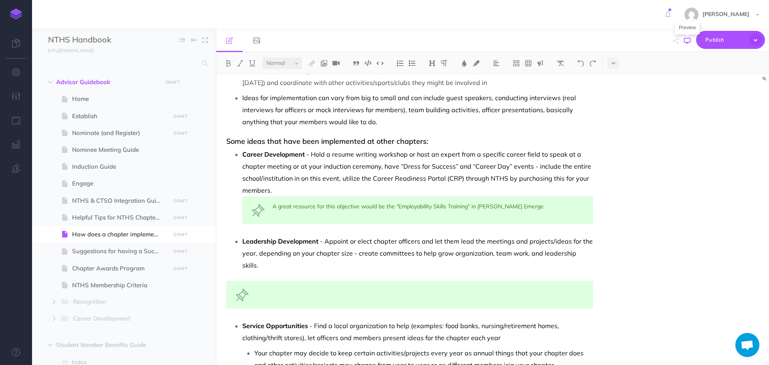
click at [688, 41] on icon "button" at bounding box center [687, 41] width 6 height 6
click at [688, 40] on icon "button" at bounding box center [687, 41] width 6 height 6
click at [276, 282] on div at bounding box center [409, 295] width 367 height 28
click at [278, 281] on div at bounding box center [409, 295] width 367 height 28
click at [250, 209] on div "A great resource for this objective would be the "Employability Skills Training…" at bounding box center [417, 210] width 351 height 28
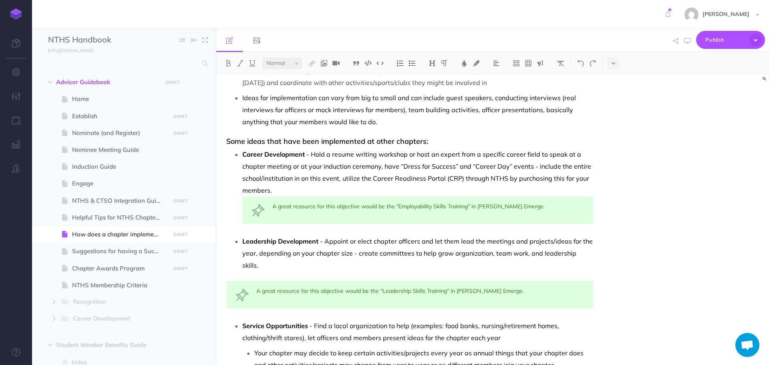
click at [246, 283] on div "A great resource for this objective would be the "Leadership Skills Training" i…" at bounding box center [409, 295] width 367 height 28
drag, startPoint x: 381, startPoint y: 277, endPoint x: 387, endPoint y: 279, distance: 6.6
click at [387, 281] on div "A great resource for this objective would be the "Leadership Skills Training" i…" at bounding box center [409, 295] width 367 height 28
click at [389, 281] on div "A great resource for this objective would be the "Leadership Skills Training" i…" at bounding box center [409, 295] width 367 height 28
drag, startPoint x: 383, startPoint y: 278, endPoint x: 447, endPoint y: 278, distance: 63.7
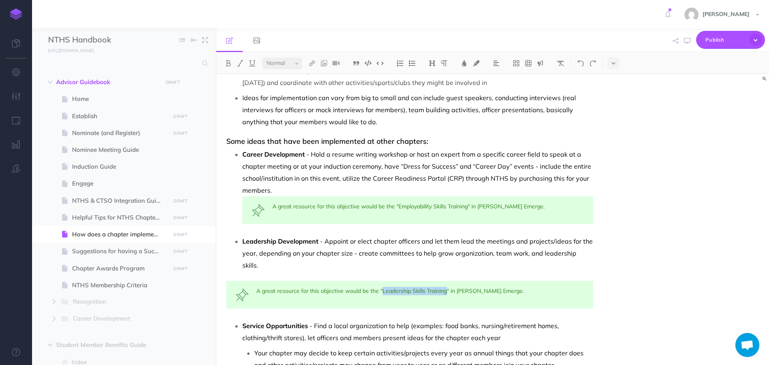
click at [447, 281] on div "A great resource for this objective would be the "Leadership Skills Training" i…" at bounding box center [409, 295] width 367 height 28
click at [225, 64] on img at bounding box center [228, 63] width 7 height 6
drag, startPoint x: 398, startPoint y: 205, endPoint x: 469, endPoint y: 207, distance: 70.9
click at [469, 207] on div "A great resource for this objective would be the "Employability Skills Training…" at bounding box center [417, 210] width 351 height 28
click at [229, 63] on img at bounding box center [228, 63] width 7 height 6
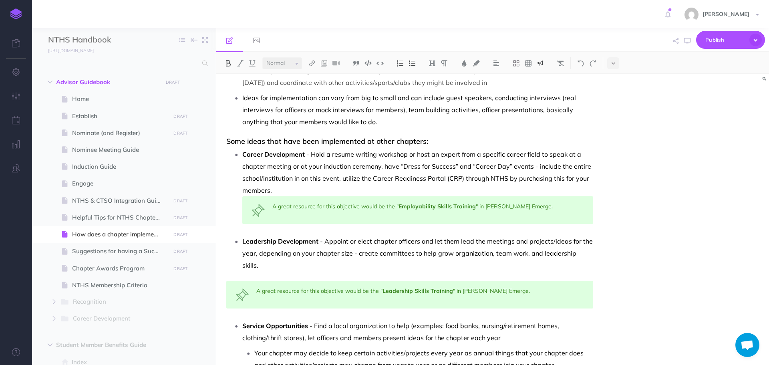
click at [381, 226] on ul "Career Development - Hold a resume writing workshop or host an expert from a sp…" at bounding box center [411, 209] width 363 height 123
click at [689, 42] on icon "button" at bounding box center [687, 41] width 6 height 6
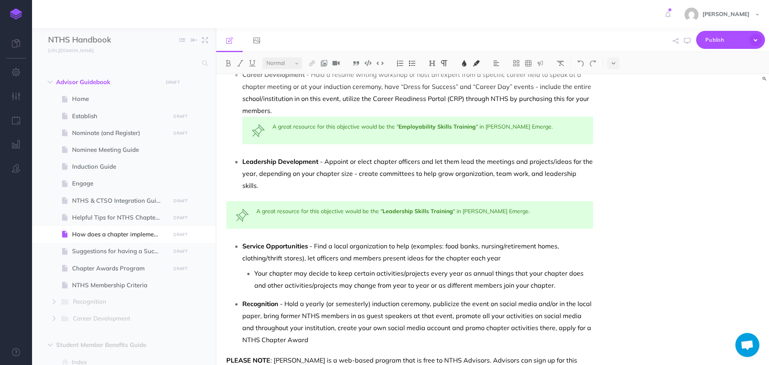
scroll to position [188, 0]
click at [552, 273] on p "Your chapter may decide to keep certain activities/projects every year as annua…" at bounding box center [423, 279] width 339 height 24
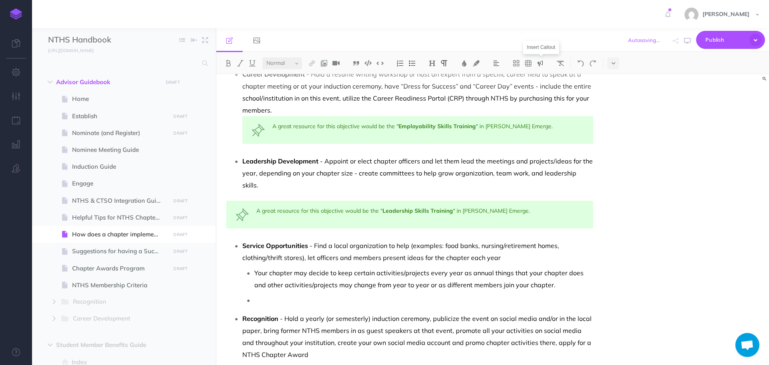
click at [539, 65] on img at bounding box center [540, 63] width 7 height 6
click at [544, 77] on img at bounding box center [540, 77] width 7 height 6
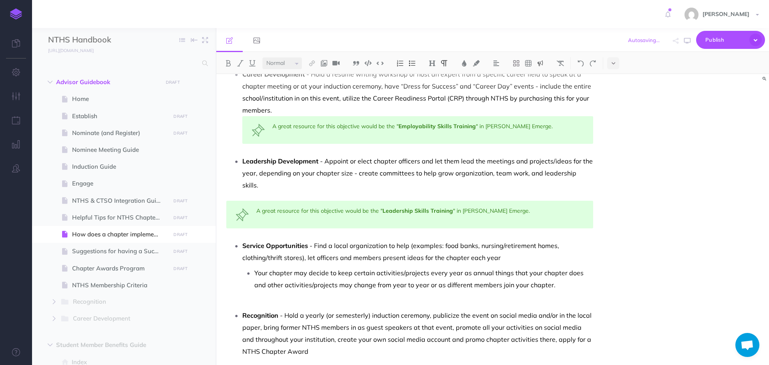
click at [539, 65] on img at bounding box center [540, 63] width 7 height 6
click at [541, 77] on img at bounding box center [540, 77] width 7 height 6
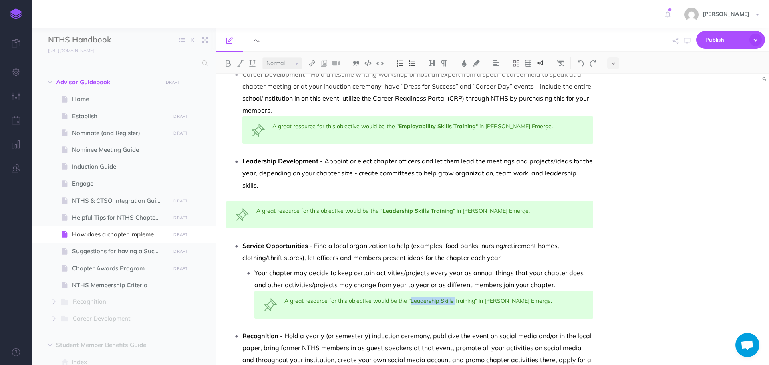
drag, startPoint x: 410, startPoint y: 290, endPoint x: 454, endPoint y: 291, distance: 44.1
click at [454, 291] on div "A great resource for this objective would be the "Leadership Skills Training" i…" at bounding box center [423, 305] width 339 height 28
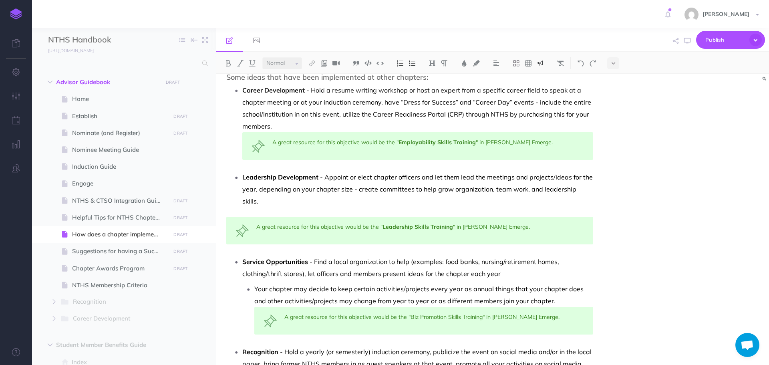
scroll to position [167, 0]
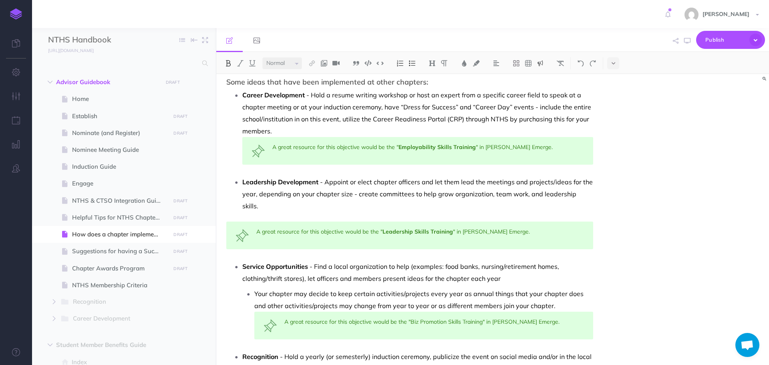
click at [471, 146] on strong "Employability Skills Training" at bounding box center [437, 146] width 77 height 7
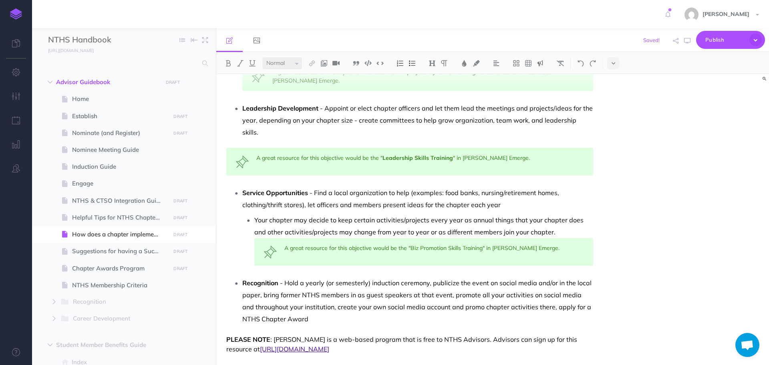
scroll to position [248, 0]
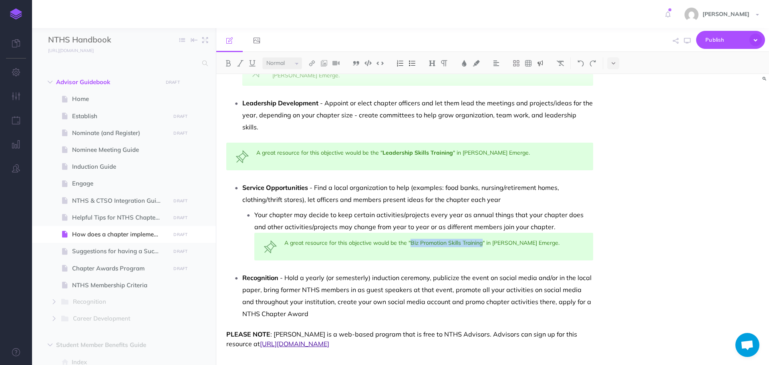
drag, startPoint x: 409, startPoint y: 230, endPoint x: 483, endPoint y: 232, distance: 73.7
click at [483, 233] on div "A great resource for this objective would be the "Biz Promotion Skills Training…" at bounding box center [423, 247] width 339 height 28
click at [228, 63] on img at bounding box center [228, 63] width 7 height 6
click at [358, 236] on div "A great resource for this objective would be the " Biz Promotion Skills Trainin…" at bounding box center [423, 247] width 339 height 28
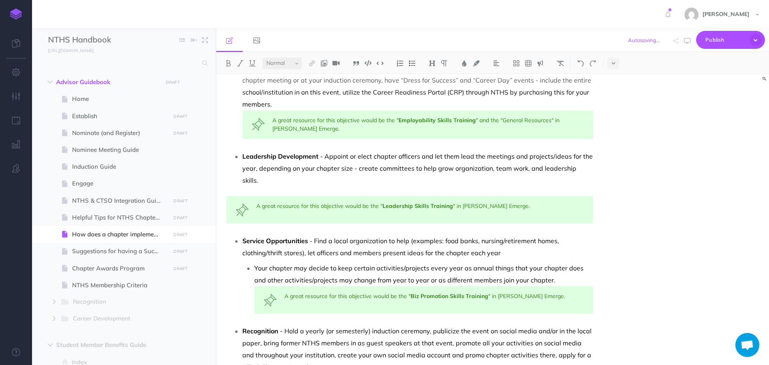
scroll to position [249, 0]
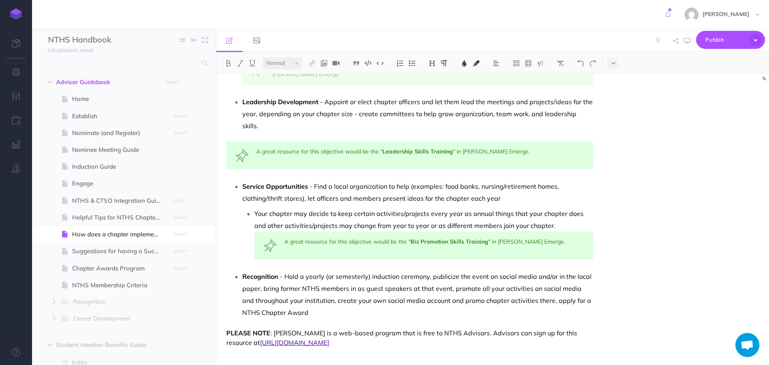
click at [320, 305] on p "Recognition - Hold a yearly (or semesterly) induction ceremony, publicize the e…" at bounding box center [417, 294] width 351 height 48
click at [498, 186] on p "Service Opportunities - Find a local organization to help (examples: food banks…" at bounding box center [417, 192] width 351 height 24
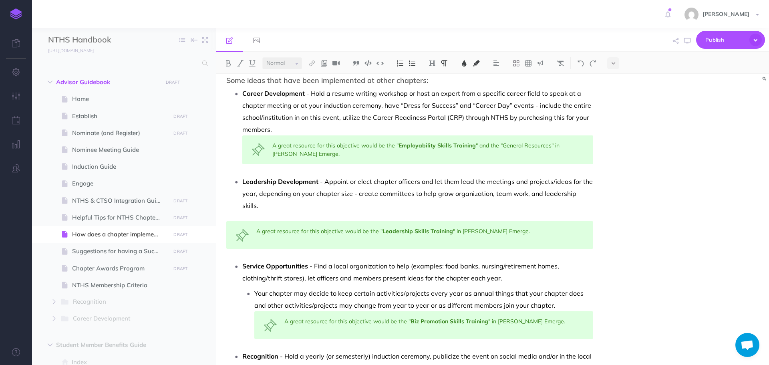
scroll to position [169, 0]
click at [378, 222] on div "A great resource for this objective would be the " Leadership Skills Training "…" at bounding box center [409, 236] width 367 height 28
drag, startPoint x: 381, startPoint y: 220, endPoint x: 409, endPoint y: 218, distance: 28.1
click at [409, 222] on div "A great resource for this objective would be the "The Basics" and the " Leaders…" at bounding box center [409, 236] width 367 height 28
click at [227, 66] on img at bounding box center [228, 63] width 7 height 6
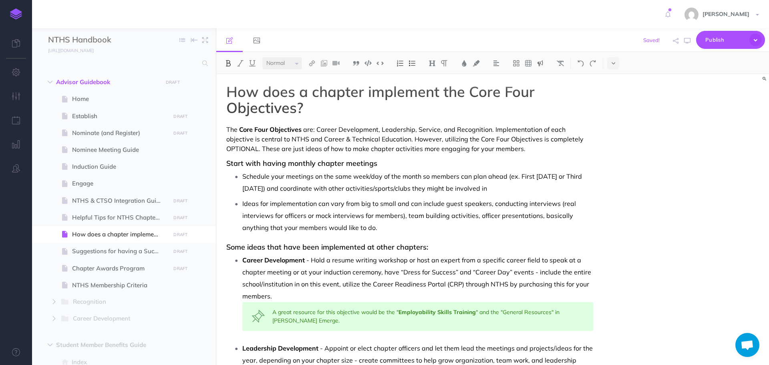
scroll to position [0, 0]
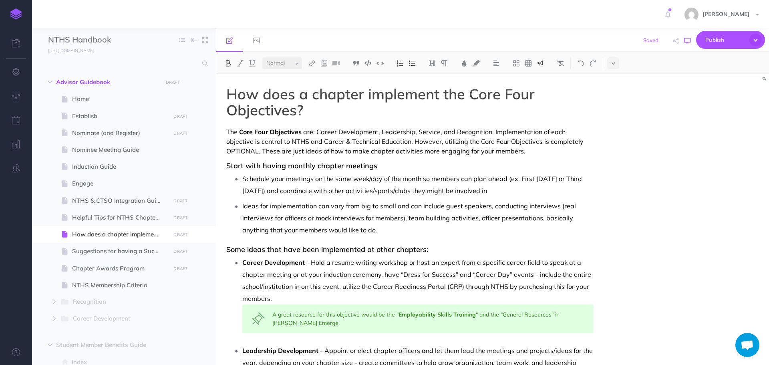
click at [687, 40] on icon "button" at bounding box center [687, 41] width 6 height 6
click at [93, 198] on span "NTHS & CTSO Integration Guide" at bounding box center [120, 201] width 96 height 10
select select "null"
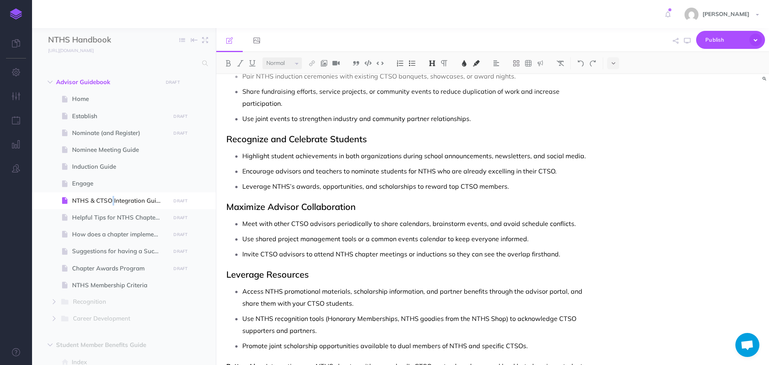
scroll to position [375, 0]
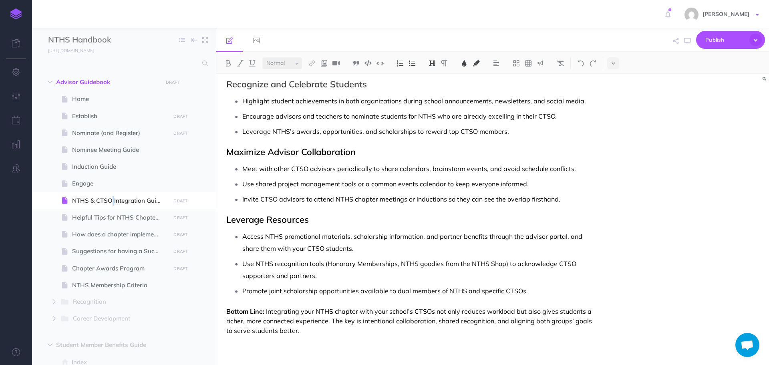
click at [735, 13] on span "[PERSON_NAME]" at bounding box center [726, 13] width 55 height 7
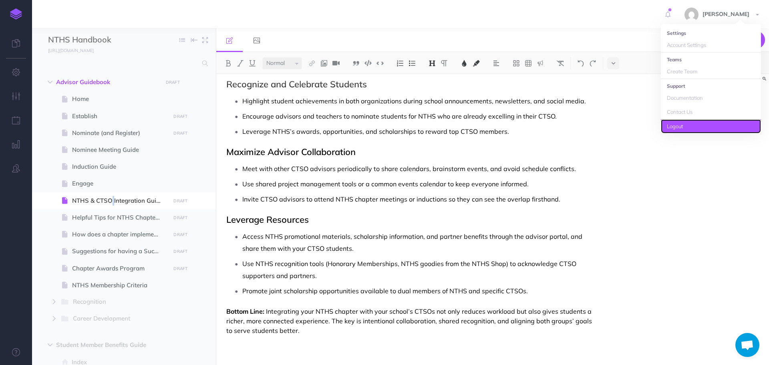
click at [687, 129] on link "Logout" at bounding box center [711, 126] width 100 height 14
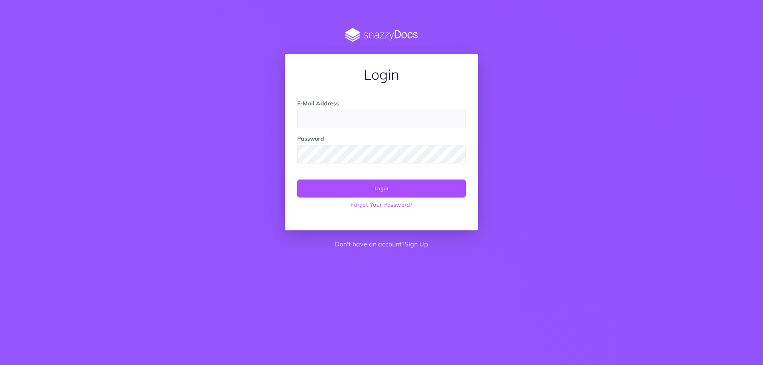
drag, startPoint x: 740, startPoint y: 0, endPoint x: 696, endPoint y: 69, distance: 82.1
click at [696, 69] on div "Login E-Mail Address Password Login Forgot Your Password? Don't have an account…" at bounding box center [381, 141] width 629 height 226
drag, startPoint x: 730, startPoint y: 0, endPoint x: 559, endPoint y: 54, distance: 179.3
click at [559, 54] on div "Login E-Mail Address Password Login Forgot Your Password? Don't have an account…" at bounding box center [381, 141] width 617 height 226
